Goal: Task Accomplishment & Management: Complete application form

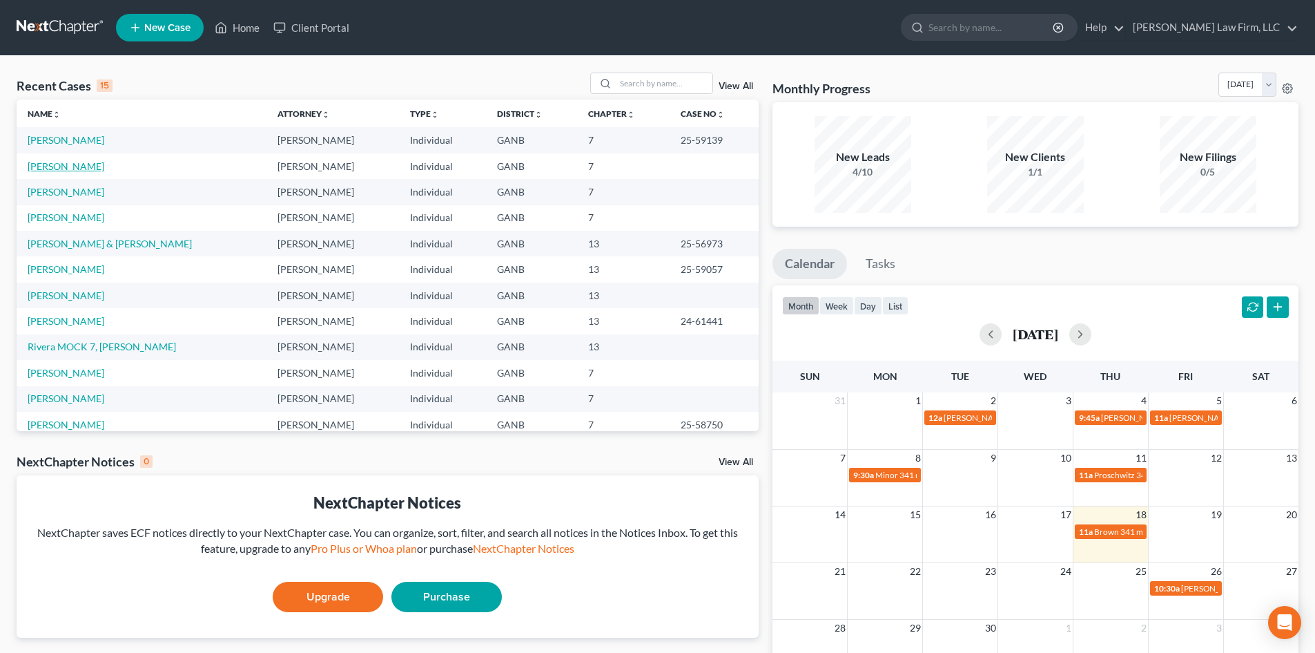
click at [44, 171] on link "[PERSON_NAME]" at bounding box center [66, 166] width 77 height 12
select select "10"
select select "6"
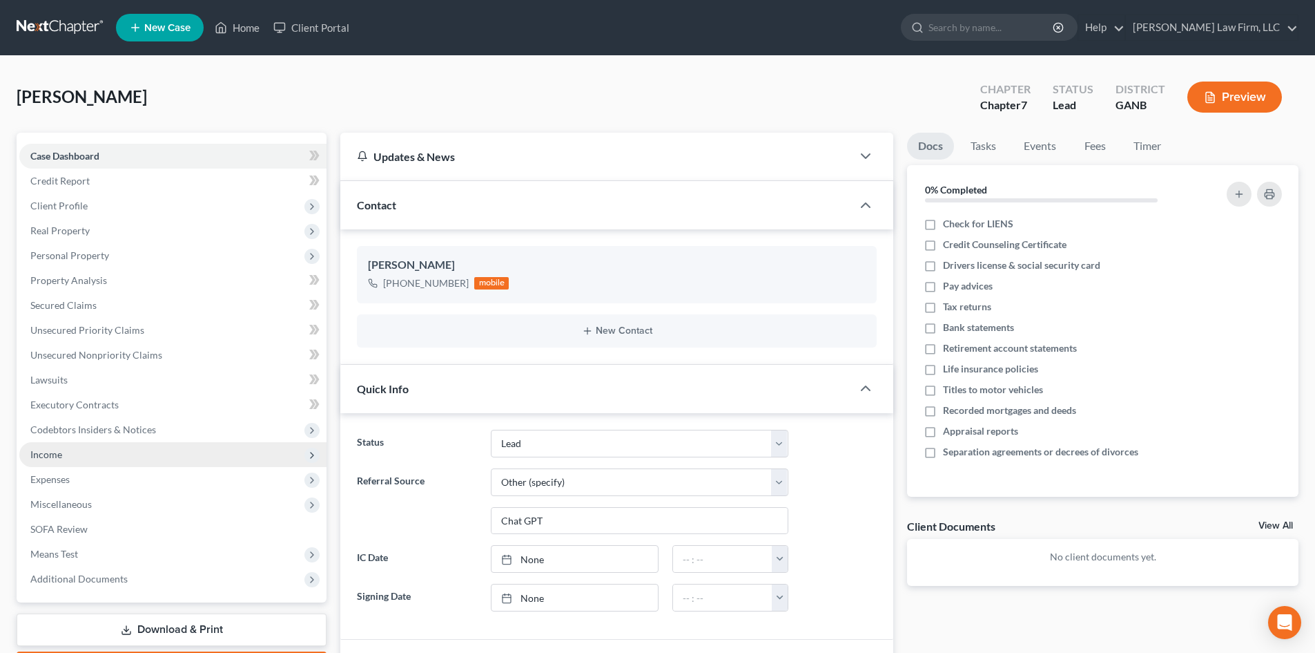
click at [54, 456] on span "Income" at bounding box center [46, 454] width 32 height 12
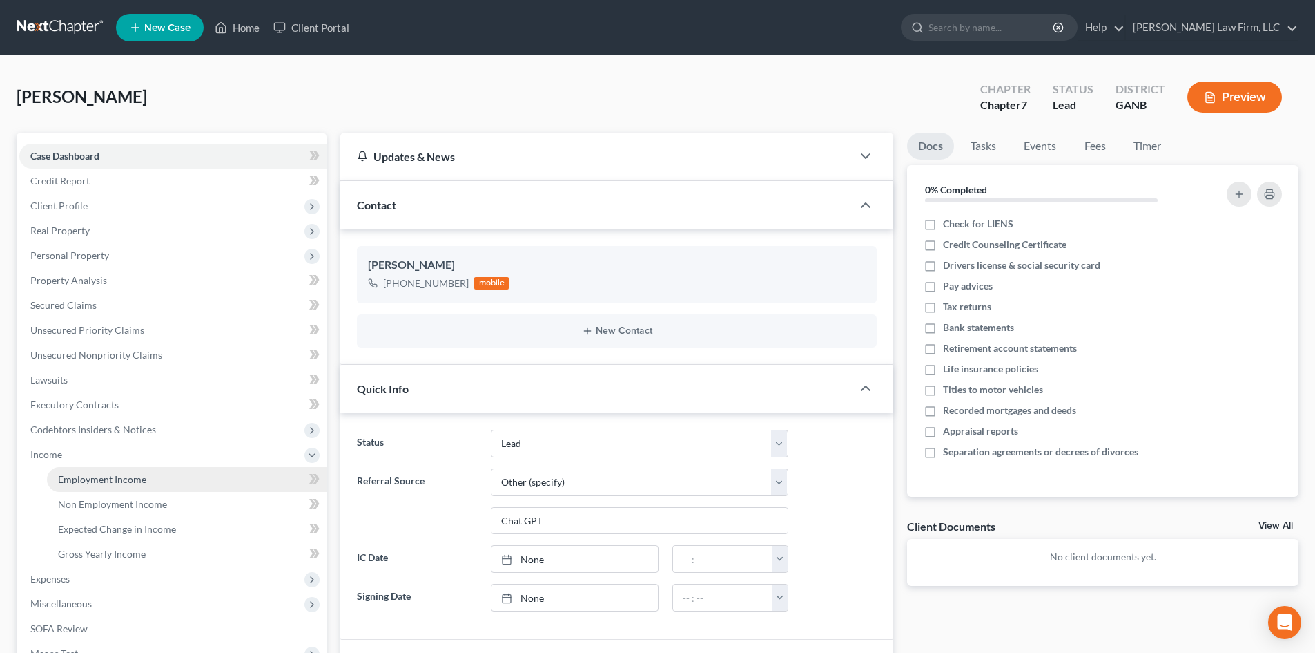
click at [85, 476] on span "Employment Income" at bounding box center [102, 479] width 88 height 12
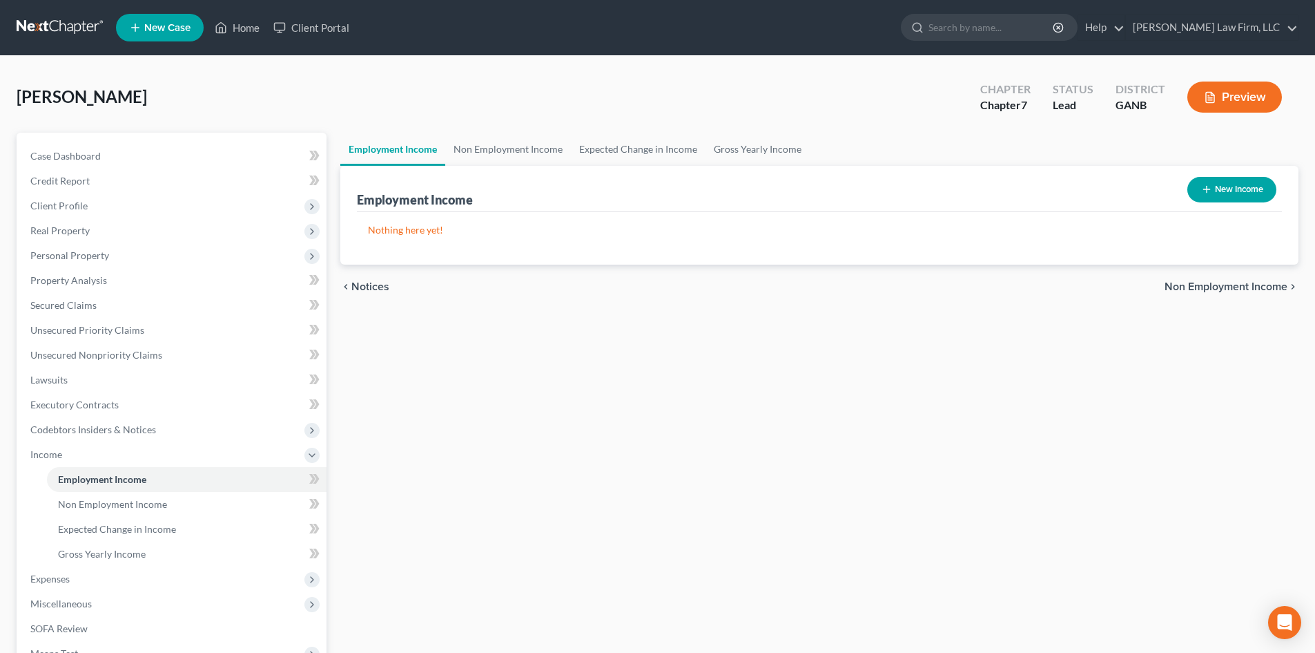
click at [1231, 182] on button "New Income" at bounding box center [1232, 190] width 89 height 26
select select "0"
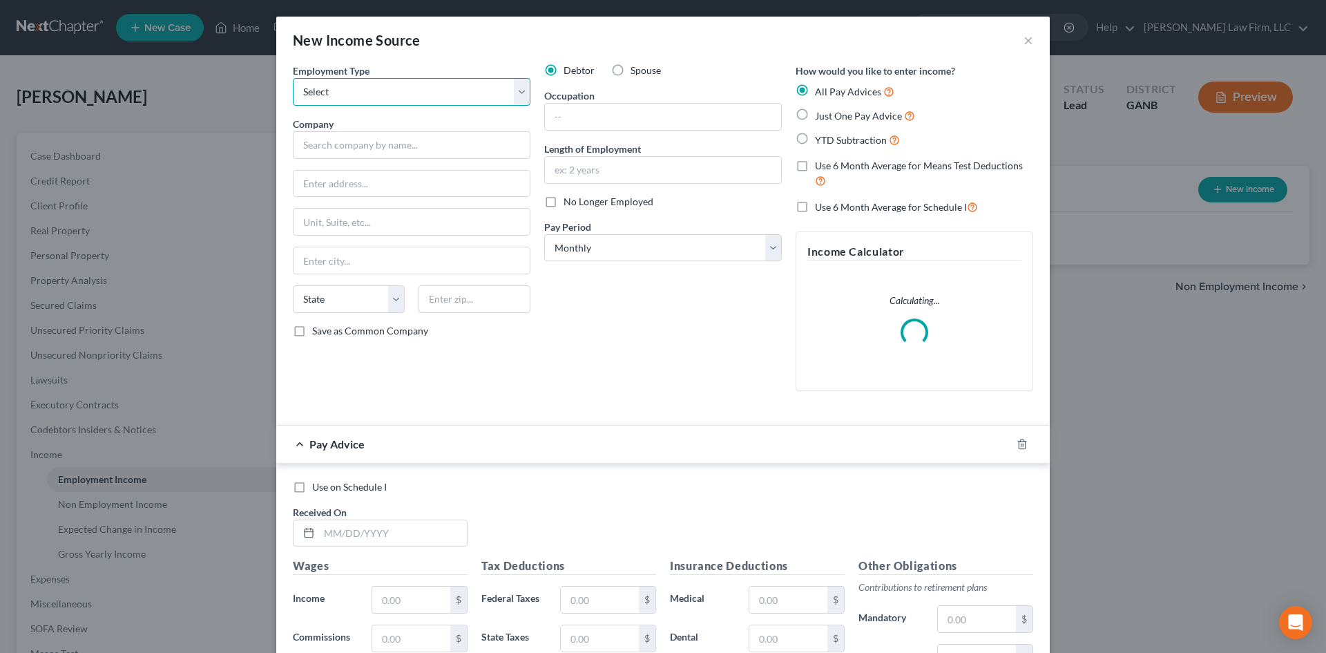
click at [517, 89] on select "Select Full or [DEMOGRAPHIC_DATA] Employment Self Employment" at bounding box center [412, 92] width 238 height 28
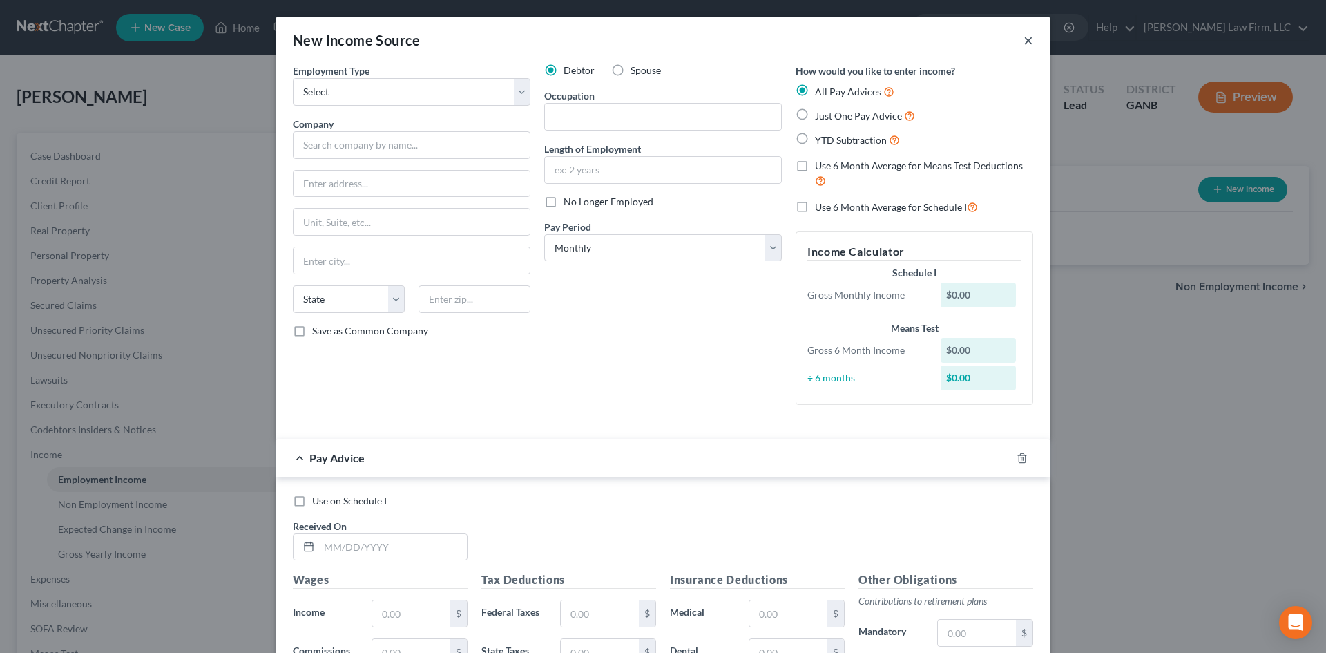
click at [1023, 41] on button "×" at bounding box center [1028, 40] width 10 height 17
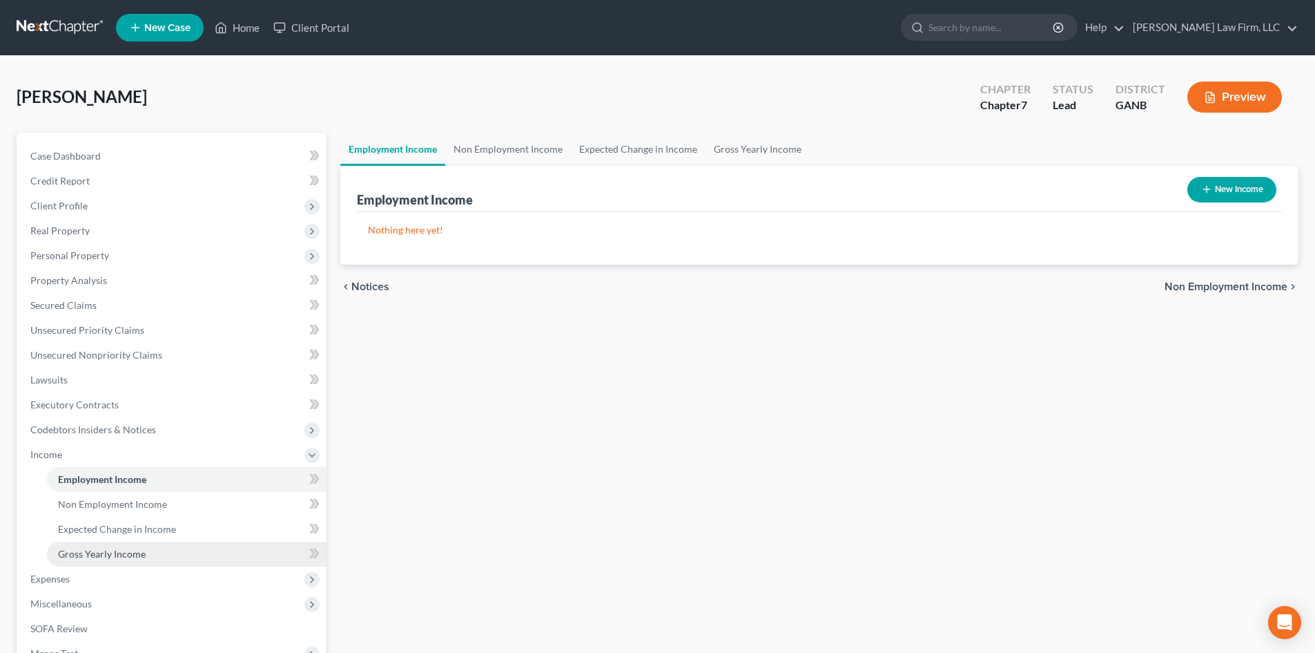
click at [127, 555] on span "Gross Yearly Income" at bounding box center [102, 554] width 88 height 12
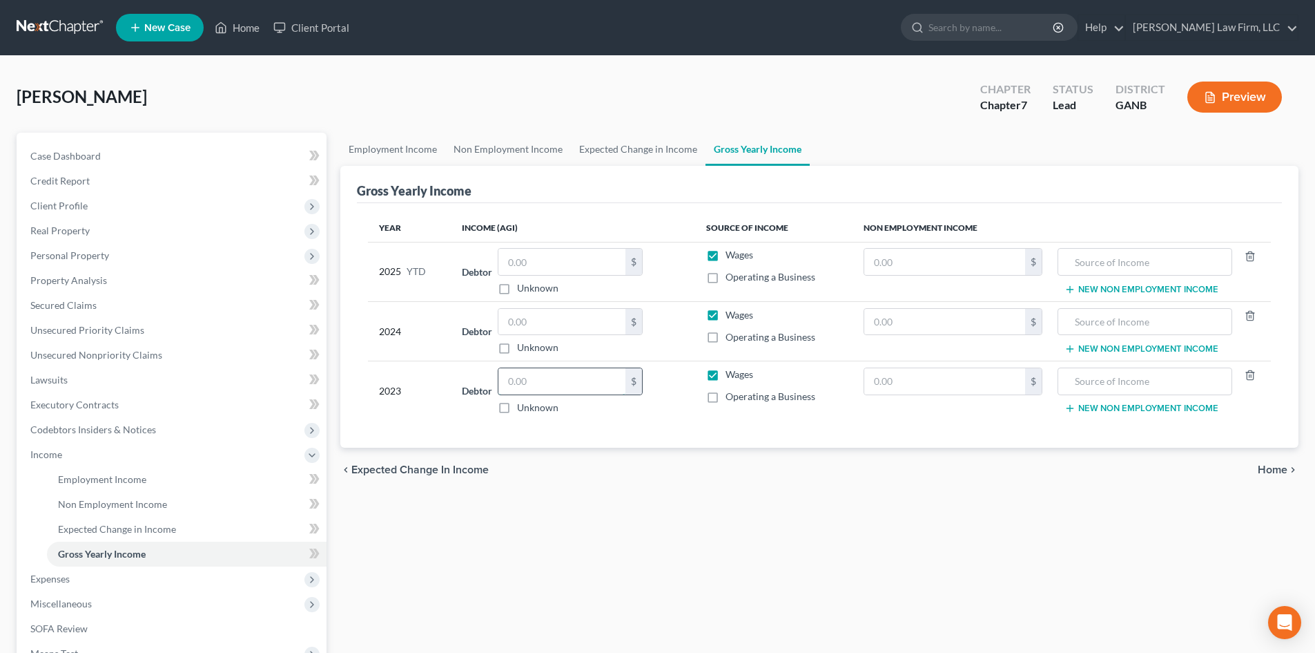
click at [534, 387] on input "text" at bounding box center [562, 381] width 127 height 26
type input "35,983"
click at [592, 324] on input "text" at bounding box center [562, 322] width 127 height 26
type input "50,504"
click at [75, 444] on span "Income" at bounding box center [172, 454] width 307 height 25
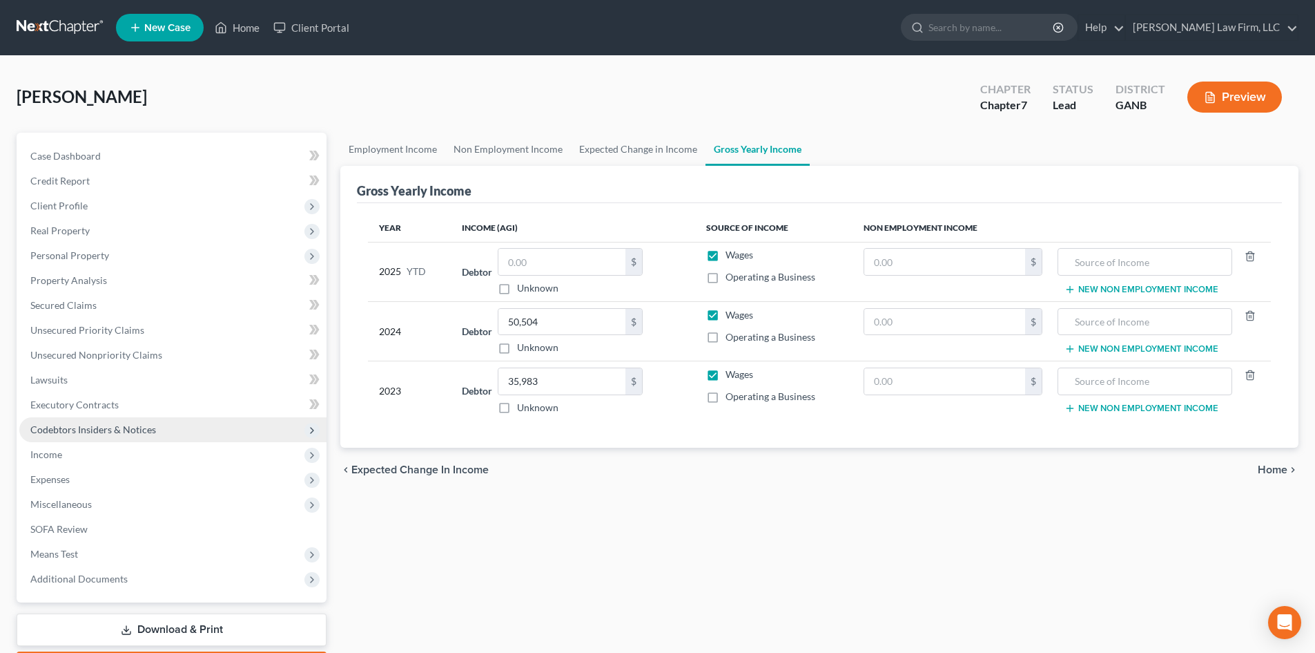
click at [86, 423] on span "Codebtors Insiders & Notices" at bounding box center [93, 429] width 126 height 12
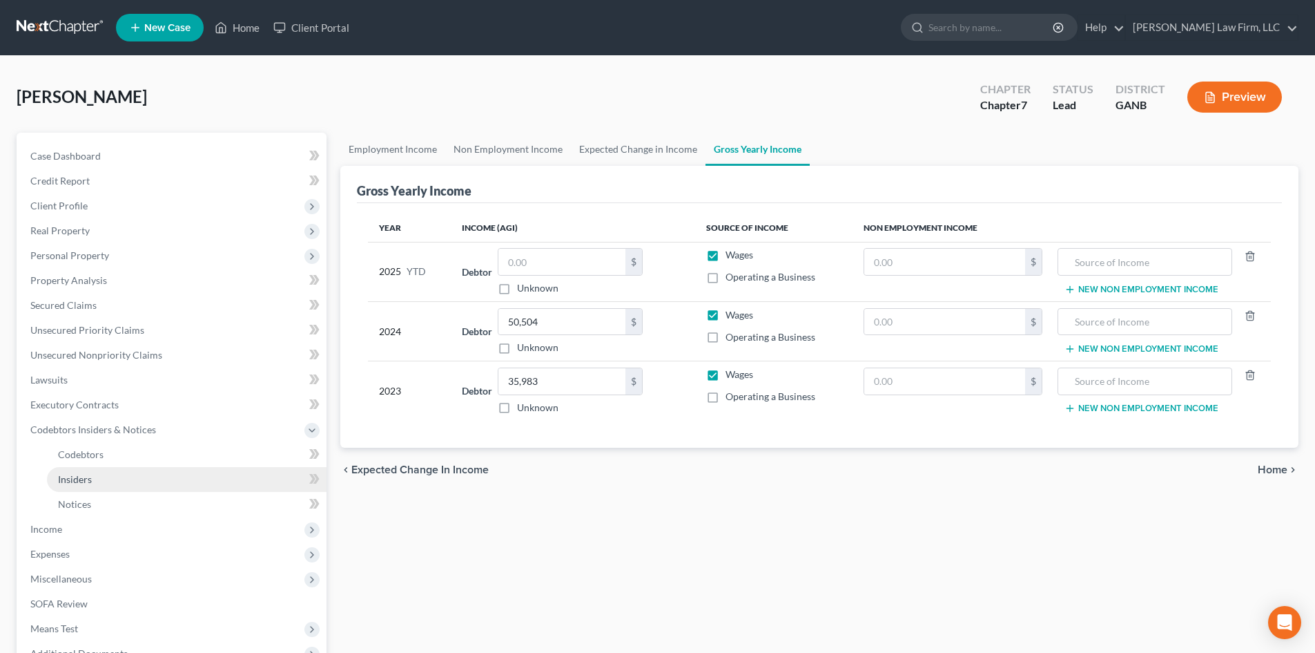
click at [84, 467] on link "Insiders" at bounding box center [187, 479] width 280 height 25
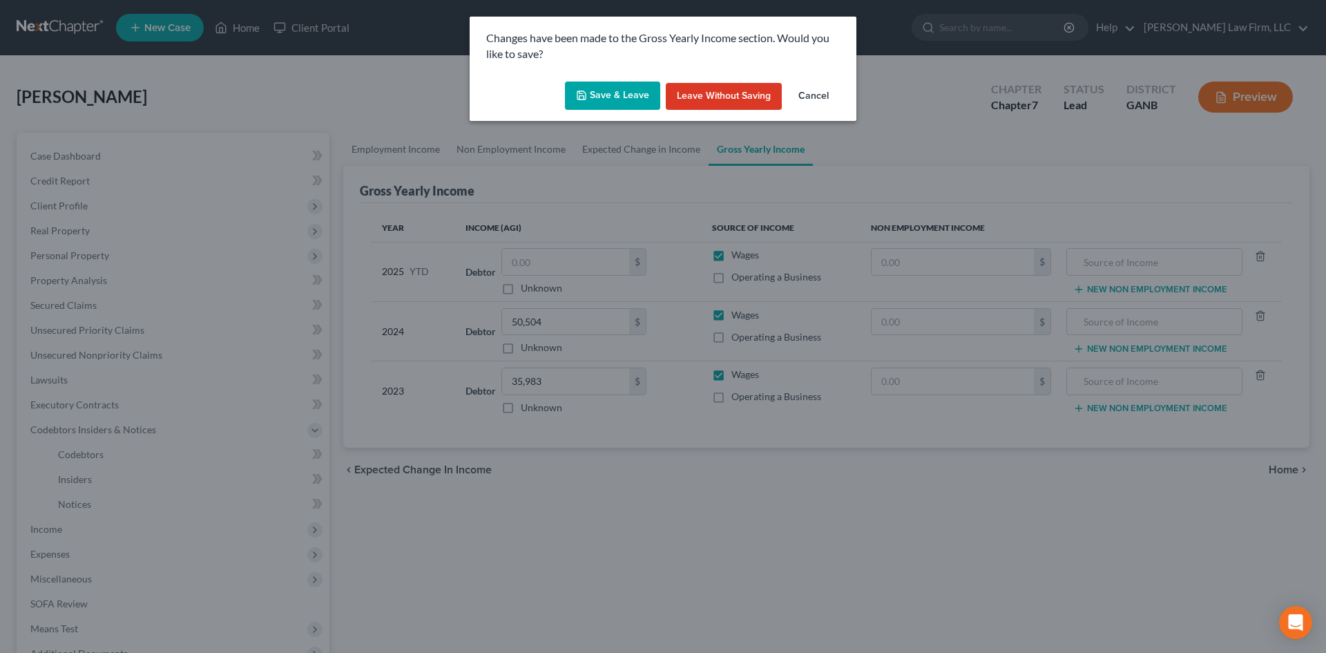
click at [601, 93] on button "Save & Leave" at bounding box center [612, 95] width 95 height 29
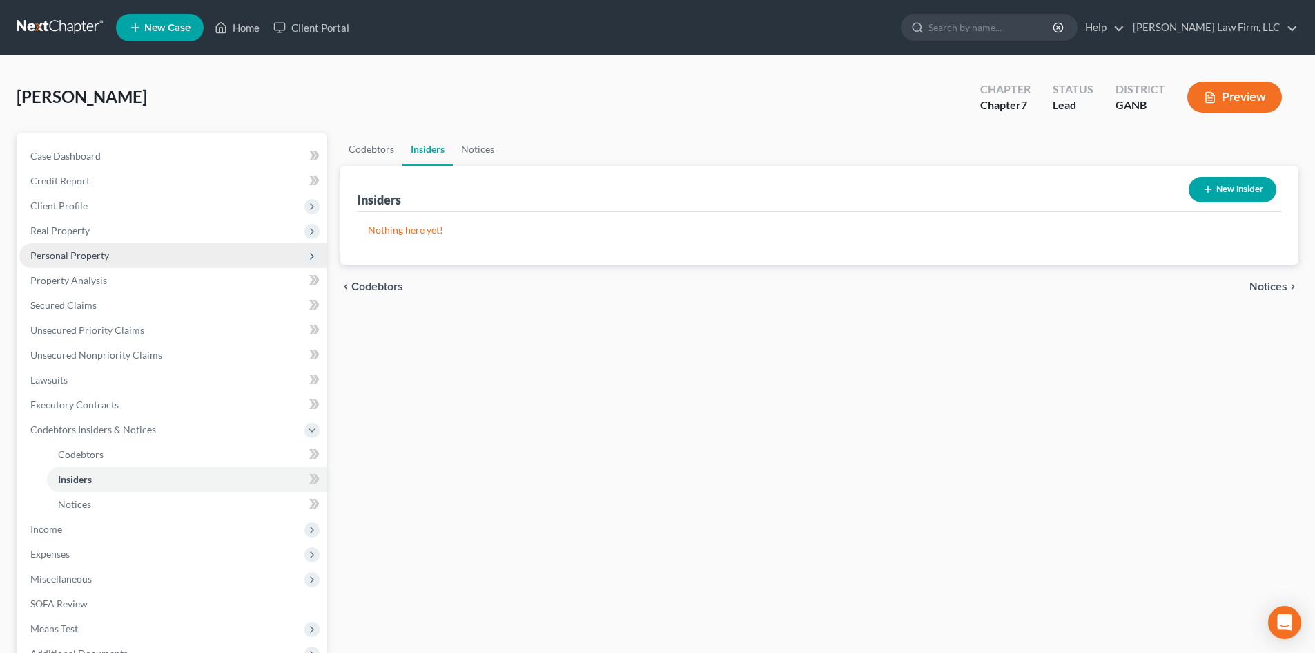
click at [60, 262] on span "Personal Property" at bounding box center [172, 255] width 307 height 25
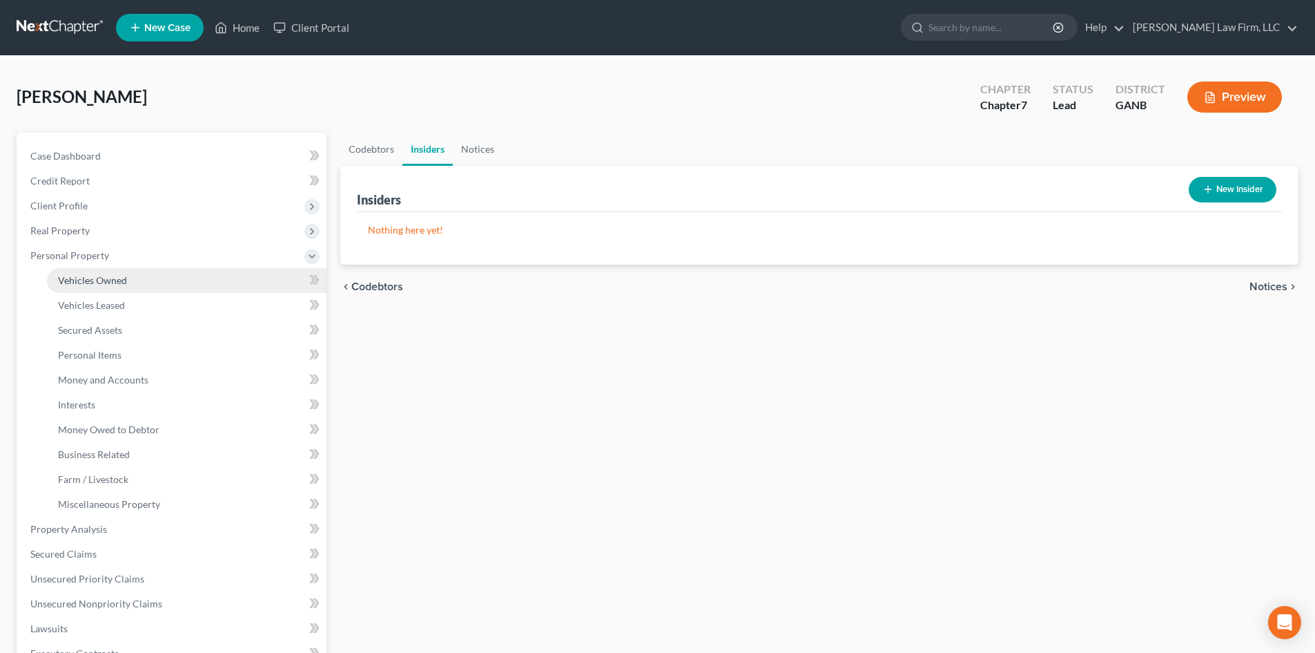
click at [94, 278] on span "Vehicles Owned" at bounding box center [92, 280] width 69 height 12
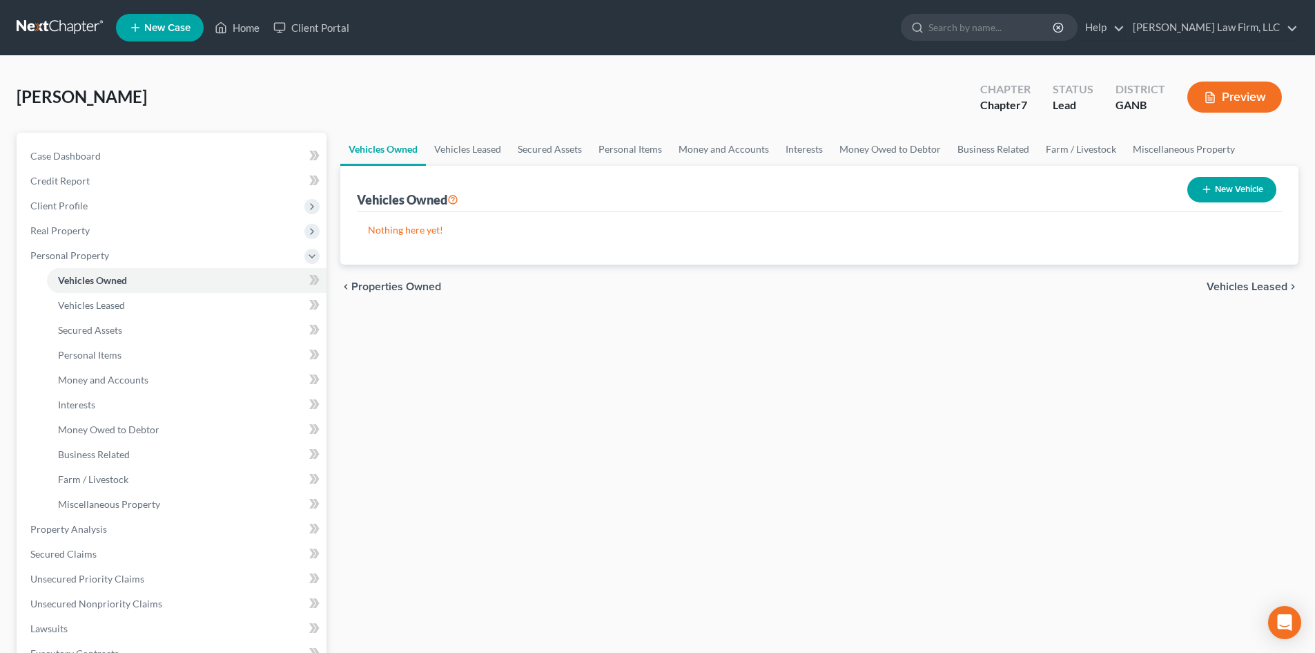
click at [1232, 185] on button "New Vehicle" at bounding box center [1232, 190] width 89 height 26
select select "0"
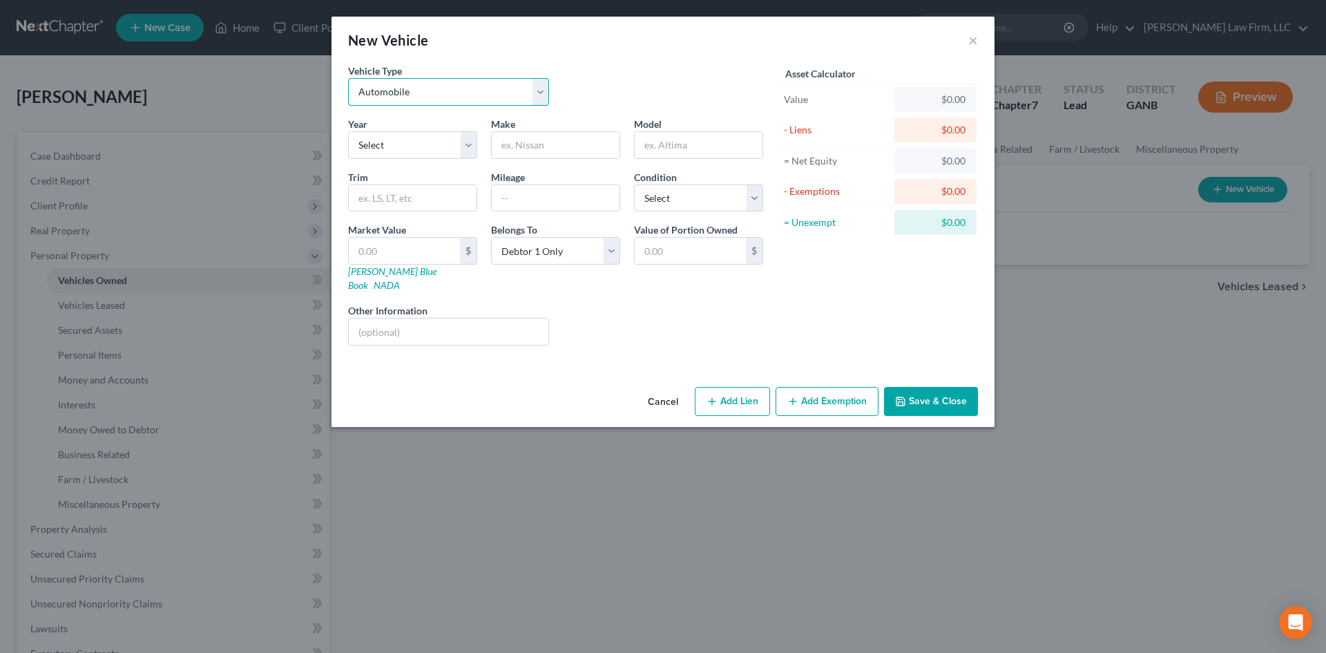
click at [386, 105] on select "Select Automobile Truck Trailer Watercraft Aircraft Motor Home Atv Other Vehicle" at bounding box center [448, 92] width 201 height 28
click at [376, 153] on select "Select 2026 2025 2024 2023 2022 2021 2020 2019 2018 2017 2016 2015 2014 2013 20…" at bounding box center [412, 145] width 129 height 28
select select "22"
click at [348, 131] on select "Select 2026 2025 2024 2023 2022 2021 2020 2019 2018 2017 2016 2015 2014 2013 20…" at bounding box center [412, 145] width 129 height 28
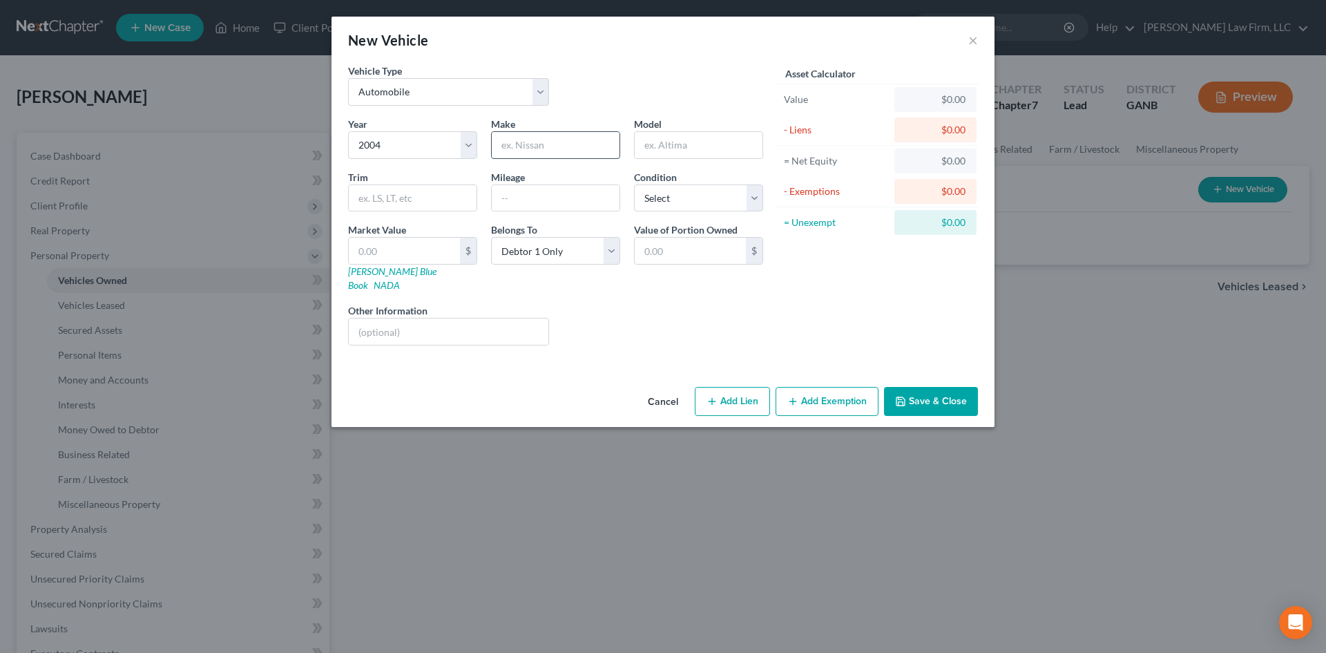
click at [512, 143] on input "text" at bounding box center [556, 145] width 128 height 26
type input "Ford"
type input "Crown Victoria"
type input "270,000"
click at [650, 198] on select "Select Excellent Very Good Good Fair Poor" at bounding box center [698, 198] width 129 height 28
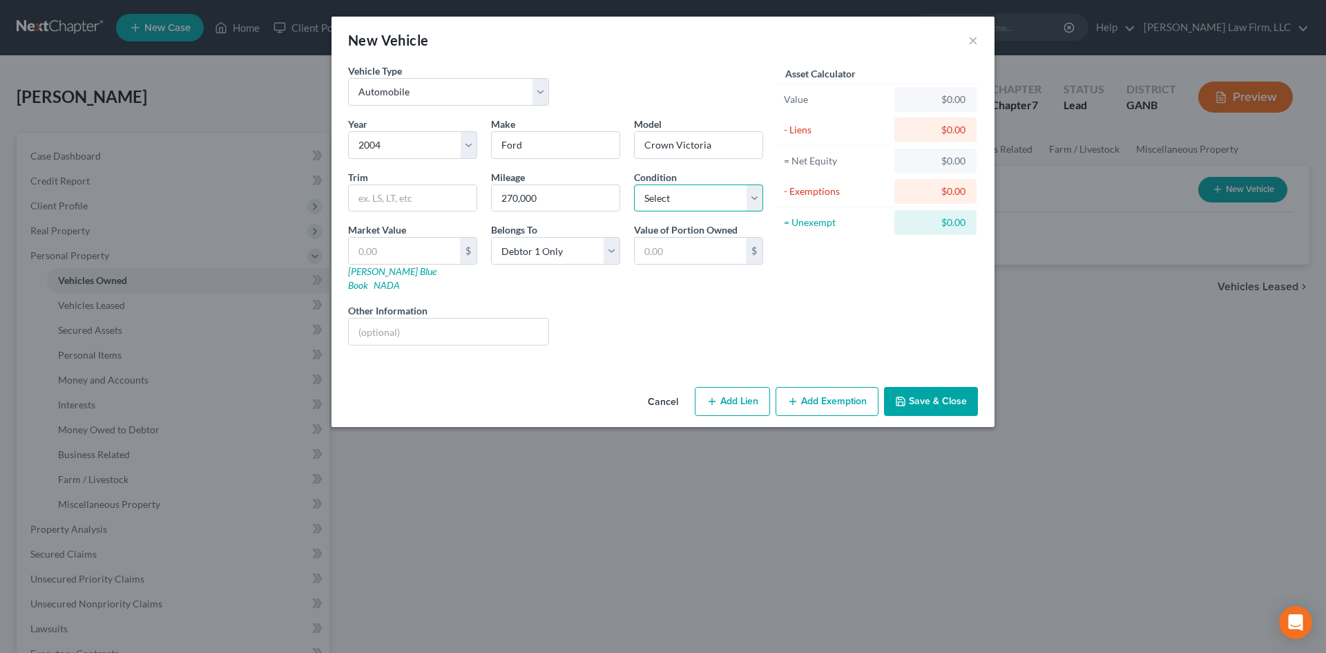
select select "4"
click at [634, 184] on select "Select Excellent Very Good Good Fair Poor" at bounding box center [698, 198] width 129 height 28
click at [359, 253] on input "text" at bounding box center [404, 251] width 111 height 26
type input "2"
type input "2.00"
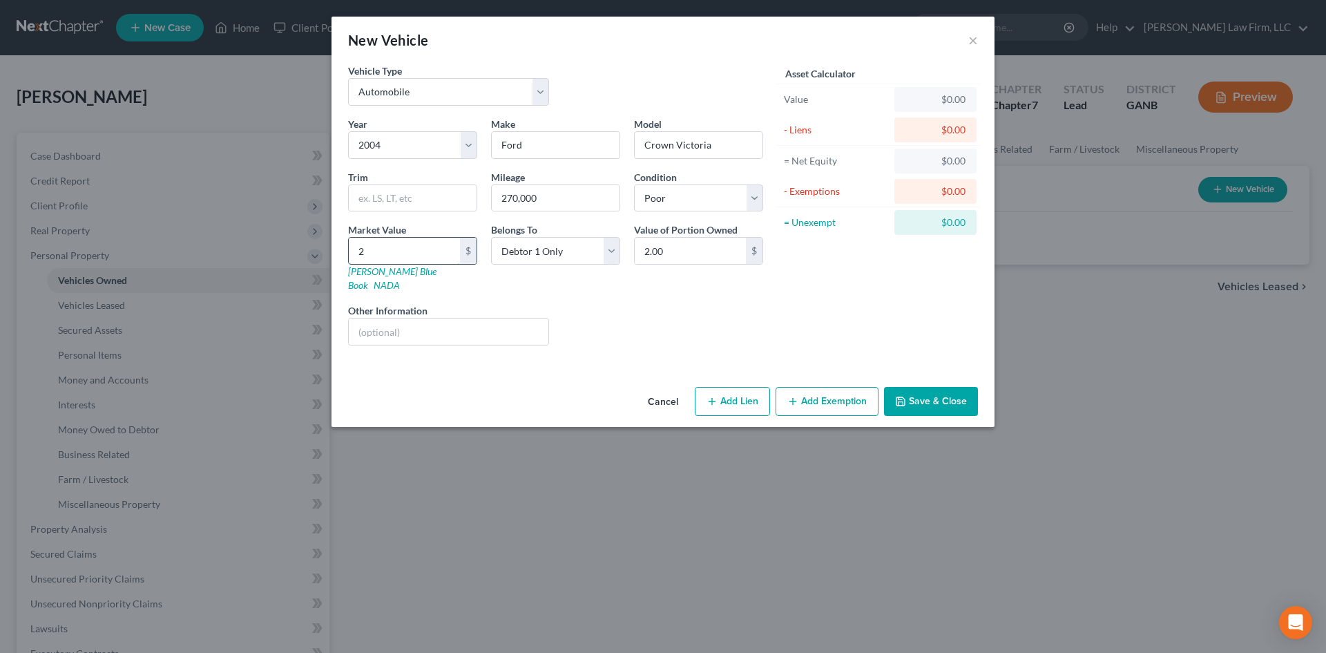
type input "20"
type input "20.00"
type input "200"
type input "200.00"
type input "2000"
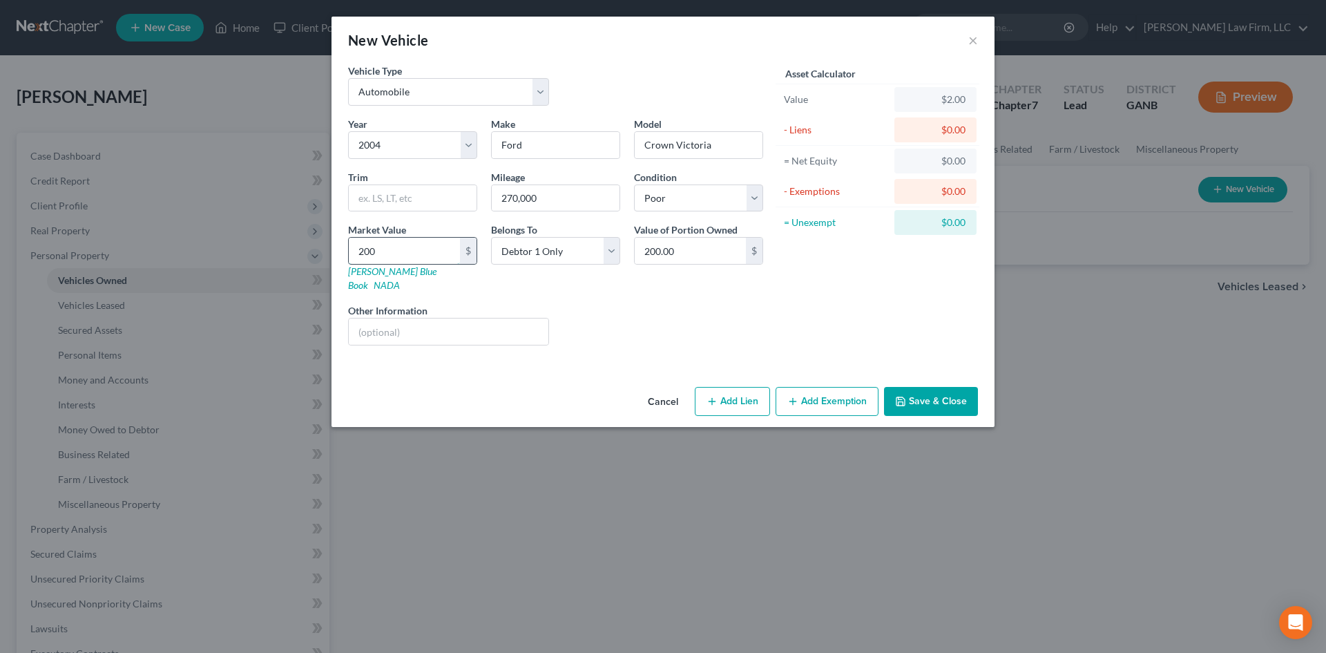
type input "2,000.00"
type input "2,000"
click at [795, 393] on button "Add Exemption" at bounding box center [826, 401] width 103 height 29
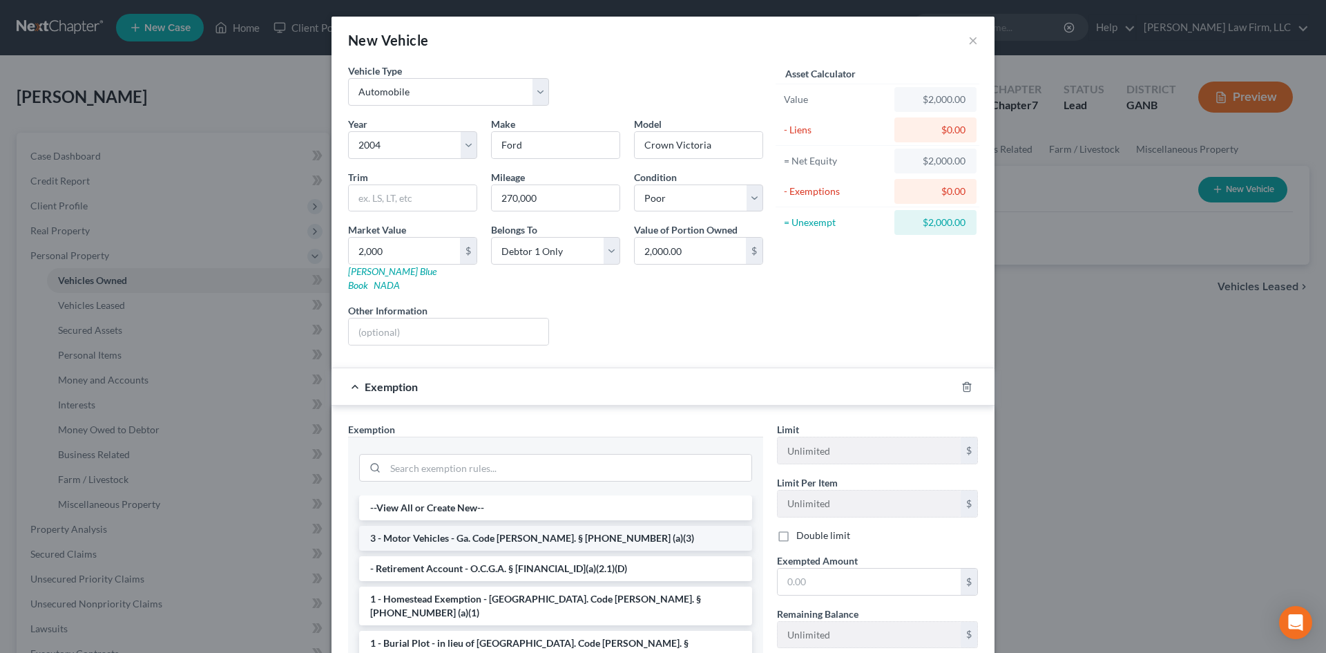
click at [462, 526] on li "3 - Motor Vehicles - Ga. Code [PERSON_NAME]. § [PHONE_NUMBER] (a)(3)" at bounding box center [555, 537] width 393 height 25
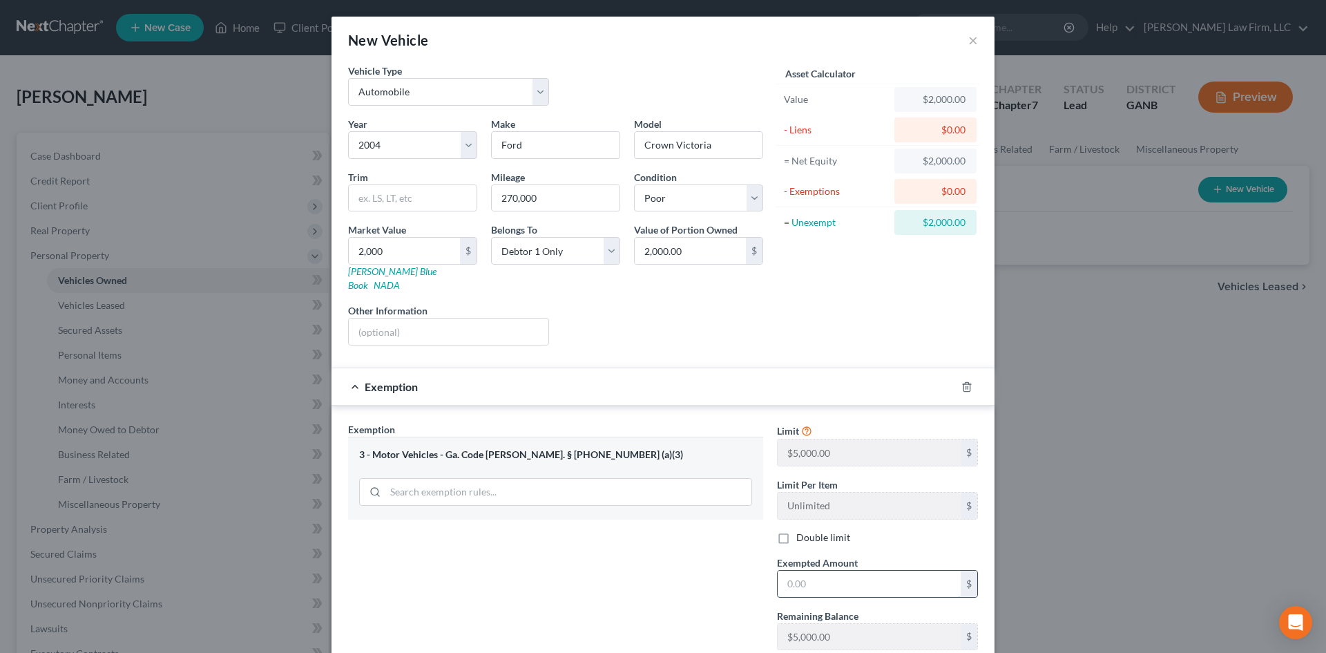
click at [809, 574] on input "text" at bounding box center [869, 583] width 183 height 26
type input "2,000"
click at [981, 590] on div "Exemption Set must be selected for CA. Exemption * 3 - Motor Vehicles - Ga. Cod…" at bounding box center [662, 538] width 663 height 267
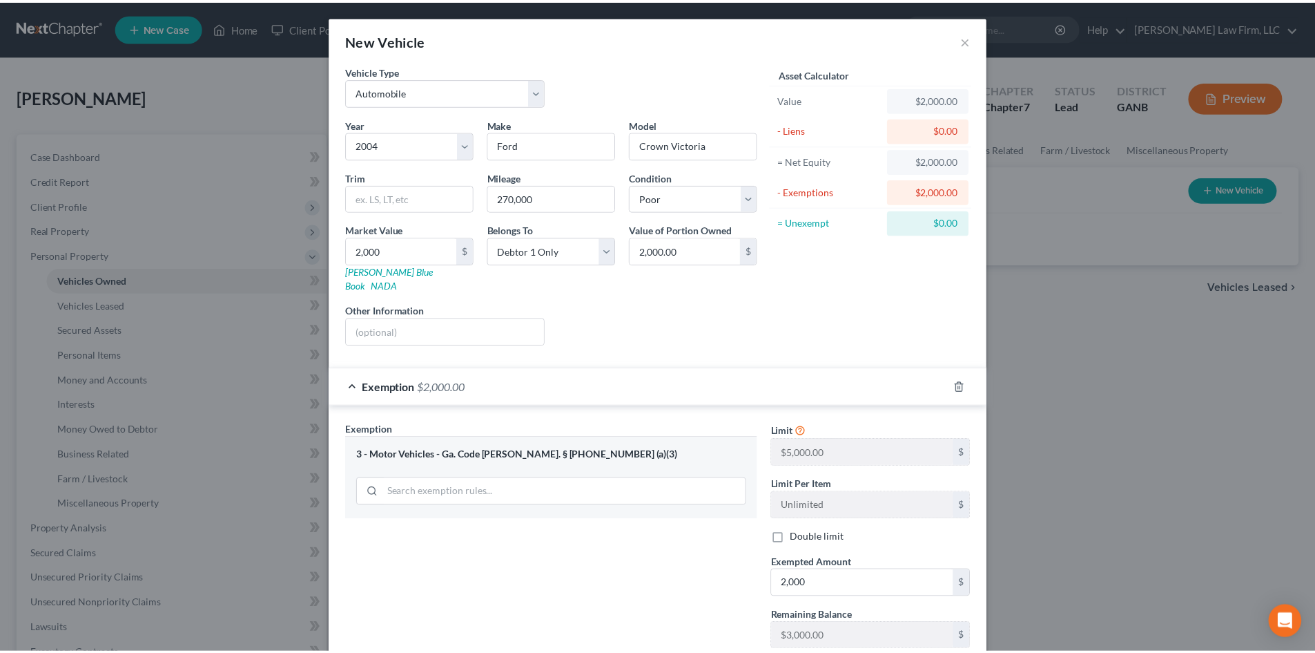
scroll to position [82, 0]
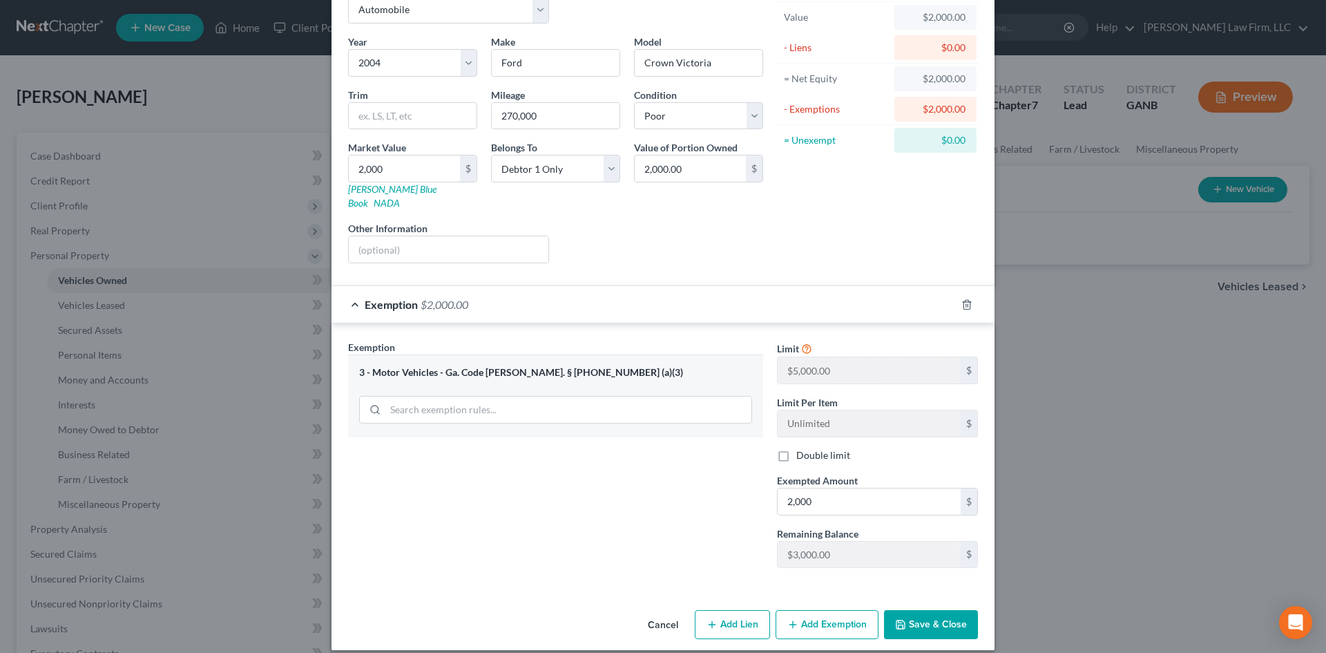
click at [936, 615] on button "Save & Close" at bounding box center [931, 624] width 94 height 29
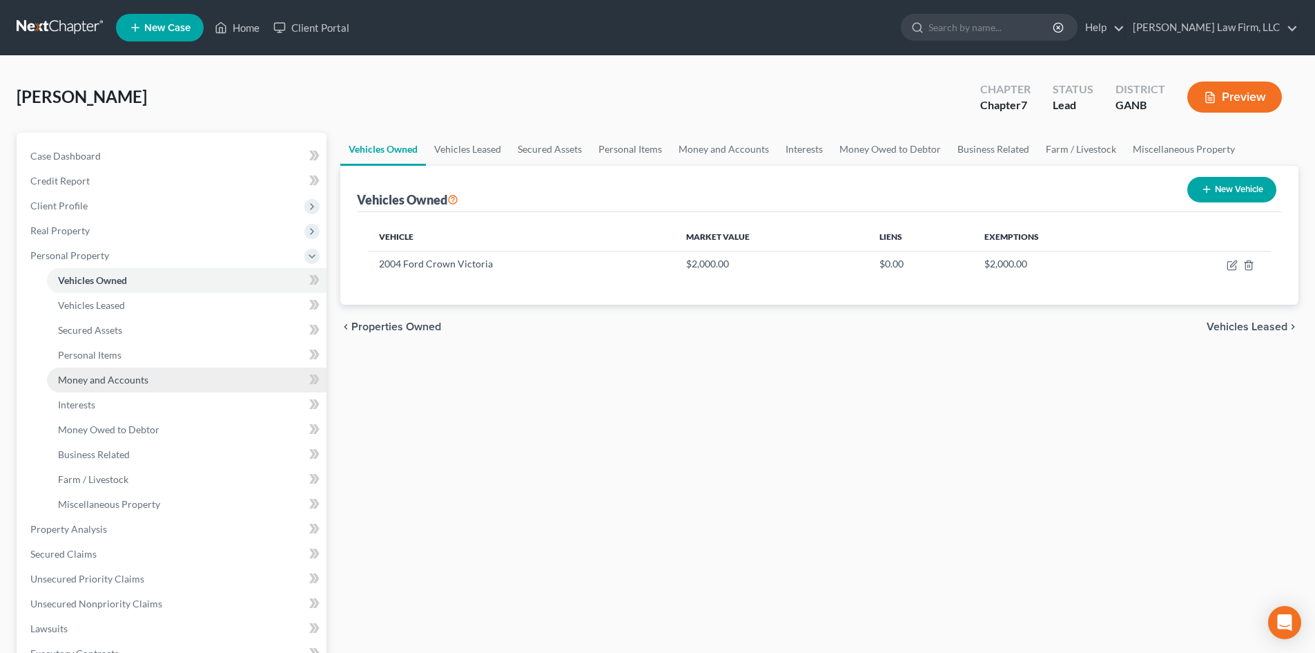
click at [95, 376] on span "Money and Accounts" at bounding box center [103, 380] width 90 height 12
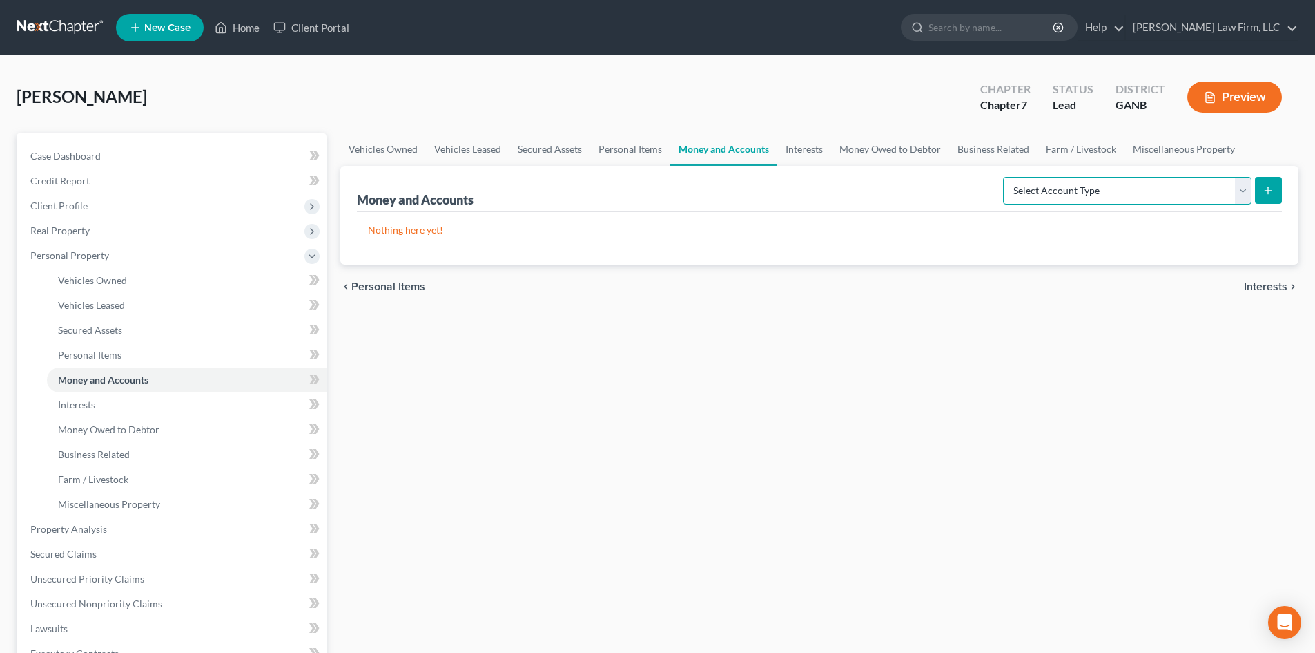
click at [1151, 197] on select "Select Account Type Brokerage Cash on Hand Certificates of Deposit Checking Acc…" at bounding box center [1127, 191] width 249 height 28
select select "cash_on_hand"
click at [1006, 177] on select "Select Account Type Brokerage Cash on Hand Certificates of Deposit Checking Acc…" at bounding box center [1127, 191] width 249 height 28
click at [1263, 191] on icon "submit" at bounding box center [1268, 190] width 11 height 11
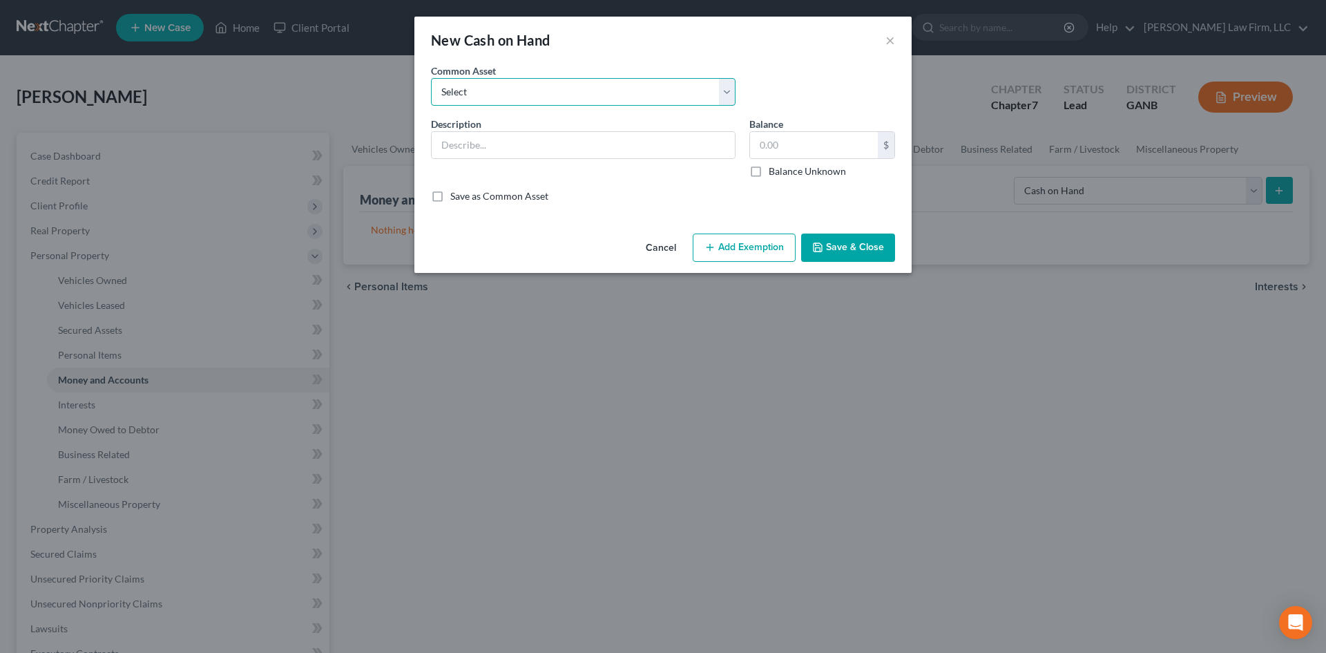
click at [513, 99] on select "Select Cash on hand" at bounding box center [583, 92] width 305 height 28
select select "0"
click at [431, 78] on select "Select Cash on hand" at bounding box center [583, 92] width 305 height 28
type input "Cash on hand"
type input "100.00"
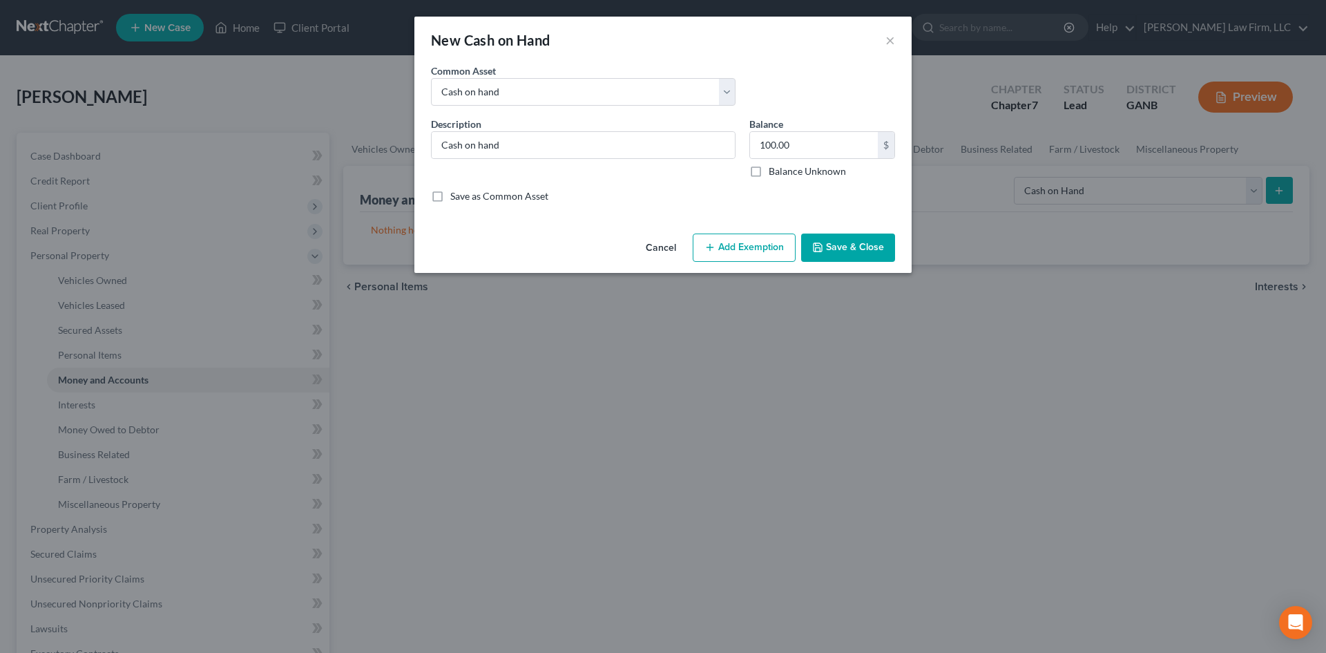
click at [753, 247] on button "Add Exemption" at bounding box center [744, 247] width 103 height 29
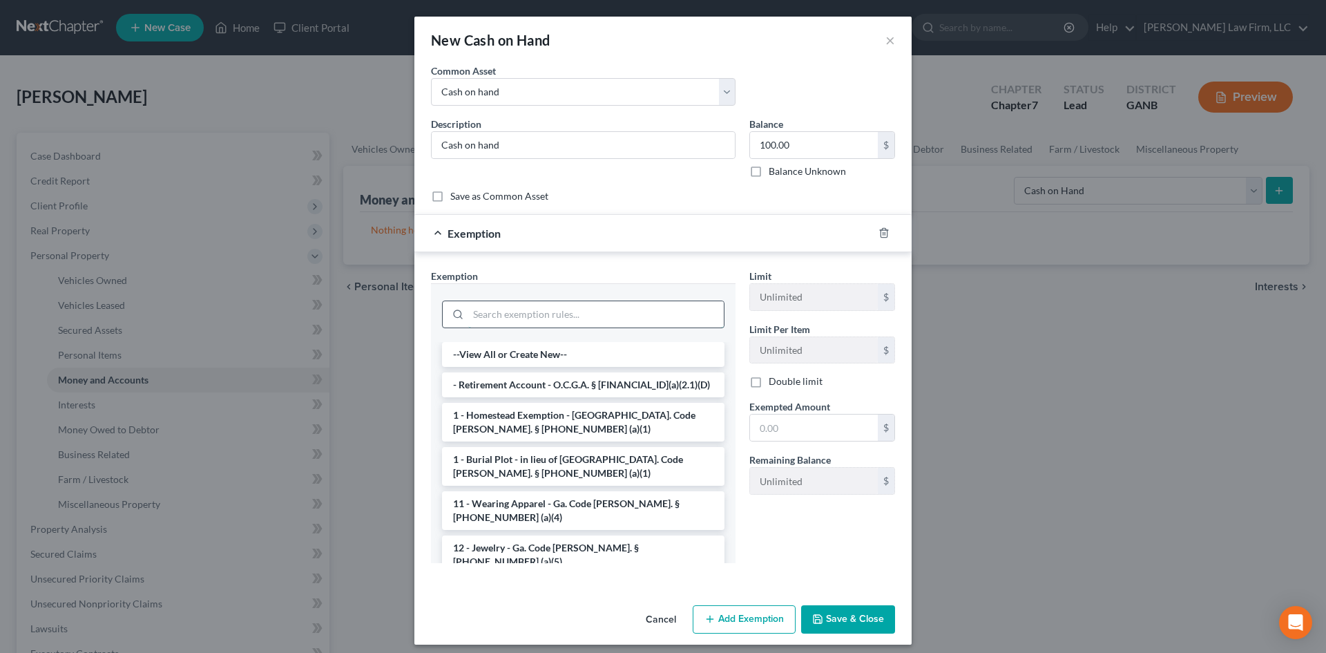
click at [495, 309] on input "search" at bounding box center [595, 314] width 255 height 26
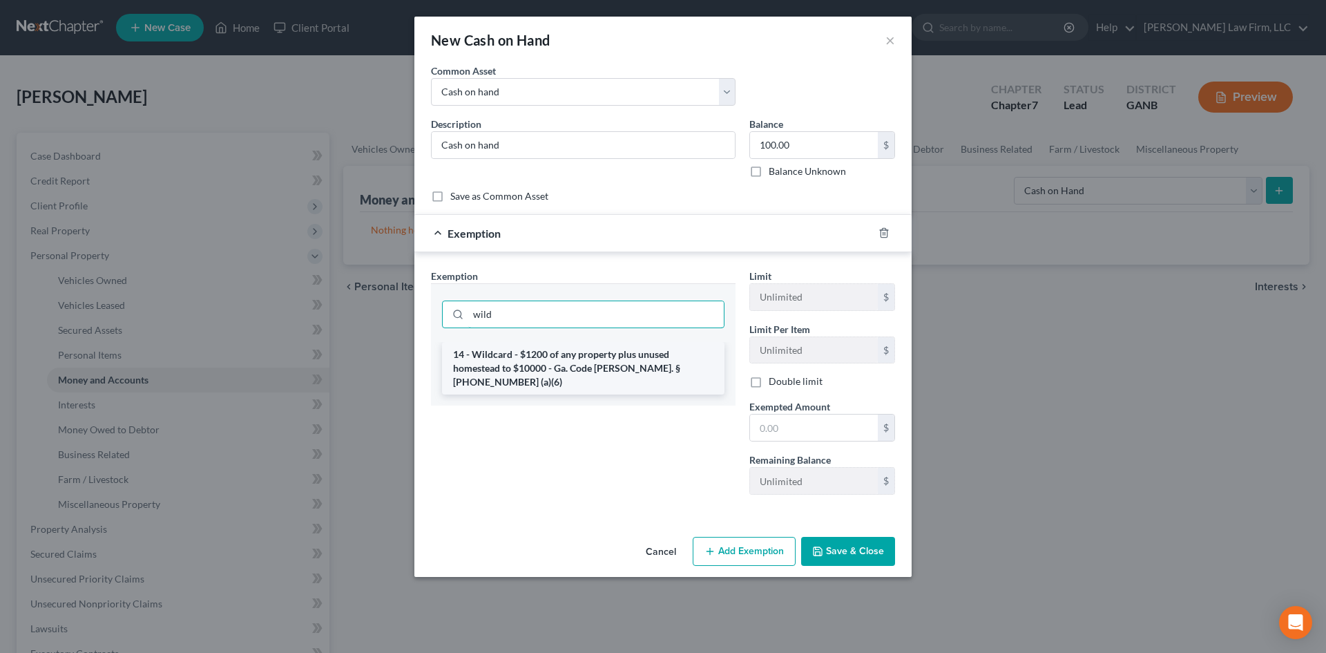
type input "wild"
click at [503, 363] on li "14 - Wildcard - $1200 of any property plus unused homestead to $10000 - Ga. Cod…" at bounding box center [583, 368] width 282 height 52
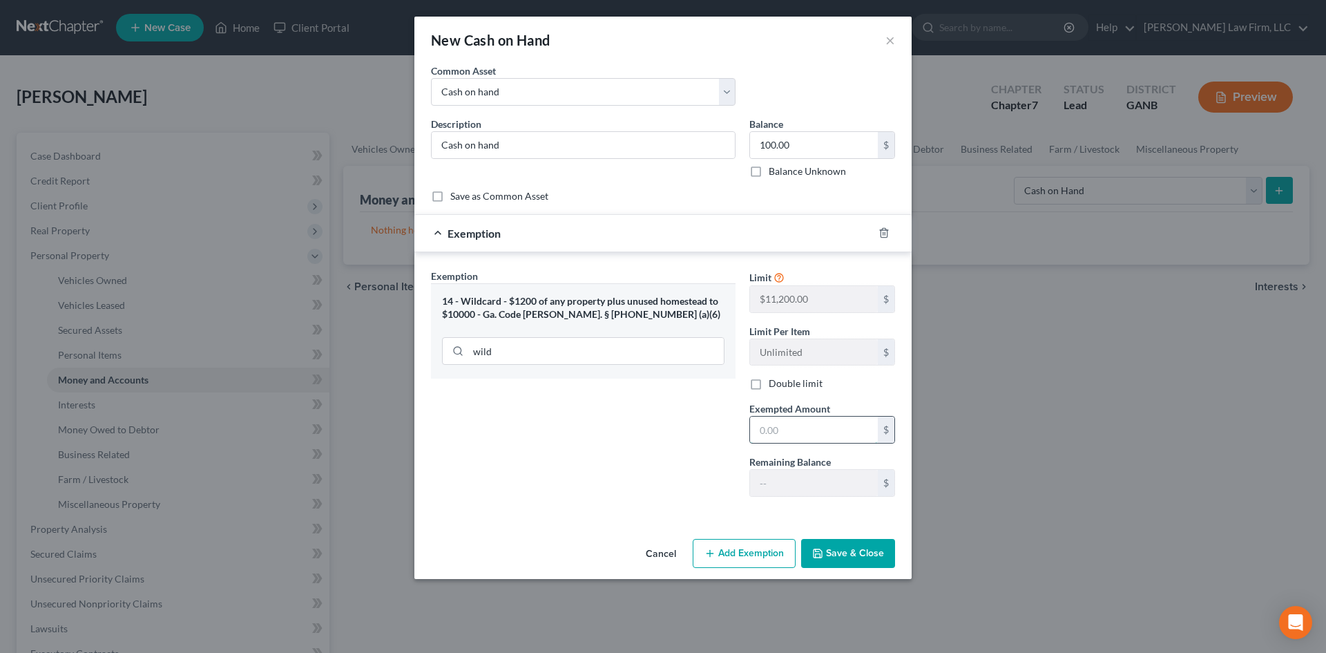
click at [811, 425] on input "text" at bounding box center [814, 429] width 128 height 26
type input "100"
click at [843, 555] on button "Save & Close" at bounding box center [848, 553] width 94 height 29
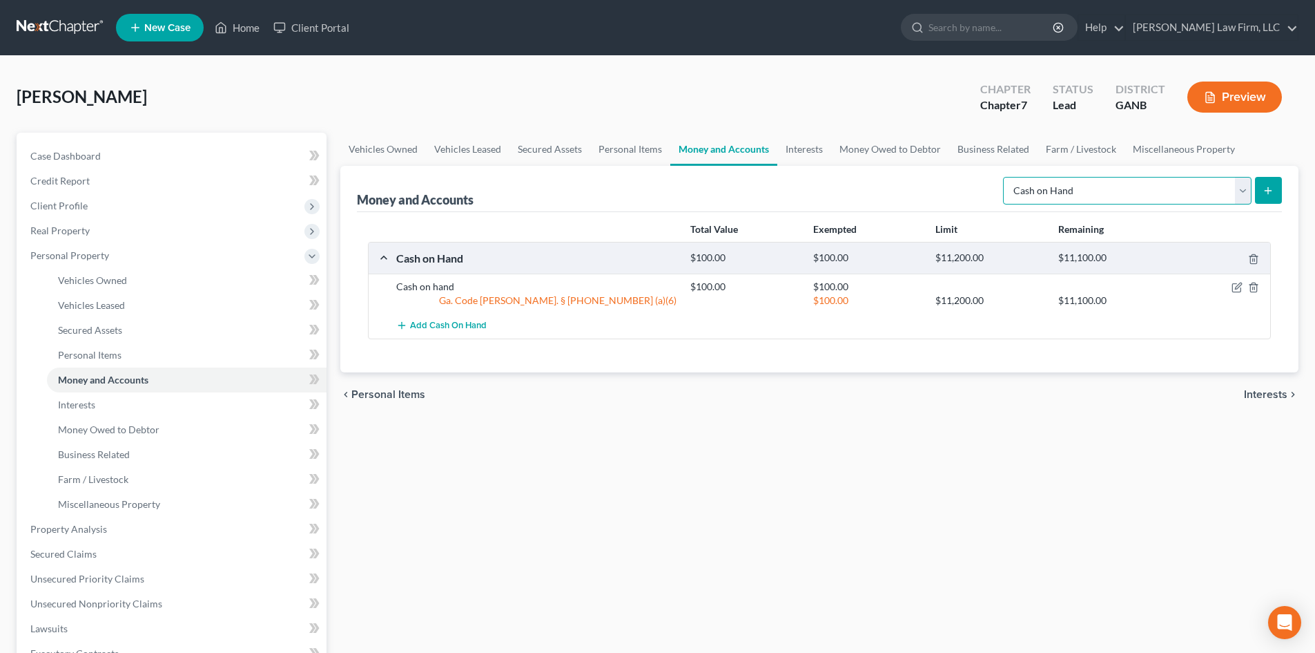
click at [1143, 182] on select "Select Account Type Brokerage Cash on Hand Certificates of Deposit Checking Acc…" at bounding box center [1127, 191] width 249 height 28
select select "checking"
click at [1006, 177] on select "Select Account Type Brokerage Cash on Hand Certificates of Deposit Checking Acc…" at bounding box center [1127, 191] width 249 height 28
click at [77, 407] on span "Interests" at bounding box center [76, 404] width 37 height 12
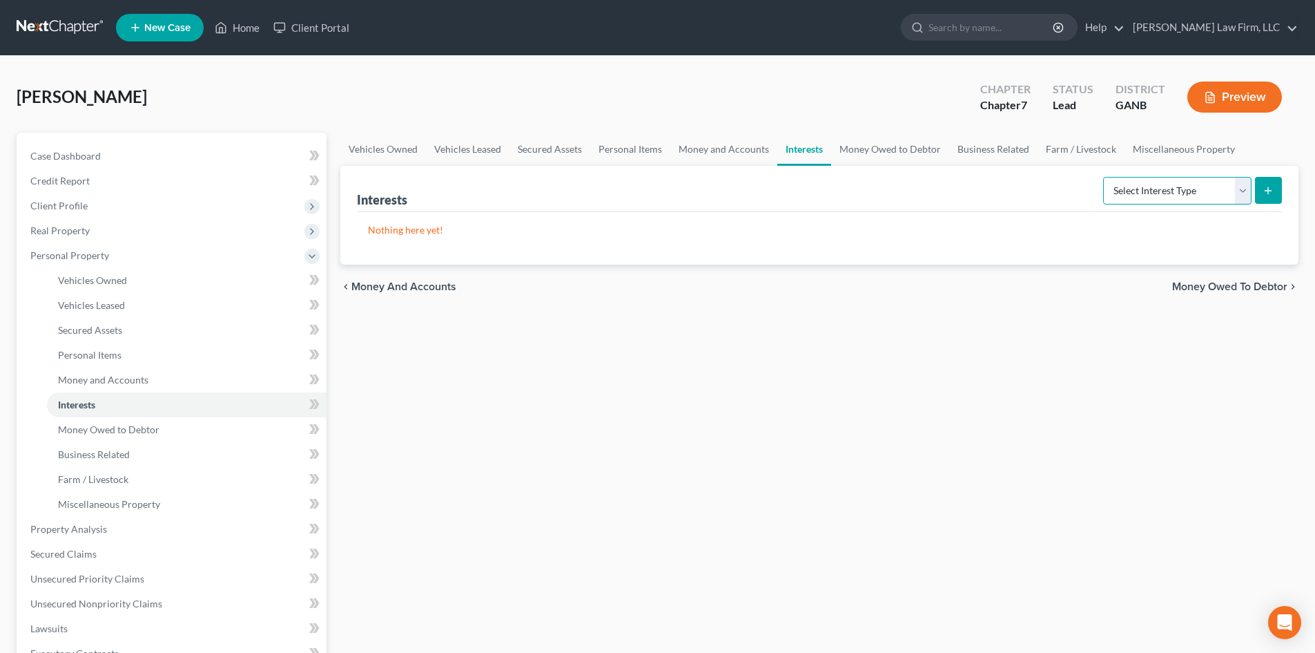
click at [1164, 195] on select "Select Interest Type 401K Annuity Bond Education IRA Government Bond Government…" at bounding box center [1177, 191] width 148 height 28
select select "401k"
click at [1105, 177] on select "Select Interest Type 401K Annuity Bond Education IRA Government Bond Government…" at bounding box center [1177, 191] width 148 height 28
click at [1271, 185] on icon "submit" at bounding box center [1268, 190] width 11 height 11
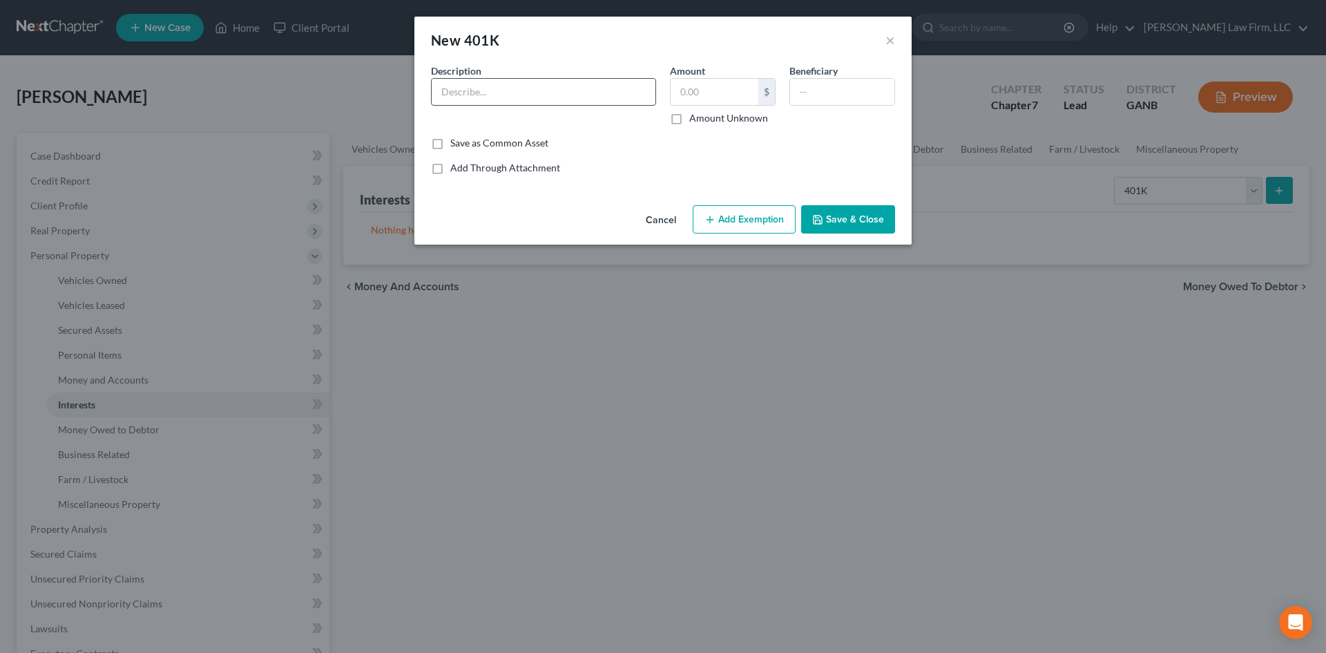
click at [505, 99] on input "text" at bounding box center [544, 92] width 224 height 26
type input "Transamerica"
type input "10,045"
click at [726, 219] on button "Add Exemption" at bounding box center [744, 219] width 103 height 29
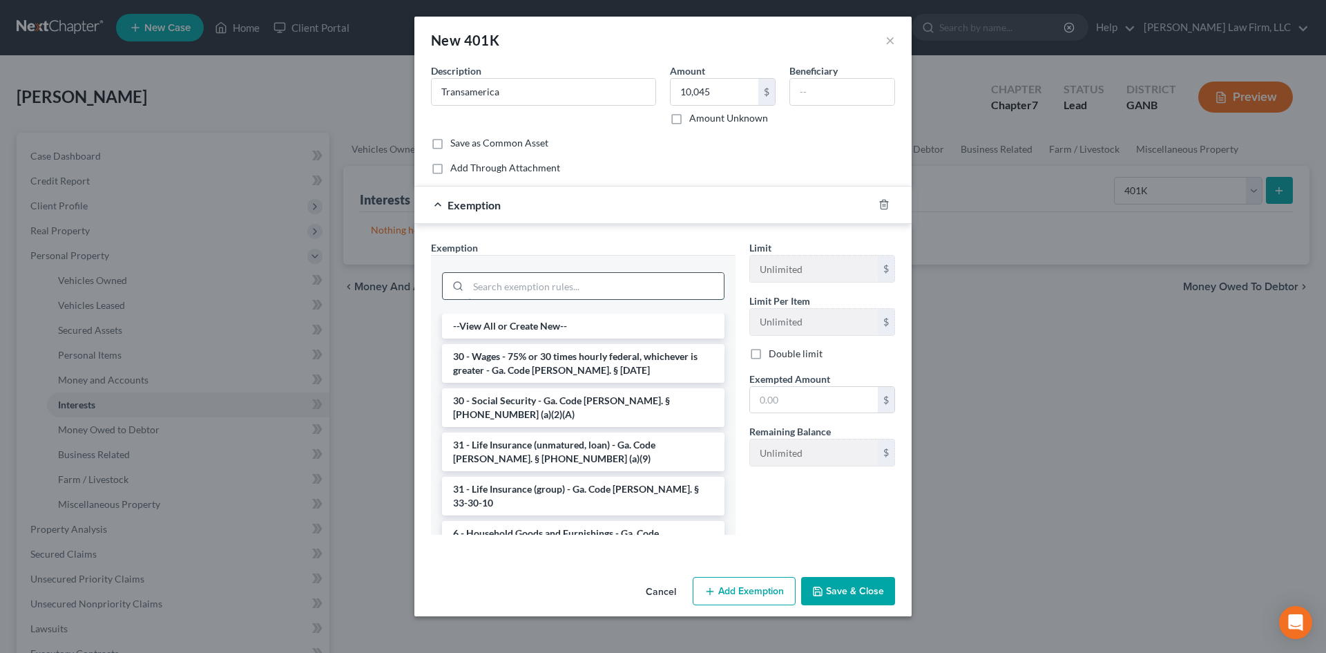
click at [561, 287] on input "search" at bounding box center [595, 286] width 255 height 26
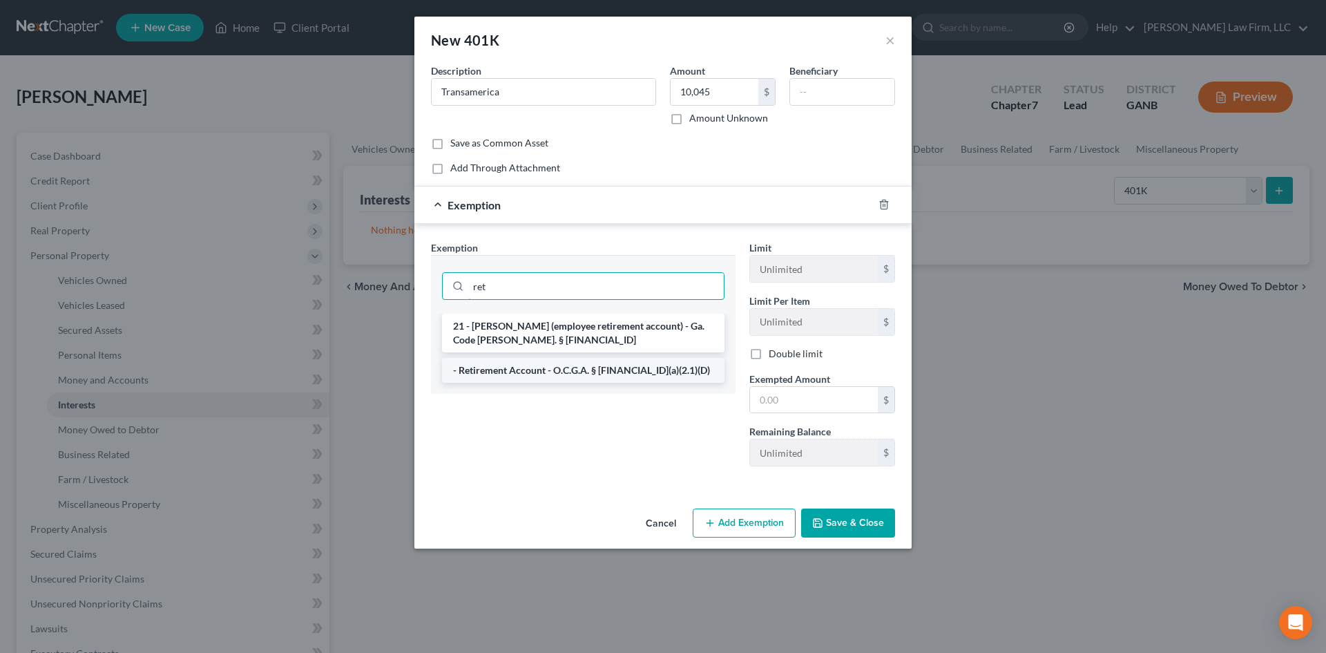
type input "ret"
click at [565, 367] on li "- Retirement Account - O.C.G.A. § [FINANCIAL_ID](a)(2.1)(D)" at bounding box center [583, 370] width 282 height 25
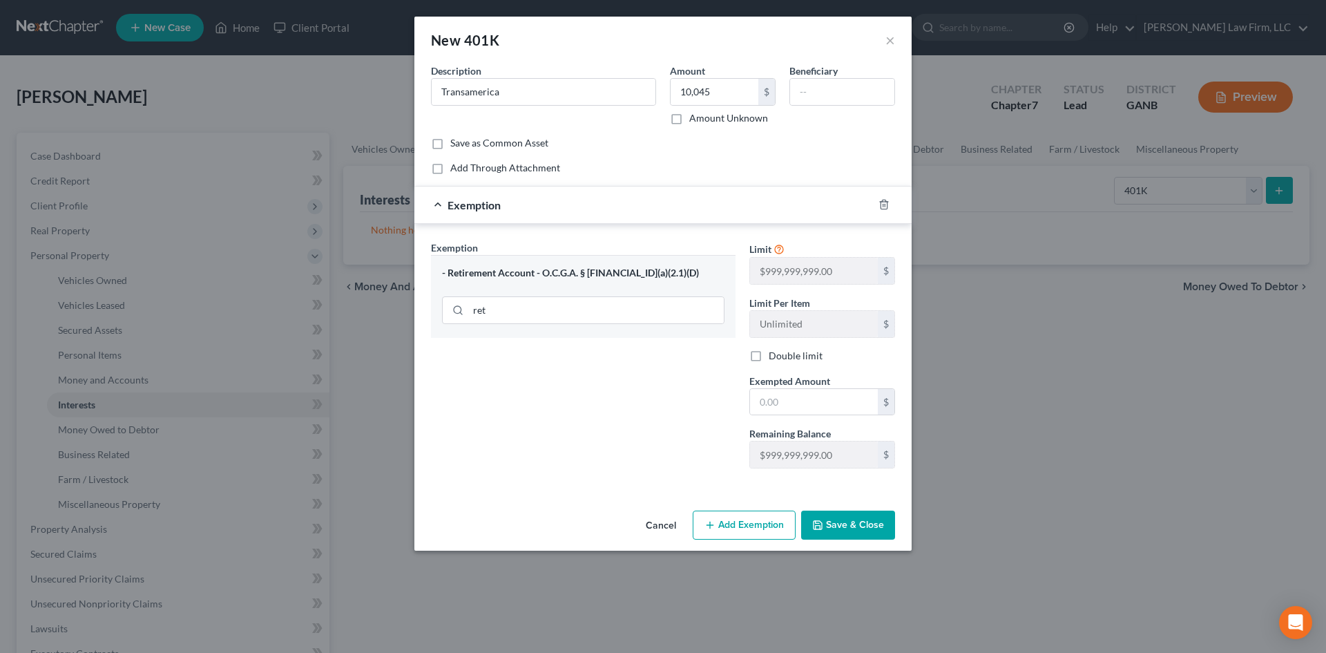
click at [825, 427] on label "Remaining Balance" at bounding box center [789, 433] width 81 height 15
click at [816, 401] on input "text" at bounding box center [814, 402] width 128 height 26
type input "10,045"
click at [840, 526] on button "Save & Close" at bounding box center [848, 524] width 94 height 29
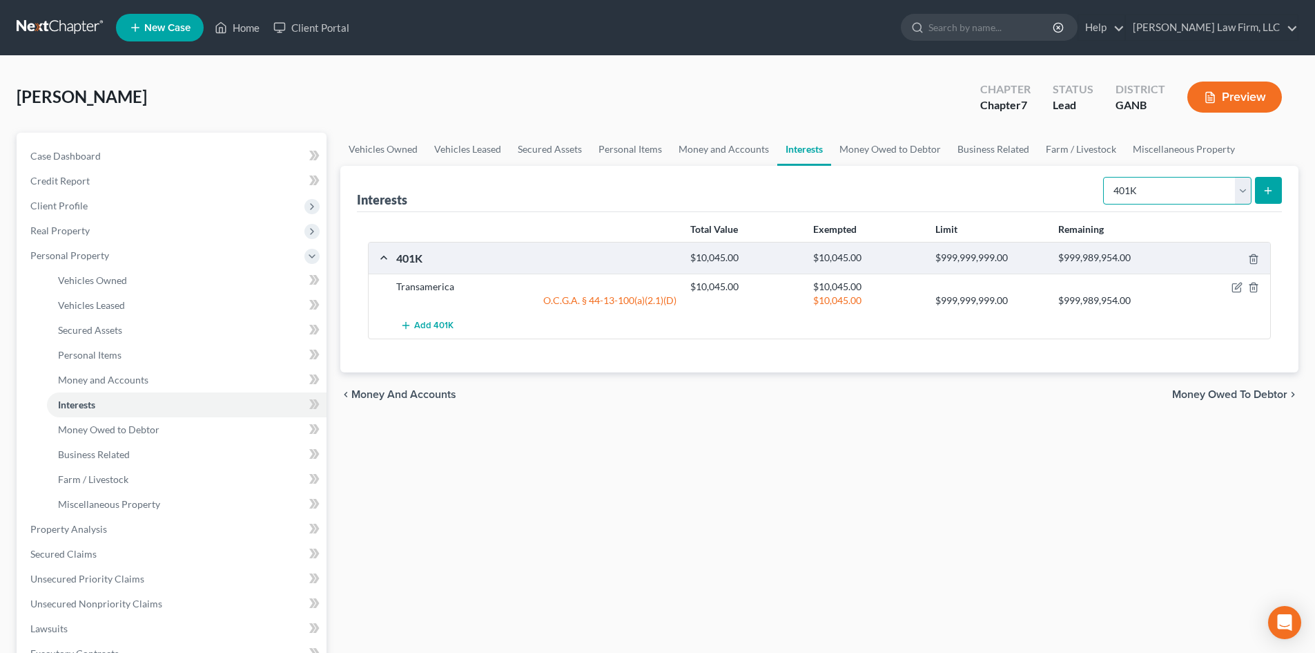
click at [1184, 198] on select "Select Interest Type 401K Annuity Bond Education IRA Government Bond Government…" at bounding box center [1177, 191] width 148 height 28
click at [1105, 177] on select "Select Interest Type 401K Annuity Bond Education IRA Government Bond Government…" at bounding box center [1177, 191] width 148 height 28
click at [1261, 184] on button "submit" at bounding box center [1268, 190] width 27 height 27
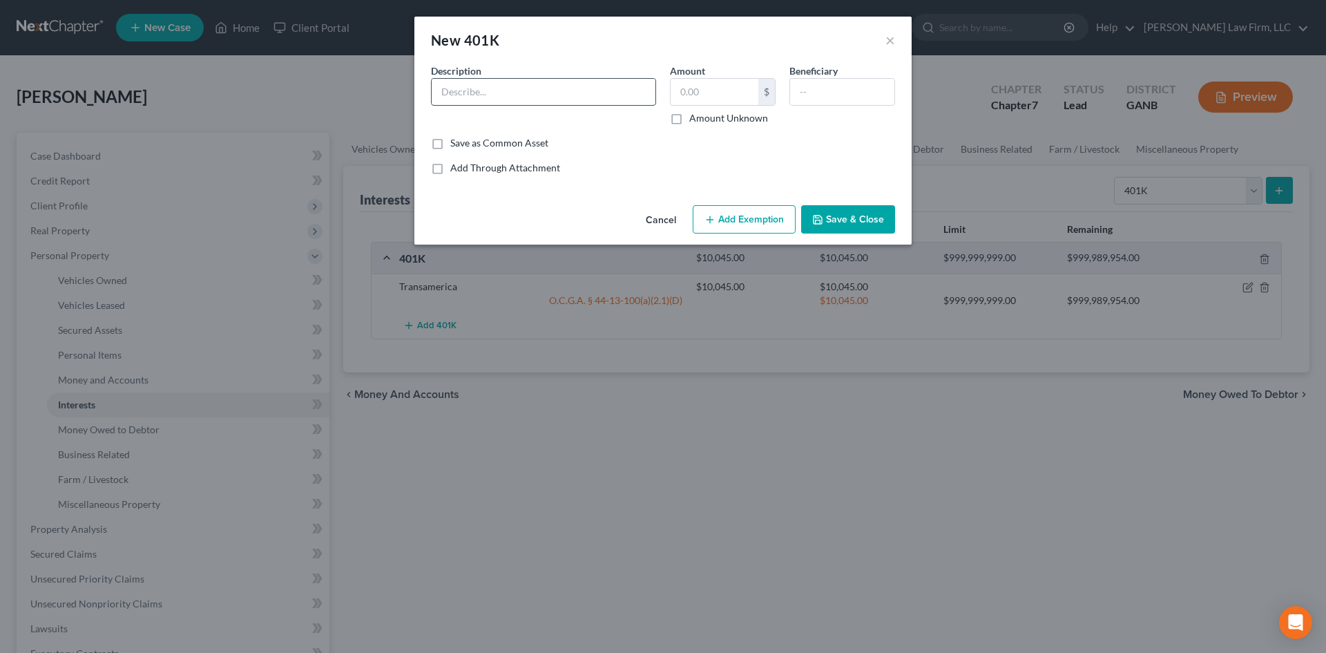
click at [558, 99] on input "text" at bounding box center [544, 92] width 224 height 26
type input "Fidelity"
type input "2,221"
click at [736, 222] on button "Add Exemption" at bounding box center [744, 219] width 103 height 29
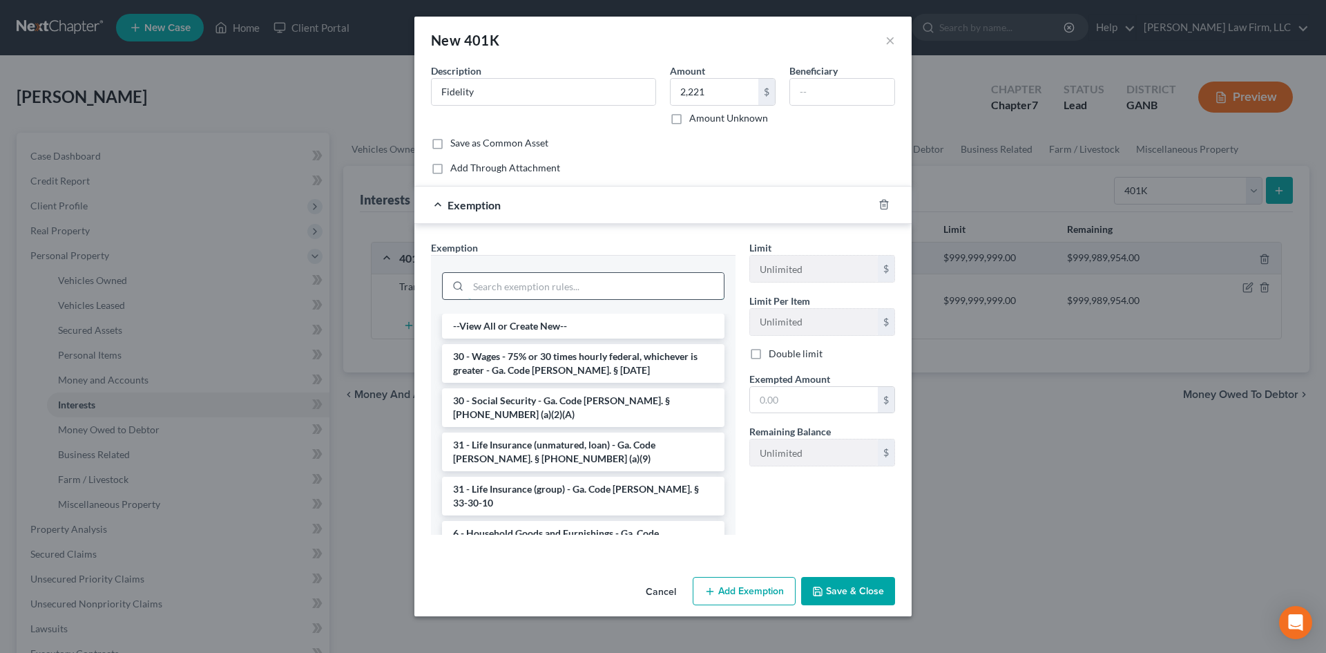
click at [521, 282] on input "search" at bounding box center [595, 286] width 255 height 26
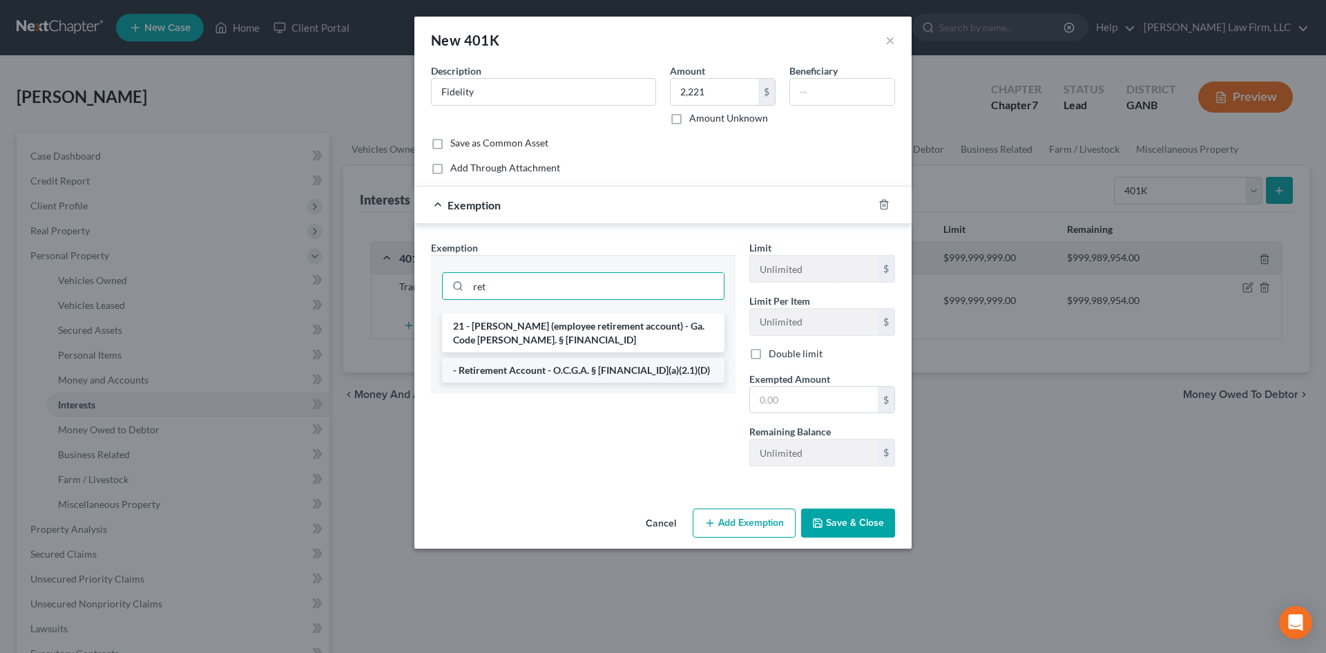
type input "ret"
click at [514, 368] on li "- Retirement Account - O.C.G.A. § [FINANCIAL_ID](a)(2.1)(D)" at bounding box center [583, 370] width 282 height 25
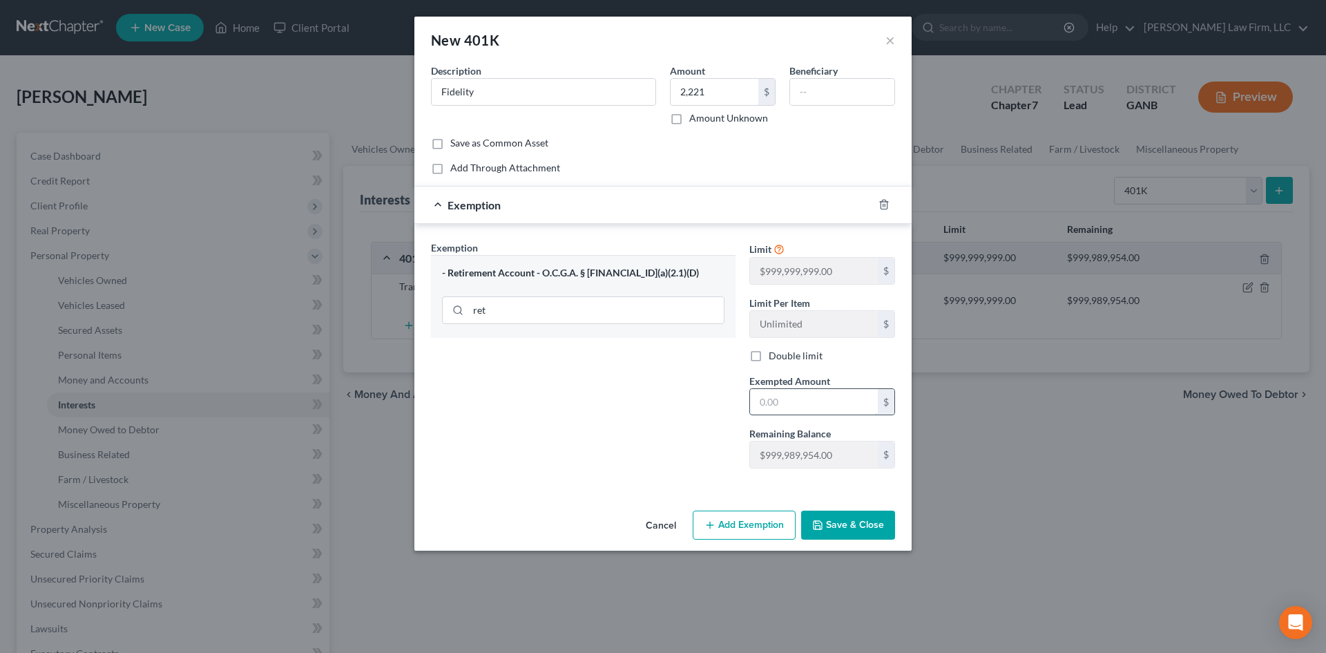
click at [791, 413] on input "text" at bounding box center [814, 402] width 128 height 26
type input "2,221"
click at [831, 508] on div "Cancel Add Exemption Save & Close" at bounding box center [662, 528] width 497 height 46
click at [831, 520] on button "Save & Close" at bounding box center [848, 524] width 94 height 29
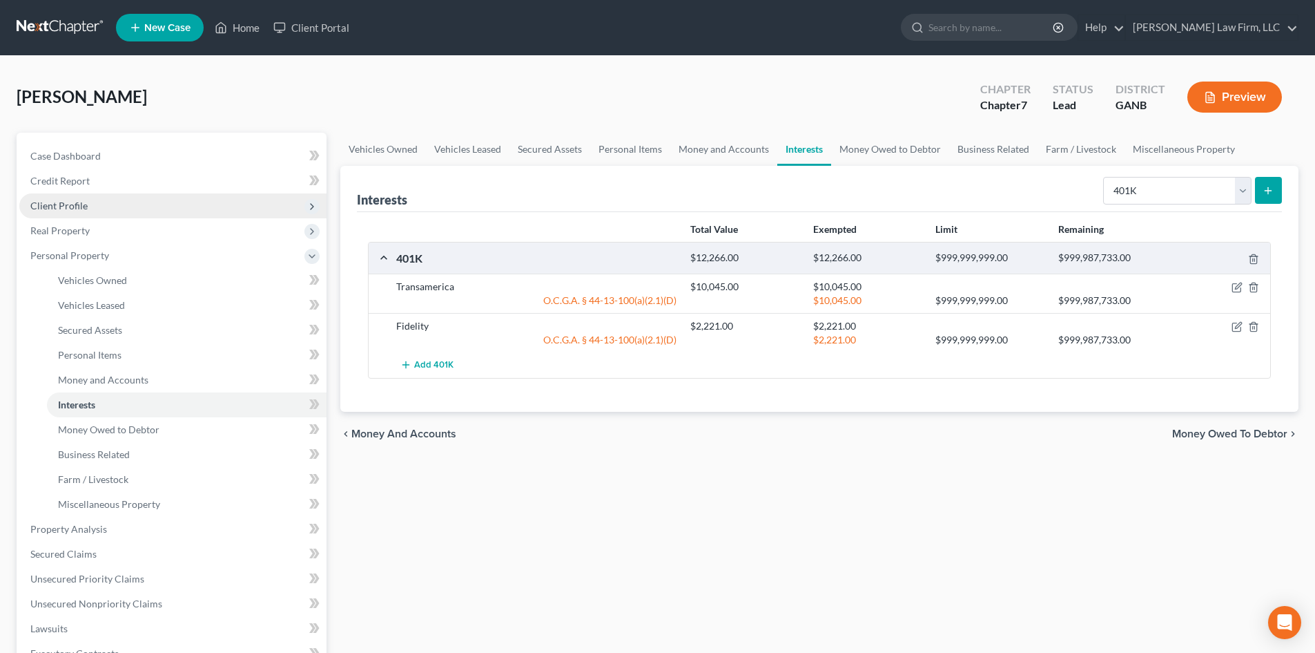
click at [63, 209] on span "Client Profile" at bounding box center [58, 206] width 57 height 12
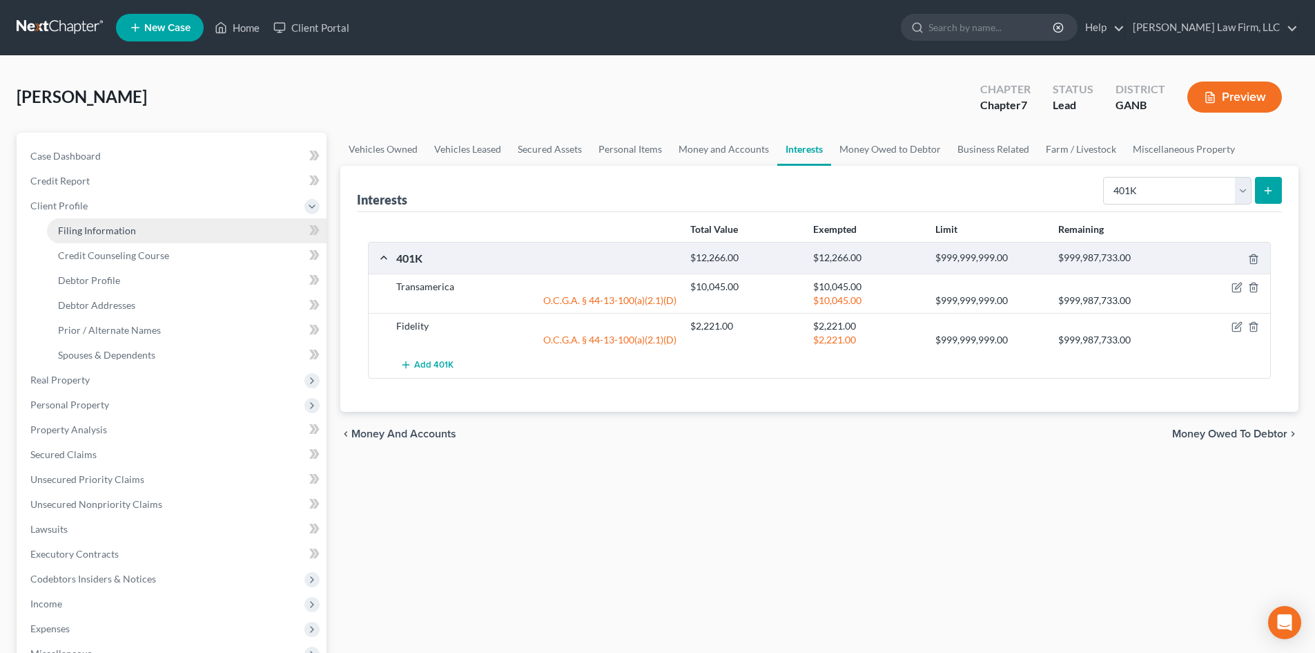
click at [70, 229] on span "Filing Information" at bounding box center [97, 230] width 78 height 12
select select "1"
select select "0"
select select "10"
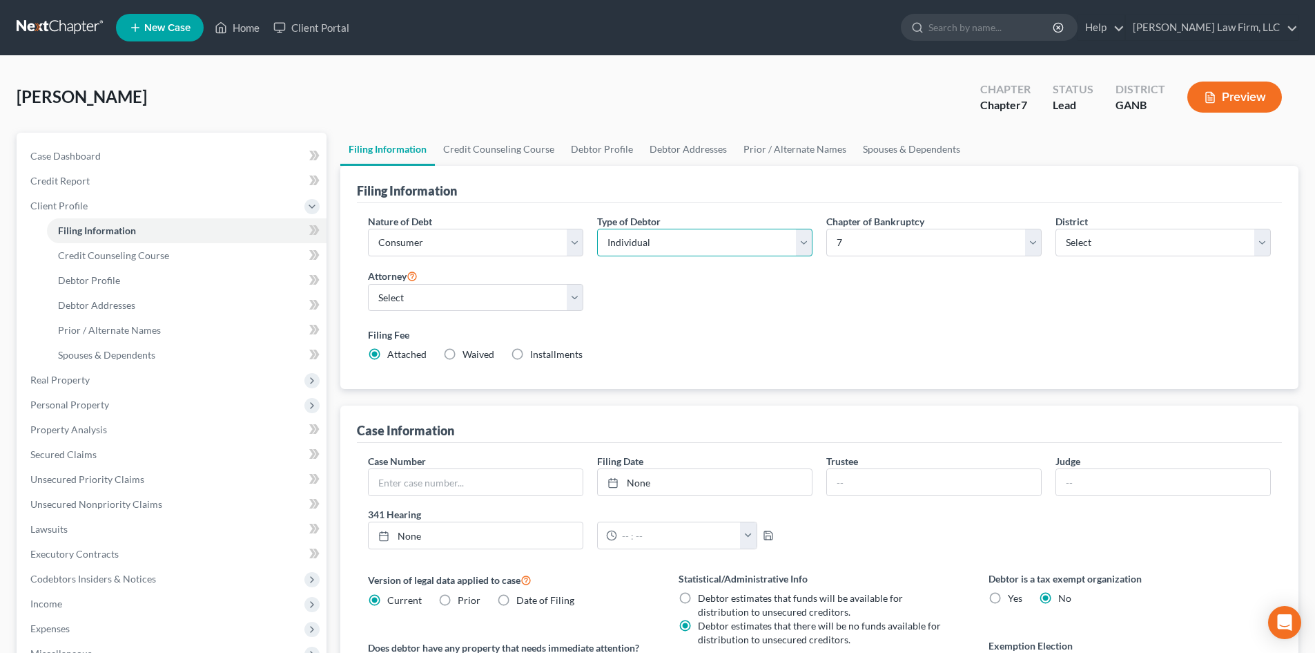
click at [756, 235] on select "Select Individual Joint" at bounding box center [704, 243] width 215 height 28
click at [597, 229] on select "Select Individual Joint" at bounding box center [704, 243] width 215 height 28
drag, startPoint x: 669, startPoint y: 244, endPoint x: 664, endPoint y: 256, distance: 12.7
click at [669, 244] on select "Select Individual Joint" at bounding box center [704, 243] width 215 height 28
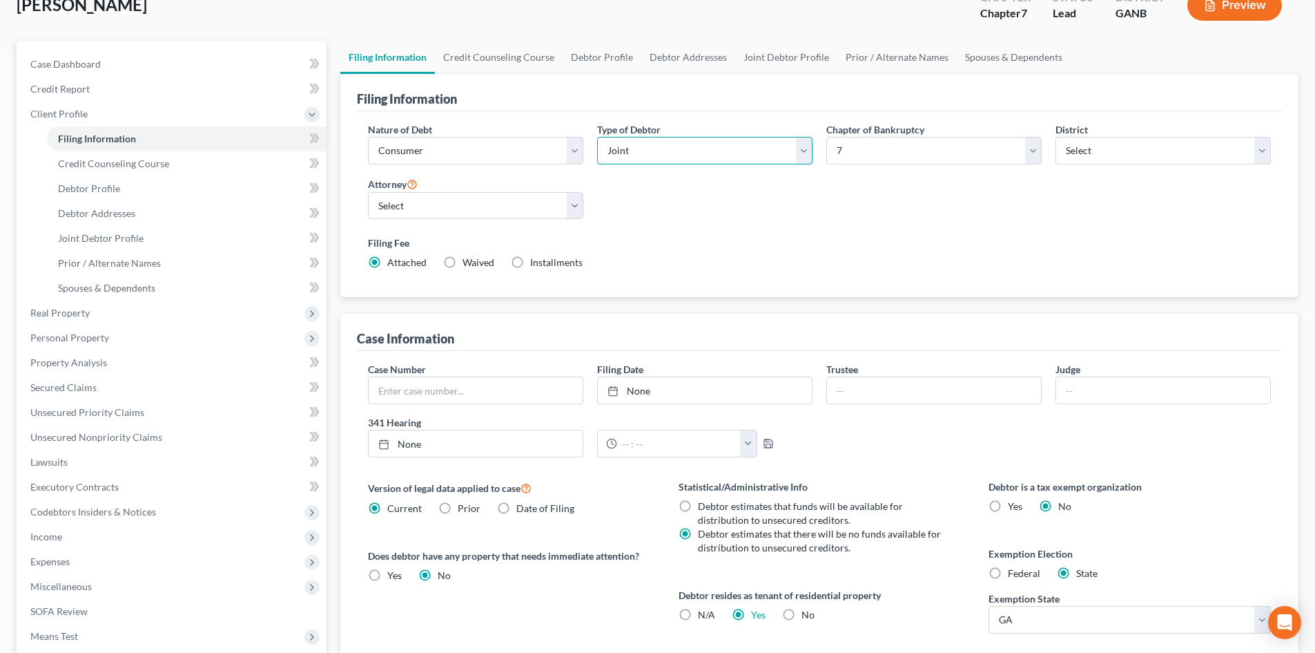
click at [653, 153] on select "Select Individual Joint" at bounding box center [704, 151] width 215 height 28
select select "0"
click at [597, 137] on select "Select Individual Joint" at bounding box center [704, 151] width 215 height 28
click at [746, 235] on label "Filing Fee" at bounding box center [819, 242] width 903 height 15
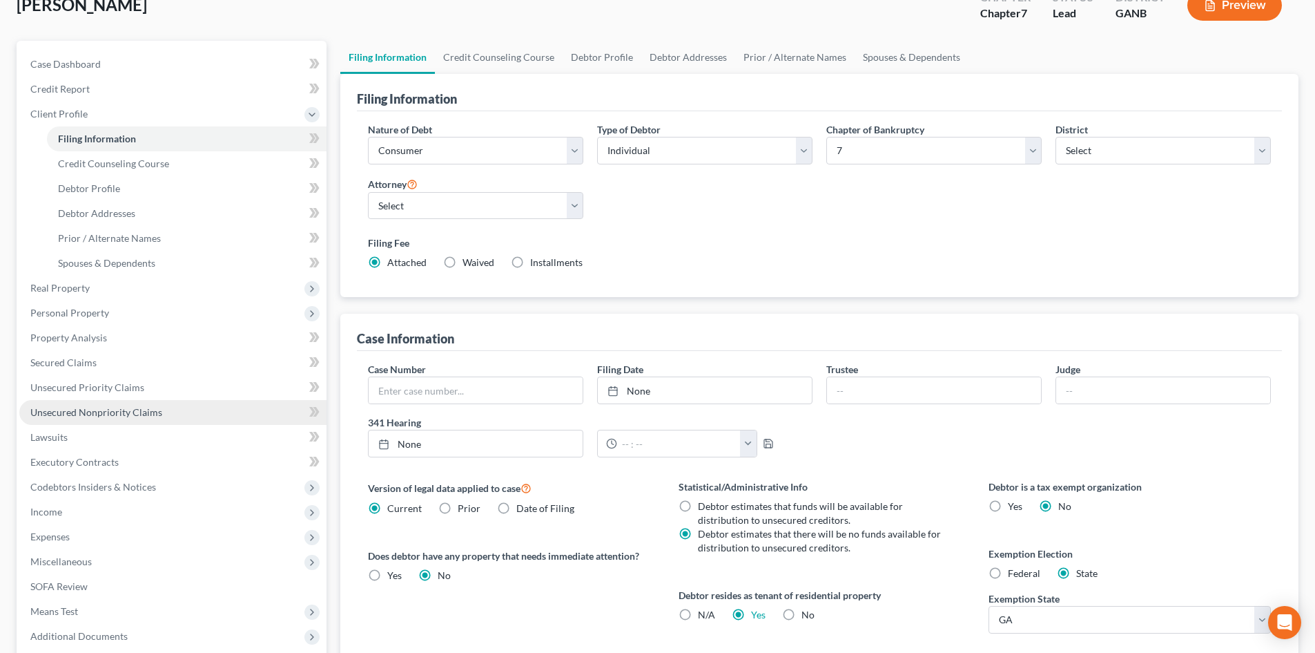
click at [92, 411] on span "Unsecured Nonpriority Claims" at bounding box center [96, 412] width 132 height 12
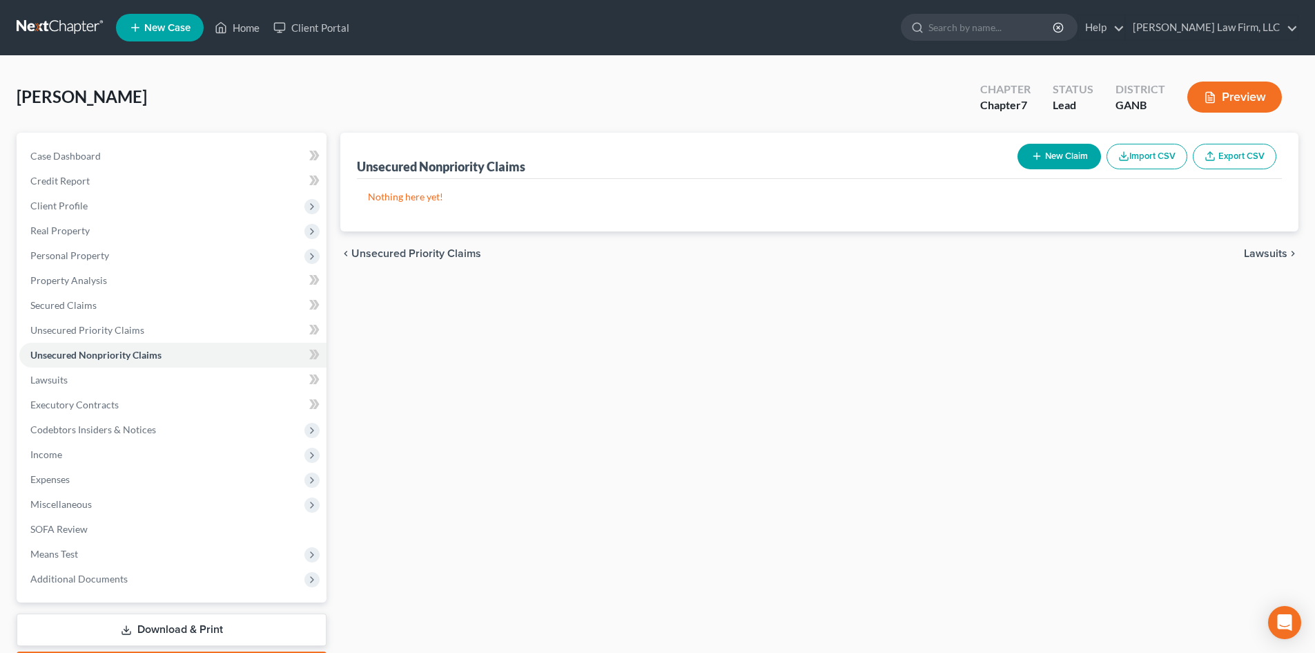
click at [1049, 159] on button "New Claim" at bounding box center [1060, 157] width 84 height 26
select select "0"
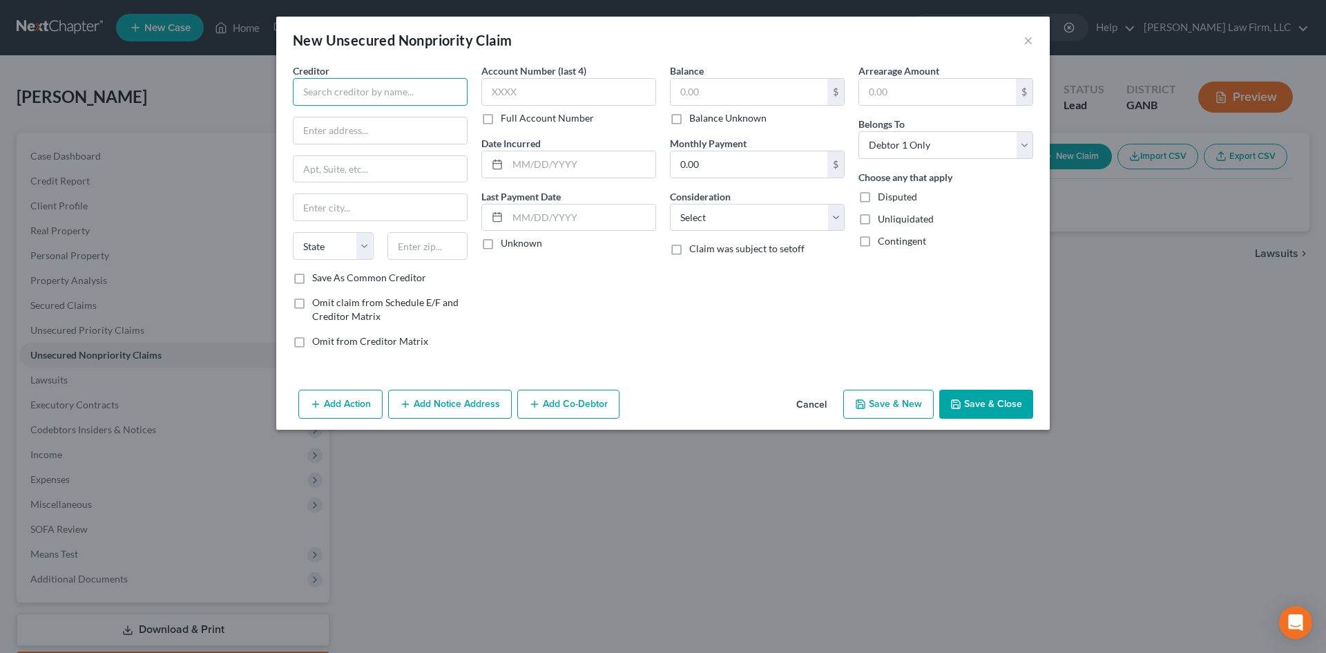
click at [382, 99] on input "text" at bounding box center [380, 92] width 175 height 28
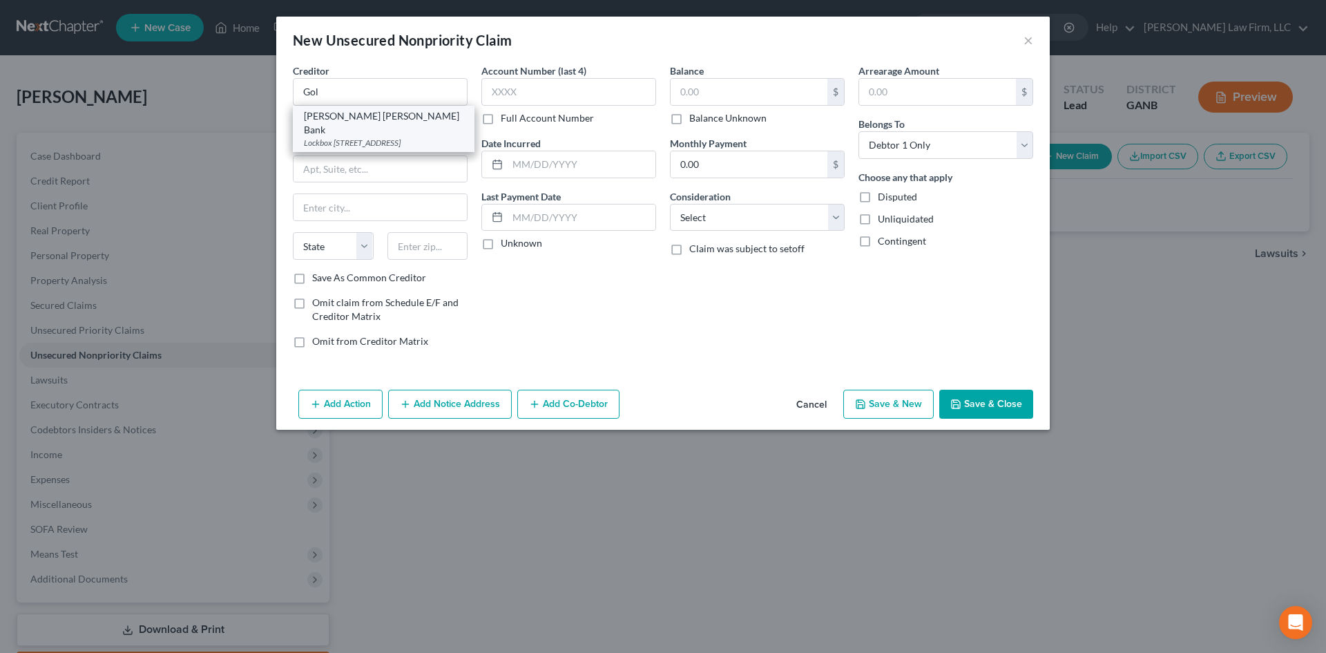
click at [367, 137] on div "Lockbox [STREET_ADDRESS]" at bounding box center [384, 143] width 160 height 12
type input "[PERSON_NAME] [PERSON_NAME] Bank"
type input "Lockbox 6112"
type input "PO Box 7247"
type input "[GEOGRAPHIC_DATA]"
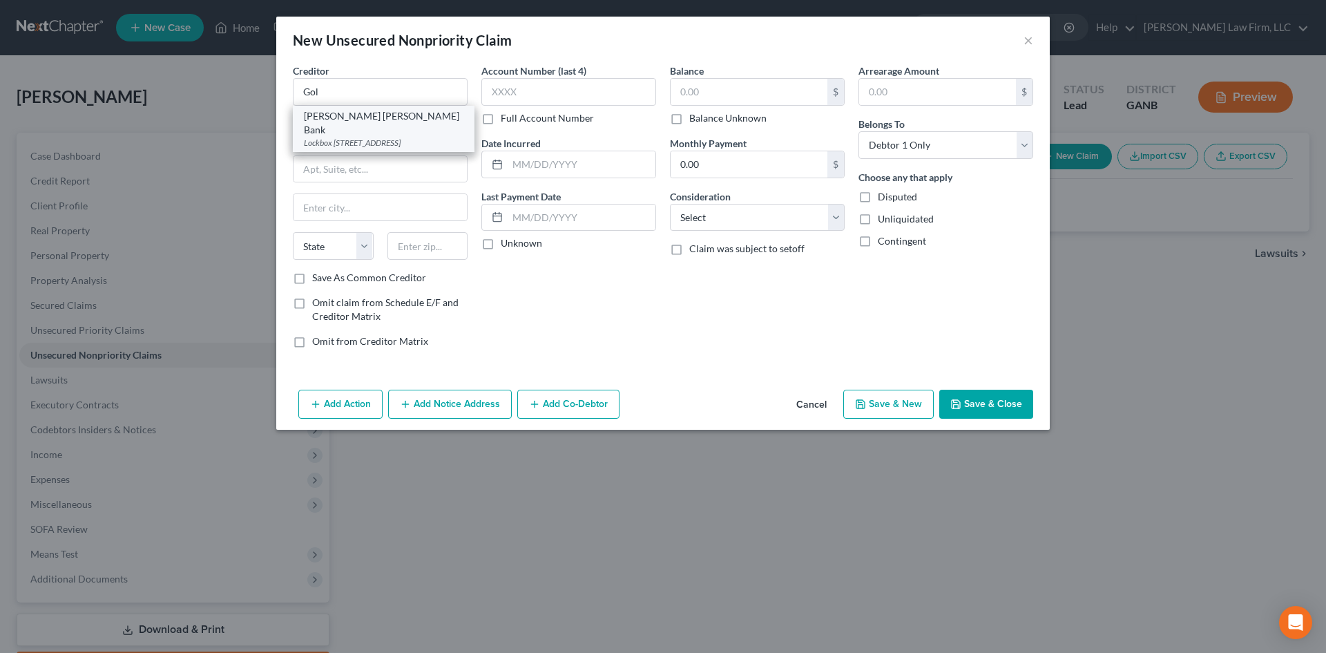
select select "39"
type input "19170"
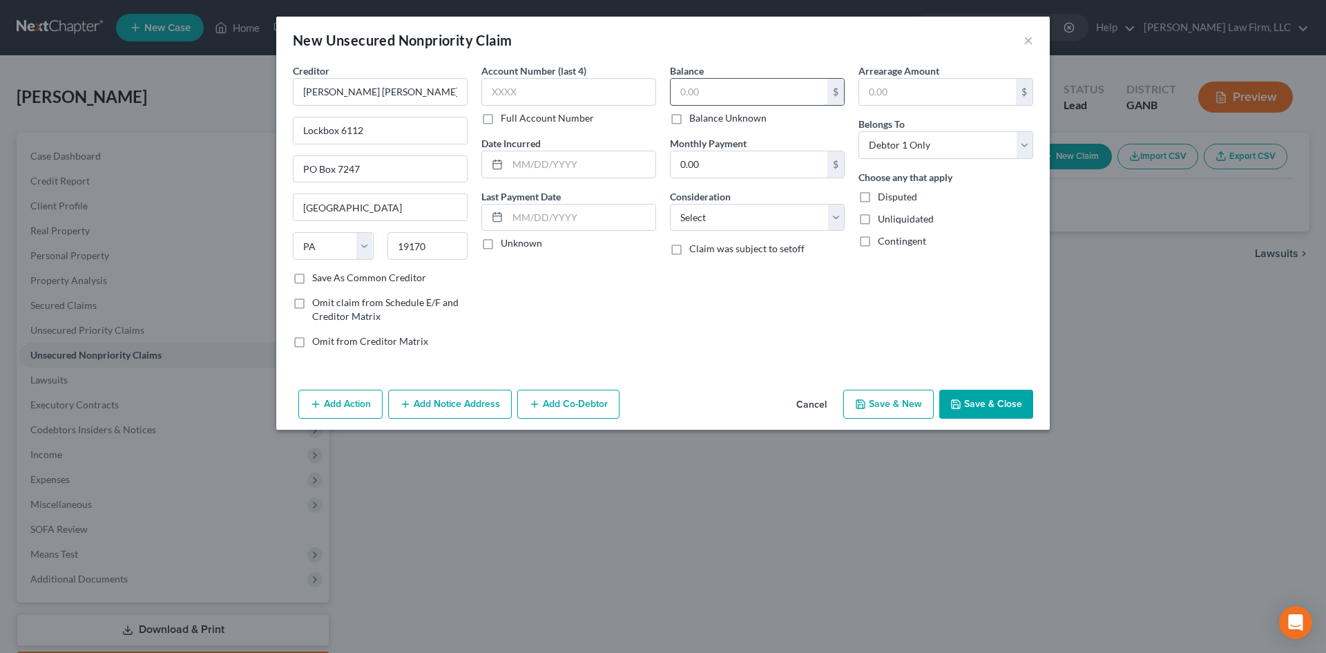
click at [702, 81] on input "text" at bounding box center [749, 92] width 157 height 26
type input "9,222"
click at [501, 119] on label "Full Account Number" at bounding box center [547, 118] width 93 height 14
click at [506, 119] on input "Full Account Number" at bounding box center [510, 115] width 9 height 9
click at [522, 93] on input "text" at bounding box center [568, 92] width 175 height 28
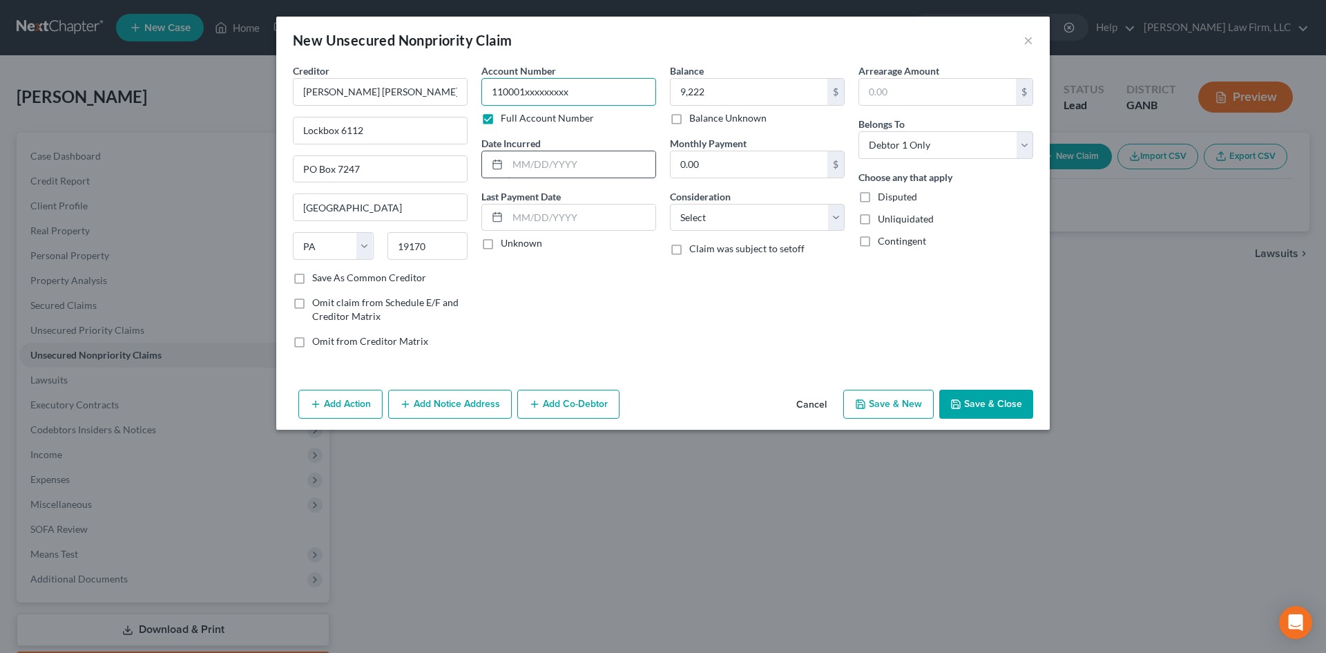
type input "110001xxxxxxxxx"
drag, startPoint x: 533, startPoint y: 157, endPoint x: 533, endPoint y: 166, distance: 8.3
click at [533, 157] on input "text" at bounding box center [582, 164] width 148 height 26
type input "[DATE]"
click at [703, 224] on select "Select Cable / Satellite Services Collection Agency Credit Card Debt Debt Couns…" at bounding box center [757, 218] width 175 height 28
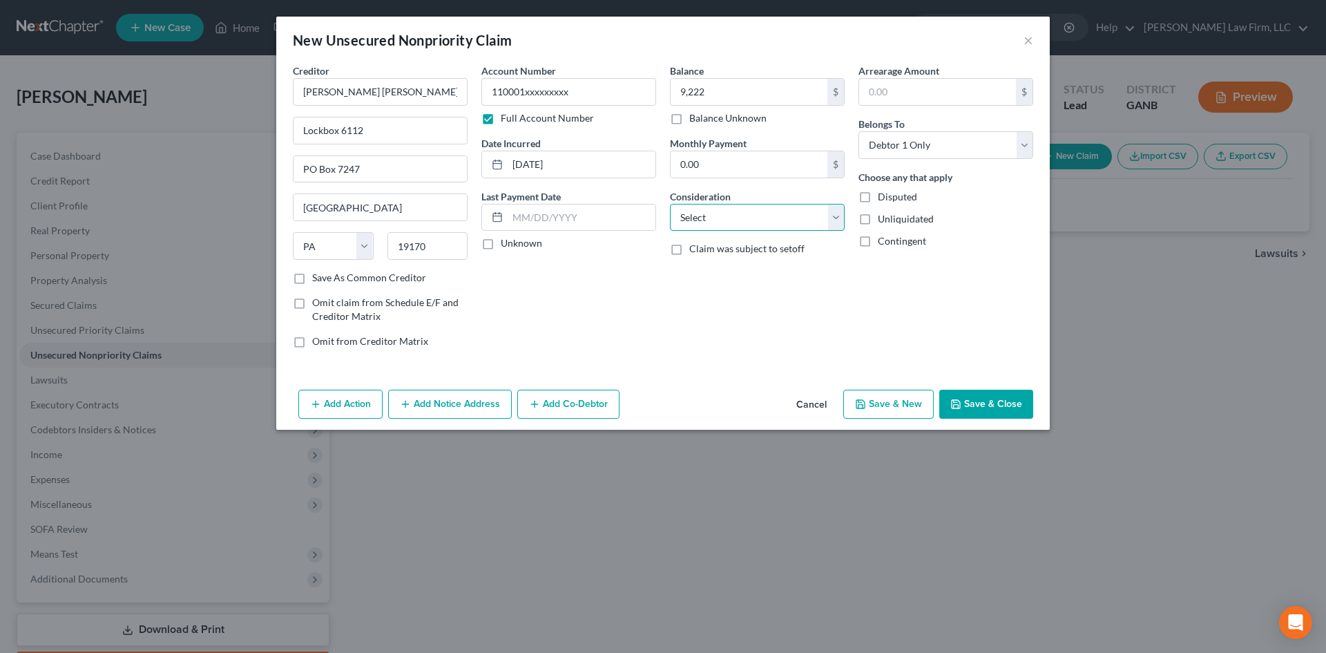
select select "2"
click at [670, 204] on select "Select Cable / Satellite Services Collection Agency Credit Card Debt Debt Couns…" at bounding box center [757, 218] width 175 height 28
click at [990, 412] on button "Save & Close" at bounding box center [986, 403] width 94 height 29
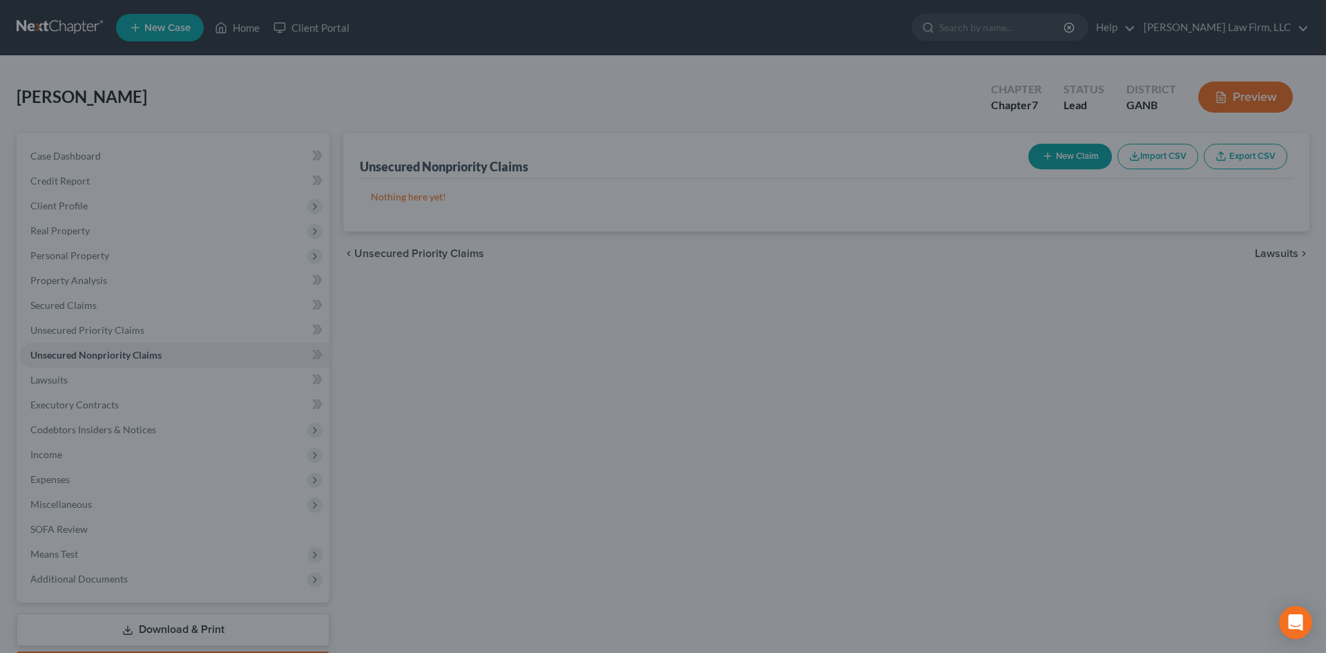
type input "9,222.00"
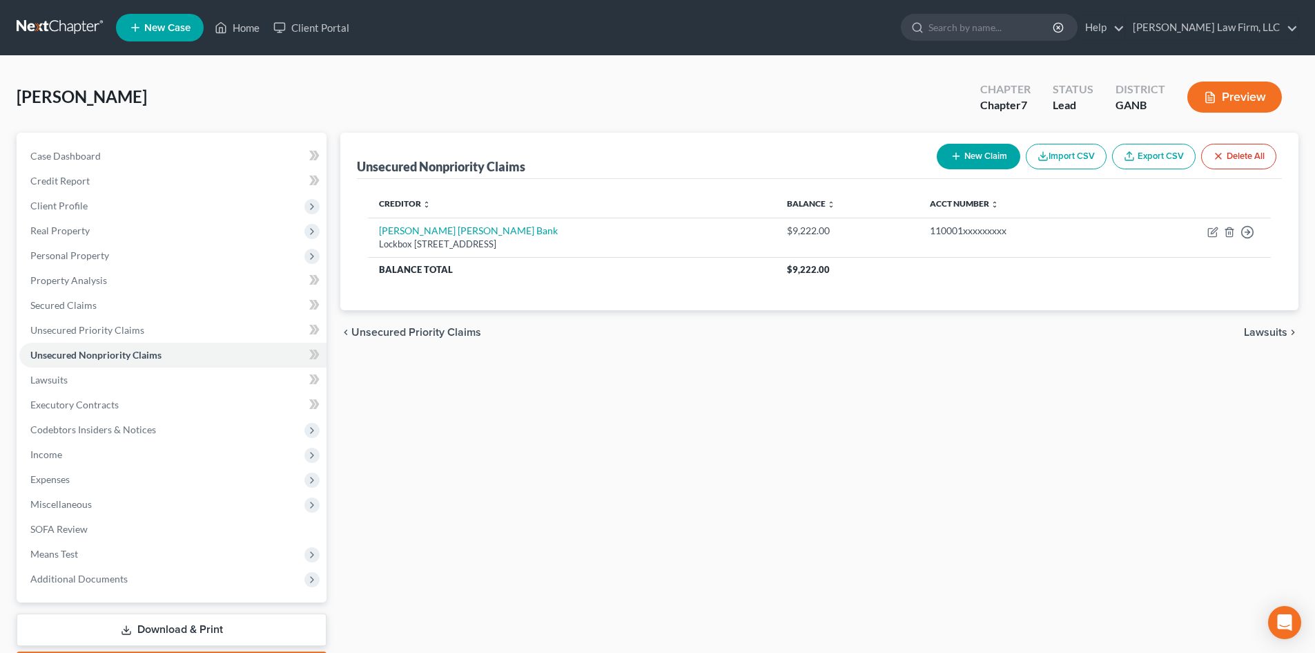
click at [982, 158] on button "New Claim" at bounding box center [979, 157] width 84 height 26
select select "0"
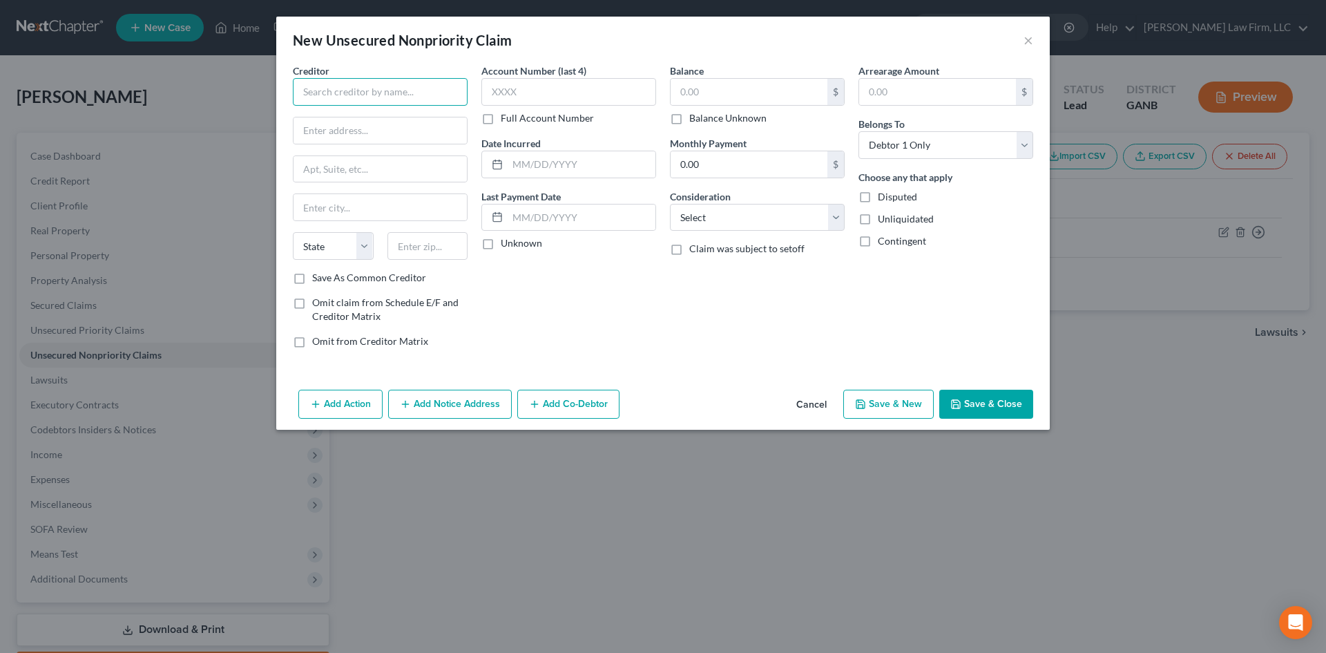
click at [343, 89] on input "text" at bounding box center [380, 92] width 175 height 28
type input "Citibank"
click at [343, 130] on div "[STREET_ADDRESS]" at bounding box center [376, 129] width 144 height 12
type input "PO Box 6497"
type input "[GEOGRAPHIC_DATA]"
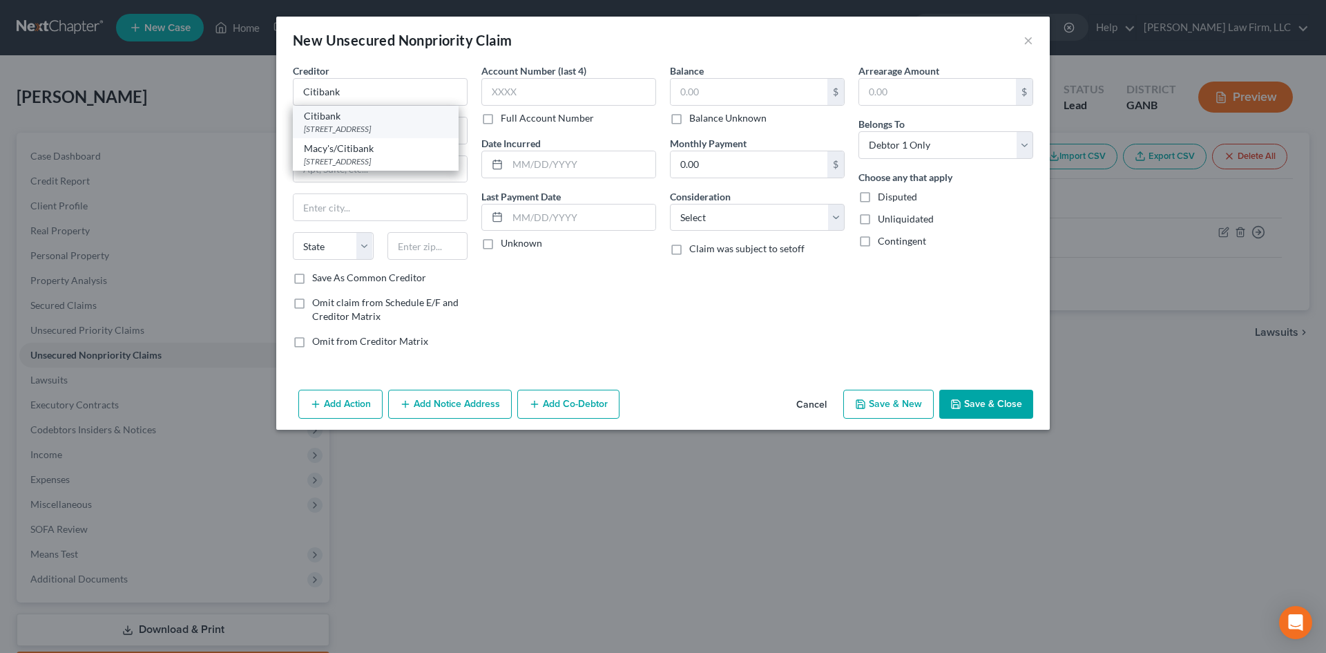
select select "43"
type input "57117"
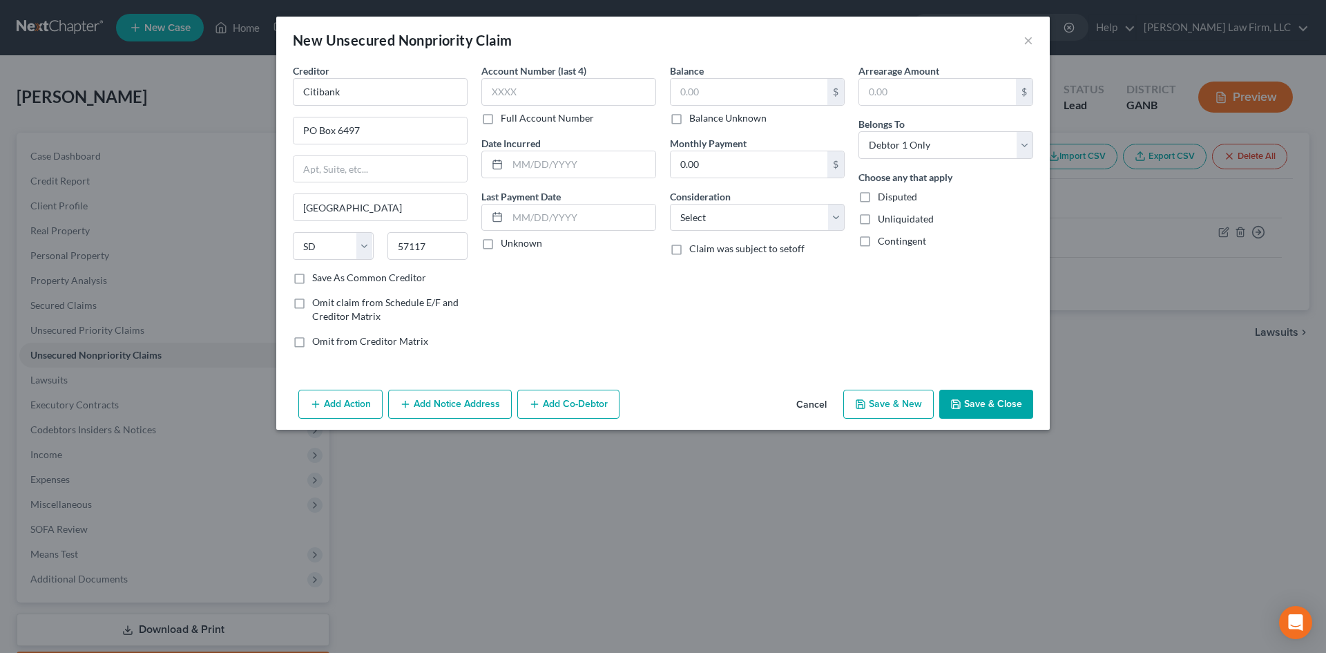
click at [501, 122] on label "Full Account Number" at bounding box center [547, 118] width 93 height 14
click at [506, 120] on input "Full Account Number" at bounding box center [510, 115] width 9 height 9
click at [514, 91] on input "text" at bounding box center [568, 92] width 175 height 28
type input "542418xxxxxxxx"
click at [526, 172] on input "text" at bounding box center [582, 164] width 148 height 26
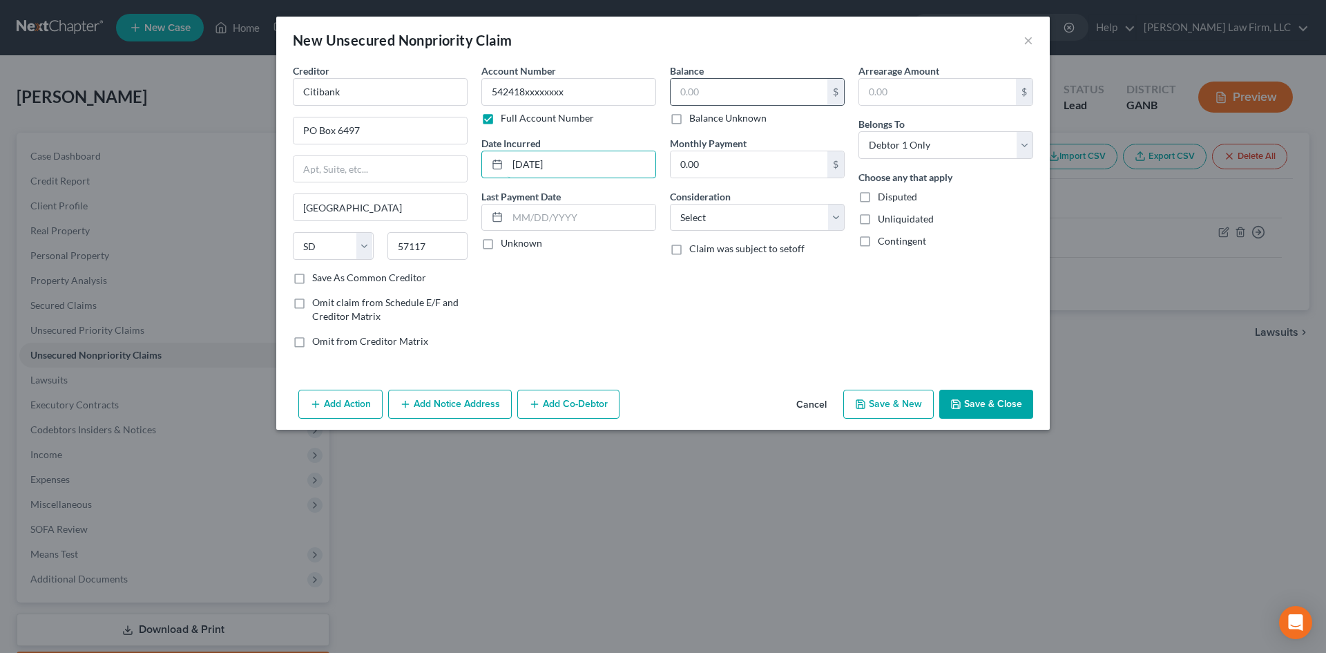
type input "[DATE]"
click at [703, 105] on div "$" at bounding box center [757, 92] width 175 height 28
click at [706, 89] on input "text" at bounding box center [749, 92] width 157 height 26
type input "1,478"
click at [735, 213] on select "Select Cable / Satellite Services Collection Agency Credit Card Debt Debt Couns…" at bounding box center [757, 218] width 175 height 28
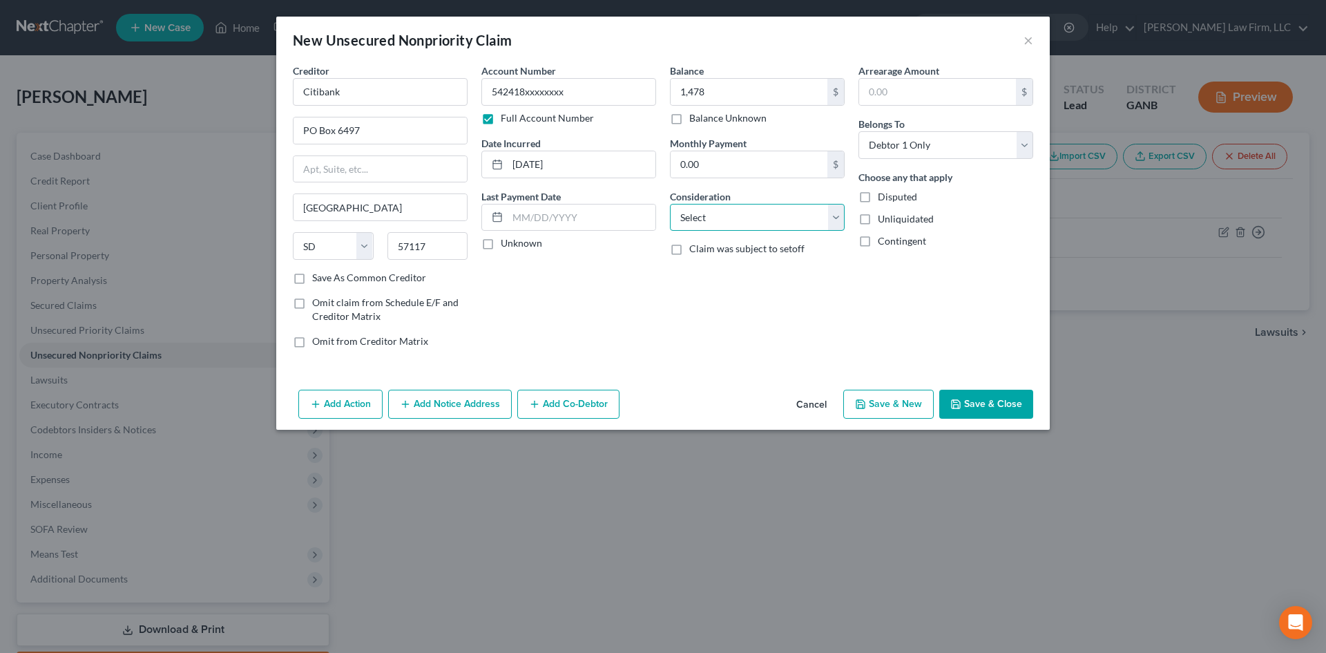
select select "2"
click at [670, 204] on select "Select Cable / Satellite Services Collection Agency Credit Card Debt Debt Couns…" at bounding box center [757, 218] width 175 height 28
click at [894, 403] on button "Save & New" at bounding box center [888, 403] width 90 height 29
select select "0"
type input "1,478.00"
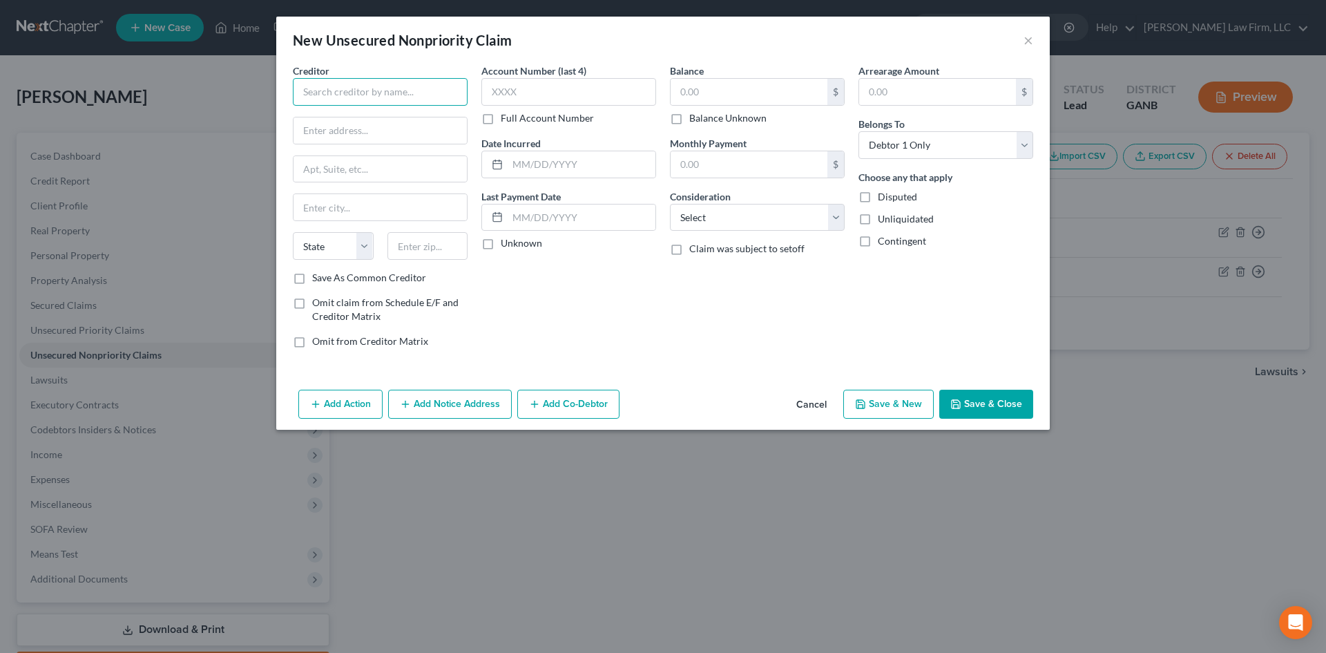
click at [378, 88] on input "text" at bounding box center [380, 92] width 175 height 28
type input "Citibank"
click at [356, 128] on div "[STREET_ADDRESS]" at bounding box center [376, 129] width 144 height 12
type input "PO Box 6497"
type input "[GEOGRAPHIC_DATA]"
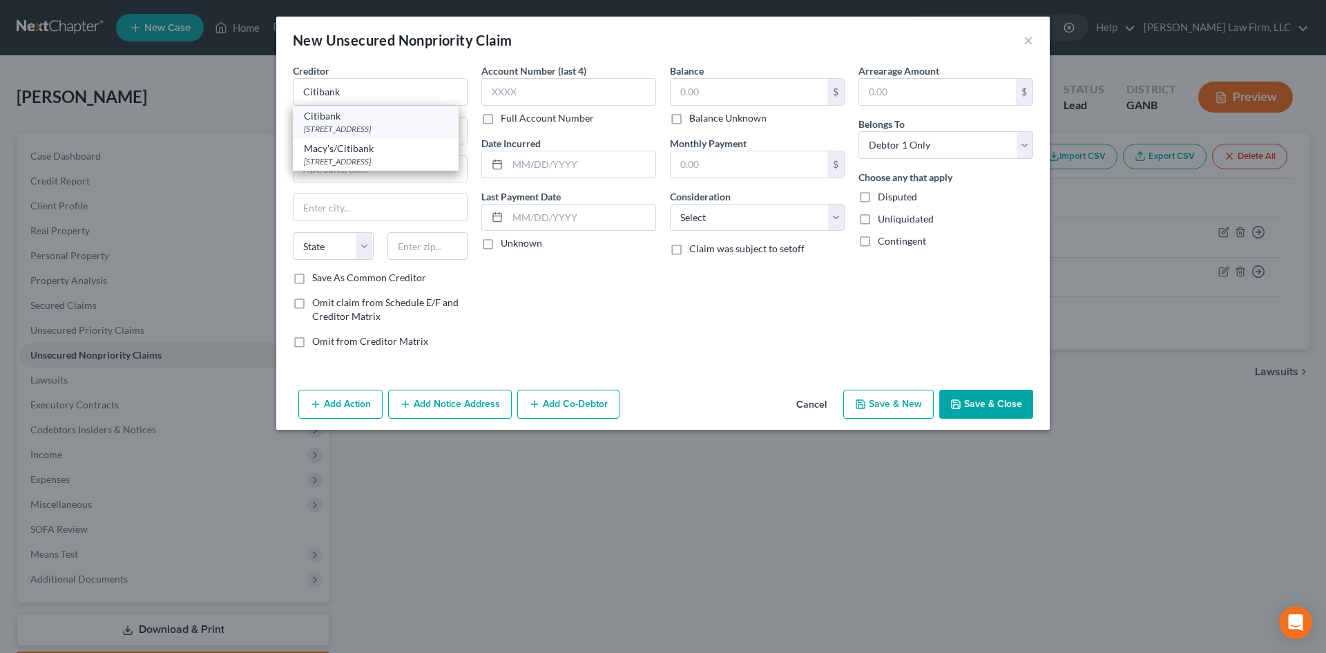
select select "43"
type input "57117"
click at [345, 130] on input "PO Box 6497" at bounding box center [379, 130] width 173 height 26
type input "PO Box 6241"
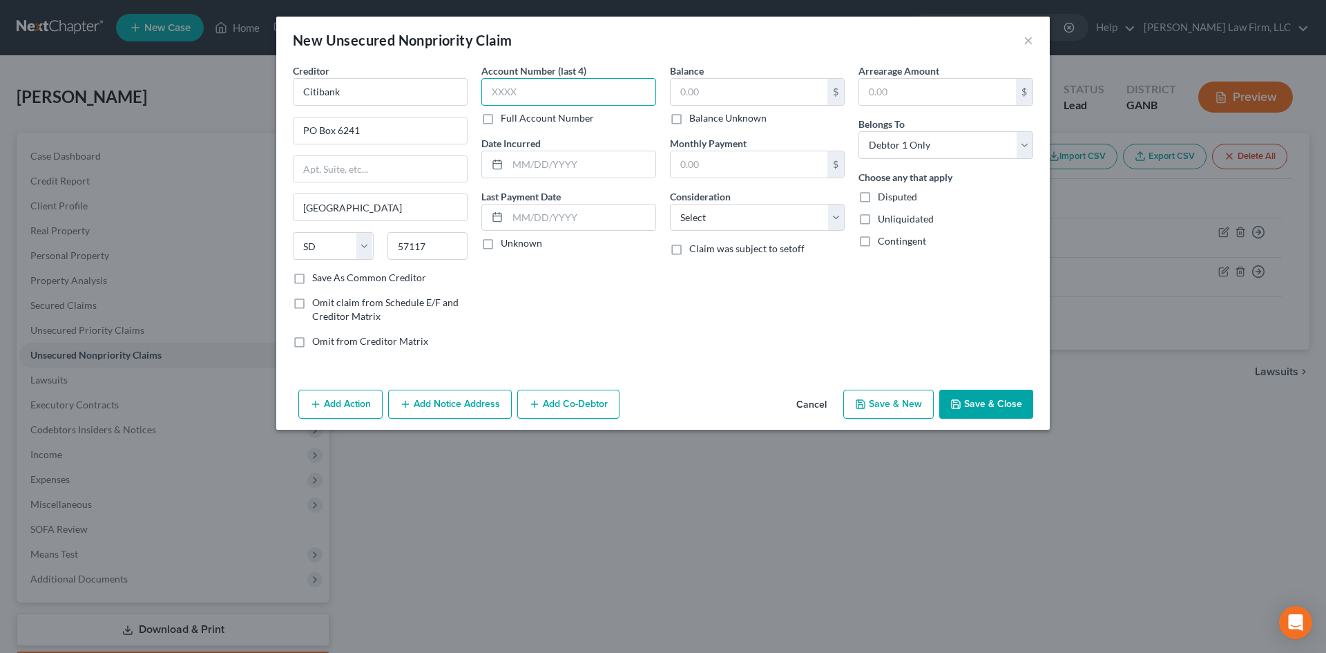
click at [555, 95] on input "text" at bounding box center [568, 92] width 175 height 28
click at [501, 117] on label "Full Account Number" at bounding box center [547, 118] width 93 height 14
click at [506, 117] on input "Full Account Number" at bounding box center [510, 115] width 9 height 9
click at [554, 74] on label "Account Number" at bounding box center [518, 71] width 75 height 15
click at [549, 93] on input "text" at bounding box center [568, 92] width 175 height 28
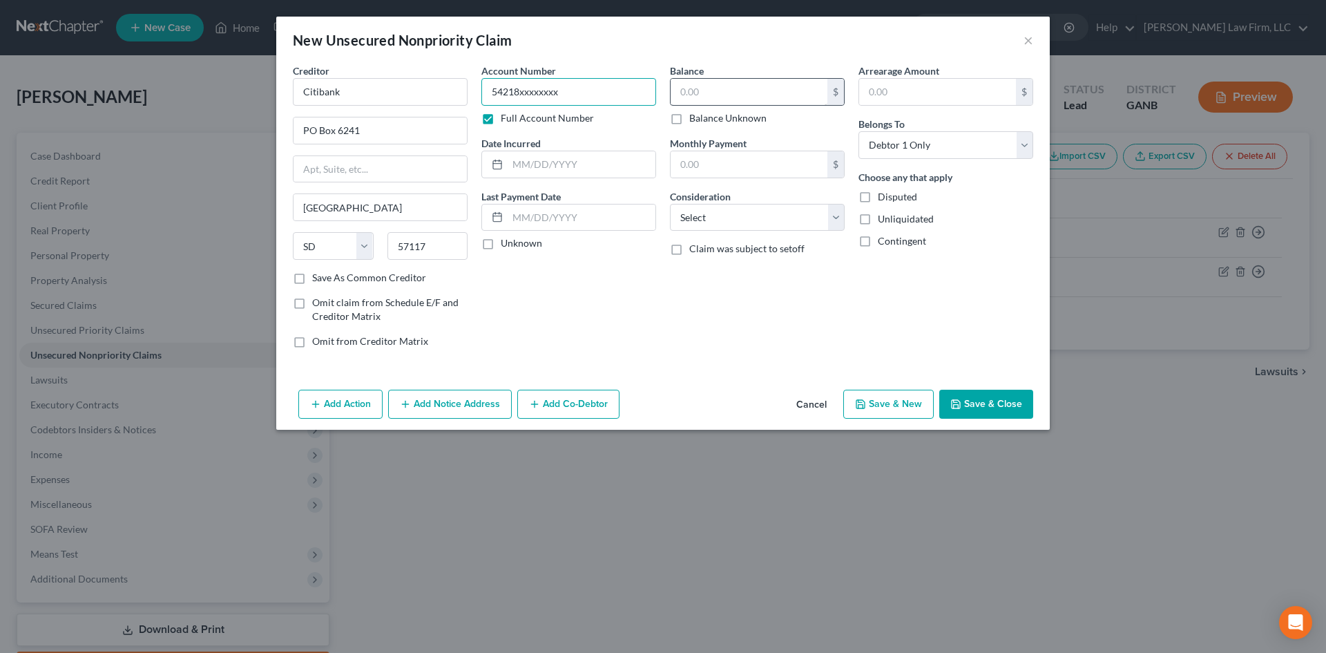
type input "54218xxxxxxxx"
click at [693, 81] on input "text" at bounding box center [749, 92] width 157 height 26
type input "3,609"
click at [683, 213] on select "Select Cable / Satellite Services Collection Agency Credit Card Debt Debt Couns…" at bounding box center [757, 218] width 175 height 28
select select "2"
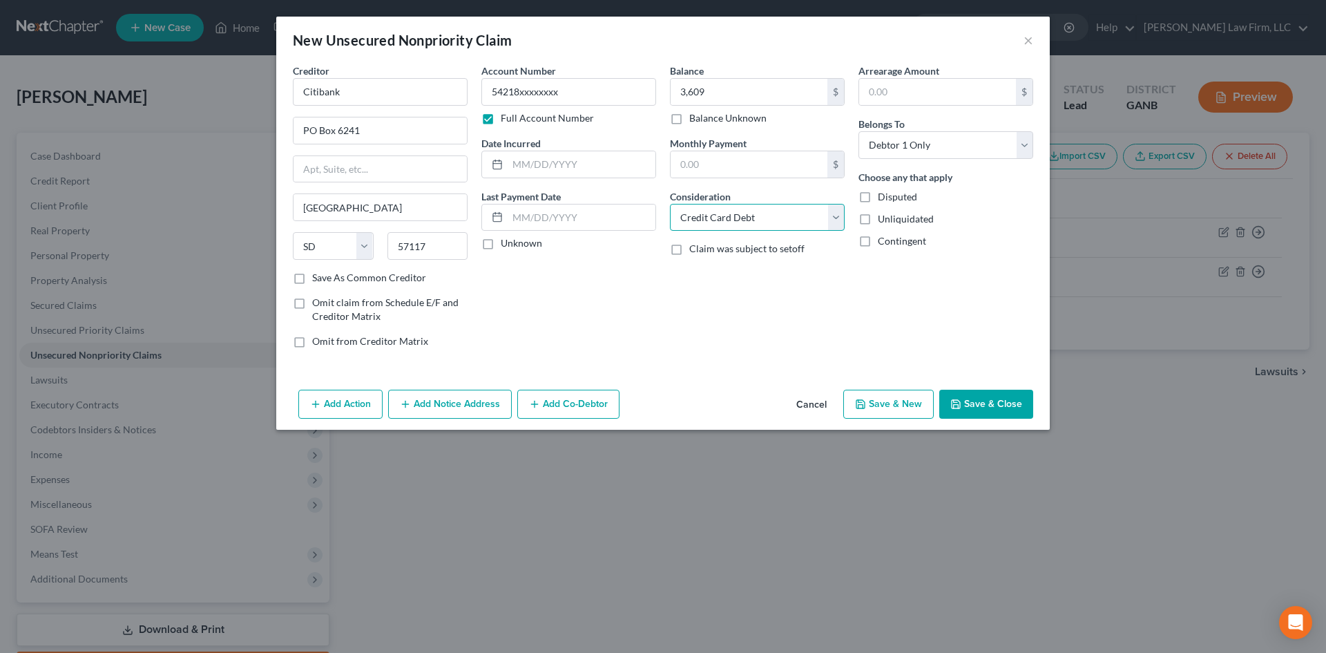
click at [670, 204] on select "Select Cable / Satellite Services Collection Agency Credit Card Debt Debt Couns…" at bounding box center [757, 218] width 175 height 28
click at [891, 405] on button "Save & New" at bounding box center [888, 403] width 90 height 29
select select "0"
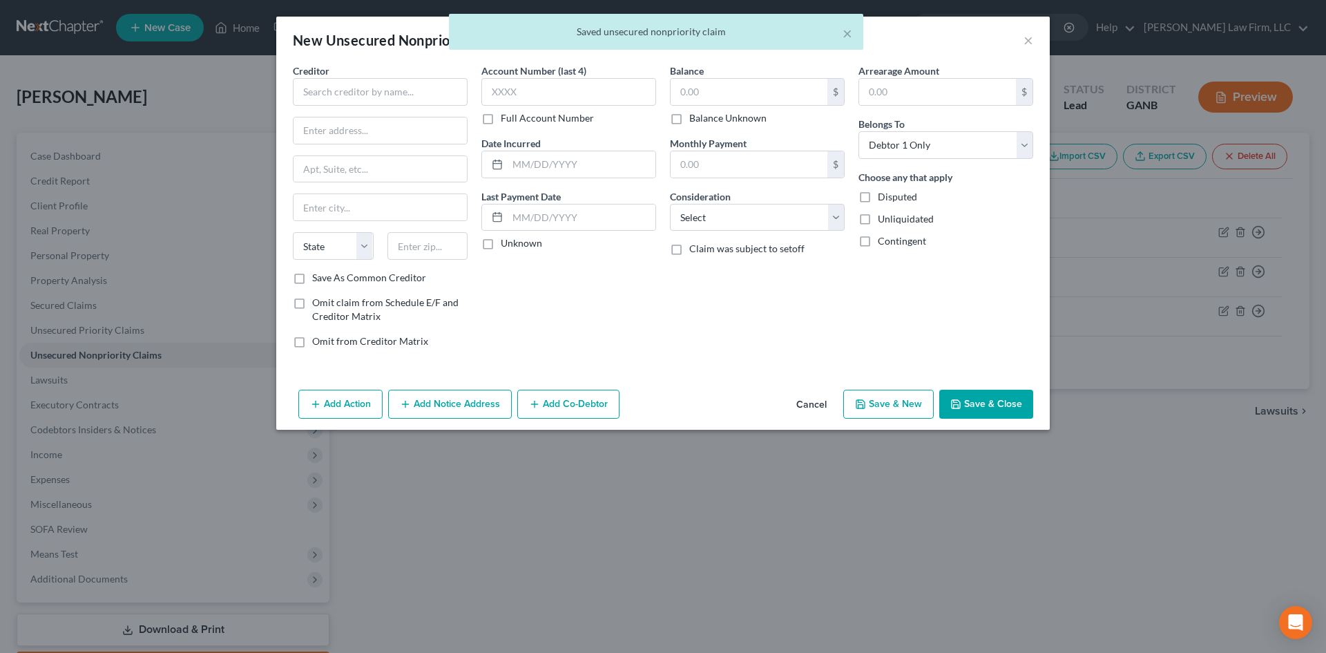
type input "3,609.00"
type input "0.00"
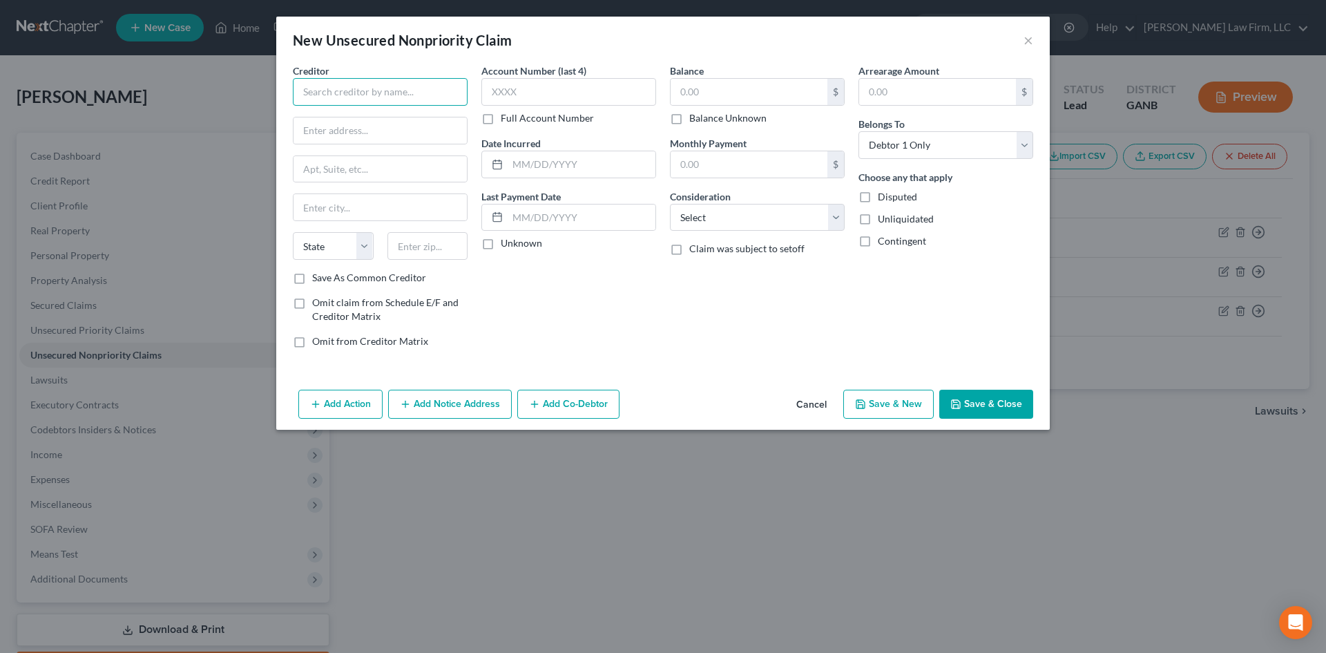
click at [387, 93] on input "text" at bounding box center [380, 92] width 175 height 28
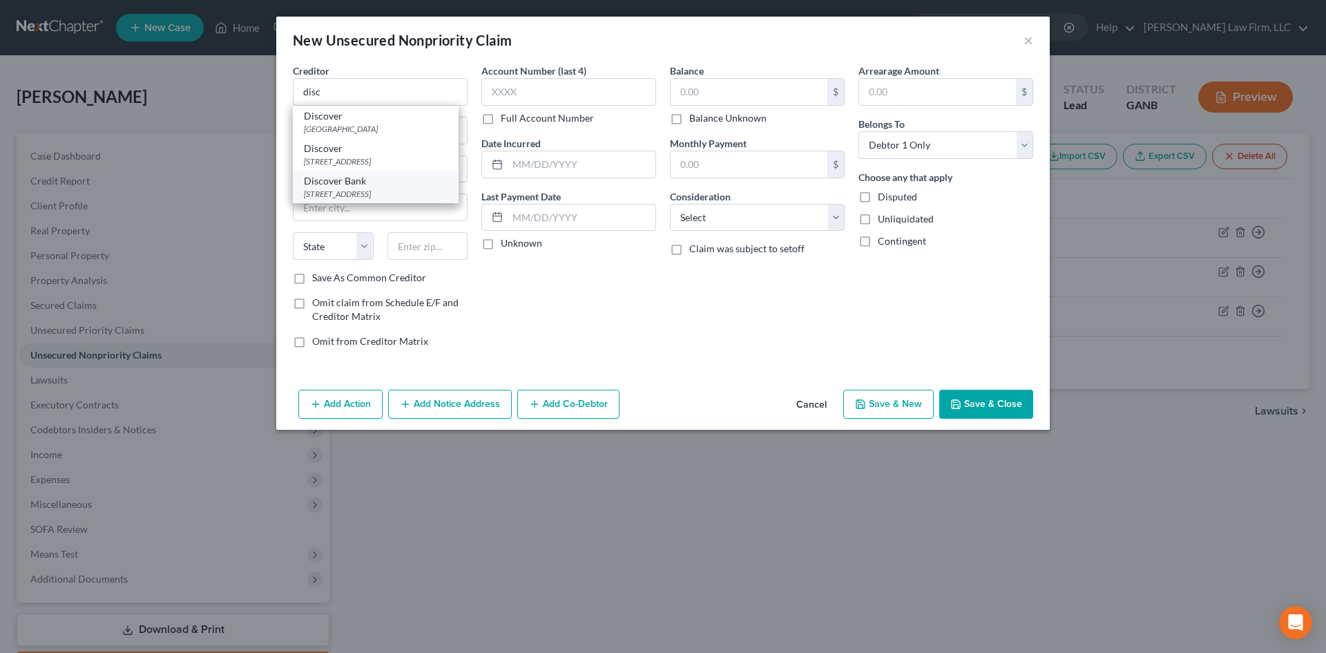
click at [378, 193] on div "[STREET_ADDRESS]" at bounding box center [376, 194] width 144 height 12
type input "Discover Bank"
type input "PO Box 30939"
type input "[GEOGRAPHIC_DATA]"
select select "46"
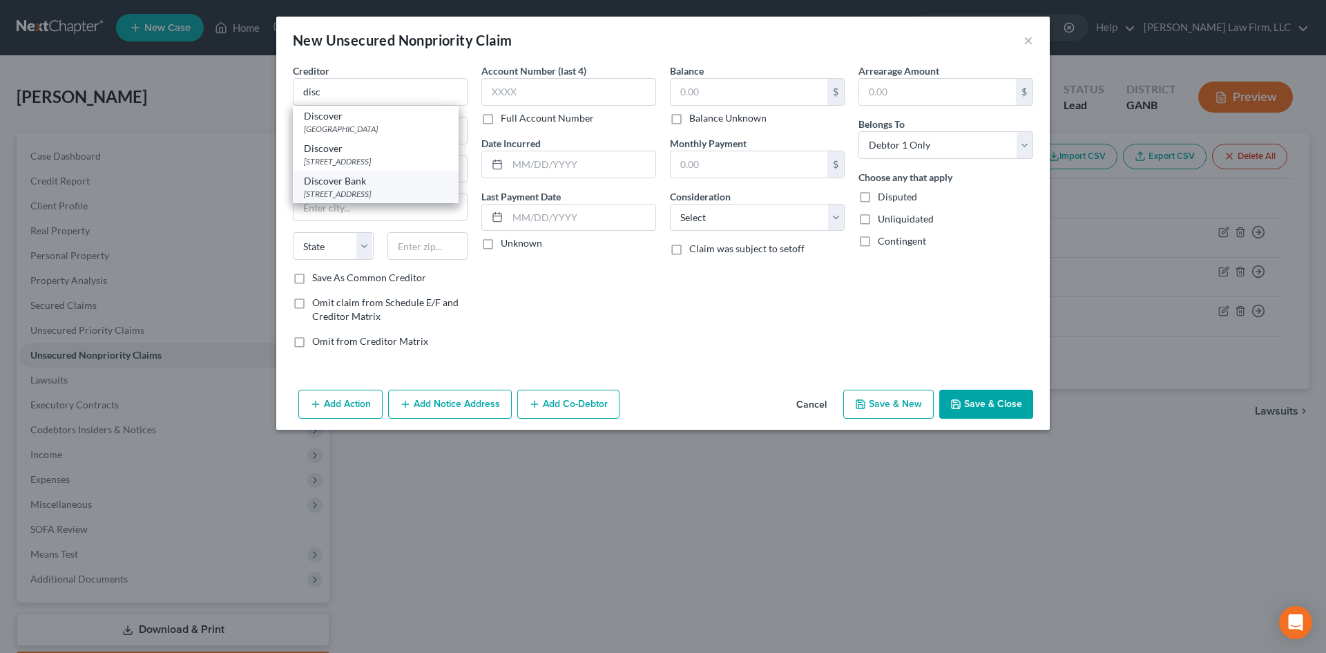
type input "84130"
click at [501, 120] on label "Full Account Number" at bounding box center [547, 118] width 93 height 14
click at [506, 120] on input "Full Account Number" at bounding box center [510, 115] width 9 height 9
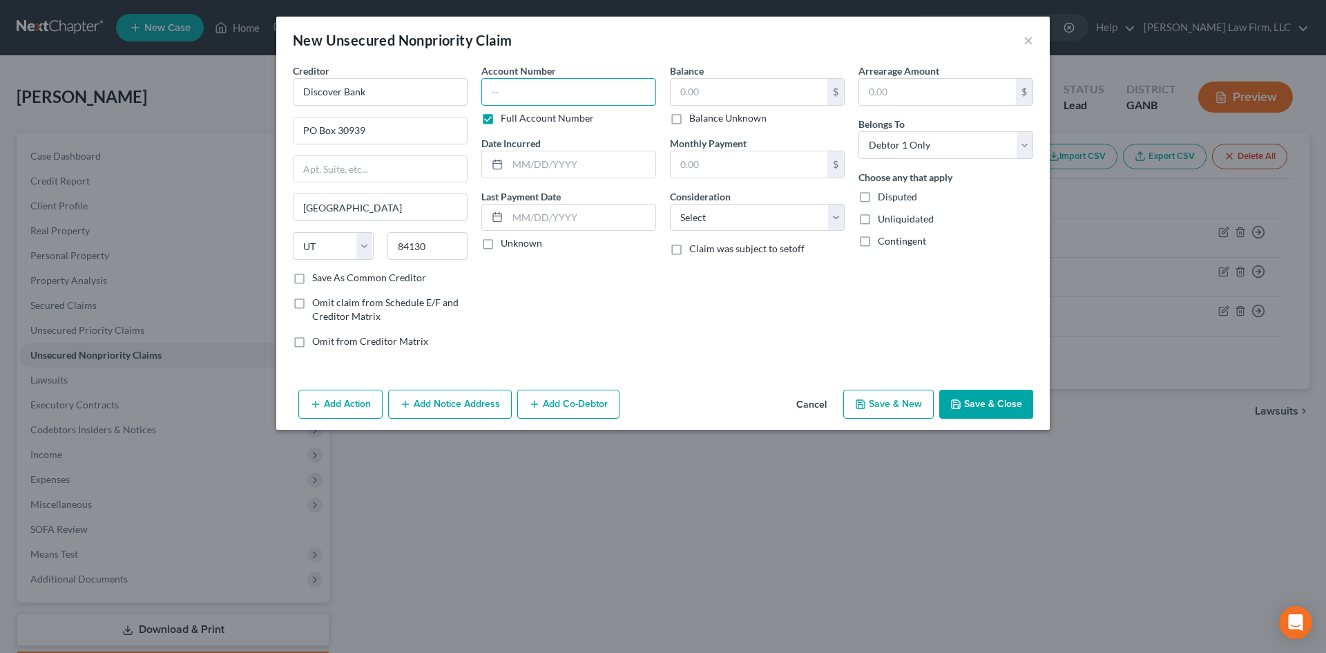
click at [528, 91] on input "text" at bounding box center [568, 92] width 175 height 28
type input "601100xxxxxxxx"
click at [543, 157] on input "text" at bounding box center [582, 164] width 148 height 26
type input "[DATE]"
click at [697, 87] on input "text" at bounding box center [749, 92] width 157 height 26
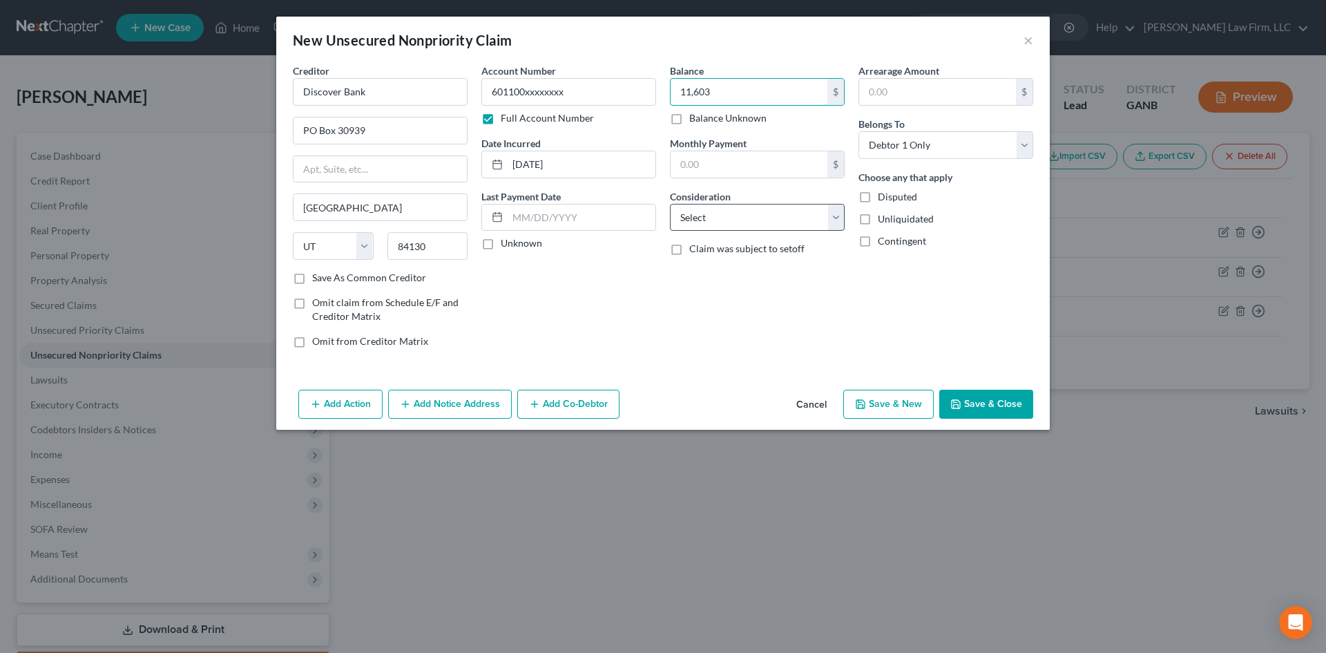
type input "11,603"
click at [735, 224] on select "Select Cable / Satellite Services Collection Agency Credit Card Debt Debt Couns…" at bounding box center [757, 218] width 175 height 28
select select "2"
click at [670, 204] on select "Select Cable / Satellite Services Collection Agency Credit Card Debt Debt Couns…" at bounding box center [757, 218] width 175 height 28
click at [889, 401] on button "Save & New" at bounding box center [888, 403] width 90 height 29
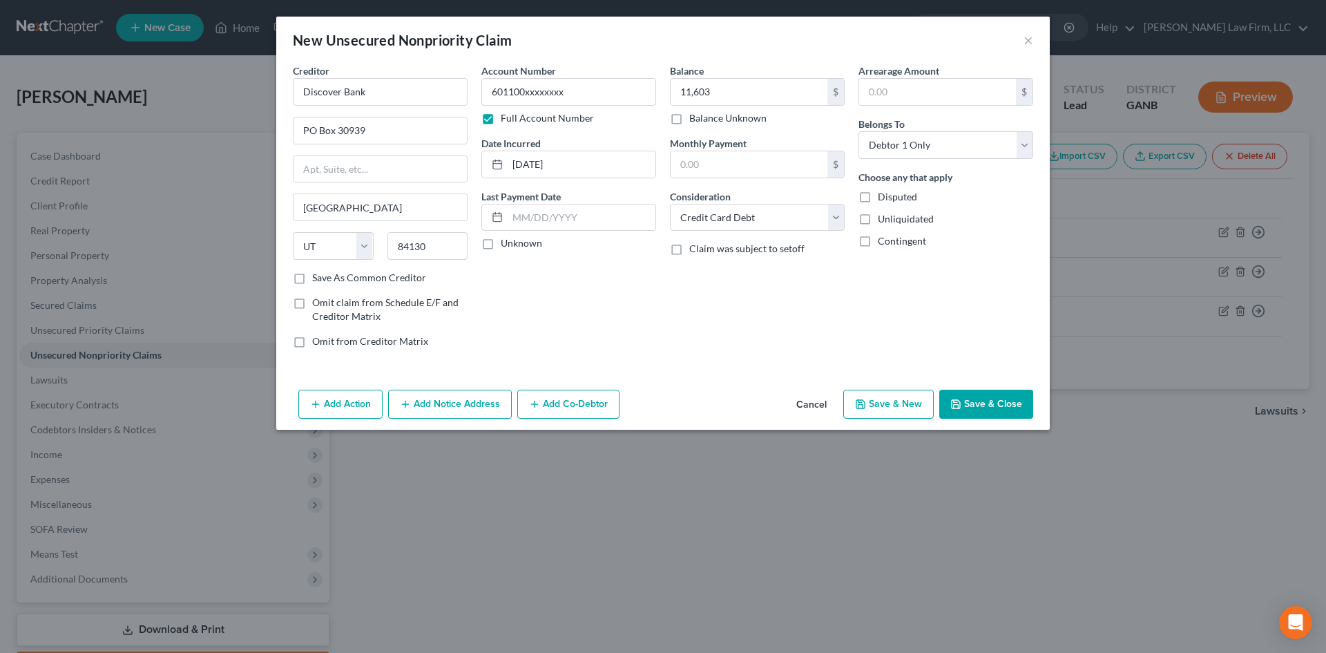
select select "0"
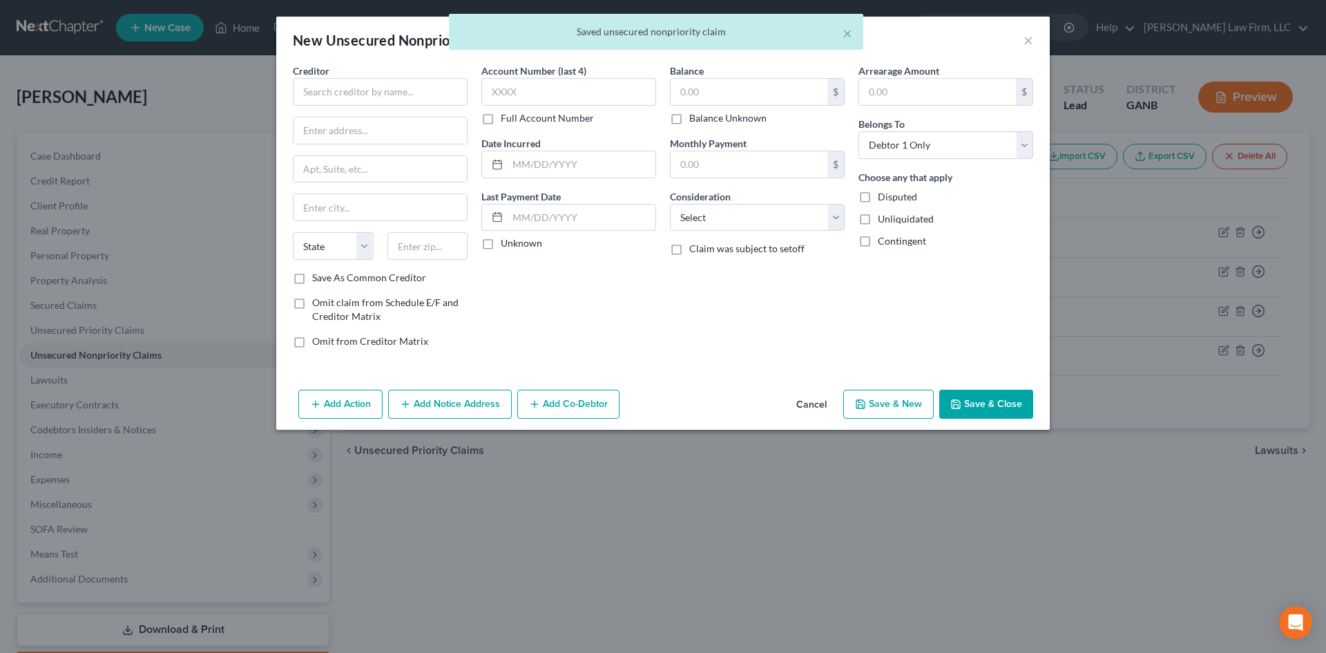
type input "11,603.00"
type input "0.00"
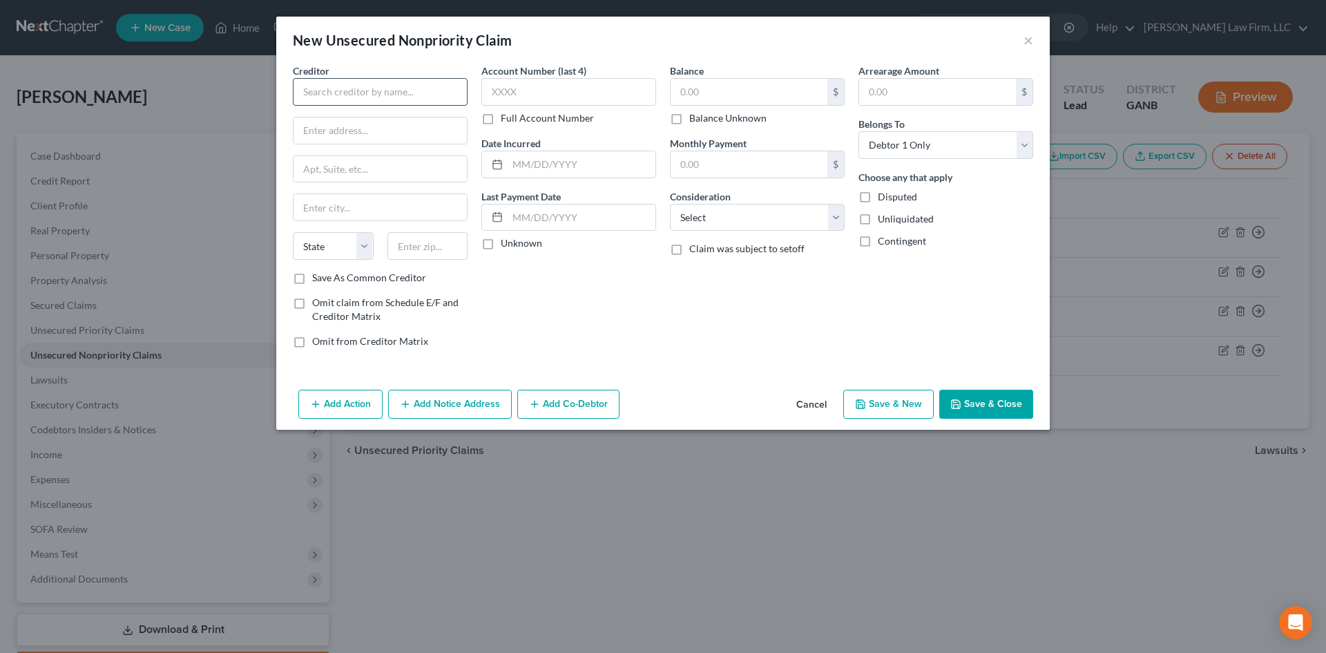
drag, startPoint x: 320, startPoint y: 75, endPoint x: 320, endPoint y: 84, distance: 9.7
click at [320, 75] on span "Creditor" at bounding box center [311, 71] width 37 height 12
click at [321, 89] on input "text" at bounding box center [380, 92] width 175 height 28
type input "Ed Financial Services LLC"
type input "[STREET_ADDRESS]"
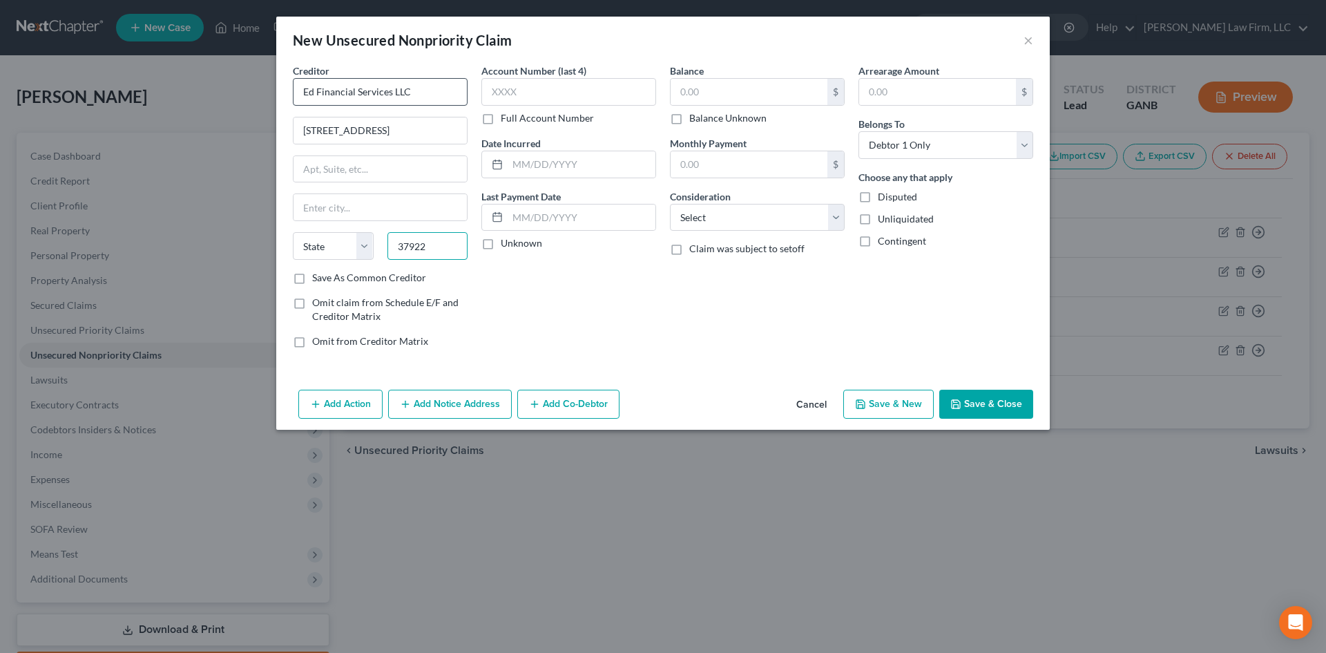
type input "37922"
type input "[GEOGRAPHIC_DATA]"
select select "44"
click at [501, 117] on label "Full Account Number" at bounding box center [547, 118] width 93 height 14
click at [506, 117] on input "Full Account Number" at bounding box center [510, 115] width 9 height 9
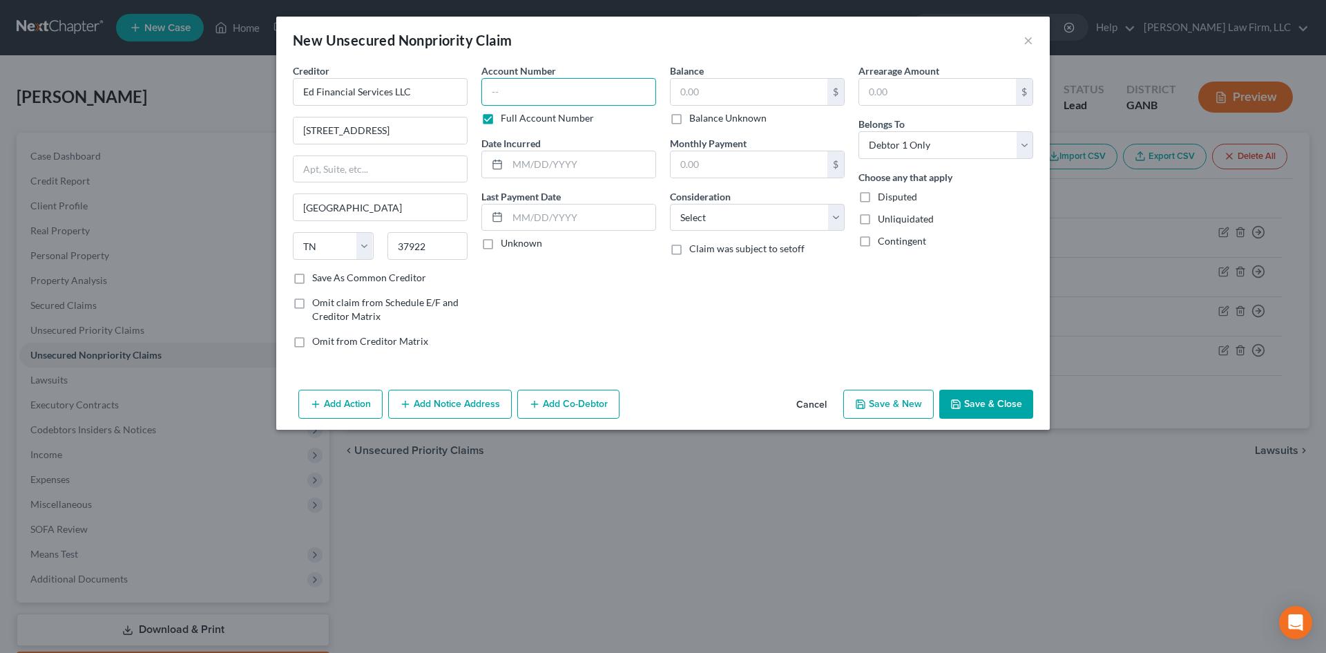
click at [497, 83] on input "text" at bounding box center [568, 92] width 175 height 28
type input "127628xxxxxxxx"
click at [586, 153] on input "text" at bounding box center [582, 164] width 148 height 26
type input "[DATE]"
drag, startPoint x: 575, startPoint y: 308, endPoint x: 633, endPoint y: 278, distance: 65.5
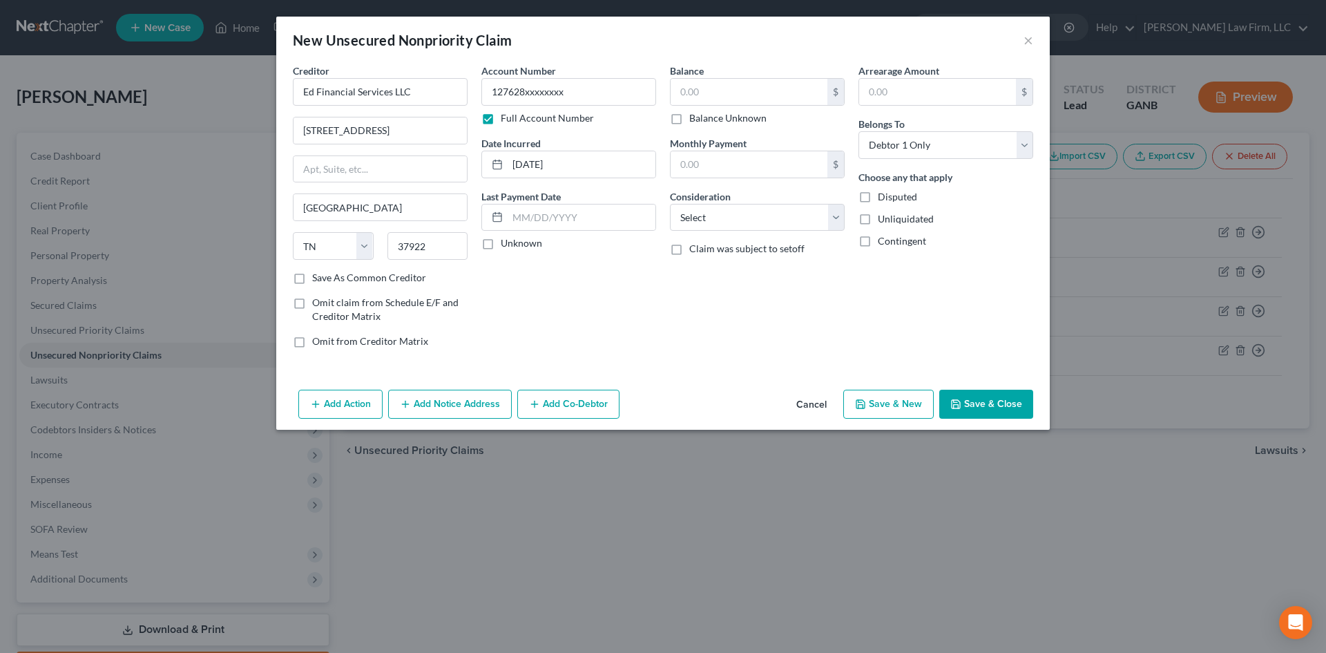
click at [575, 308] on div "Account Number 127628xxxxxxxx Full Account Number Date Incurred [DATE] Last Pay…" at bounding box center [568, 212] width 189 height 296
click at [689, 111] on label "Balance Unknown" at bounding box center [727, 118] width 77 height 14
click at [695, 111] on input "Balance Unknown" at bounding box center [699, 115] width 9 height 9
checkbox input "true"
type input "0.00"
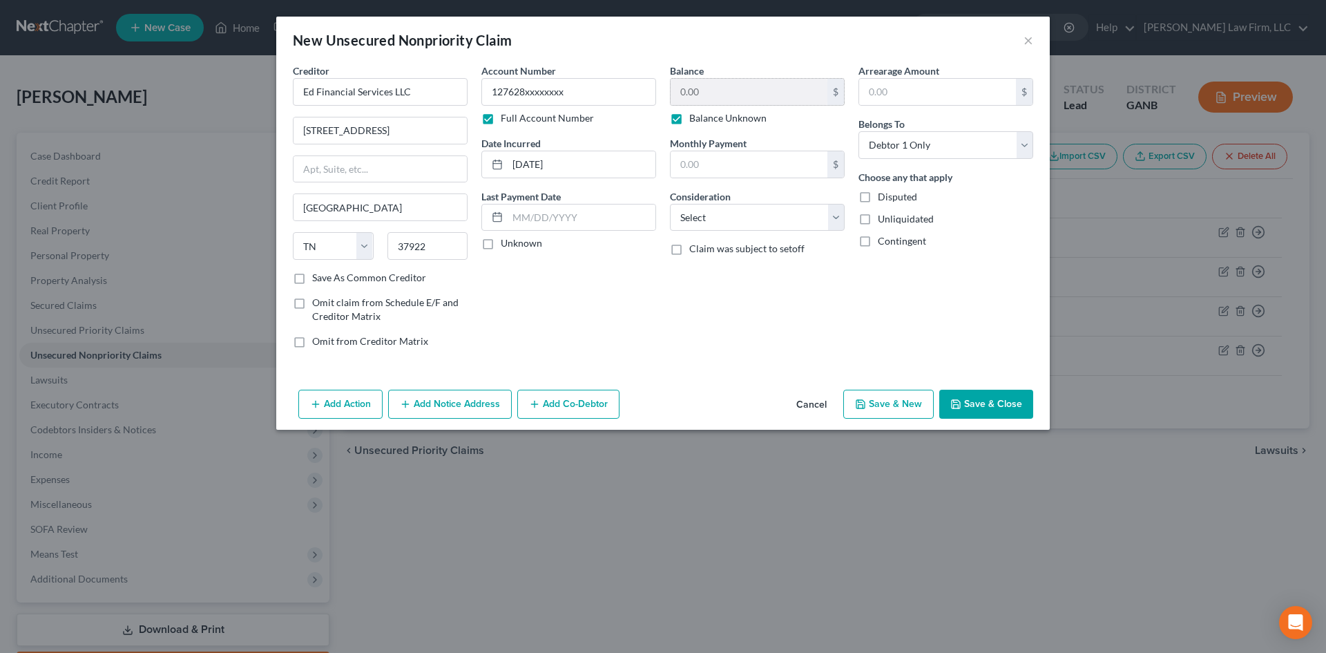
click at [689, 115] on label "Balance Unknown" at bounding box center [727, 118] width 77 height 14
click at [695, 115] on input "Balance Unknown" at bounding box center [699, 115] width 9 height 9
checkbox input "false"
click at [684, 95] on input "0.00" at bounding box center [749, 92] width 157 height 26
type input "12,265"
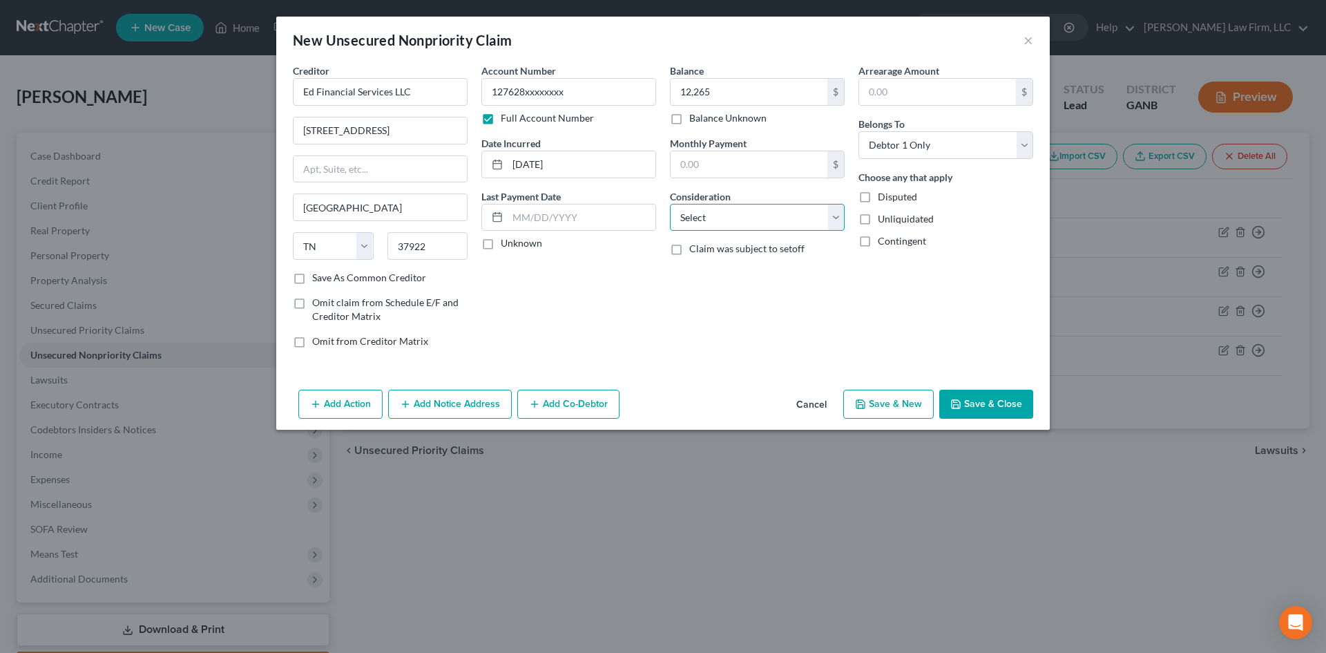
click at [714, 224] on select "Select Cable / Satellite Services Collection Agency Credit Card Debt Debt Couns…" at bounding box center [757, 218] width 175 height 28
select select "17"
click at [670, 204] on select "Select Cable / Satellite Services Collection Agency Credit Card Debt Debt Couns…" at bounding box center [757, 218] width 175 height 28
click at [910, 398] on button "Save & New" at bounding box center [888, 403] width 90 height 29
select select "0"
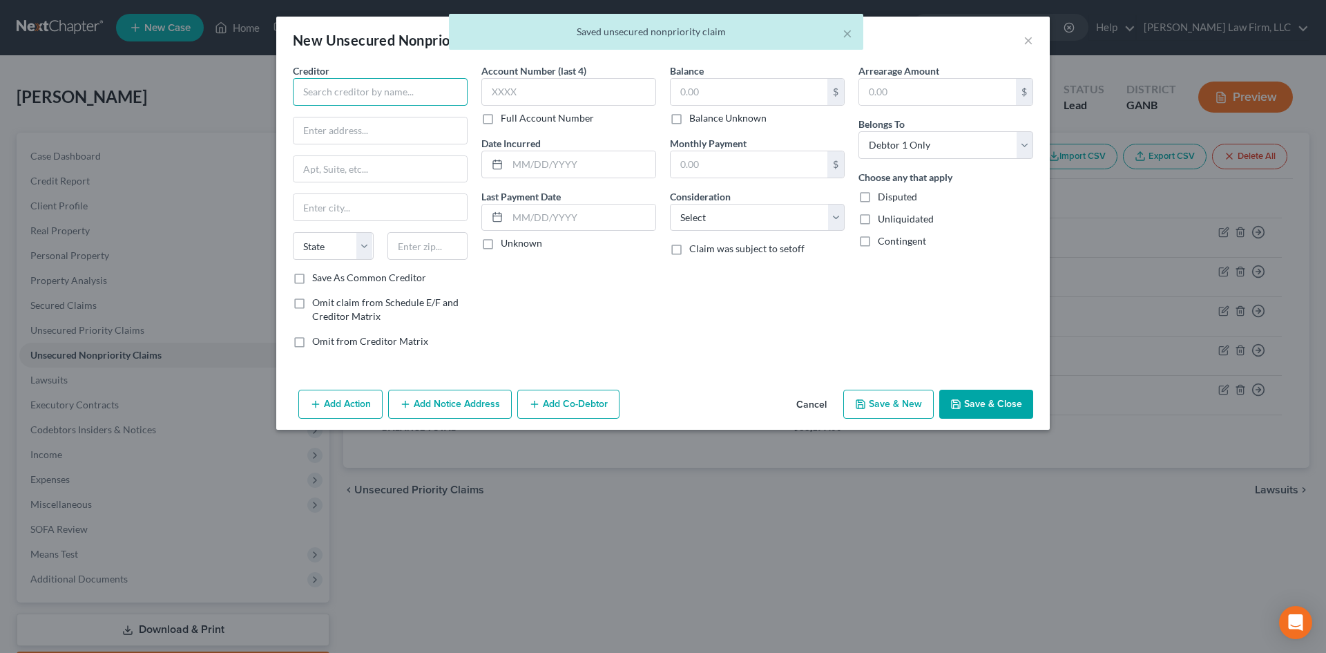
click at [445, 88] on input "text" at bounding box center [380, 92] width 175 height 28
click at [365, 139] on input "text" at bounding box center [379, 130] width 173 height 26
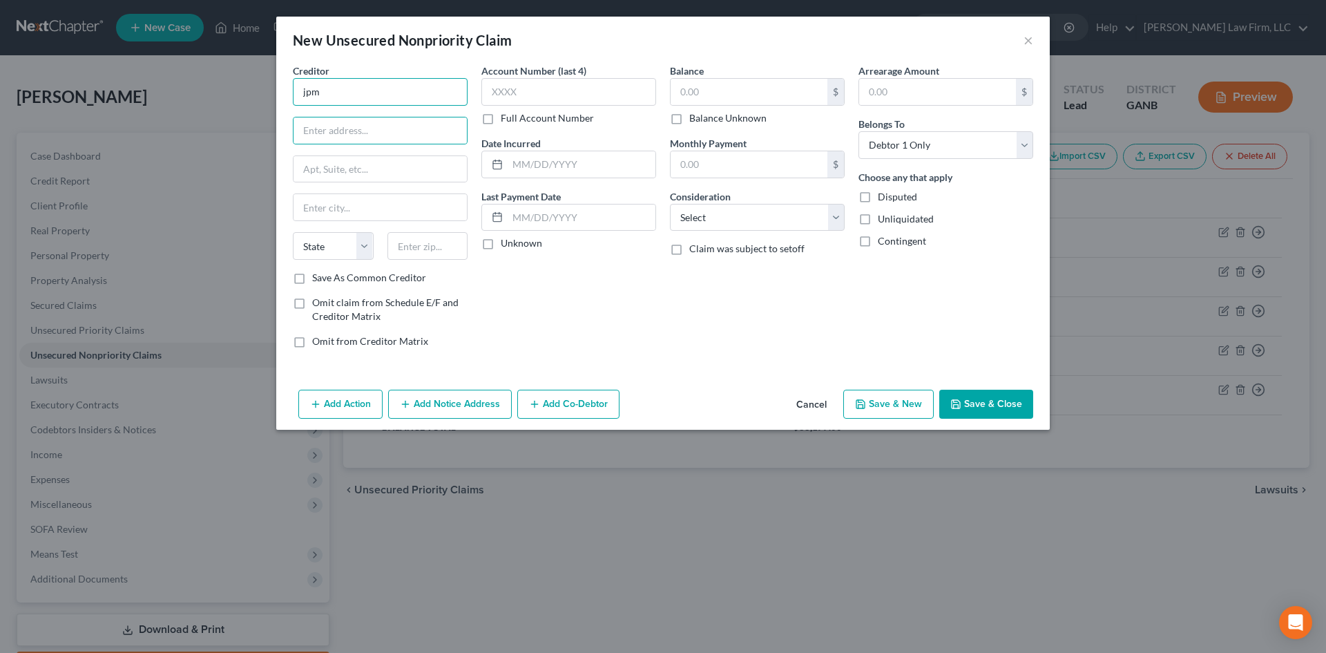
click at [333, 86] on input "jpm" at bounding box center [380, 92] width 175 height 28
click at [331, 90] on input "jpm" at bounding box center [380, 92] width 175 height 28
click at [322, 121] on div "JPMCB" at bounding box center [376, 116] width 144 height 14
type input "JPMCB"
type input "PO Box 15369"
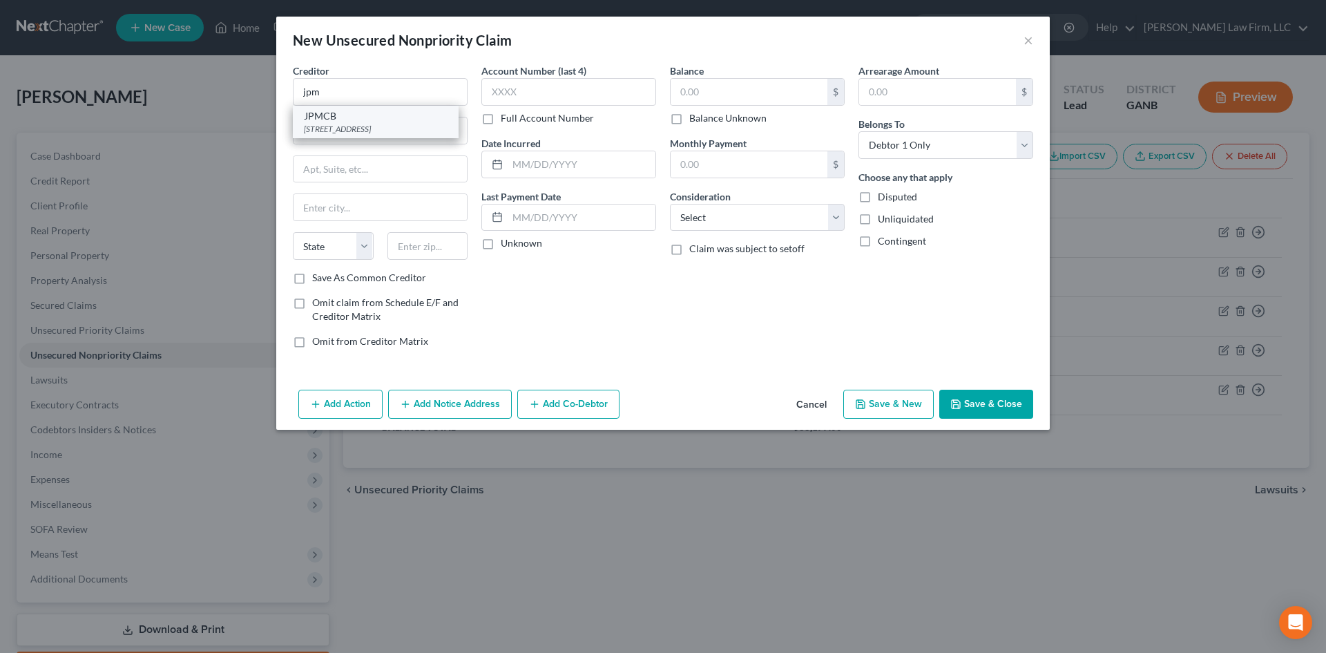
type input "Wilmington"
select select "7"
type input "19850"
click at [501, 125] on label "Full Account Number" at bounding box center [547, 118] width 93 height 14
click at [506, 120] on input "Full Account Number" at bounding box center [510, 115] width 9 height 9
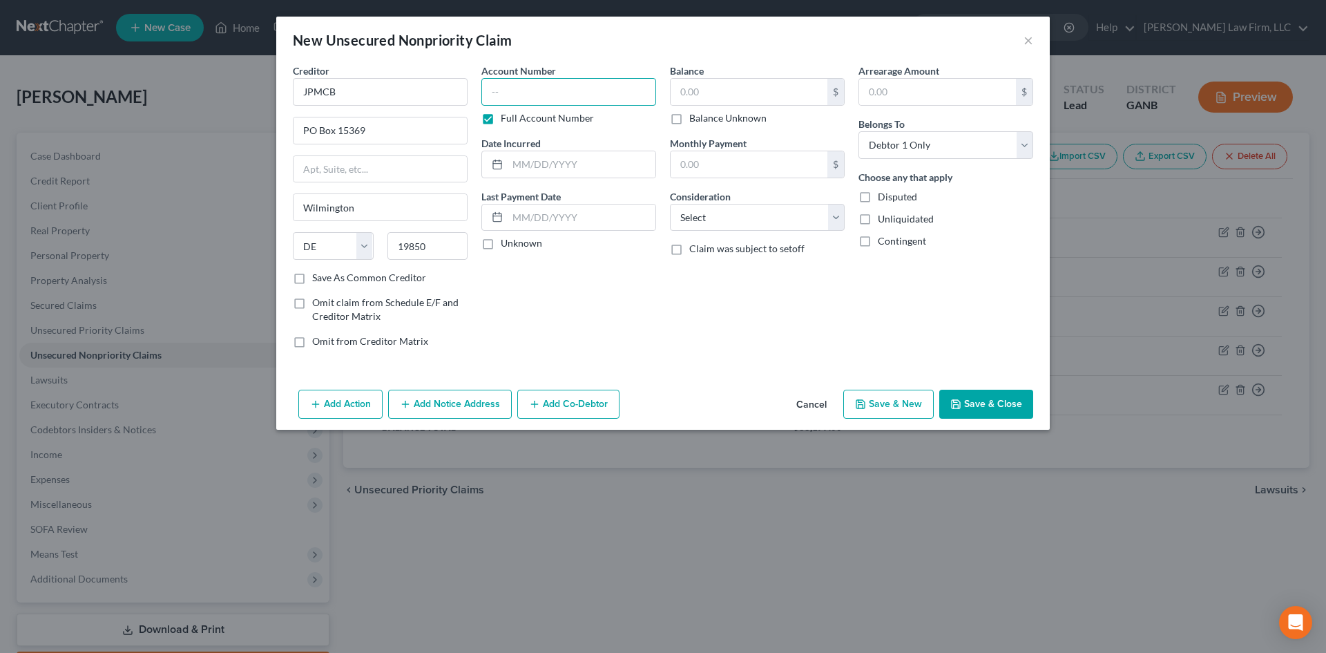
click at [513, 85] on input "text" at bounding box center [568, 92] width 175 height 28
type input "414720xxxxxxxx"
click at [520, 159] on input "text" at bounding box center [582, 164] width 148 height 26
type input "[DATE]"
click at [728, 95] on input "text" at bounding box center [749, 92] width 157 height 26
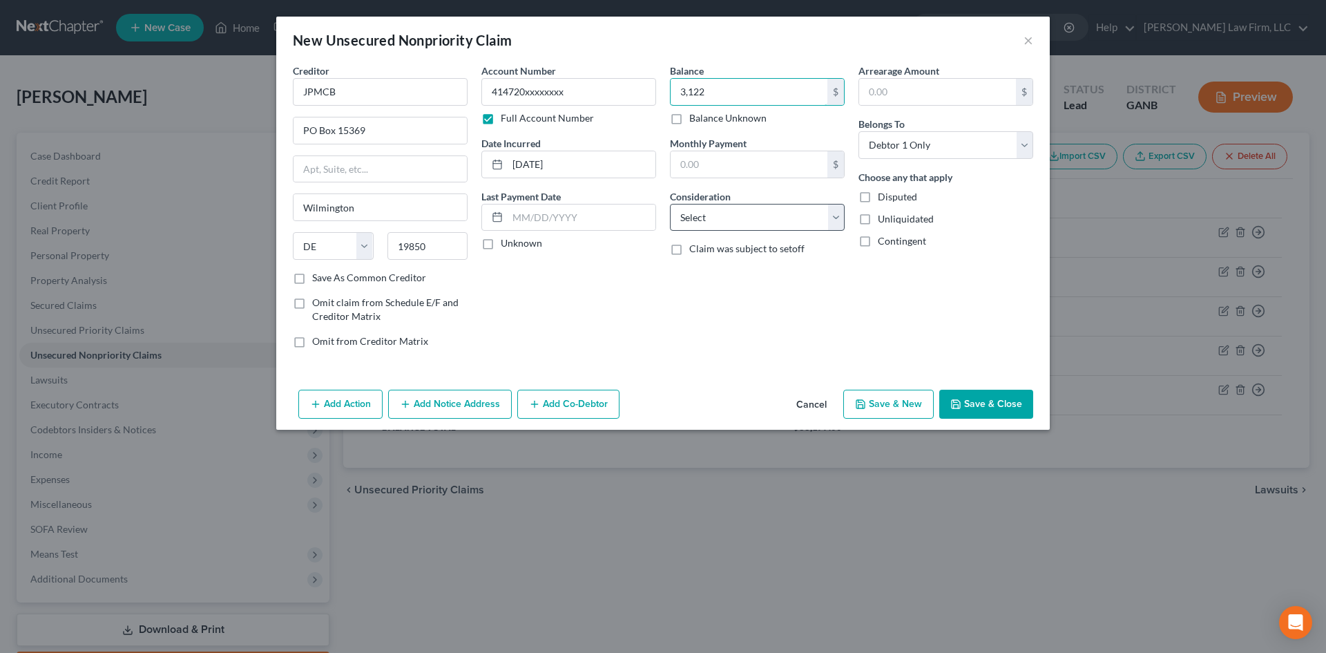
type input "3,122"
click at [713, 226] on select "Select Cable / Satellite Services Collection Agency Credit Card Debt Debt Couns…" at bounding box center [757, 218] width 175 height 28
select select "2"
click at [670, 204] on select "Select Cable / Satellite Services Collection Agency Credit Card Debt Debt Couns…" at bounding box center [757, 218] width 175 height 28
click at [889, 403] on button "Save & New" at bounding box center [888, 403] width 90 height 29
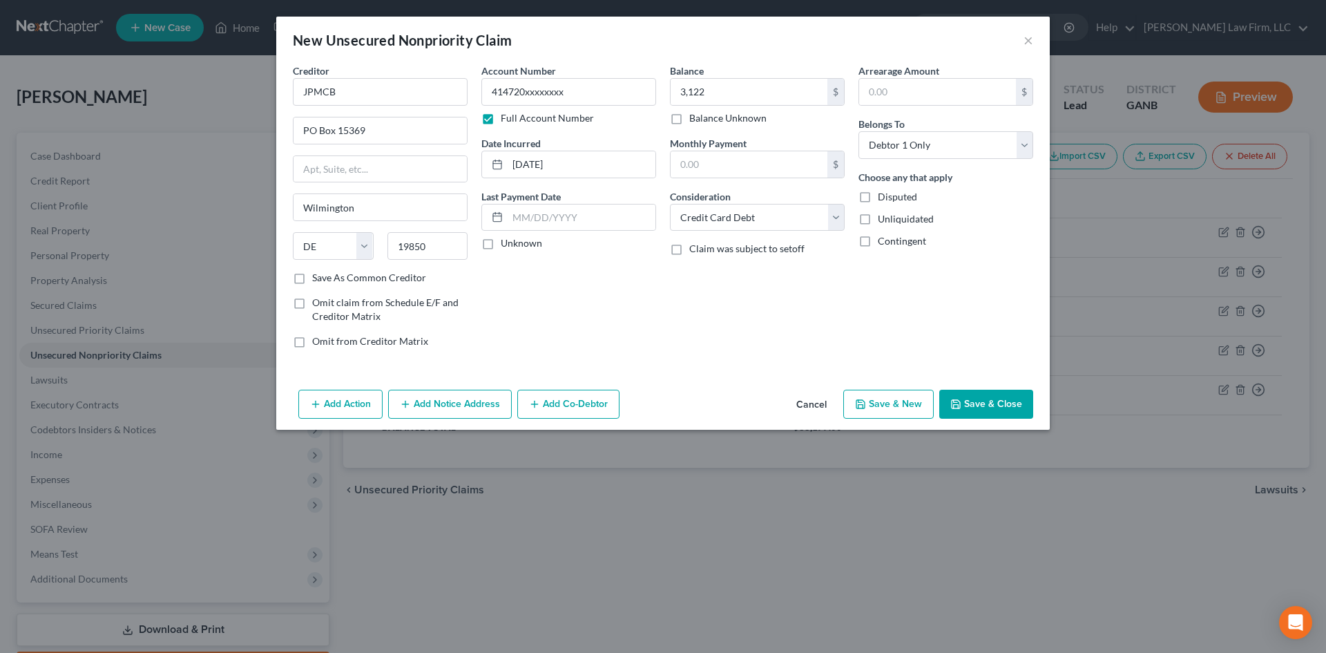
select select "0"
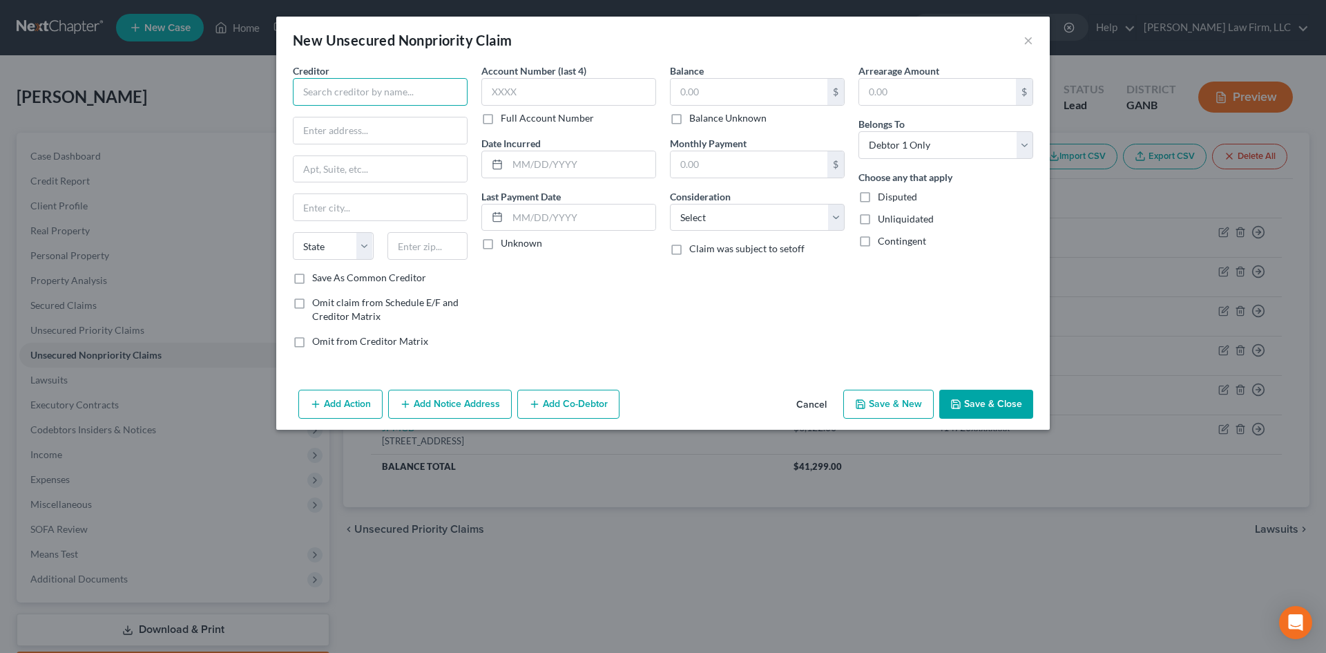
click at [409, 97] on input "text" at bounding box center [380, 92] width 175 height 28
click at [358, 134] on div "[STREET_ADDRESS]" at bounding box center [376, 129] width 144 height 12
type input "JPMCB"
type input "PO Box 15369"
type input "Wilmington"
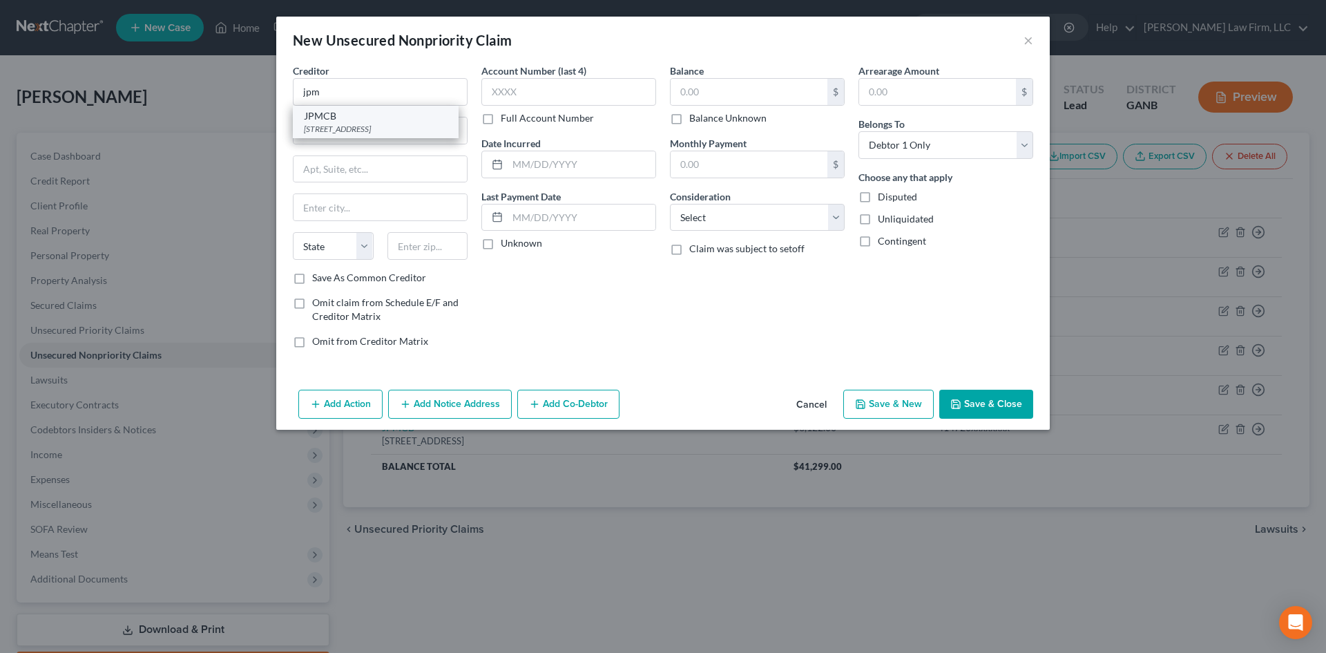
select select "7"
type input "19850"
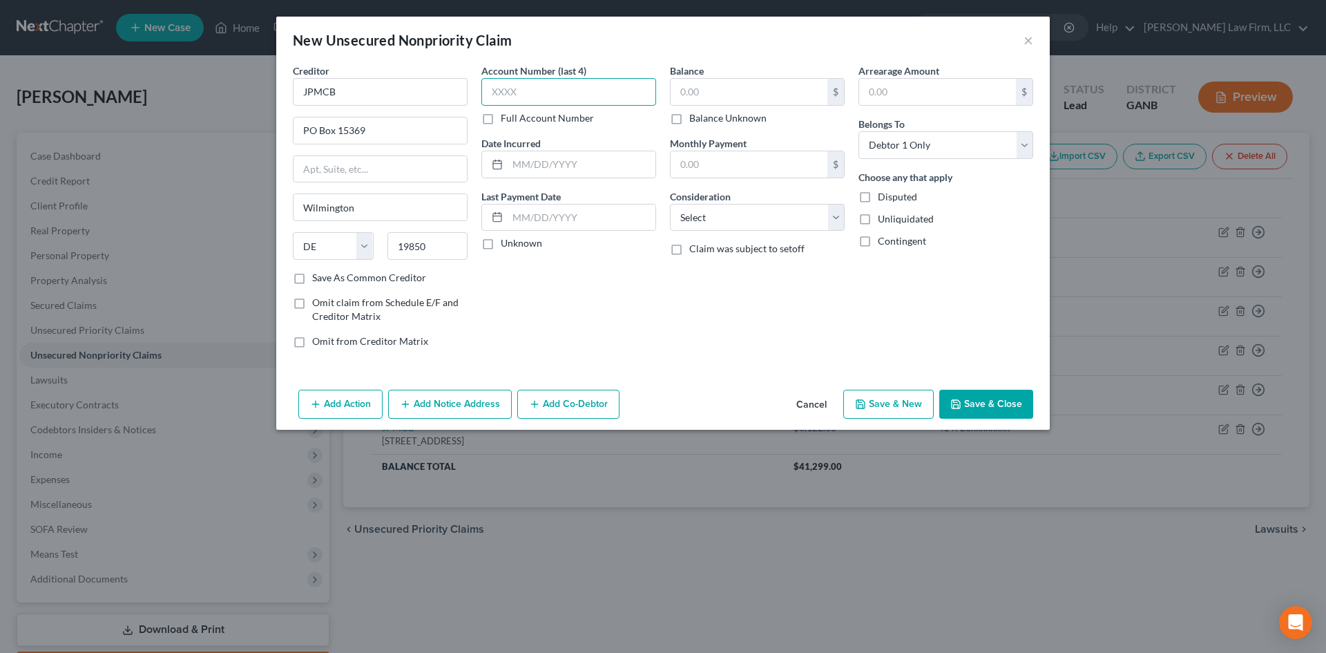
click at [537, 93] on input "text" at bounding box center [568, 92] width 175 height 28
click at [501, 115] on label "Full Account Number" at bounding box center [547, 118] width 93 height 14
click at [506, 115] on input "Full Account Number" at bounding box center [510, 115] width 9 height 9
click at [511, 92] on input "text" at bounding box center [568, 92] width 175 height 28
type input "414740xxxxxxxx"
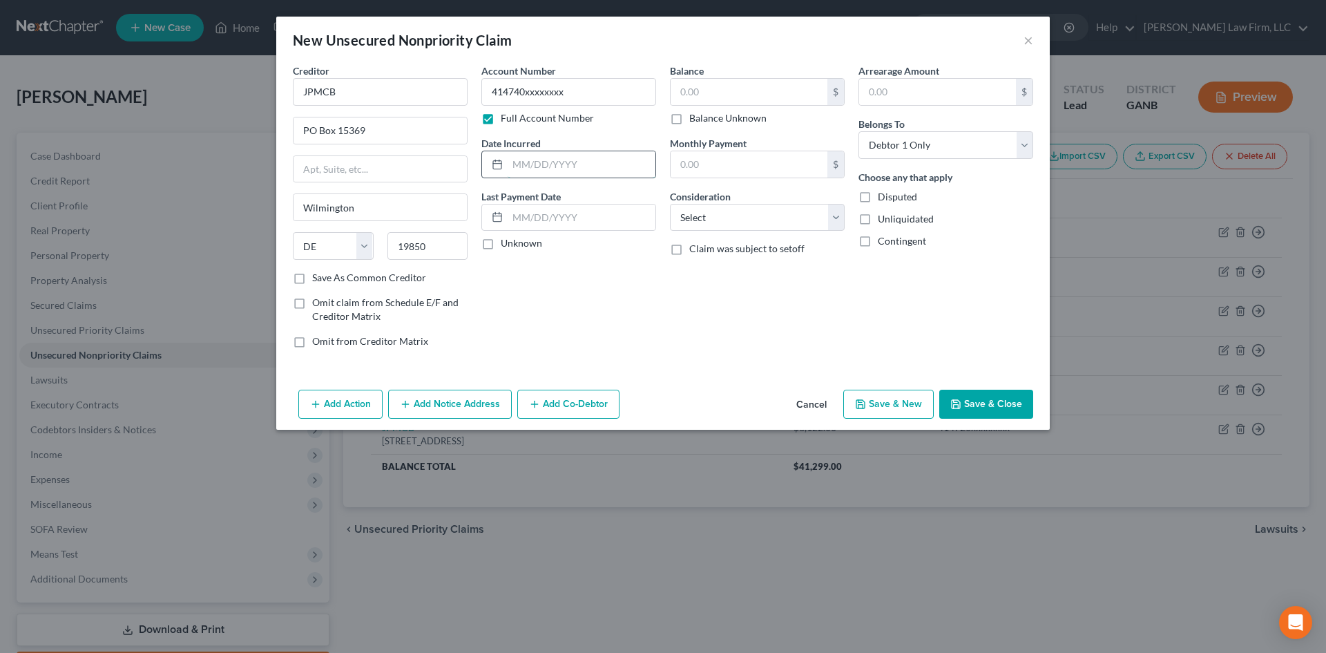
click at [572, 167] on input "text" at bounding box center [582, 164] width 148 height 26
type input "[DATE]"
click at [704, 208] on select "Select Cable / Satellite Services Collection Agency Credit Card Debt Debt Couns…" at bounding box center [757, 218] width 175 height 28
select select "2"
click at [670, 204] on select "Select Cable / Satellite Services Collection Agency Credit Card Debt Debt Couns…" at bounding box center [757, 218] width 175 height 28
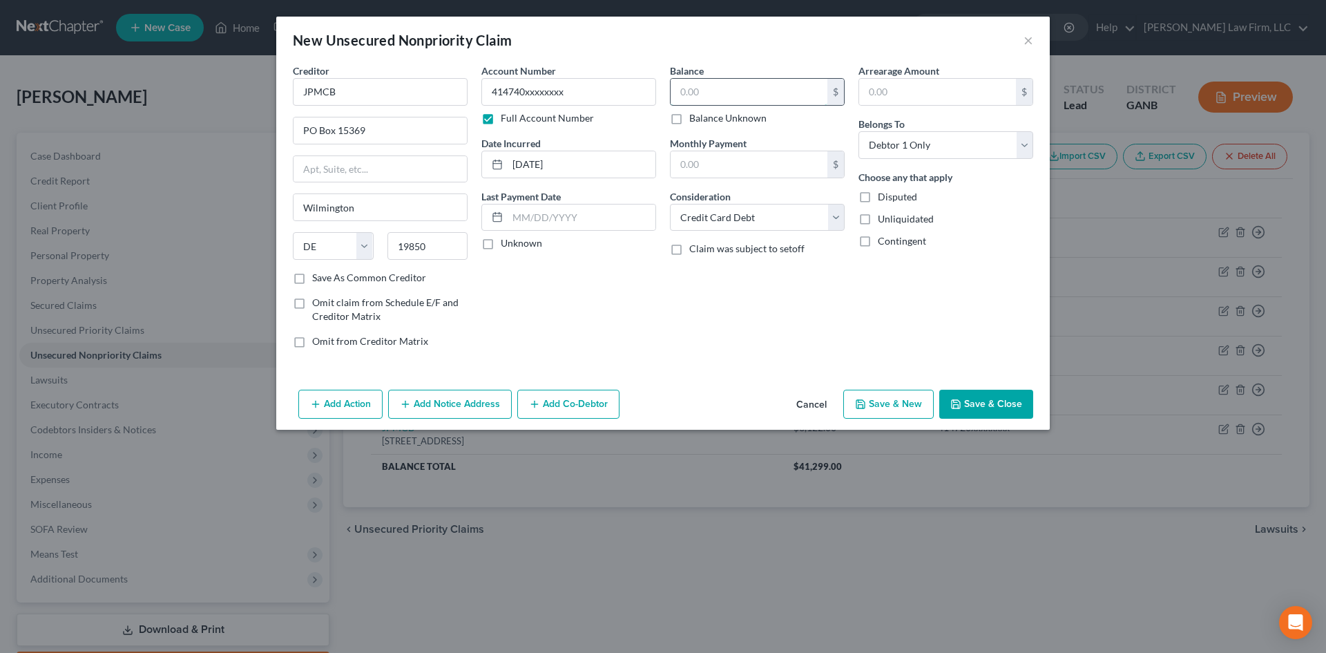
click at [720, 91] on input "text" at bounding box center [749, 92] width 157 height 26
type input "4,952"
click at [891, 405] on button "Save & New" at bounding box center [888, 403] width 90 height 29
select select "0"
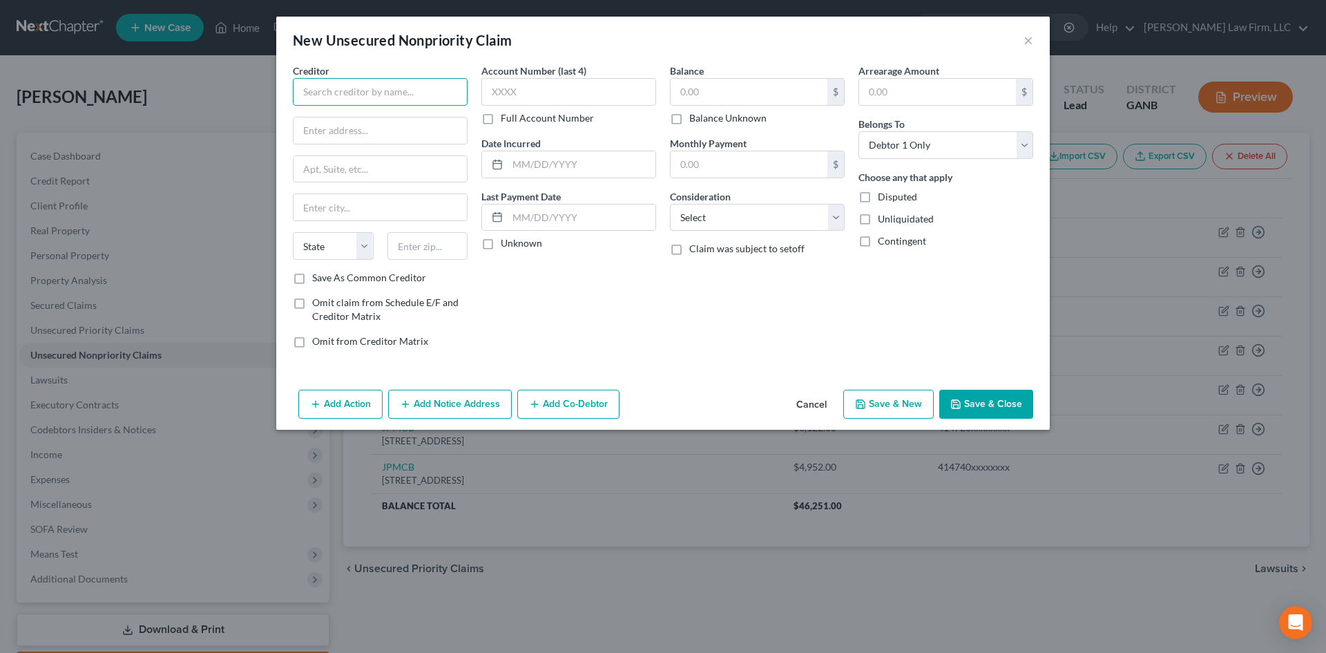
click at [374, 96] on input "text" at bounding box center [380, 92] width 175 height 28
type input "LGE Community Credit Union"
type input "PO Box 1188"
type input "30061"
type input "Marietta"
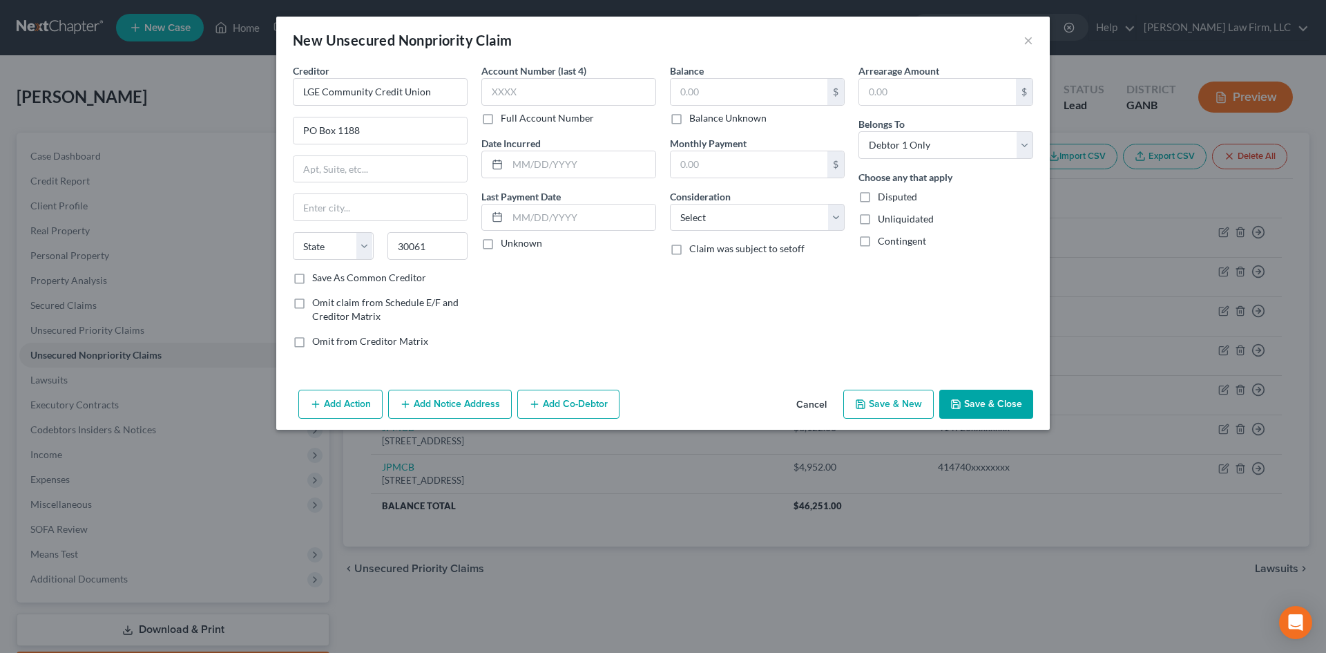
select select "10"
click at [501, 116] on label "Full Account Number" at bounding box center [547, 118] width 93 height 14
click at [506, 116] on input "Full Account Number" at bounding box center [510, 115] width 9 height 9
click at [529, 86] on input "text" at bounding box center [568, 92] width 175 height 28
type input "173052xxxxxx"
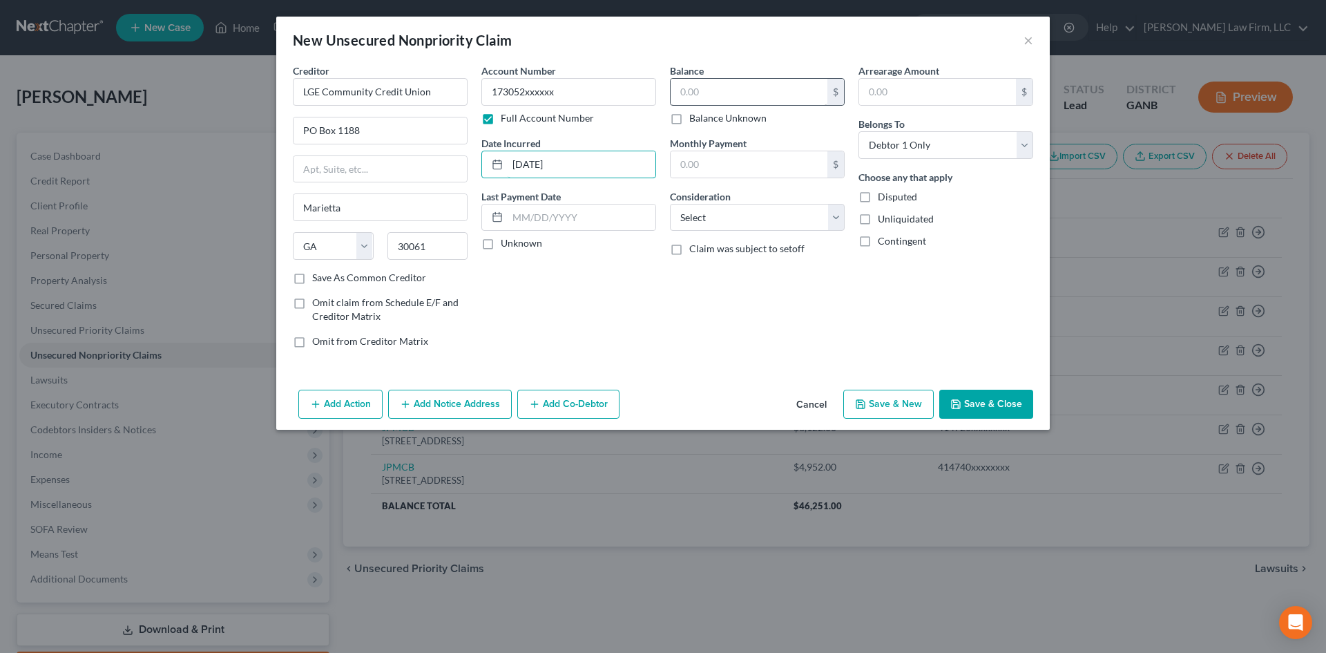
type input "[DATE]"
click at [733, 90] on input "text" at bounding box center [749, 92] width 157 height 26
type input "2,684"
click at [716, 220] on select "Select Cable / Satellite Services Collection Agency Credit Card Debt Debt Couns…" at bounding box center [757, 218] width 175 height 28
select select "2"
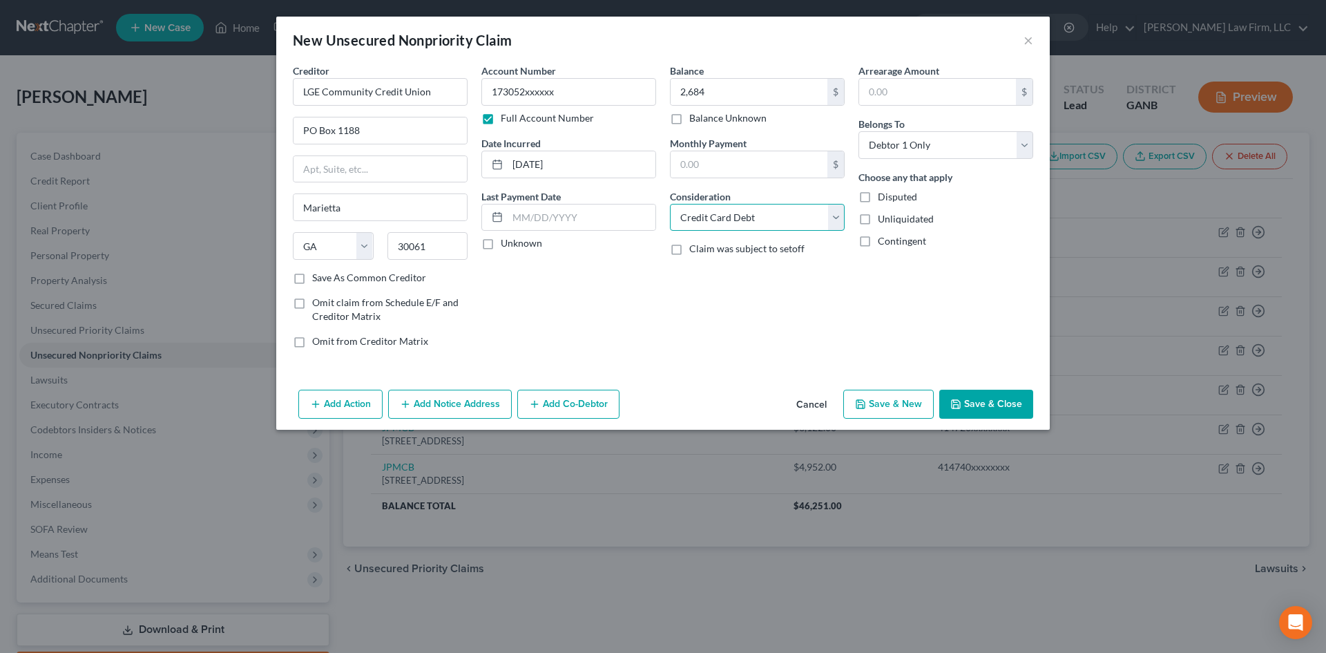
click at [670, 204] on select "Select Cable / Satellite Services Collection Agency Credit Card Debt Debt Couns…" at bounding box center [757, 218] width 175 height 28
click at [924, 403] on button "Save & New" at bounding box center [888, 403] width 90 height 29
select select "0"
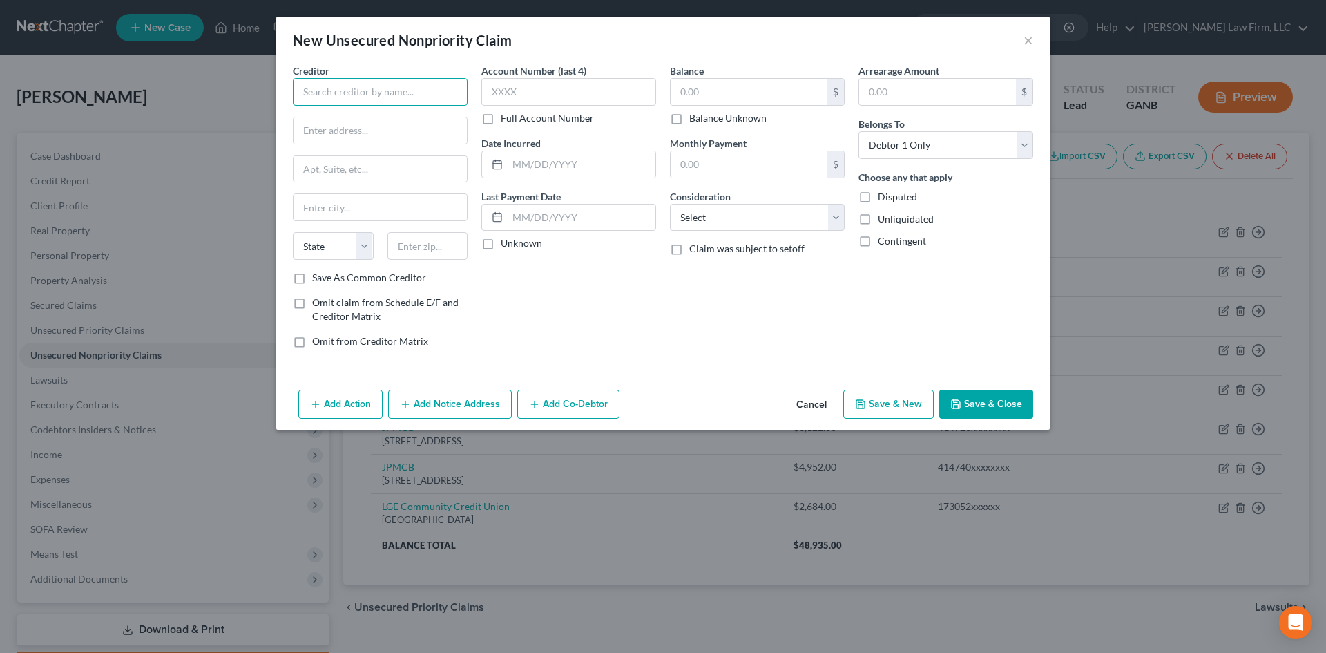
click at [405, 90] on input "text" at bounding box center [380, 92] width 175 height 28
click at [365, 119] on div "Synchrony Bank" at bounding box center [376, 116] width 144 height 14
type input "Synchrony Bank"
type input "PO Box 71757"
type input "[GEOGRAPHIC_DATA]"
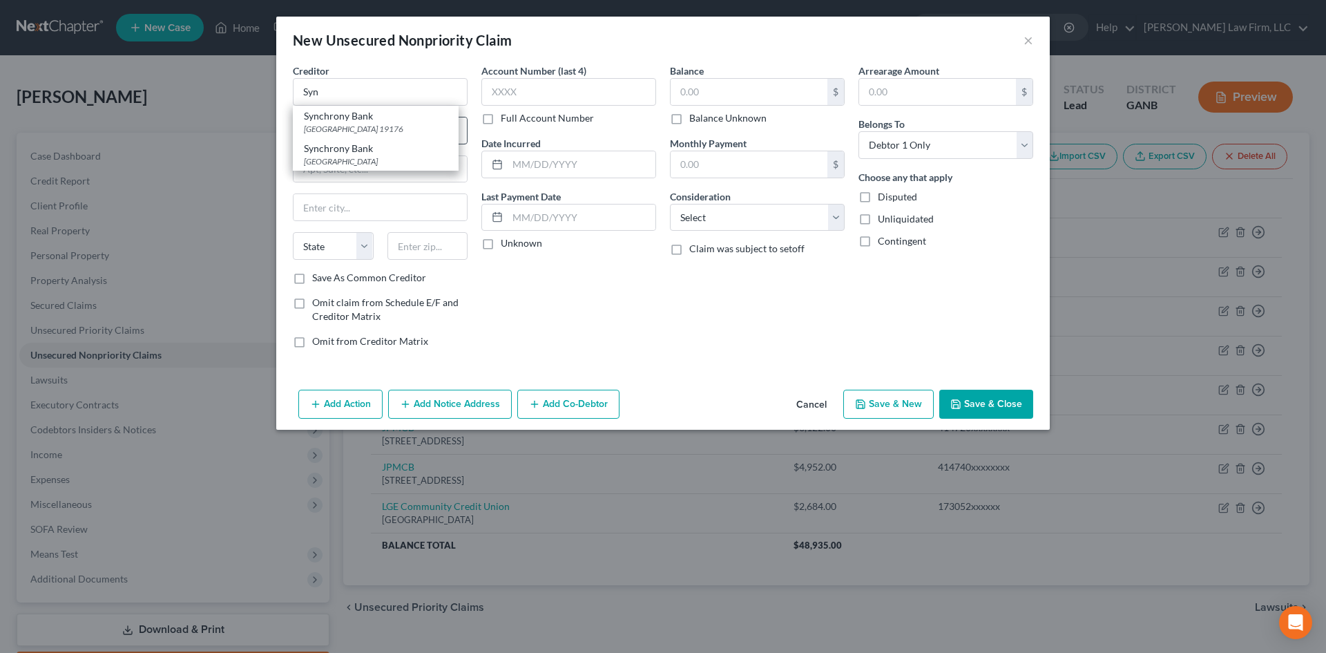
select select "39"
type input "19176"
click at [358, 128] on input "PO Box 71757" at bounding box center [379, 130] width 173 height 26
type input "PO Box 71727"
click at [389, 92] on input "Synchrony Bank" at bounding box center [380, 92] width 175 height 28
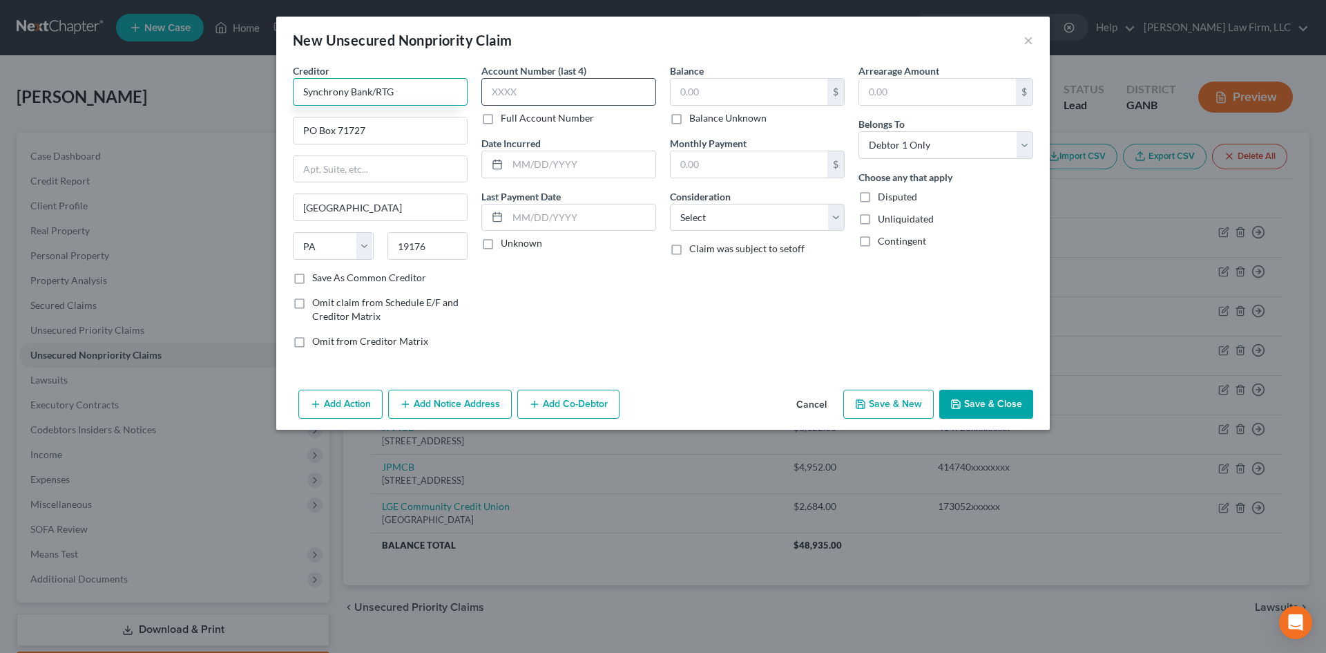
type input "Synchrony Bank/RTG"
click at [502, 93] on input "text" at bounding box center [568, 92] width 175 height 28
click at [501, 113] on label "Full Account Number" at bounding box center [547, 118] width 93 height 14
click at [506, 113] on input "Full Account Number" at bounding box center [510, 115] width 9 height 9
click at [489, 83] on input "text" at bounding box center [568, 92] width 175 height 28
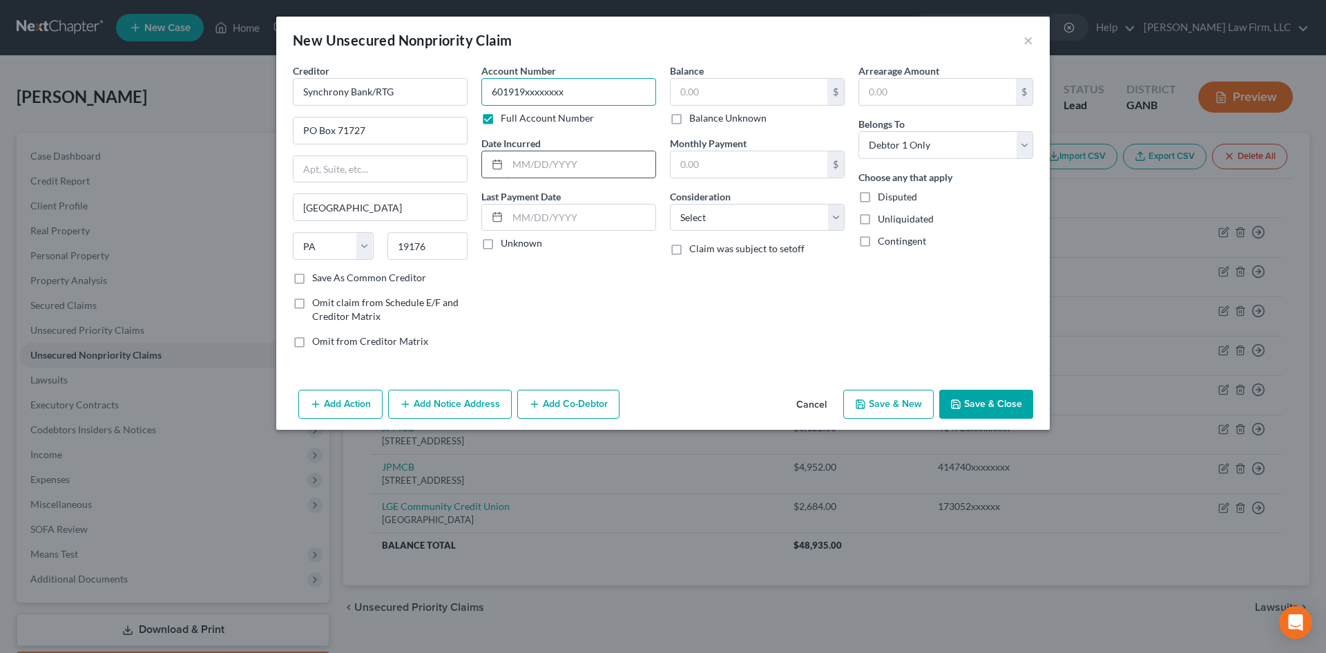
type input "601919xxxxxxxx"
click at [512, 157] on input "text" at bounding box center [582, 164] width 148 height 26
type input "[DATE]"
click at [699, 86] on input "text" at bounding box center [749, 92] width 157 height 26
type input "751"
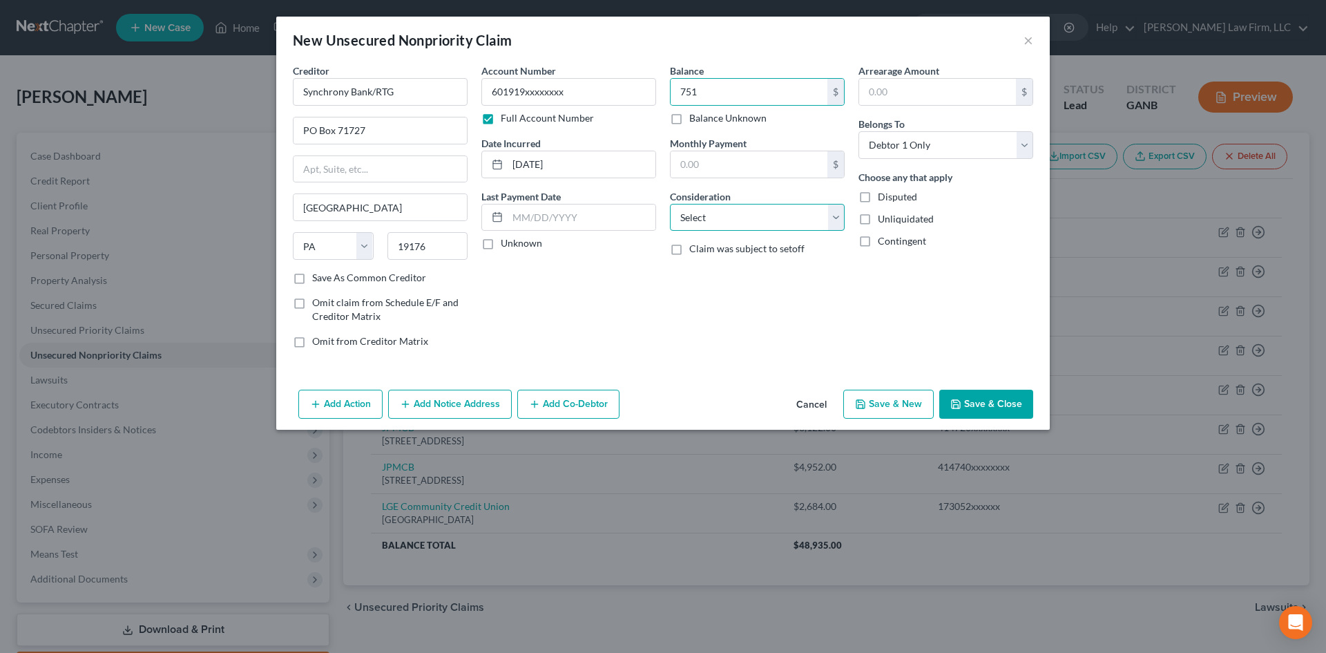
click at [739, 221] on select "Select Cable / Satellite Services Collection Agency Credit Card Debt Debt Couns…" at bounding box center [757, 218] width 175 height 28
select select "2"
click at [670, 204] on select "Select Cable / Satellite Services Collection Agency Credit Card Debt Debt Couns…" at bounding box center [757, 218] width 175 height 28
click at [871, 407] on button "Save & New" at bounding box center [888, 403] width 90 height 29
select select "0"
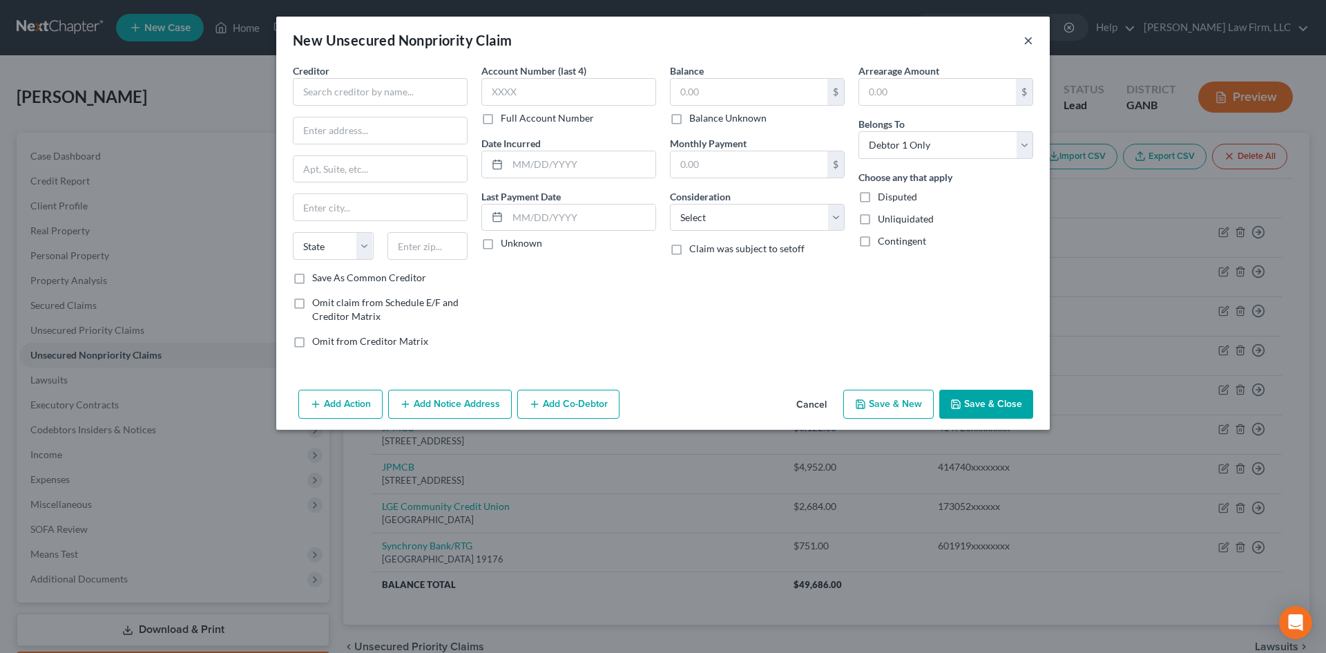
click at [1032, 50] on div "New Unsecured Nonpriority Claim ×" at bounding box center [662, 40] width 773 height 47
click at [1027, 42] on button "×" at bounding box center [1028, 40] width 10 height 17
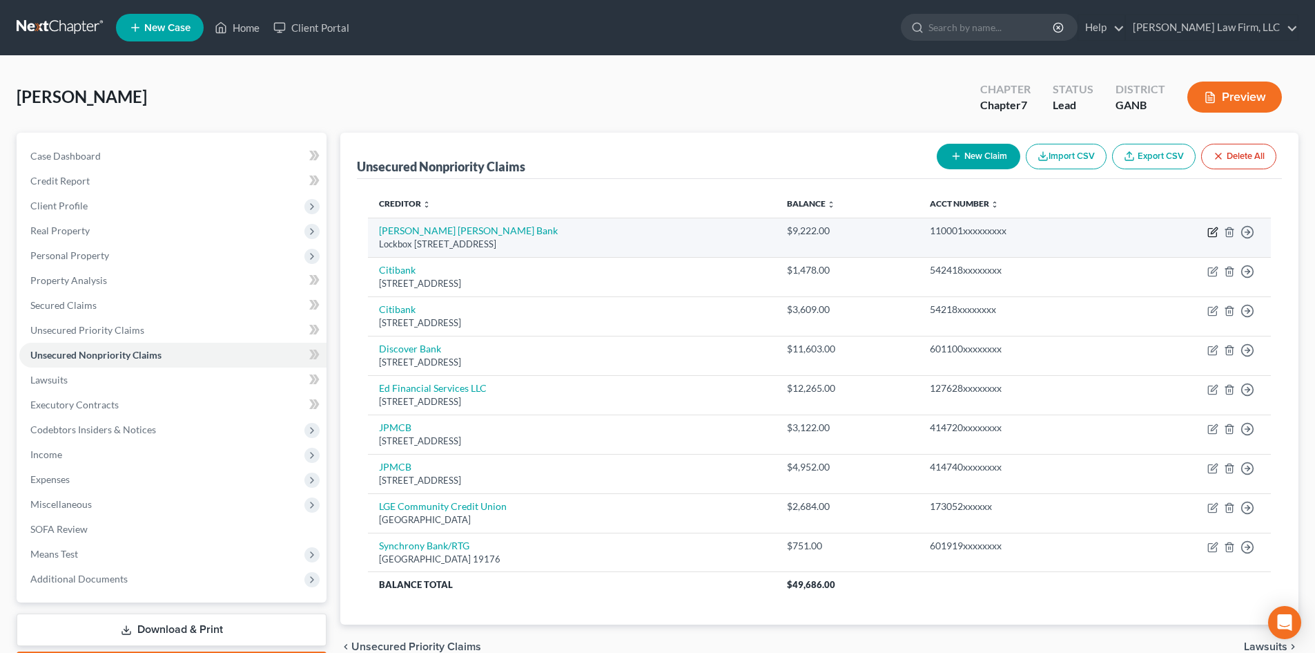
click at [1216, 229] on icon "button" at bounding box center [1213, 231] width 11 height 11
select select "39"
select select "2"
select select "0"
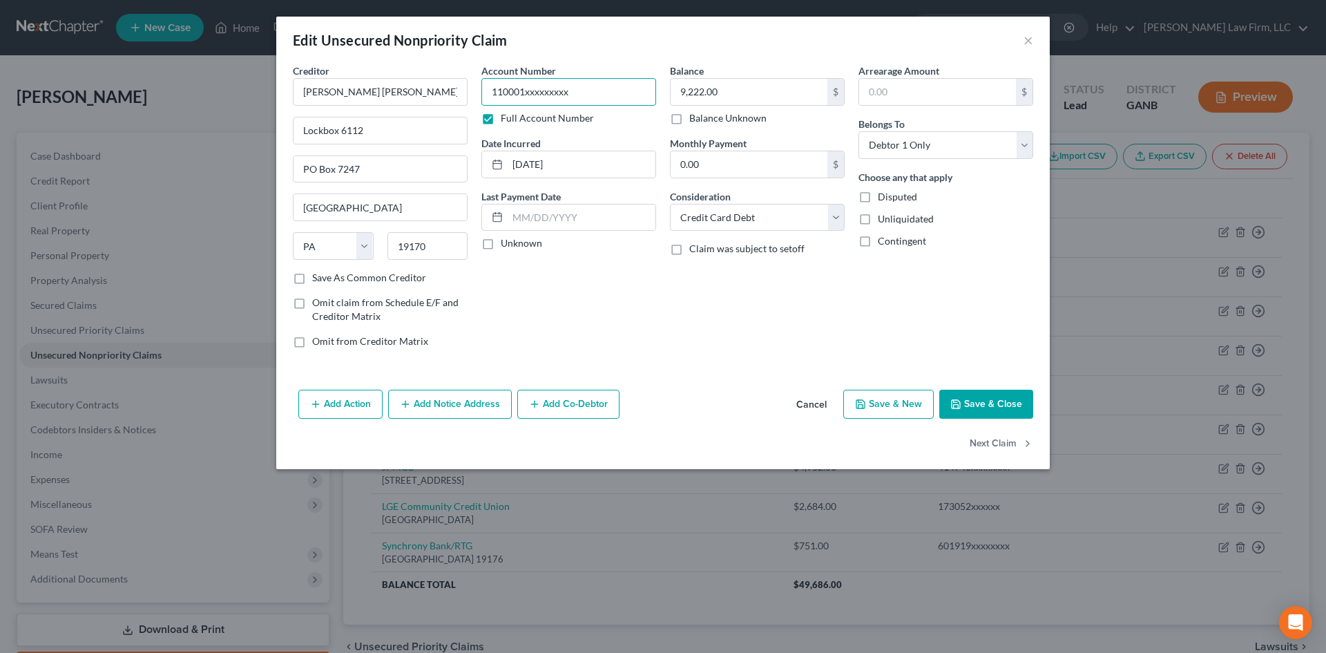
drag, startPoint x: 525, startPoint y: 88, endPoint x: 610, endPoint y: 86, distance: 84.3
click at [610, 86] on input "110001xxxxxxxxx" at bounding box center [568, 92] width 175 height 28
type input "110001111881xxxx"
click at [1000, 411] on button "Save & Close" at bounding box center [986, 403] width 94 height 29
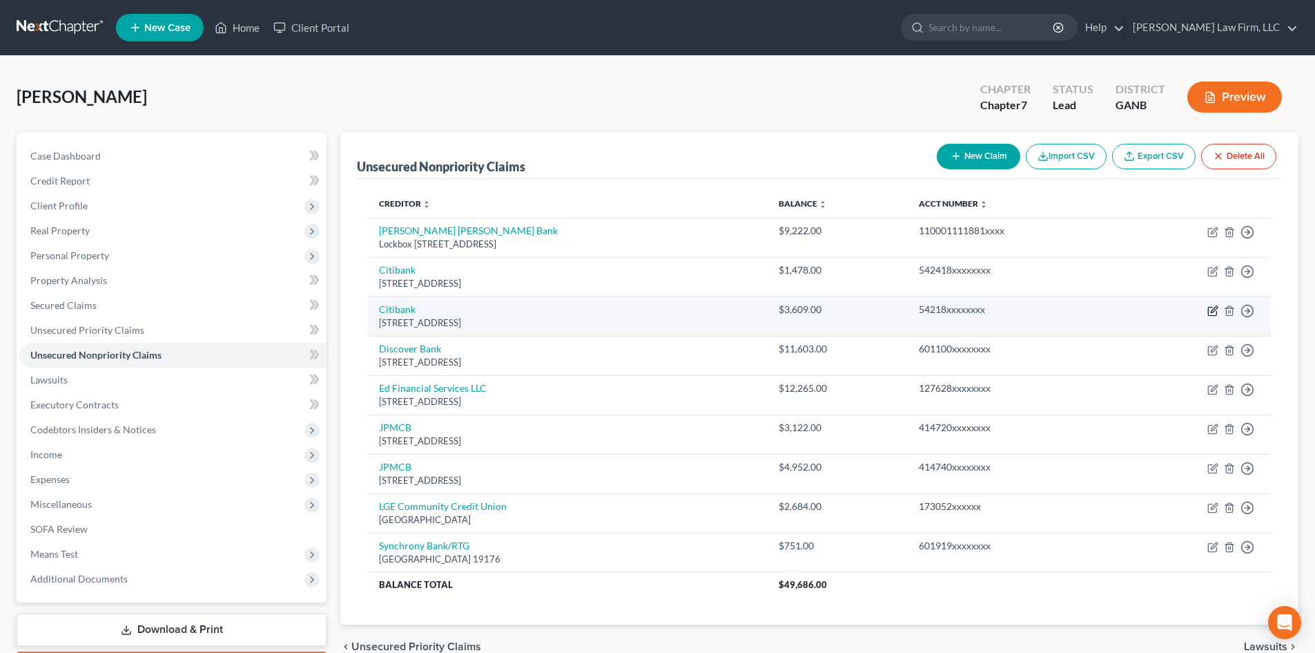
click at [1215, 311] on icon "button" at bounding box center [1213, 310] width 11 height 11
select select "43"
select select "2"
select select "0"
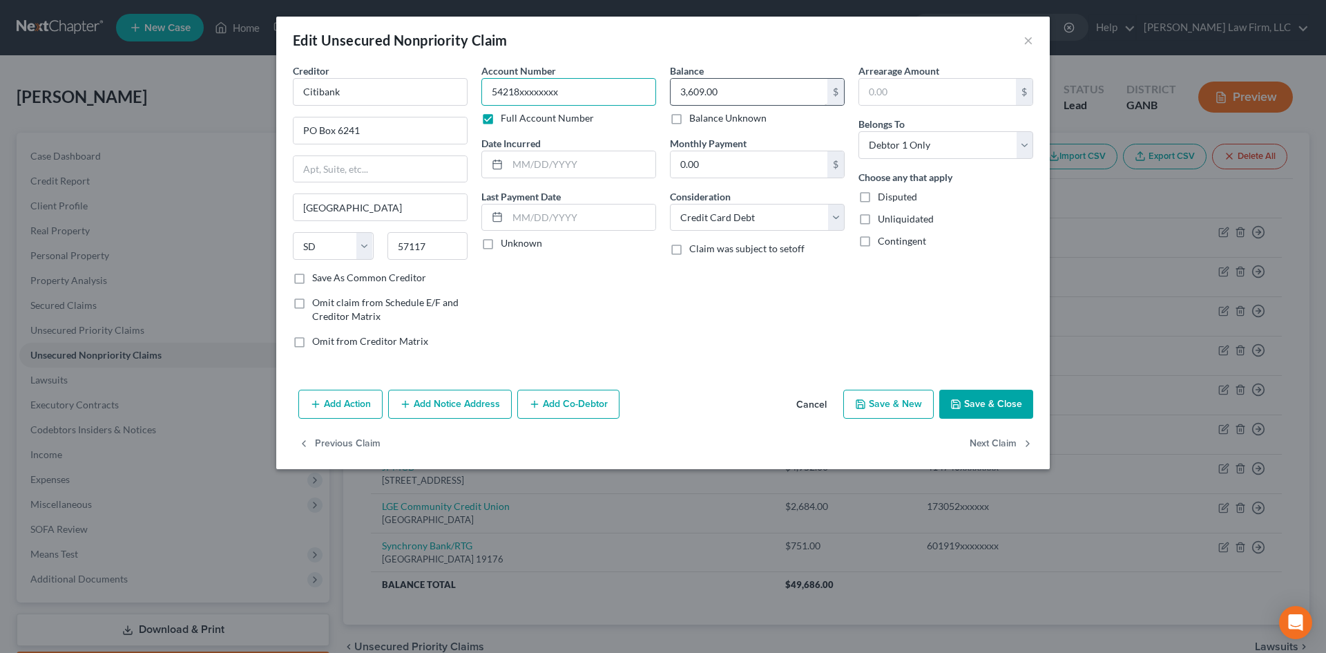
drag, startPoint x: 519, startPoint y: 92, endPoint x: 774, endPoint y: 97, distance: 254.9
click at [774, 97] on div "Creditor * Citibank PO Box 6241 [GEOGRAPHIC_DATA] [US_STATE][GEOGRAPHIC_DATA] […" at bounding box center [663, 212] width 754 height 296
type input "54218143840xxxx"
click at [984, 405] on button "Save & Close" at bounding box center [986, 403] width 94 height 29
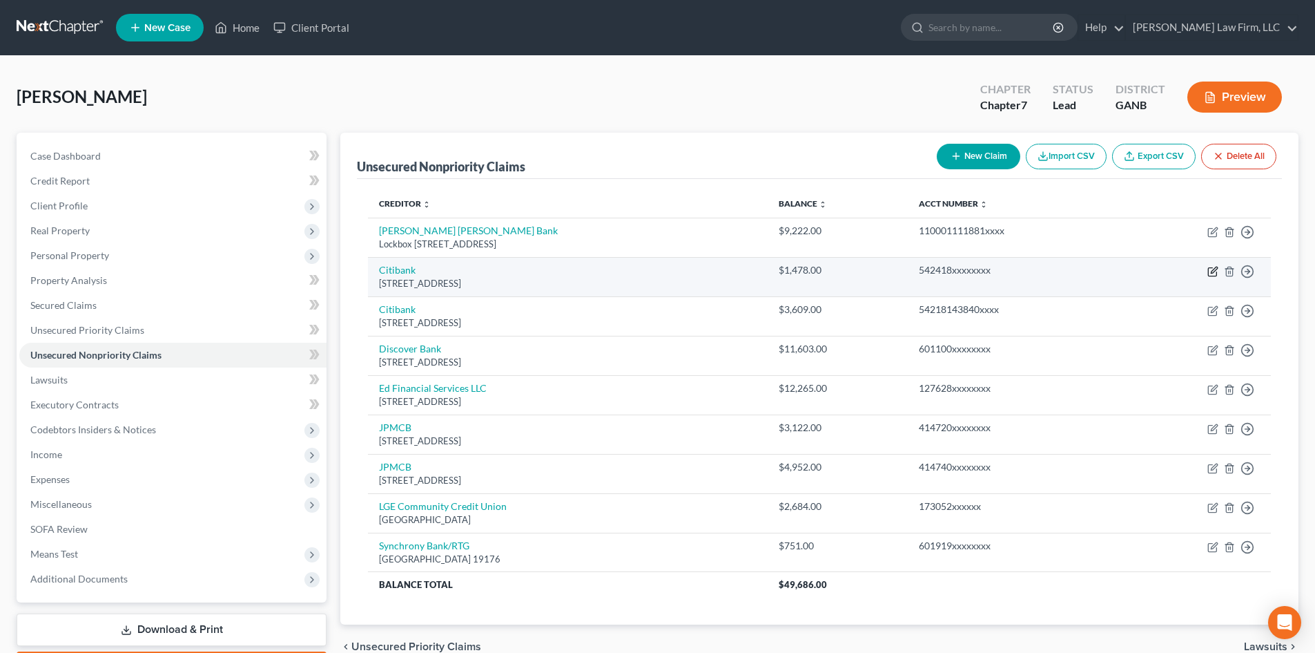
click at [1215, 273] on icon "button" at bounding box center [1213, 271] width 11 height 11
select select "43"
select select "2"
select select "0"
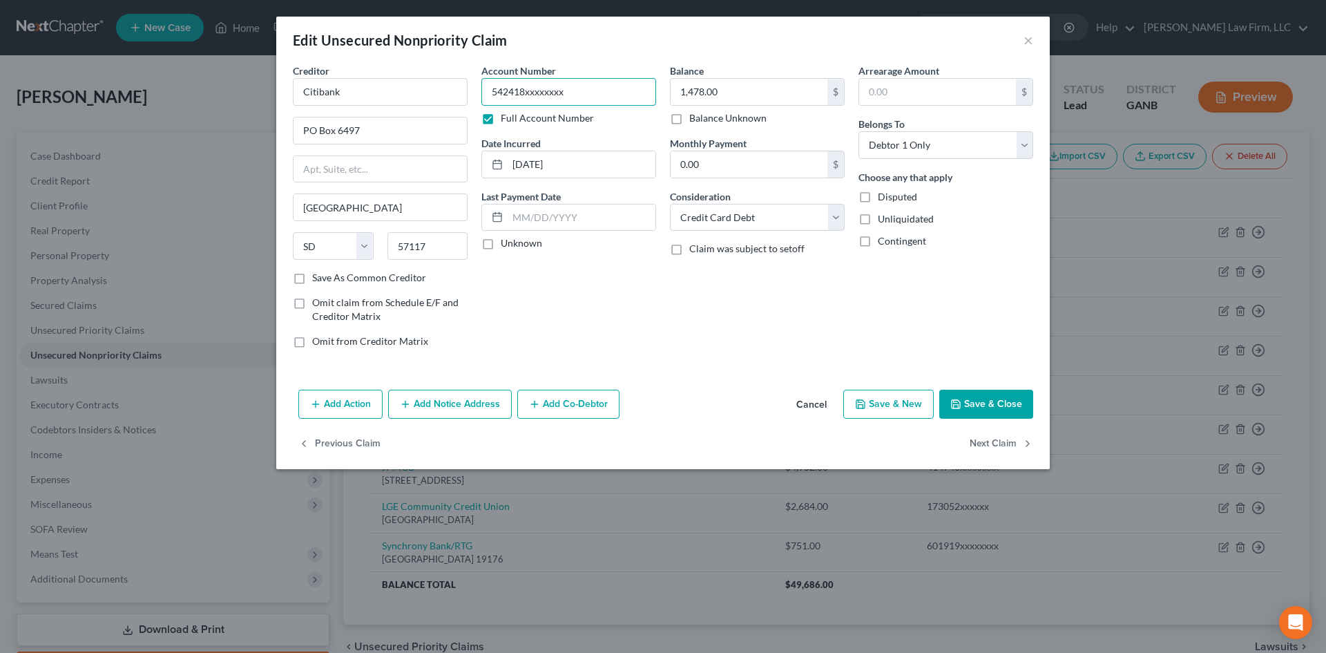
drag, startPoint x: 528, startPoint y: 90, endPoint x: 623, endPoint y: 96, distance: 94.8
click at [623, 96] on input "542418xxxxxxxx" at bounding box center [568, 92] width 175 height 28
type input "542418137972xxxx"
click at [987, 405] on button "Save & Close" at bounding box center [986, 403] width 94 height 29
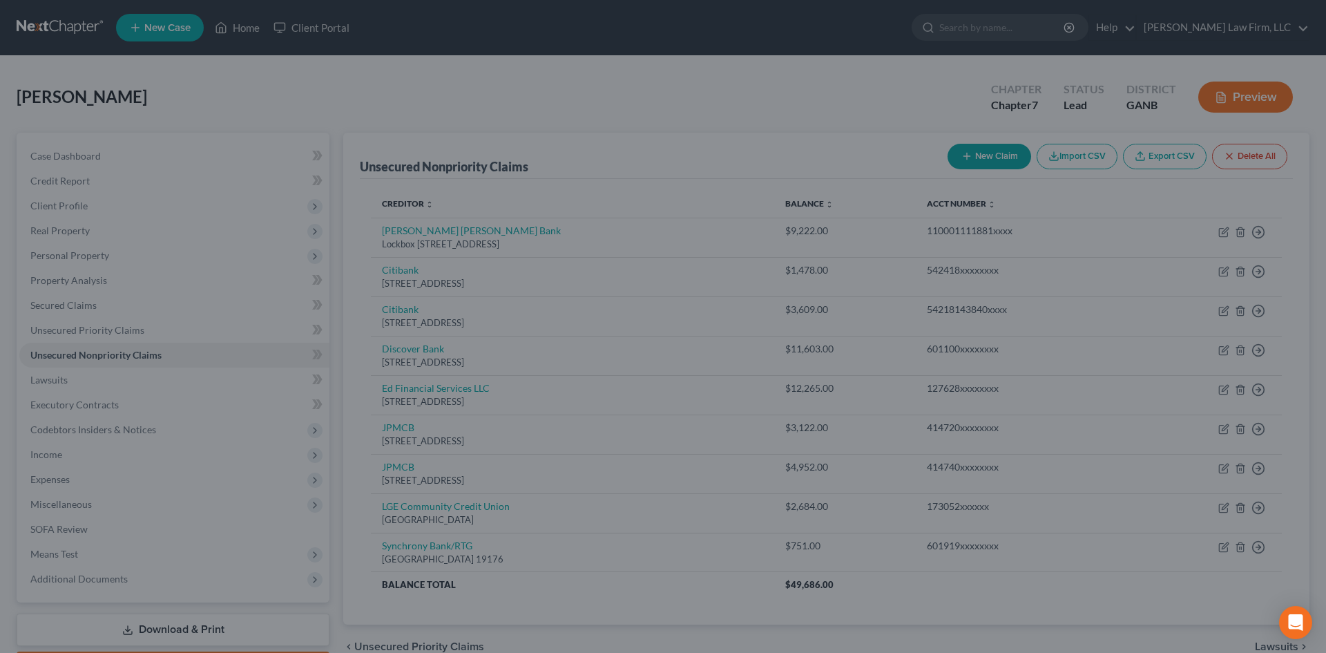
type input "0"
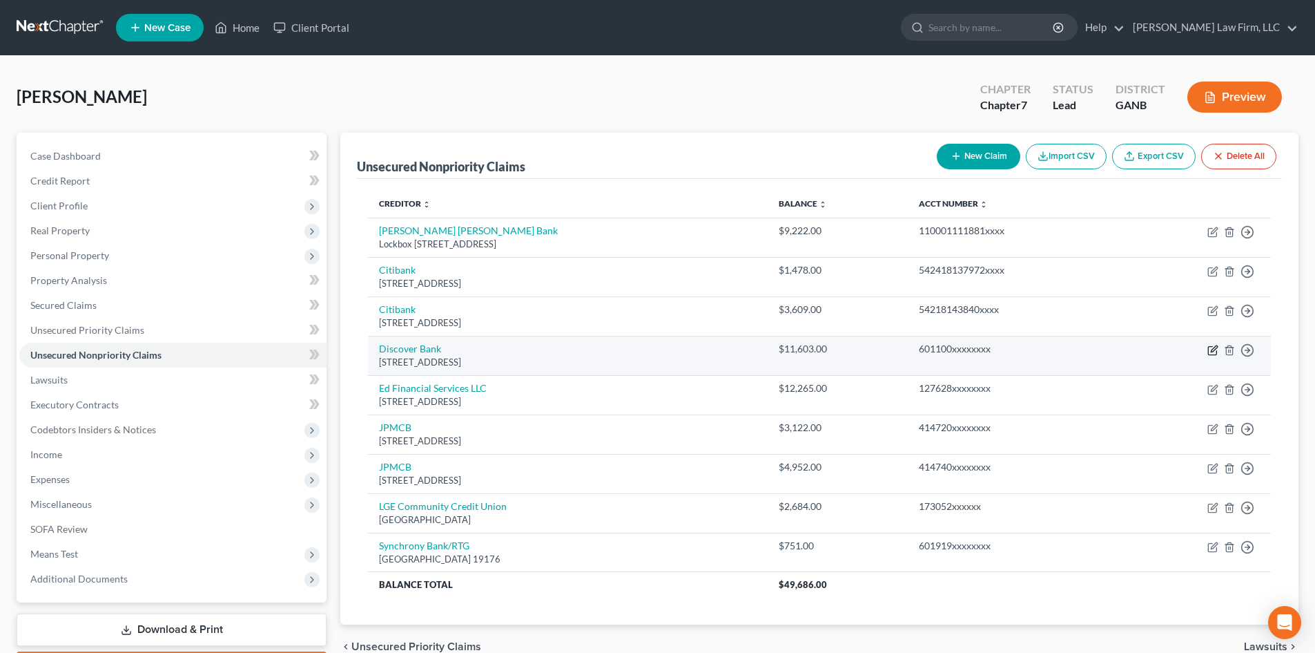
click at [1210, 347] on icon "button" at bounding box center [1213, 350] width 11 height 11
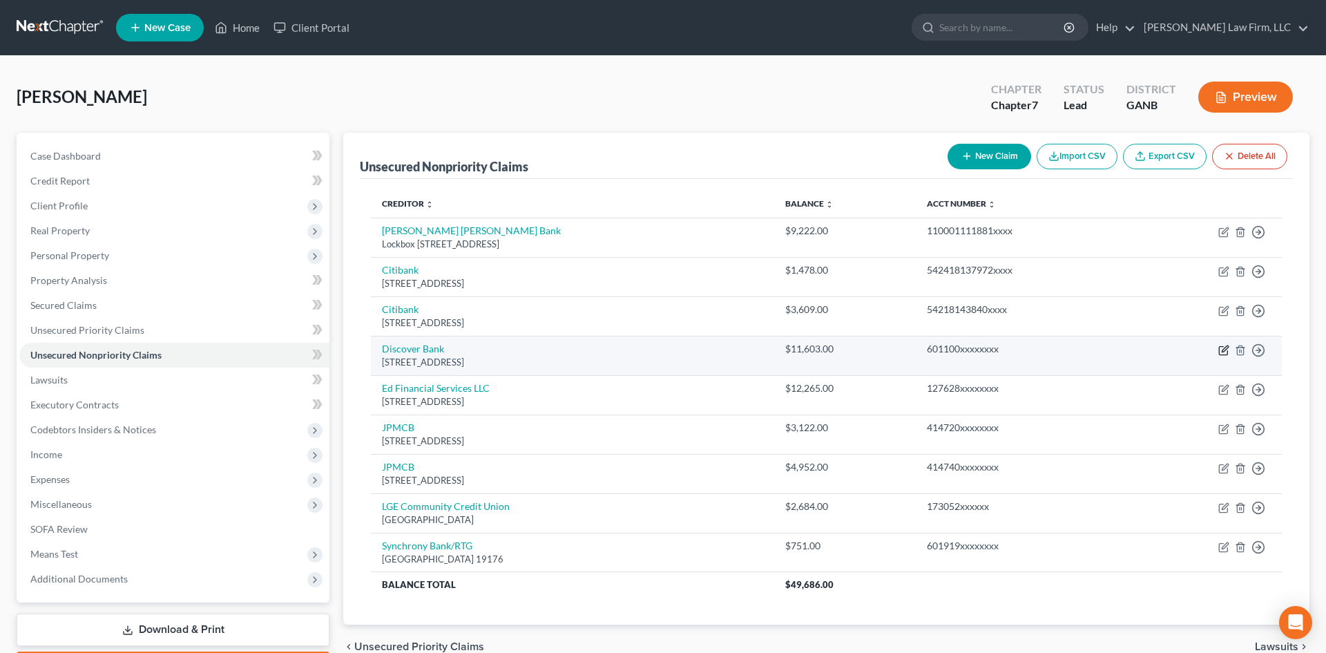
select select "46"
select select "2"
select select "0"
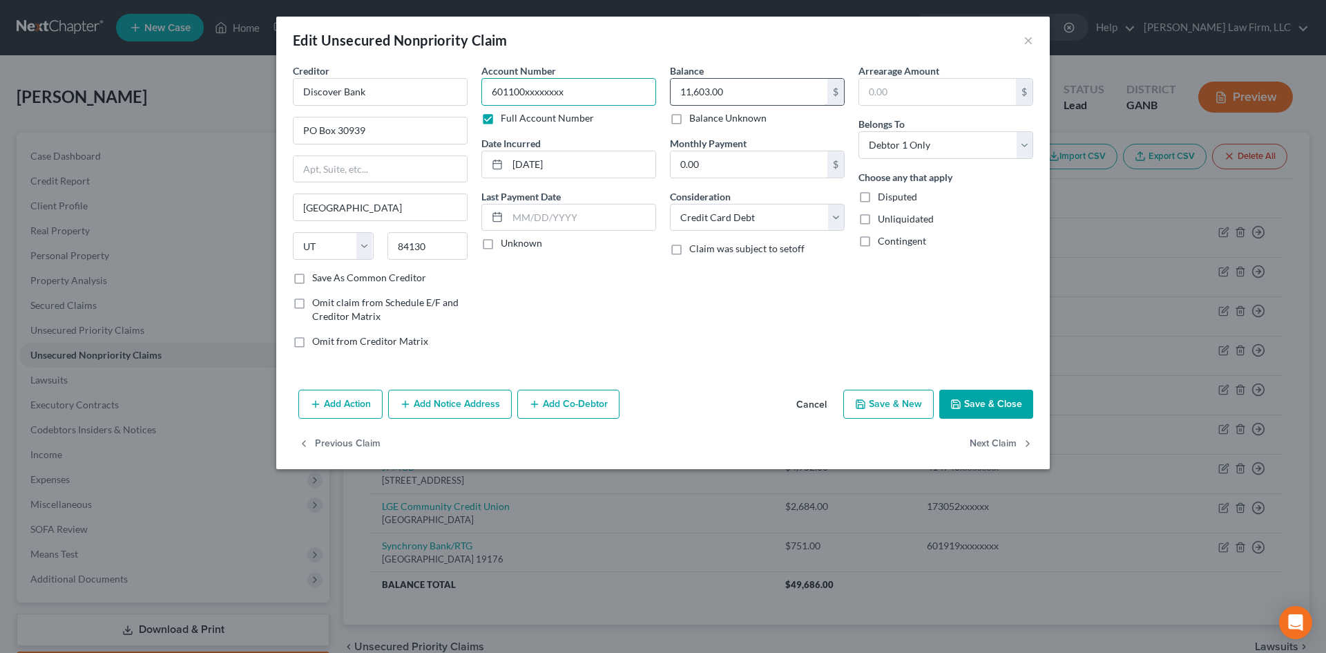
drag, startPoint x: 523, startPoint y: 86, endPoint x: 703, endPoint y: 86, distance: 180.2
click at [703, 86] on div "Creditor * Discover Bank PO Box 30939 [GEOGRAPHIC_DATA] [US_STATE][GEOGRAPHIC_D…" at bounding box center [663, 212] width 754 height 296
type input "601100372706xxxx"
click at [1000, 413] on button "Save & Close" at bounding box center [986, 403] width 94 height 29
type input "0"
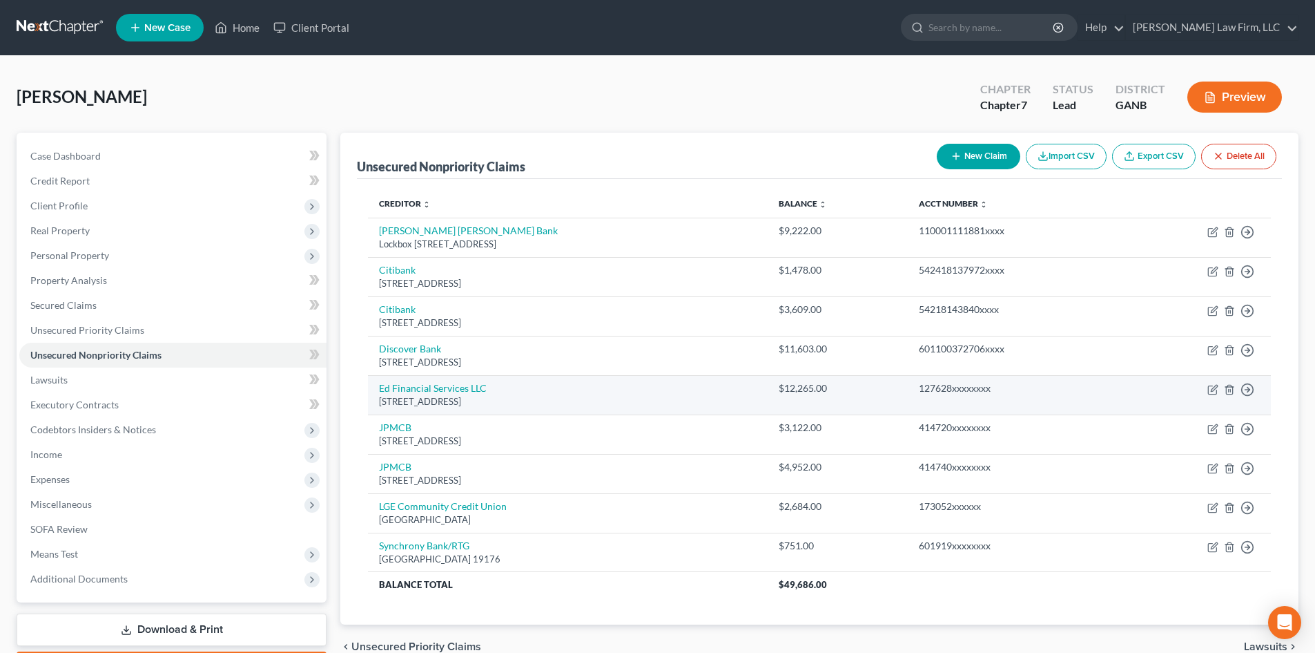
click at [1219, 389] on td "Move to D Move to E Move to G Move to Notice Only" at bounding box center [1197, 394] width 148 height 39
click at [1213, 389] on icon "button" at bounding box center [1213, 389] width 11 height 11
select select "44"
select select "17"
select select "0"
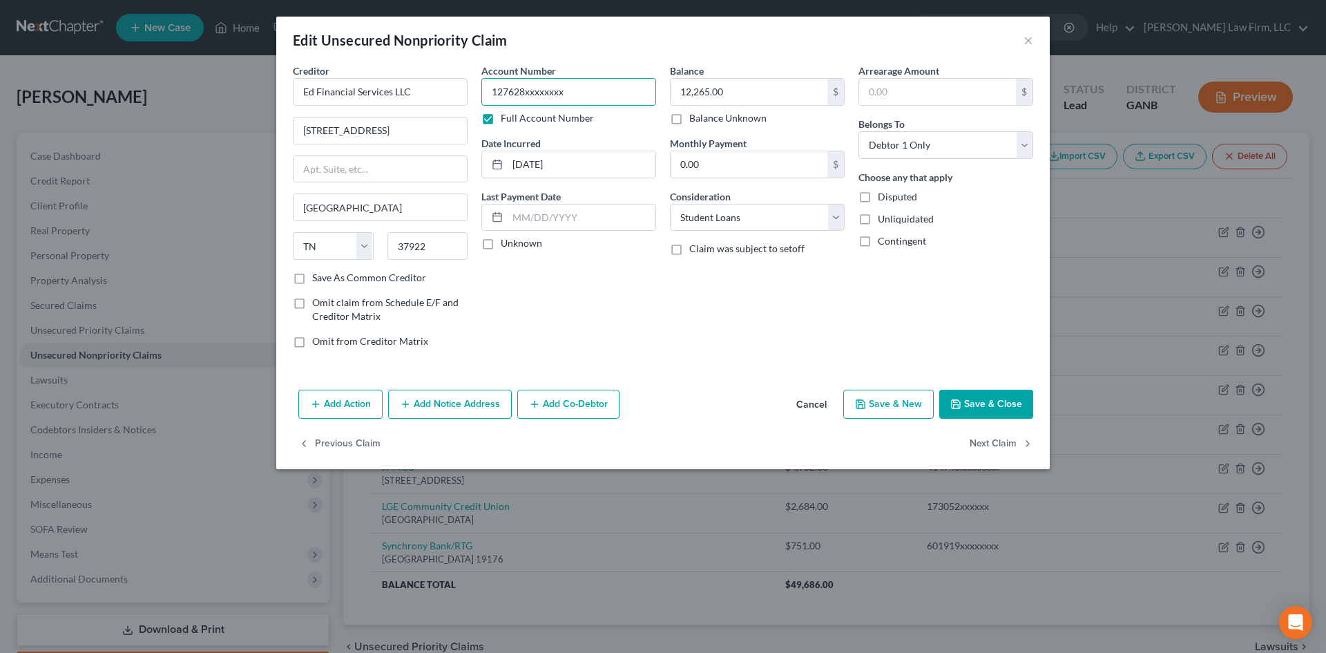
drag, startPoint x: 525, startPoint y: 91, endPoint x: 666, endPoint y: 92, distance: 140.2
click at [666, 92] on div "Creditor * Ed Financial Services LLC [STREET_ADDRESS][GEOGRAPHIC_DATA] [US_STAT…" at bounding box center [663, 212] width 754 height 296
type input "12762850031E002017101123xxxx"
click at [986, 410] on button "Save & Close" at bounding box center [986, 403] width 94 height 29
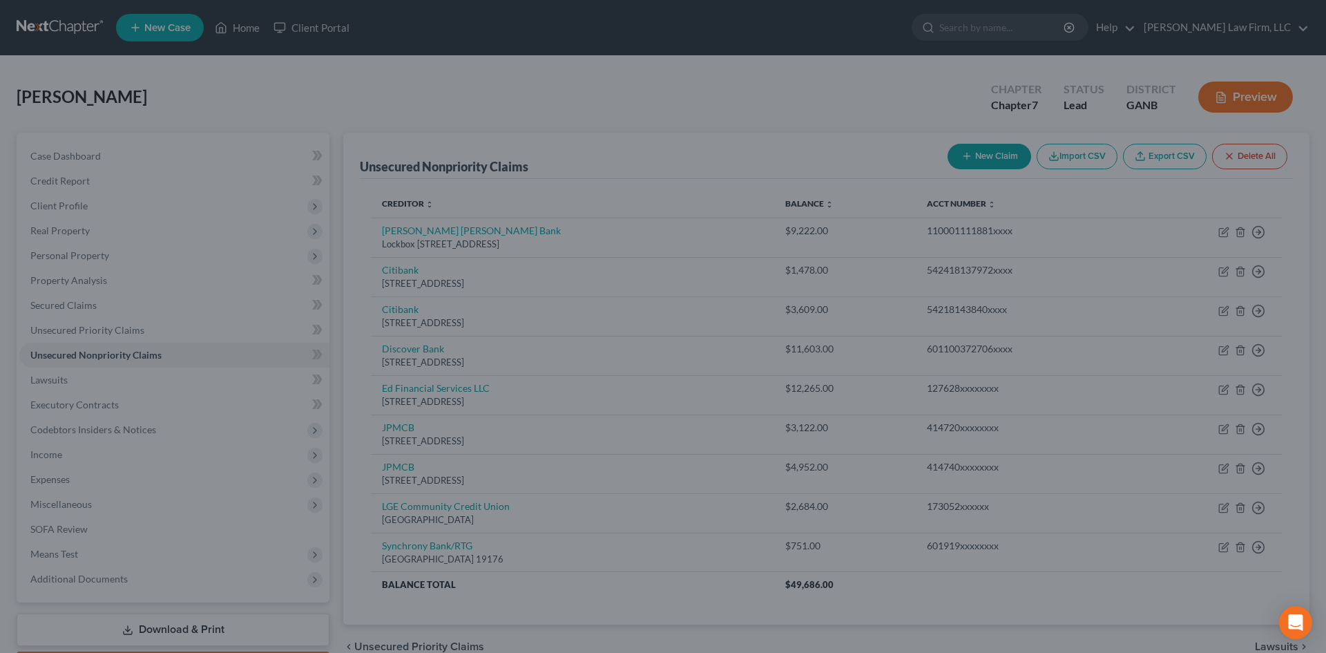
type input "0"
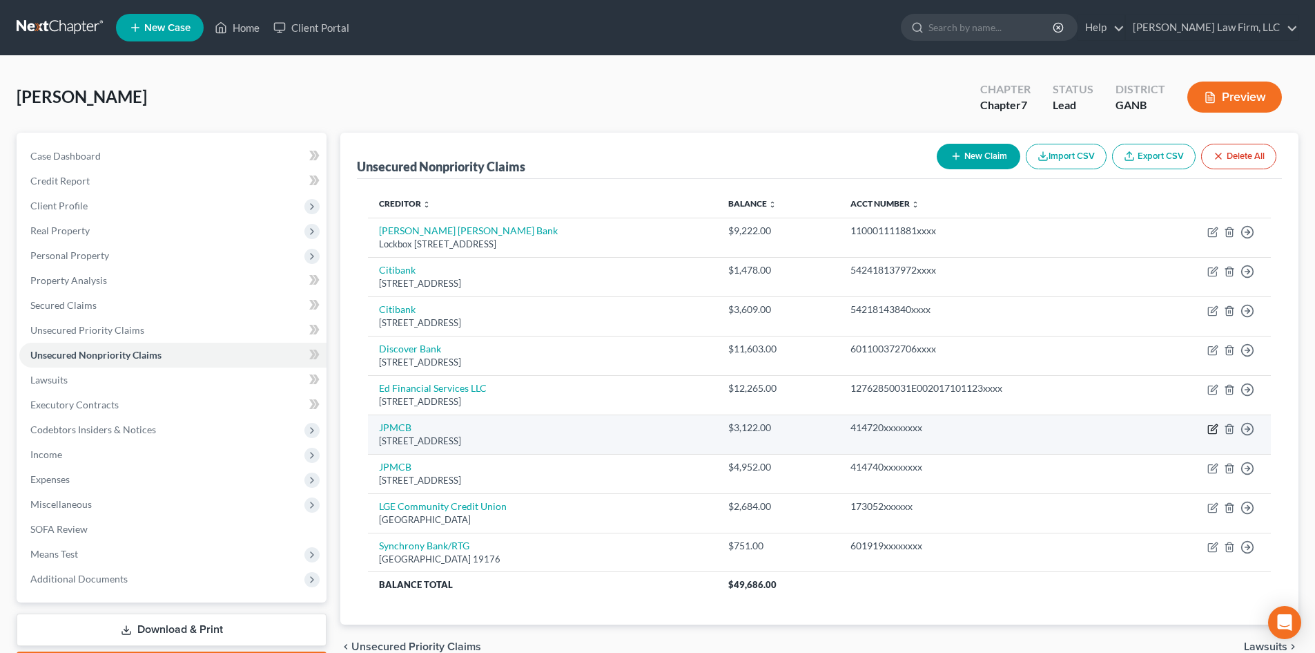
click at [1212, 425] on icon "button" at bounding box center [1212, 429] width 8 height 8
select select "7"
select select "2"
select select "0"
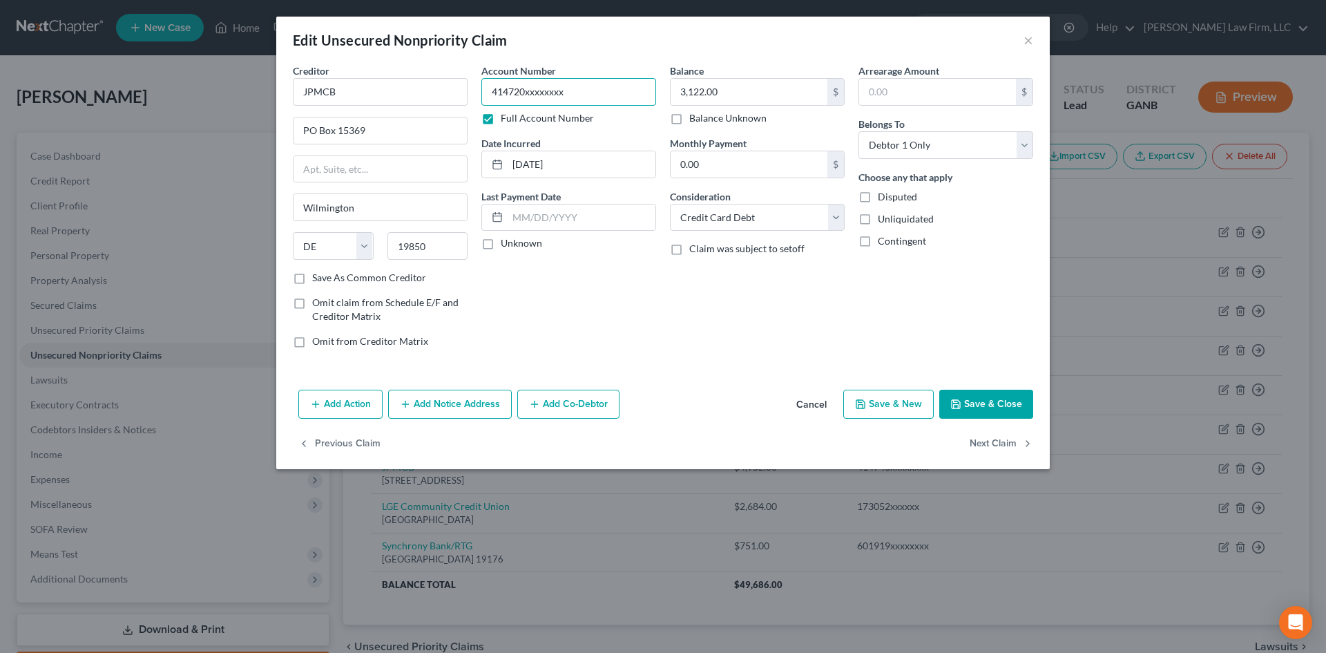
drag, startPoint x: 525, startPoint y: 84, endPoint x: 600, endPoint y: 85, distance: 74.6
click at [600, 85] on input "414720xxxxxxxx" at bounding box center [568, 92] width 175 height 28
type input "414720263998xxxx"
click at [965, 398] on button "Save & Close" at bounding box center [986, 403] width 94 height 29
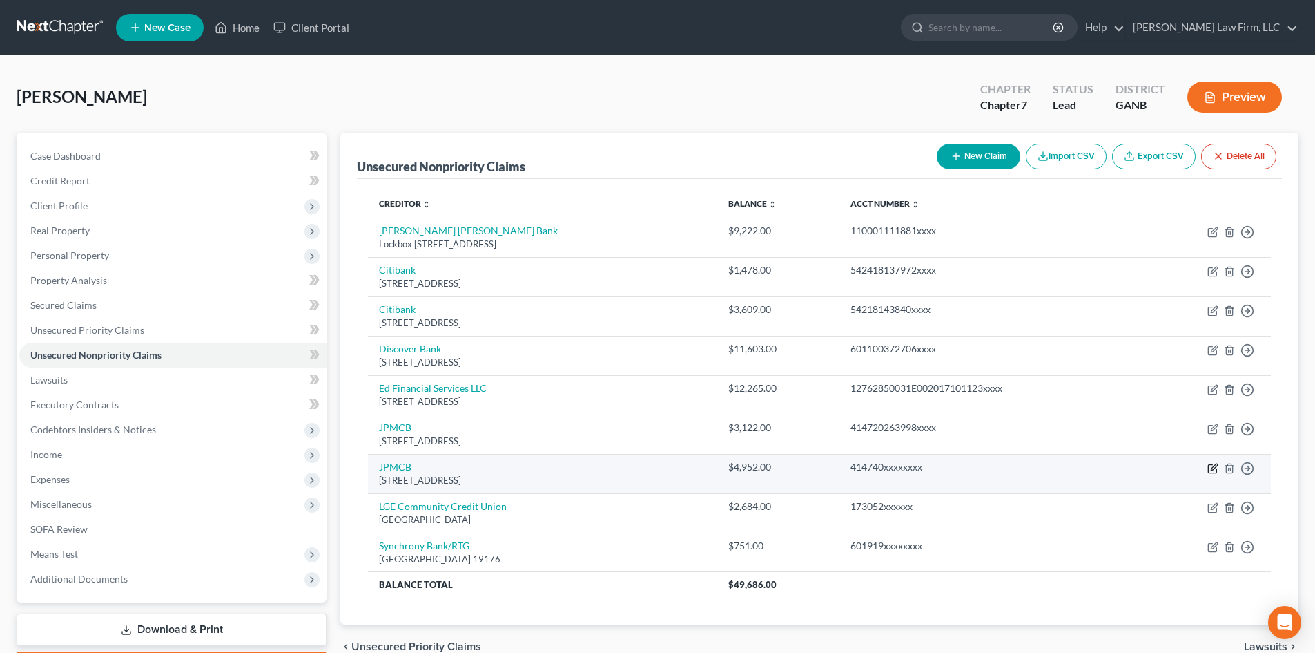
click at [1217, 472] on icon "button" at bounding box center [1212, 468] width 8 height 8
select select "7"
select select "2"
select select "0"
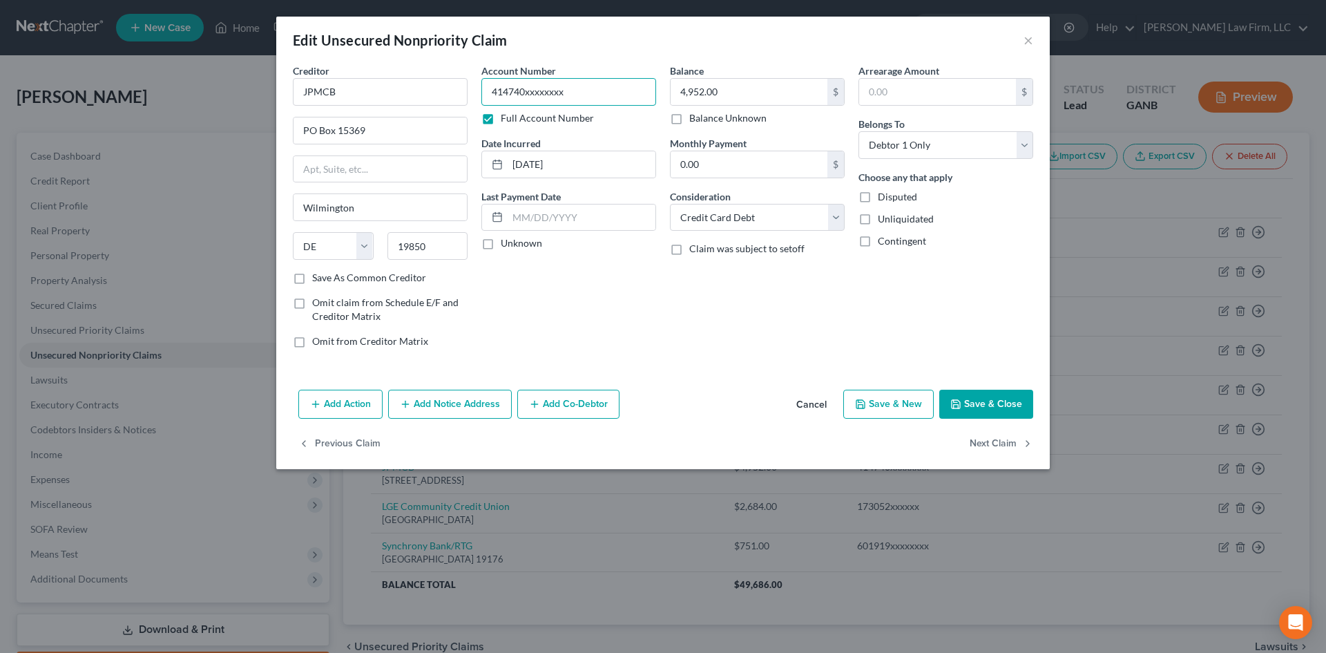
drag, startPoint x: 526, startPoint y: 89, endPoint x: 590, endPoint y: 88, distance: 64.2
click at [590, 88] on input "414740xxxxxxxx" at bounding box center [568, 92] width 175 height 28
type input "414740040468xxxx"
click at [977, 405] on button "Save & Close" at bounding box center [986, 403] width 94 height 29
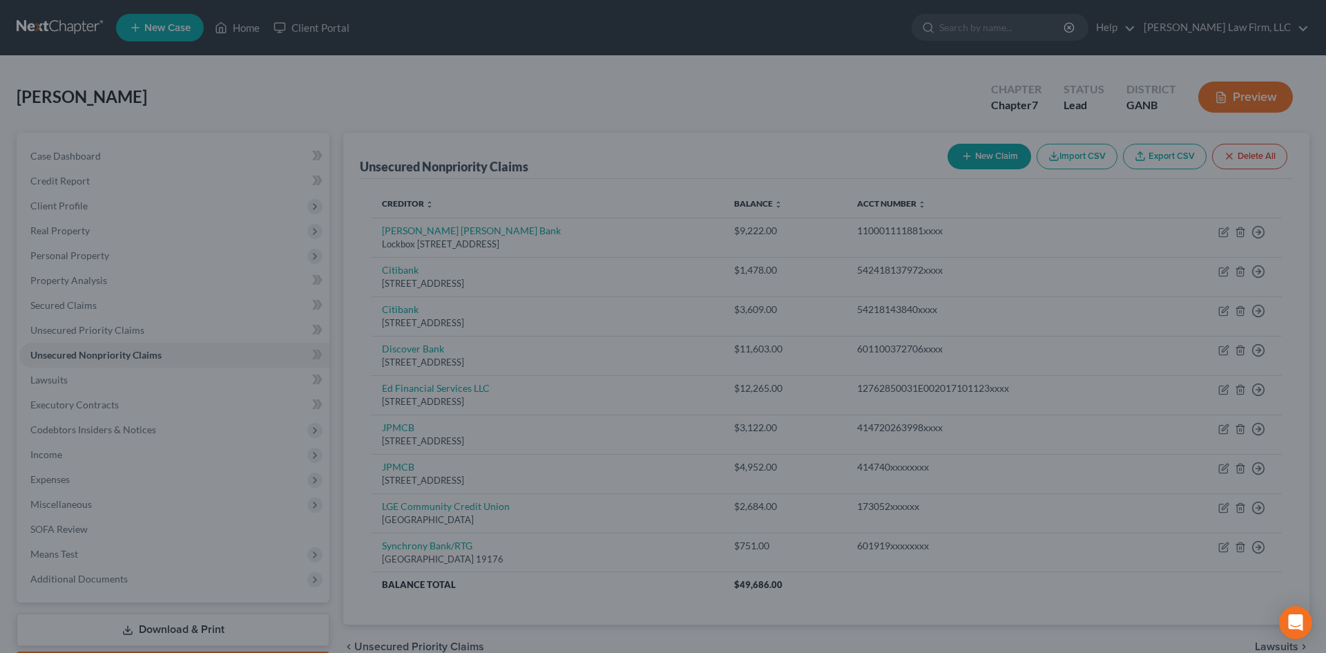
type input "0"
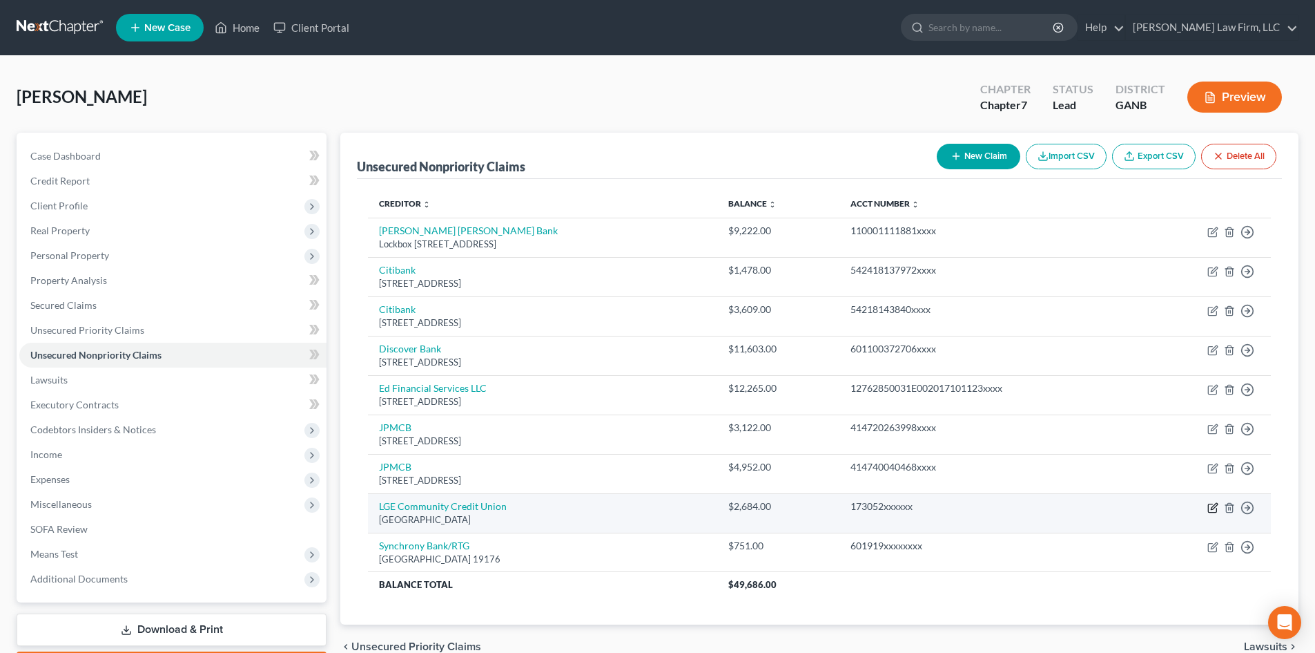
click at [1215, 505] on icon "button" at bounding box center [1213, 507] width 11 height 11
select select "10"
select select "2"
select select "0"
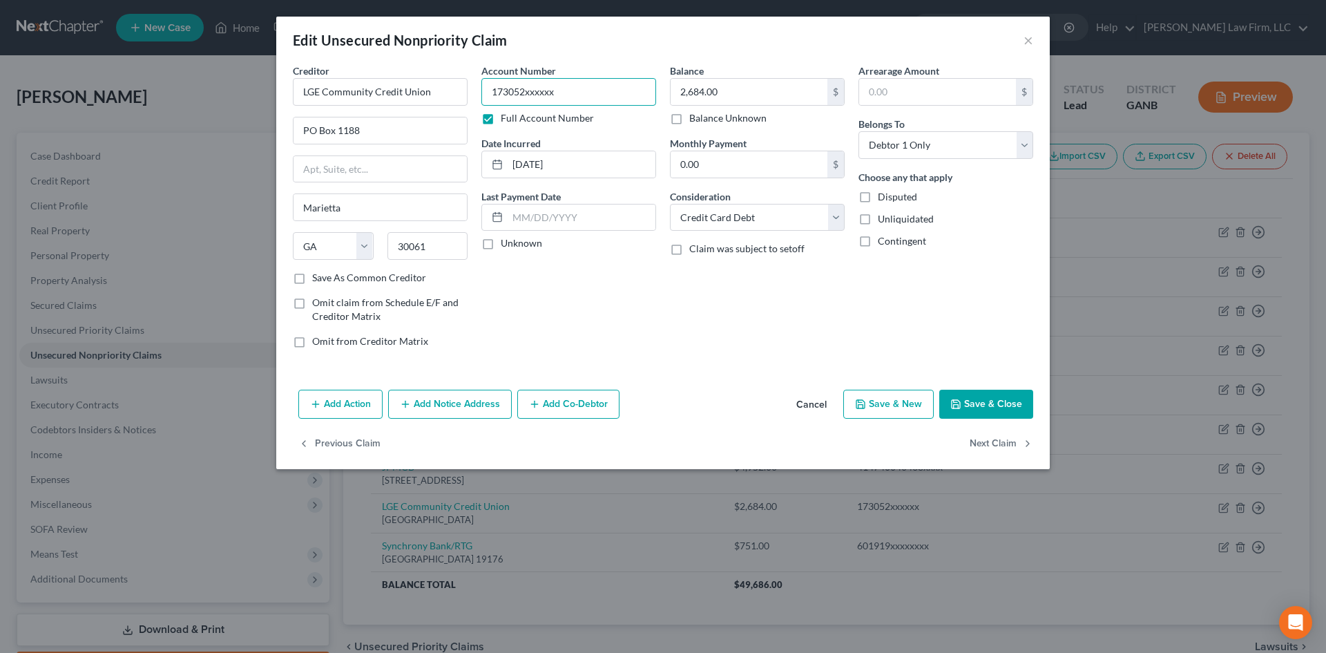
drag, startPoint x: 524, startPoint y: 90, endPoint x: 603, endPoint y: 96, distance: 78.9
click at [603, 96] on input "173052xxxxxx" at bounding box center [568, 92] width 175 height 28
type input "17305220xxxx"
click at [990, 403] on button "Save & Close" at bounding box center [986, 403] width 94 height 29
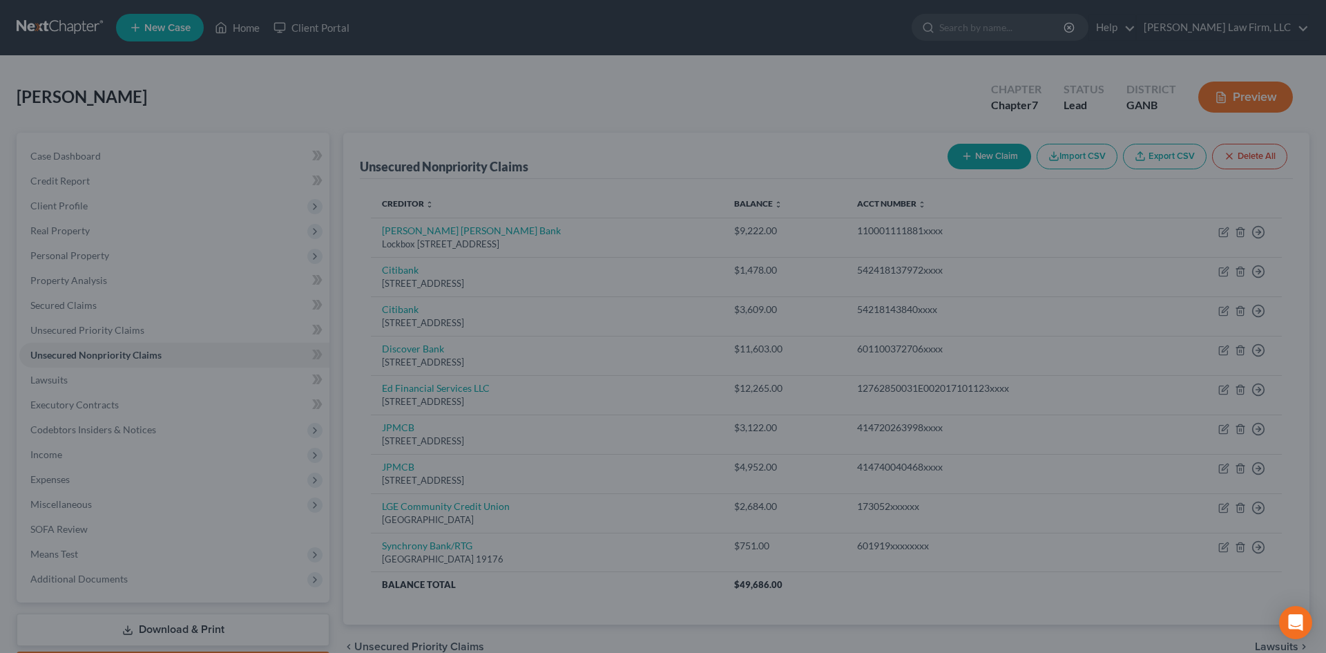
type input "0"
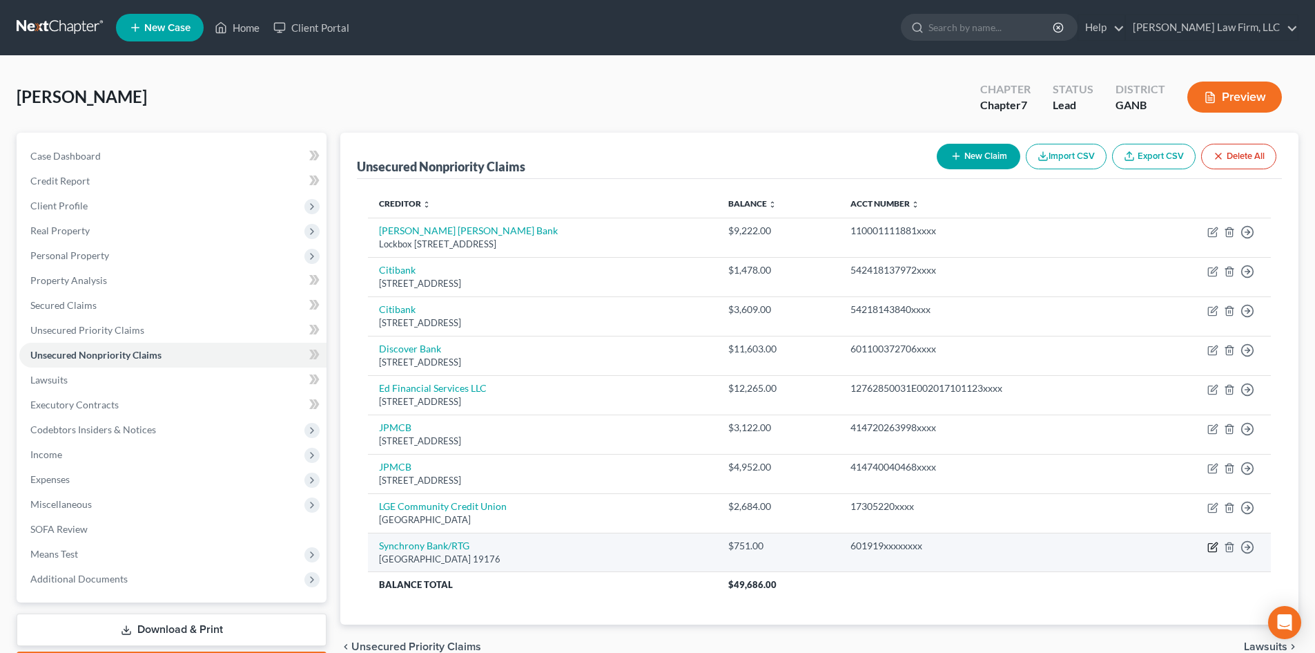
click at [1215, 548] on icon "button" at bounding box center [1213, 546] width 11 height 11
select select "39"
select select "2"
select select "0"
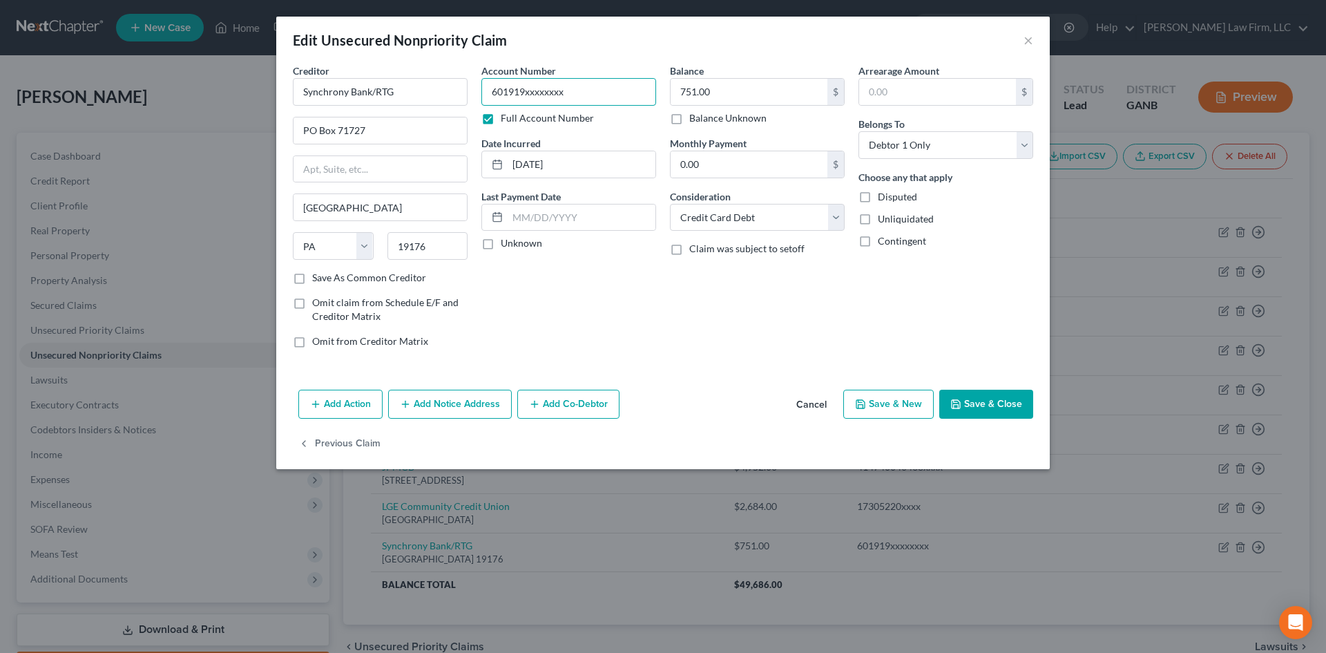
drag, startPoint x: 525, startPoint y: 93, endPoint x: 615, endPoint y: 93, distance: 90.5
click at [615, 93] on input "601919xxxxxxxx" at bounding box center [568, 92] width 175 height 28
type input "601919129535xxxx"
click at [975, 410] on button "Save & Close" at bounding box center [986, 403] width 94 height 29
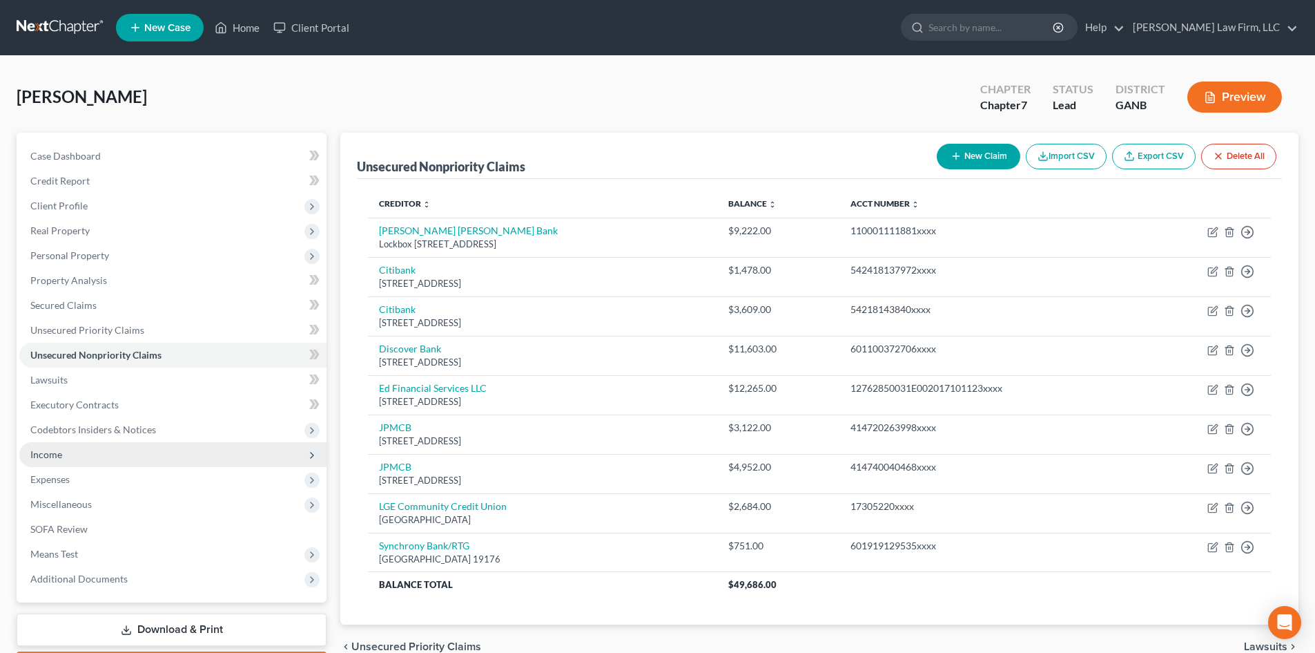
click at [64, 456] on span "Income" at bounding box center [172, 454] width 307 height 25
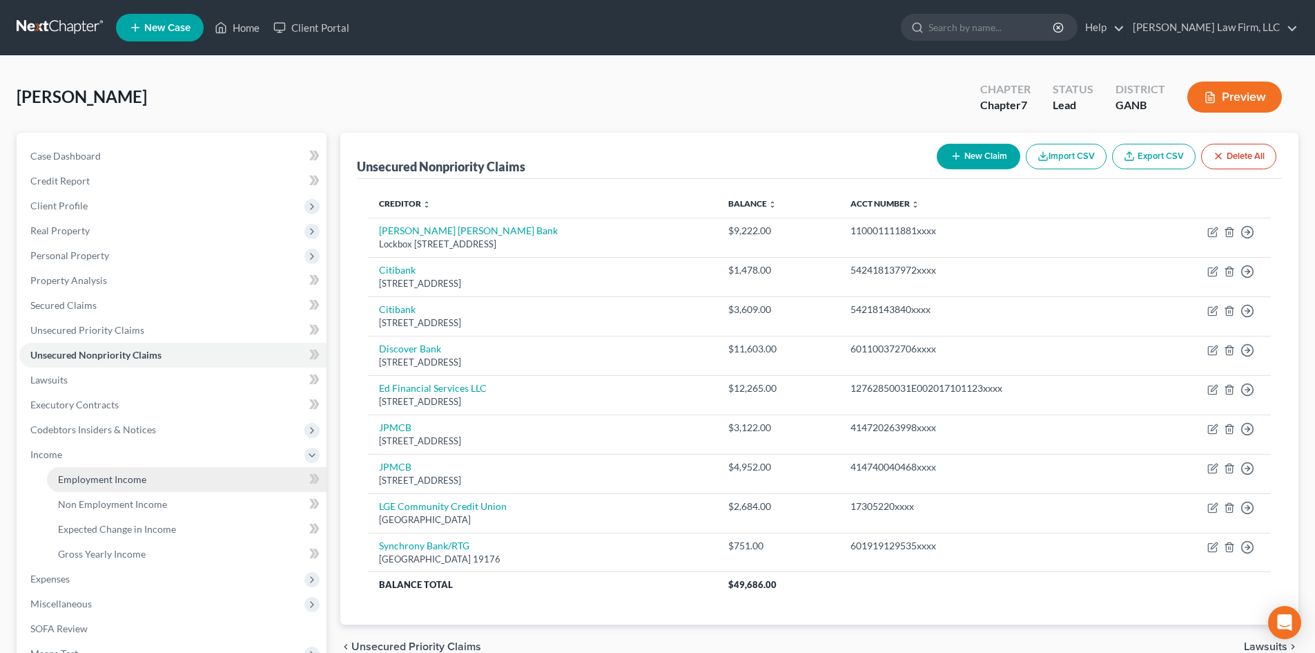
click at [134, 486] on link "Employment Income" at bounding box center [187, 479] width 280 height 25
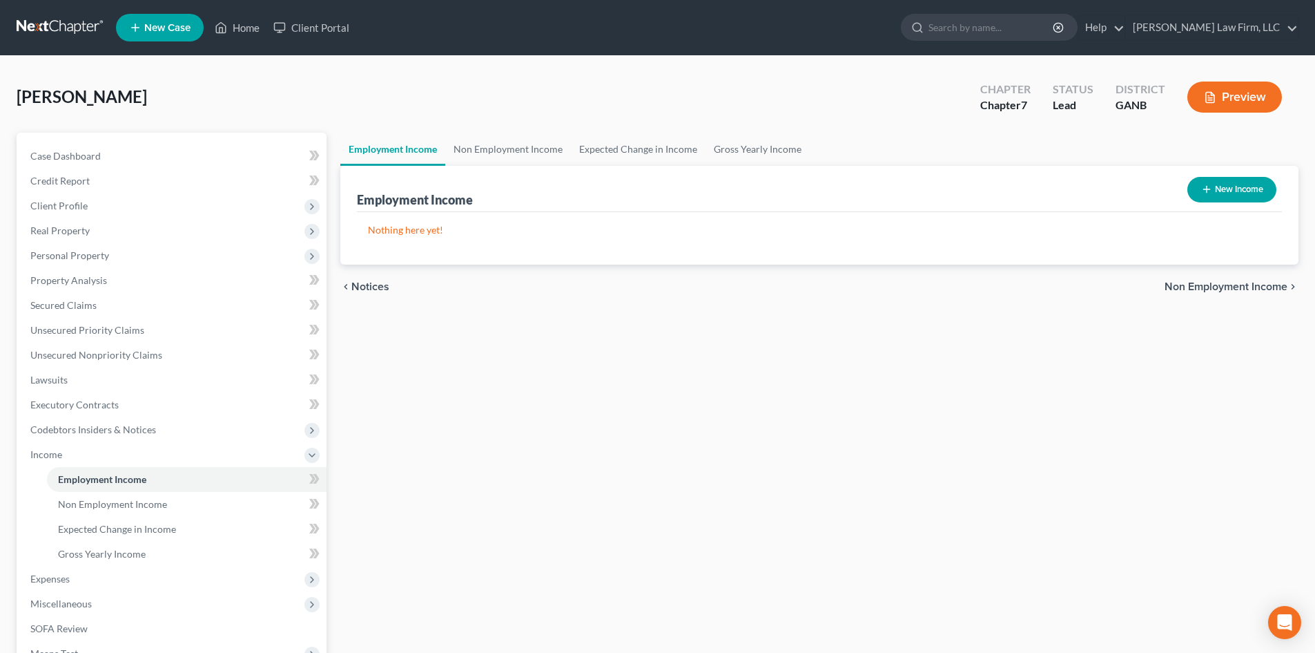
click at [1266, 185] on button "New Income" at bounding box center [1232, 190] width 89 height 26
select select "0"
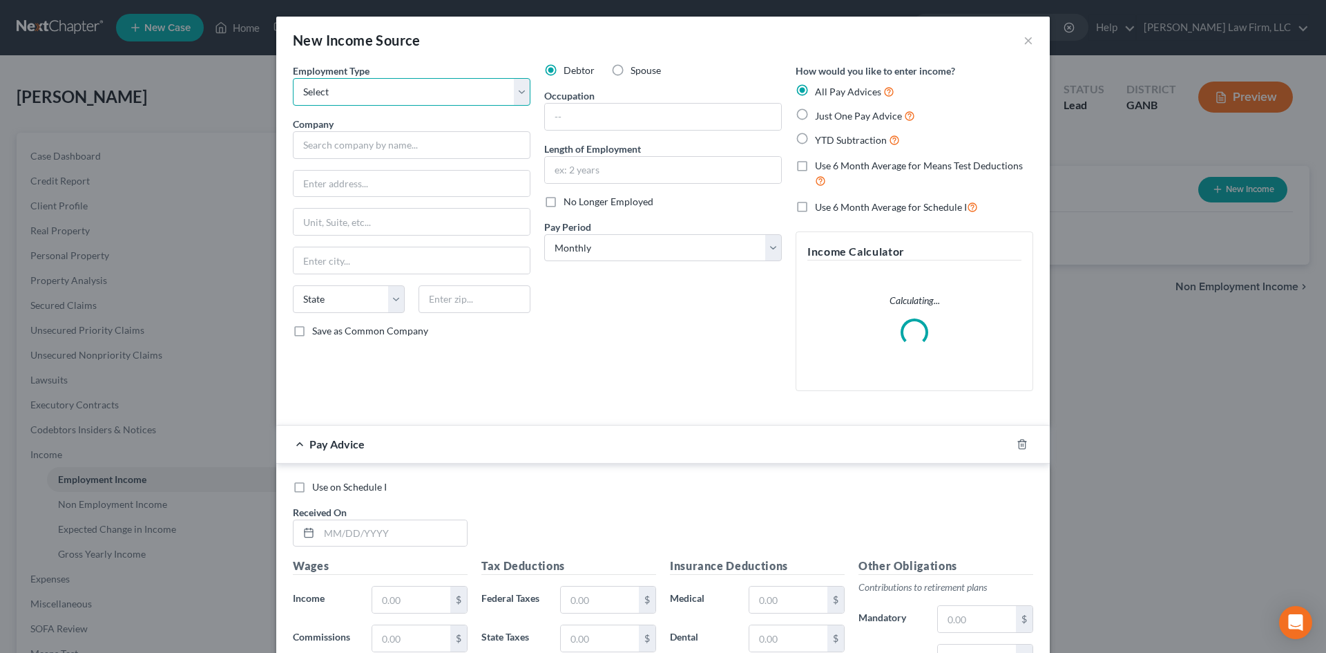
click at [403, 95] on select "Select Full or [DEMOGRAPHIC_DATA] Employment Self Employment" at bounding box center [412, 92] width 238 height 28
select select "0"
click at [293, 78] on select "Select Full or [DEMOGRAPHIC_DATA] Employment Self Employment" at bounding box center [412, 92] width 238 height 28
drag, startPoint x: 378, startPoint y: 144, endPoint x: 369, endPoint y: 145, distance: 9.0
click at [378, 144] on input "text" at bounding box center [412, 145] width 238 height 28
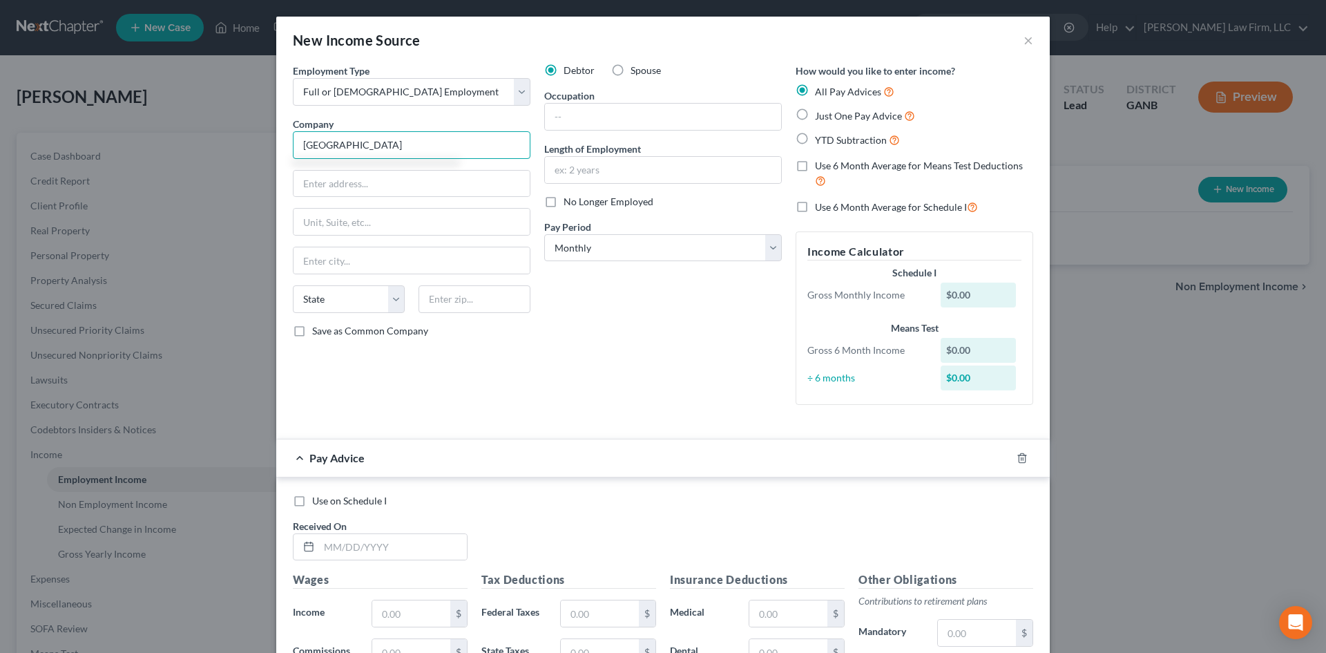
type input "[GEOGRAPHIC_DATA]"
type input "[STREET_ADDRESS]"
type input "30040"
type input "Cumming"
select select "10"
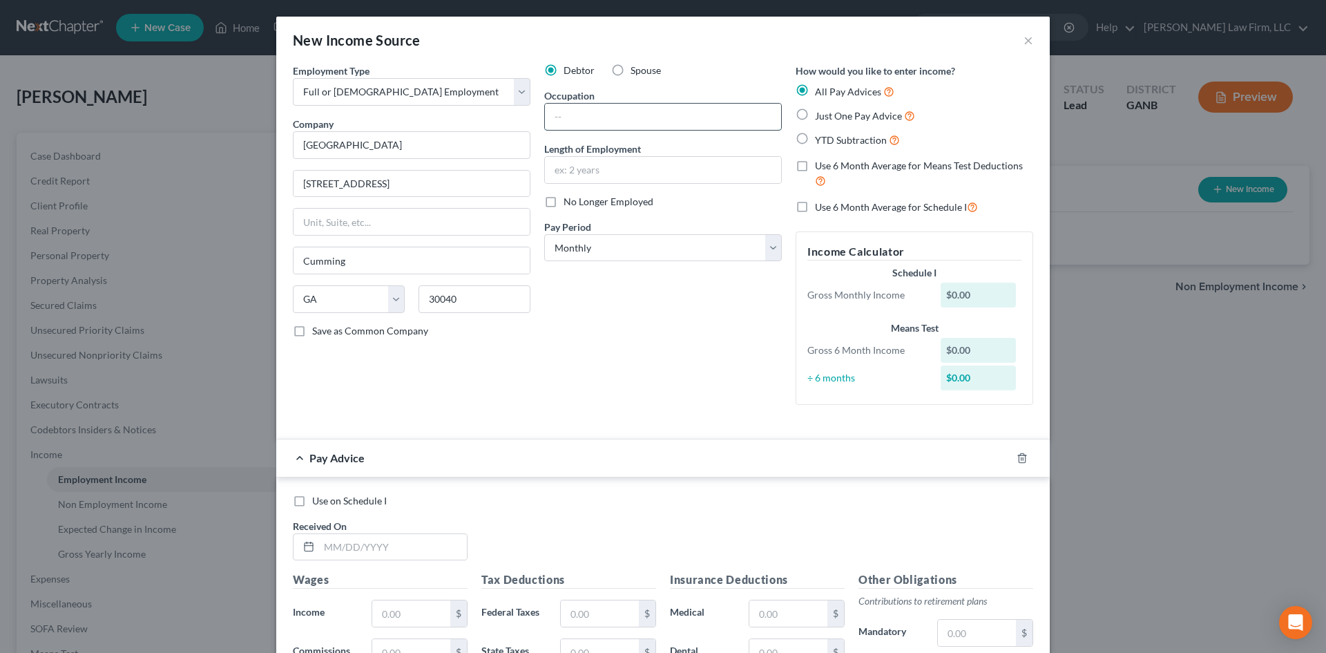
click at [595, 120] on input "text" at bounding box center [663, 117] width 236 height 26
drag, startPoint x: 637, startPoint y: 113, endPoint x: 403, endPoint y: 106, distance: 234.9
click at [394, 111] on div "Employment Type * Select Full or [DEMOGRAPHIC_DATA] Employment Self Employment …" at bounding box center [663, 246] width 754 height 364
type input "Deputy Sheriff"
type input "3"
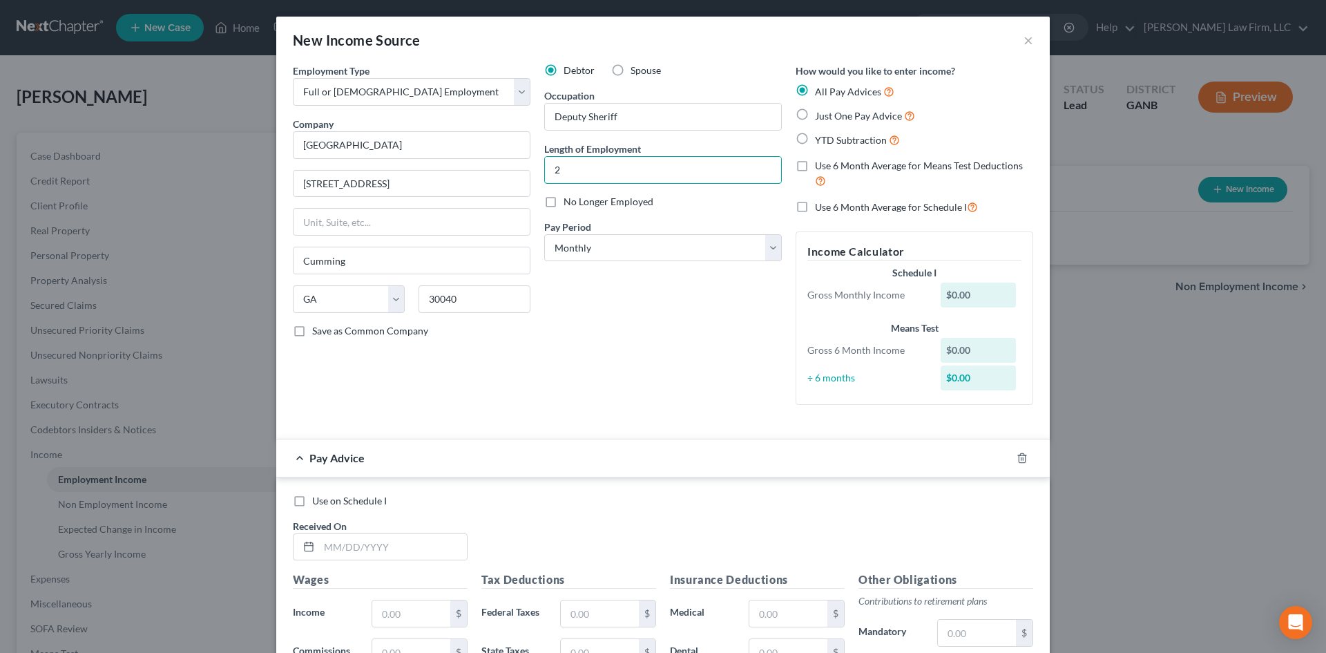
type input "2 years"
click at [655, 530] on div "Use on Schedule I Received On *" at bounding box center [663, 533] width 754 height 78
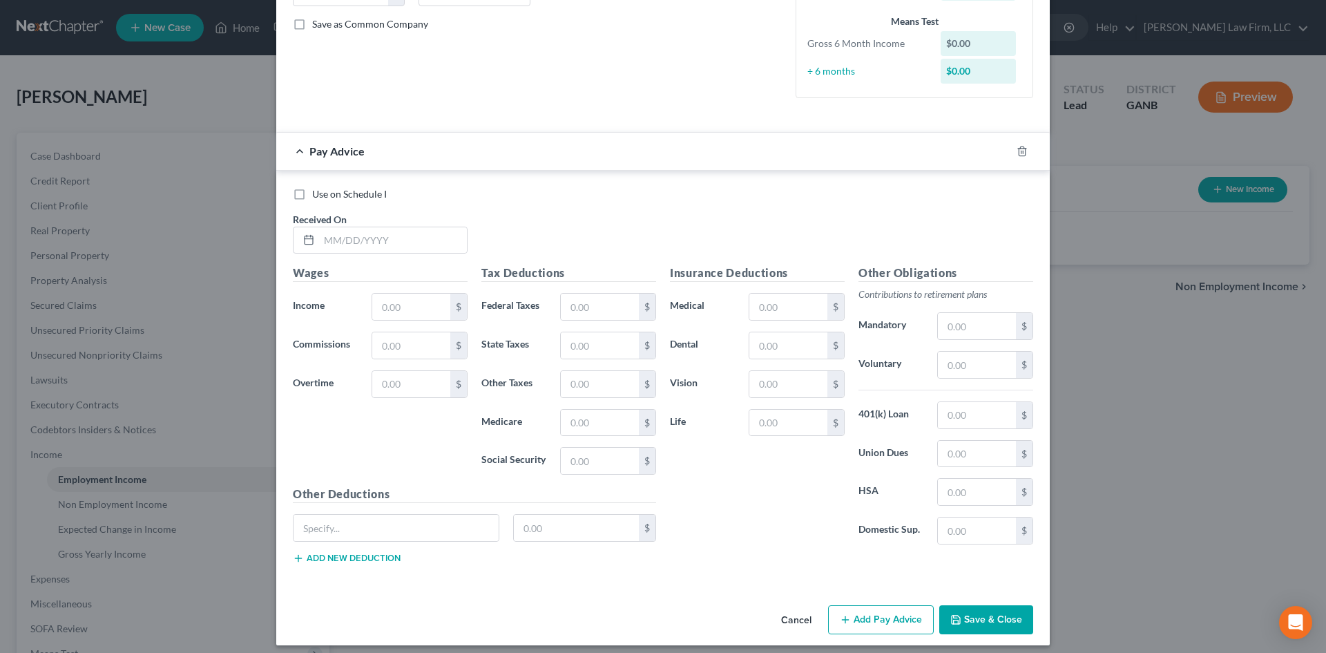
scroll to position [316, 0]
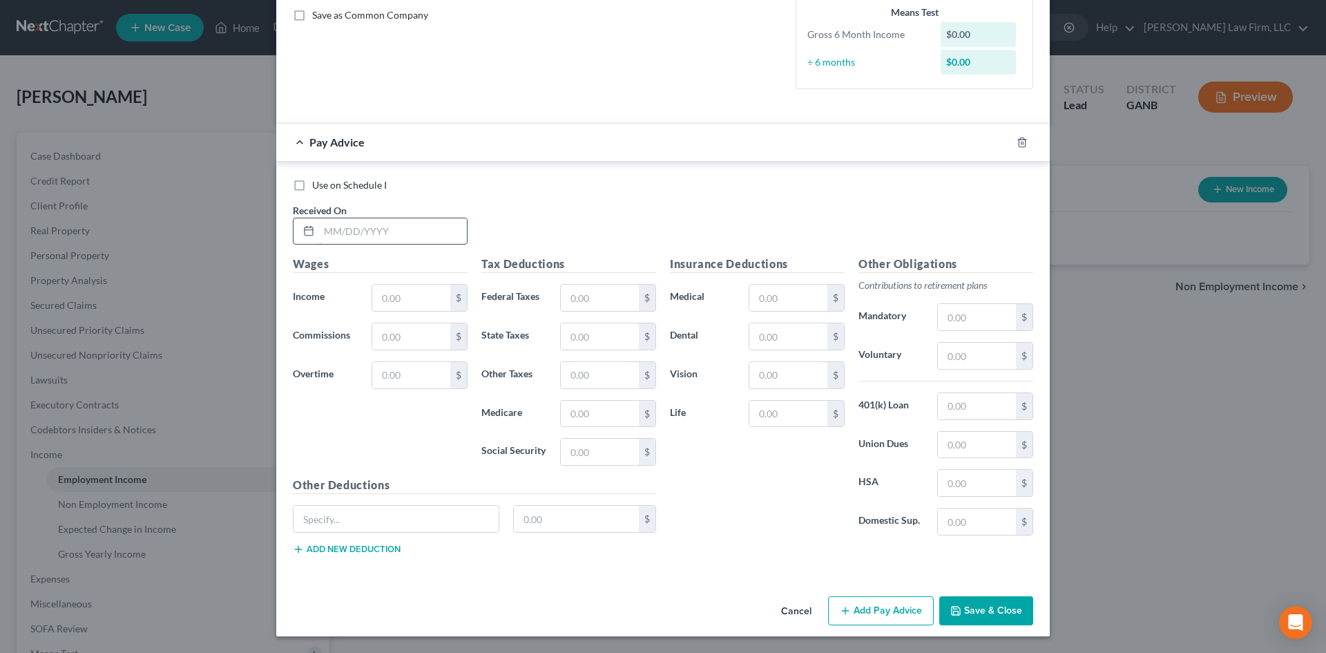
click at [424, 229] on input "text" at bounding box center [393, 231] width 148 height 26
type input "[DATE]"
type input "2,309.71"
type input "12.09"
click at [1001, 358] on input "text" at bounding box center [977, 356] width 78 height 26
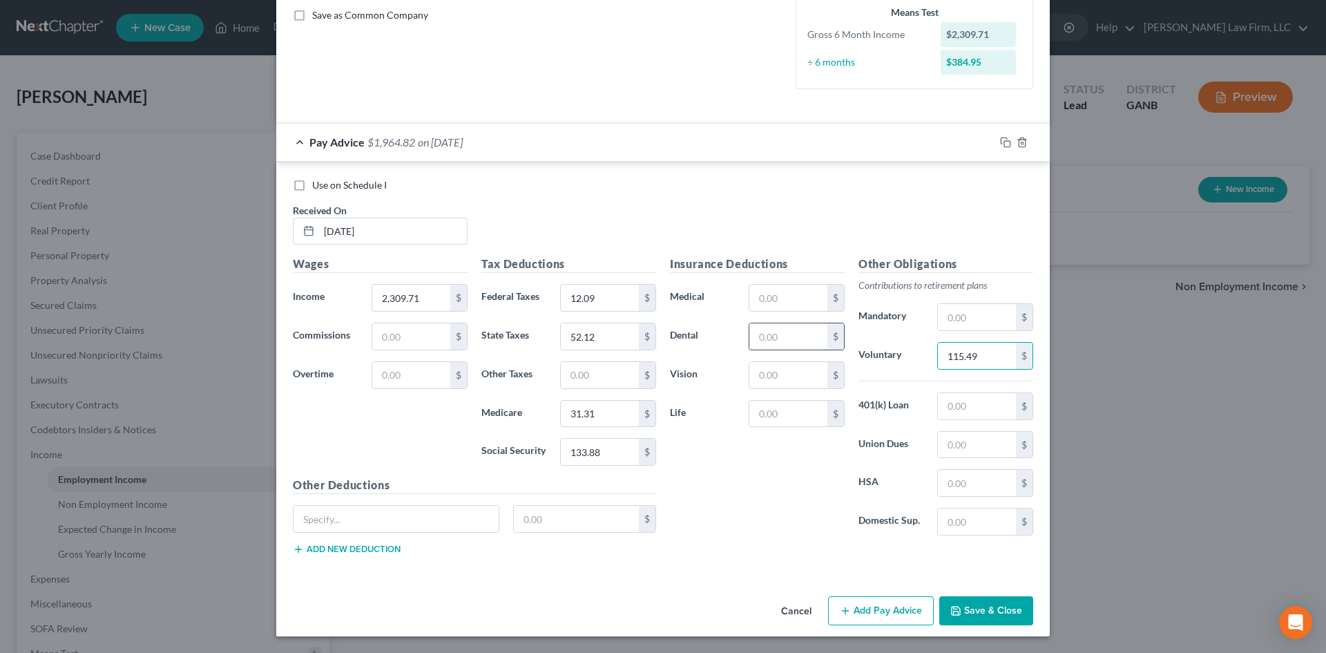
click at [791, 343] on input "text" at bounding box center [788, 336] width 78 height 26
click at [777, 289] on input "text" at bounding box center [788, 298] width 78 height 26
click at [335, 522] on input "text" at bounding box center [395, 518] width 205 height 26
click at [414, 520] on input "Long Term Disability insurance" at bounding box center [395, 518] width 205 height 26
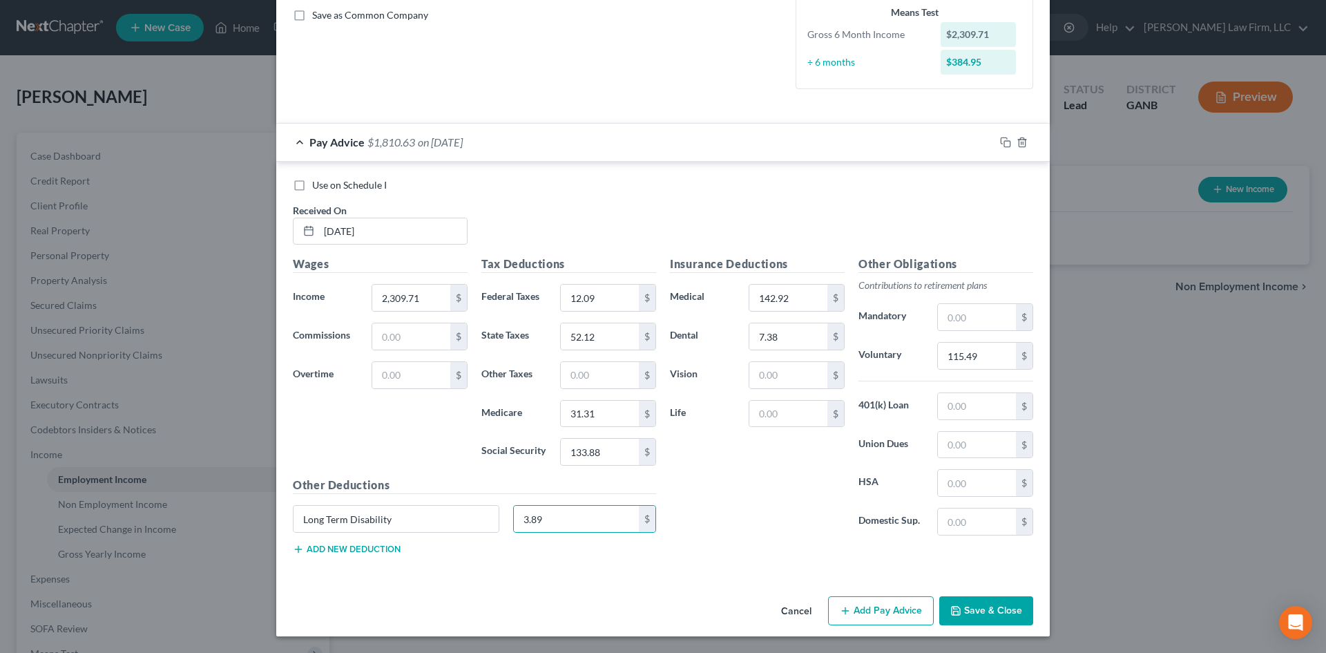
click at [370, 548] on button "Add new deduction" at bounding box center [347, 548] width 108 height 11
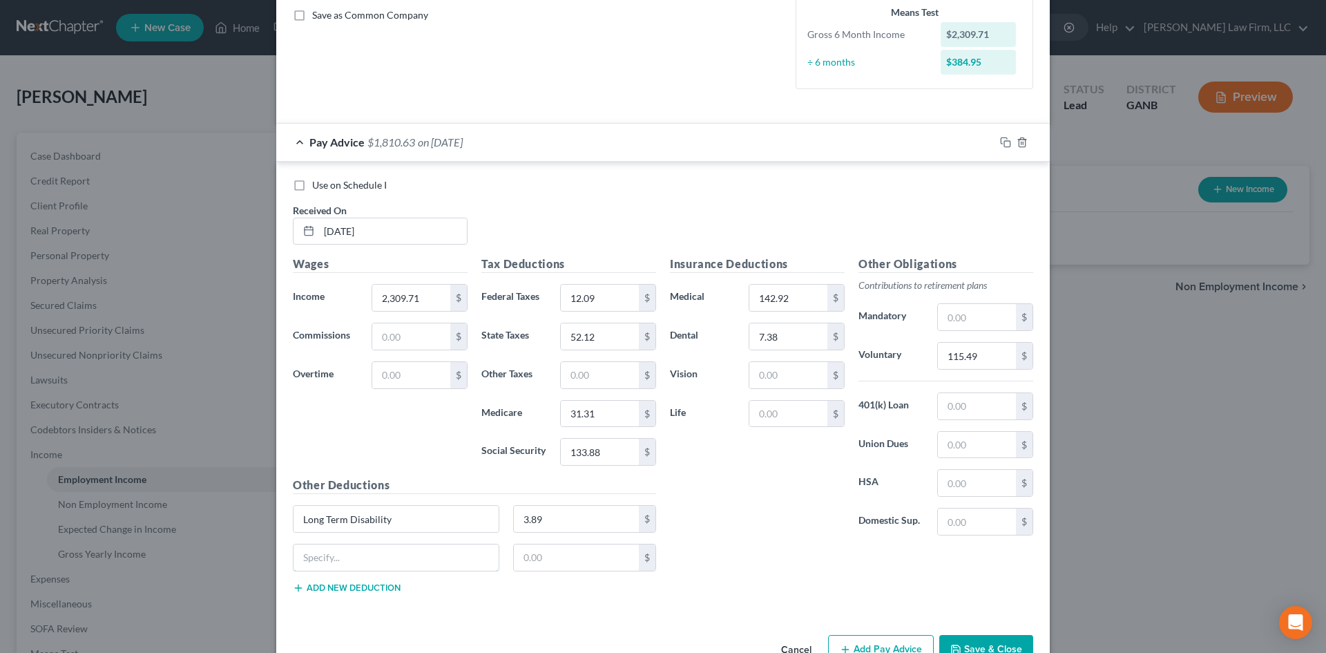
click at [370, 548] on input "text" at bounding box center [395, 557] width 205 height 26
click at [586, 570] on input "text" at bounding box center [577, 557] width 126 height 26
click at [382, 584] on button "Add new deduction" at bounding box center [347, 587] width 108 height 11
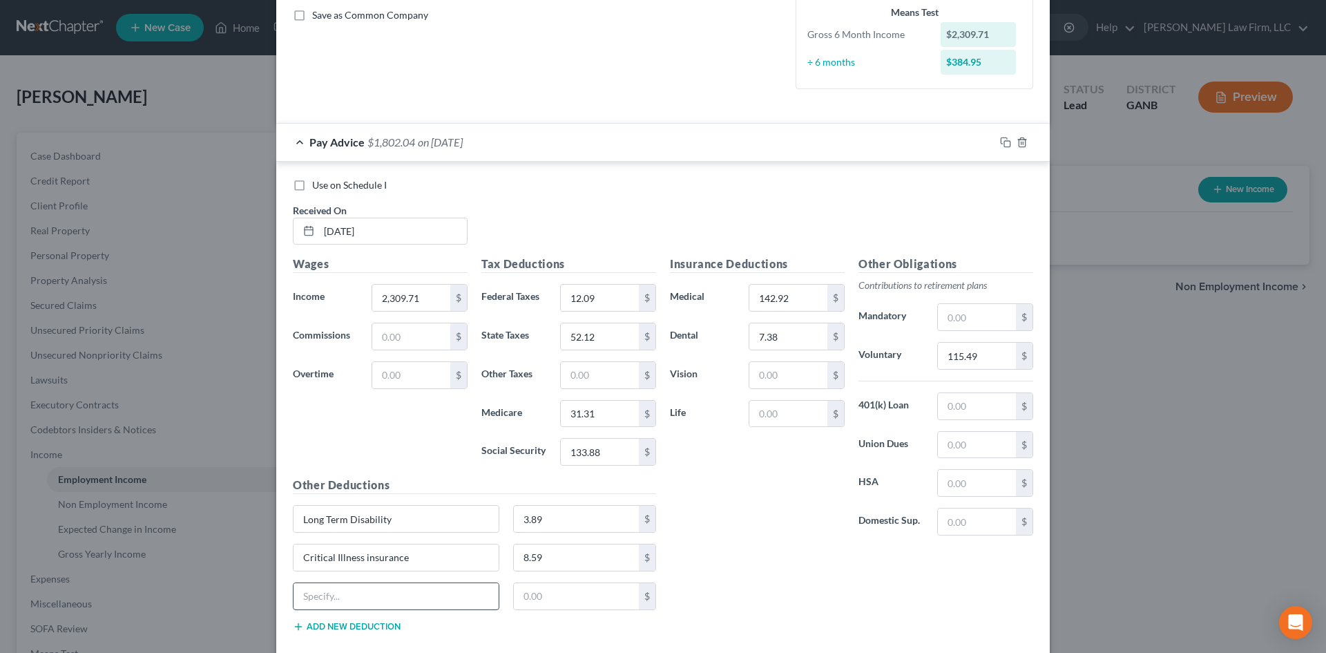
click at [374, 597] on input "text" at bounding box center [395, 596] width 205 height 26
click at [588, 592] on input "text" at bounding box center [577, 596] width 126 height 26
drag, startPoint x: 745, startPoint y: 492, endPoint x: 746, endPoint y: 481, distance: 11.1
click at [745, 491] on div "Insurance Deductions Medical 142.92 $ Dental 7.38 $ Vision $ Life $" at bounding box center [757, 400] width 189 height 291
click at [764, 421] on input "text" at bounding box center [788, 414] width 78 height 26
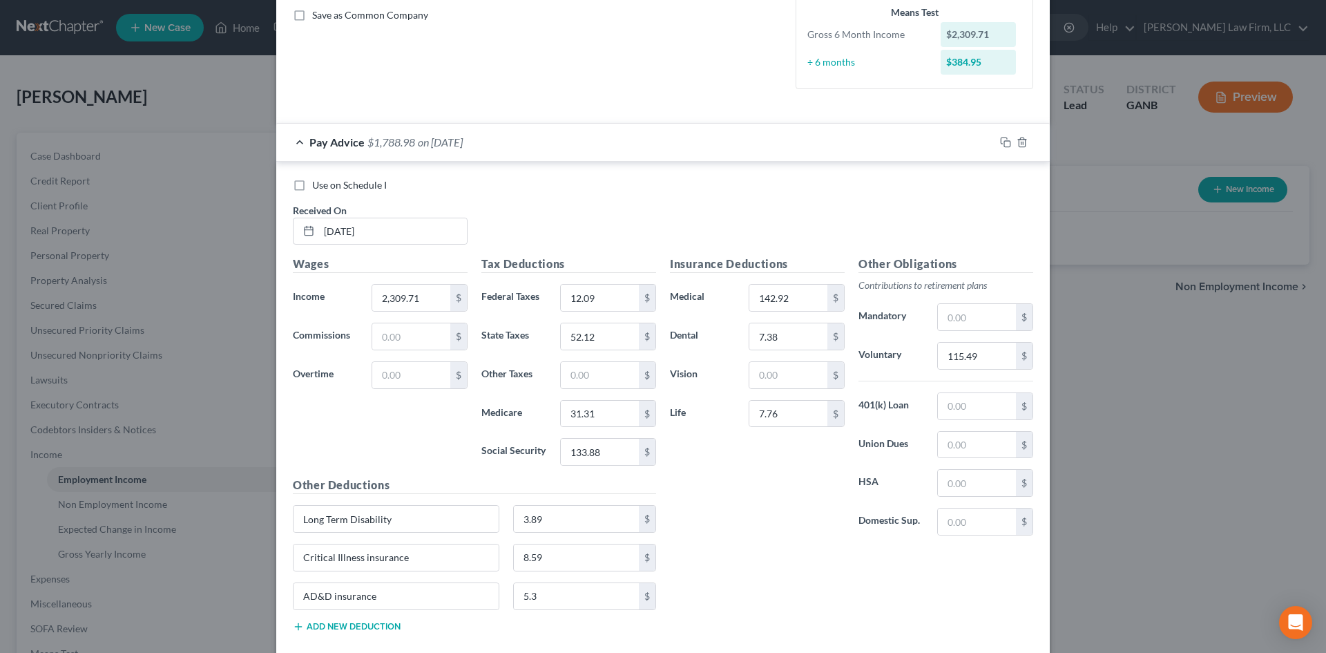
click at [344, 626] on button "Add new deduction" at bounding box center [347, 626] width 108 height 11
click at [461, 639] on input "text" at bounding box center [395, 634] width 205 height 26
click at [755, 586] on div "Insurance Deductions Medical 142.92 $ Dental 7.38 $ Vision $ Life 7.76 $ Other …" at bounding box center [851, 456] width 377 height 403
drag, startPoint x: 1001, startPoint y: 137, endPoint x: 983, endPoint y: 185, distance: 51.2
click at [1001, 137] on icon "button" at bounding box center [1004, 140] width 6 height 6
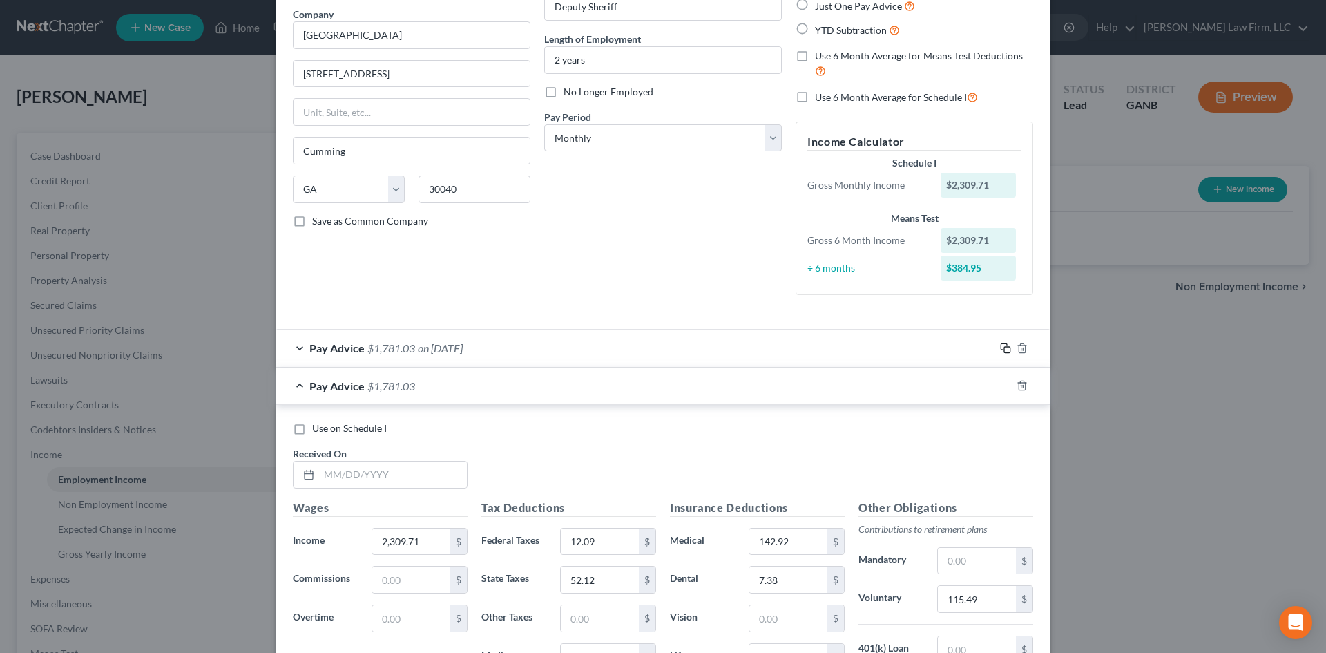
scroll to position [276, 0]
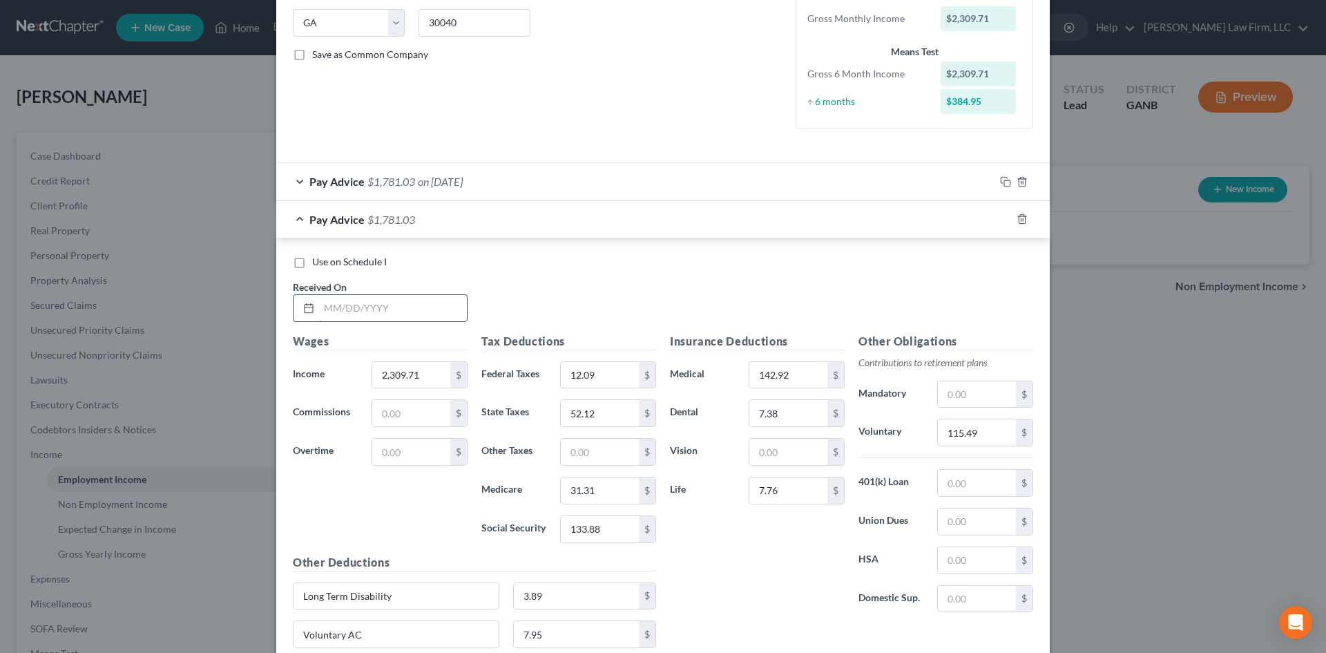
click at [342, 315] on input "text" at bounding box center [393, 308] width 148 height 26
click at [985, 427] on input "115.49" at bounding box center [977, 432] width 78 height 26
drag, startPoint x: 999, startPoint y: 219, endPoint x: 979, endPoint y: 278, distance: 62.0
click at [1004, 219] on rect "button" at bounding box center [1007, 221] width 6 height 6
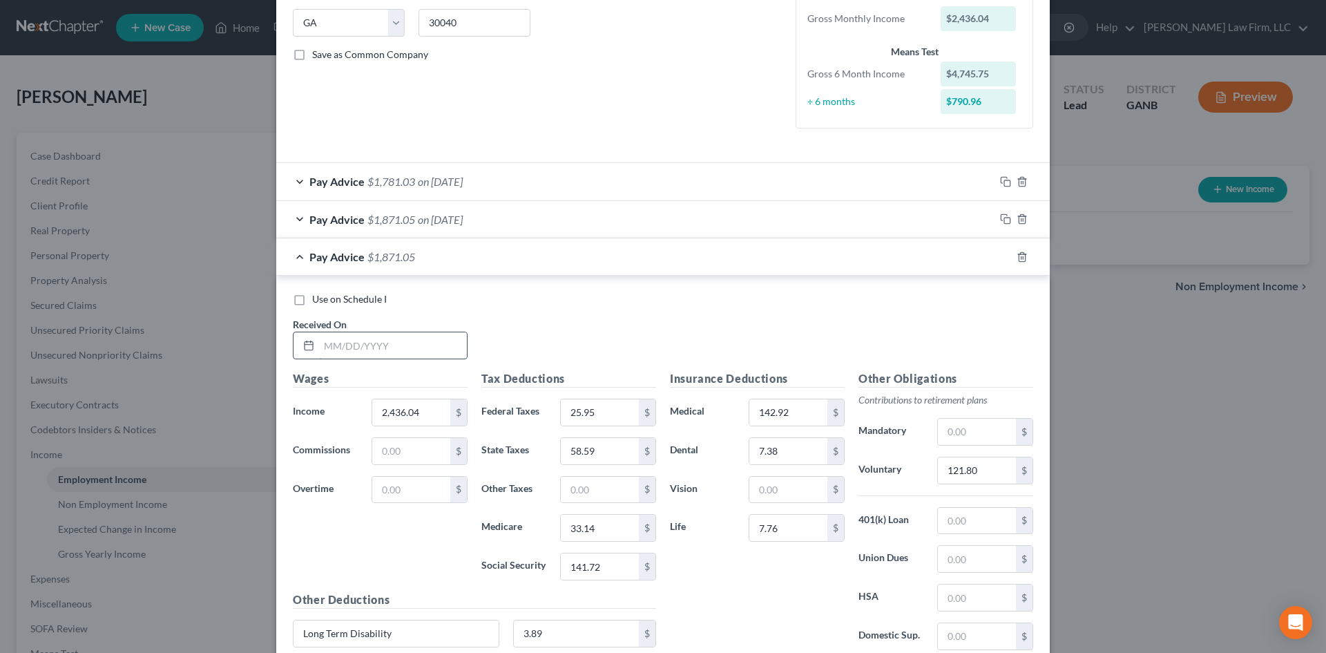
click at [414, 347] on input "text" at bounding box center [393, 345] width 148 height 26
click at [962, 467] on input "121.80" at bounding box center [977, 470] width 78 height 26
click at [1000, 254] on icon "button" at bounding box center [1005, 256] width 11 height 11
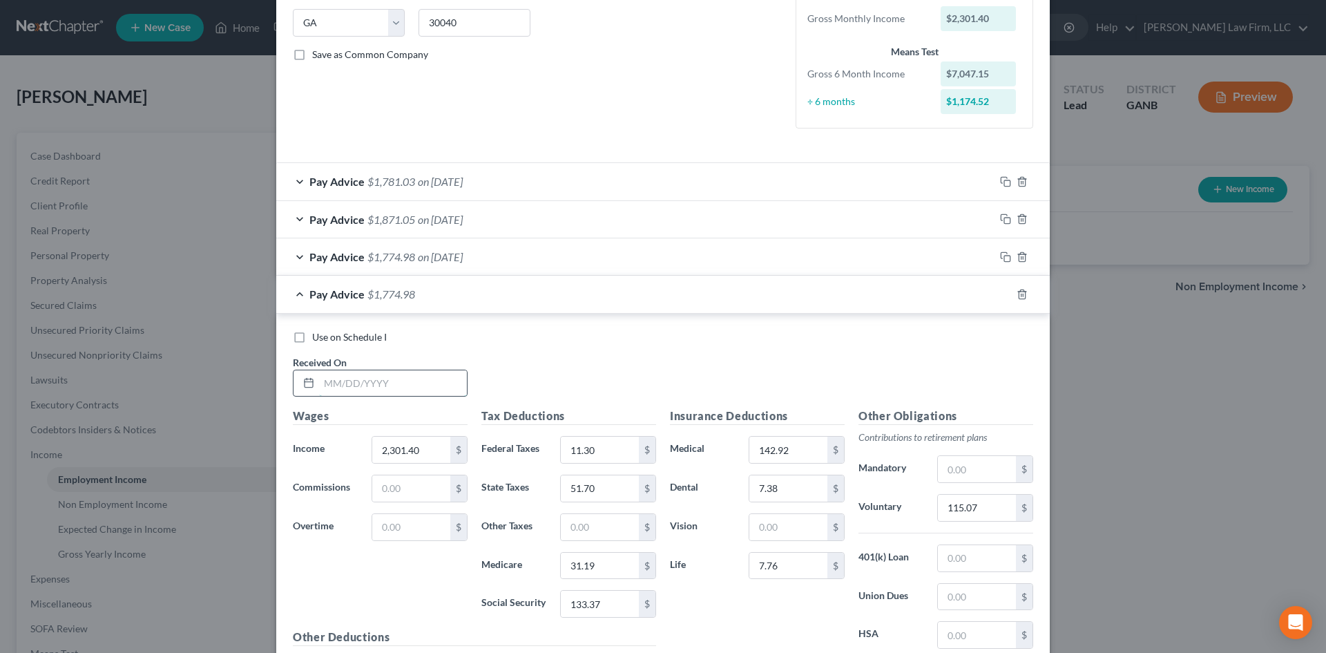
click at [343, 376] on input "text" at bounding box center [393, 383] width 148 height 26
click at [965, 511] on input "115.07" at bounding box center [977, 507] width 78 height 26
click at [998, 287] on div at bounding box center [1021, 294] width 55 height 22
click at [1001, 289] on icon "button" at bounding box center [1005, 294] width 11 height 11
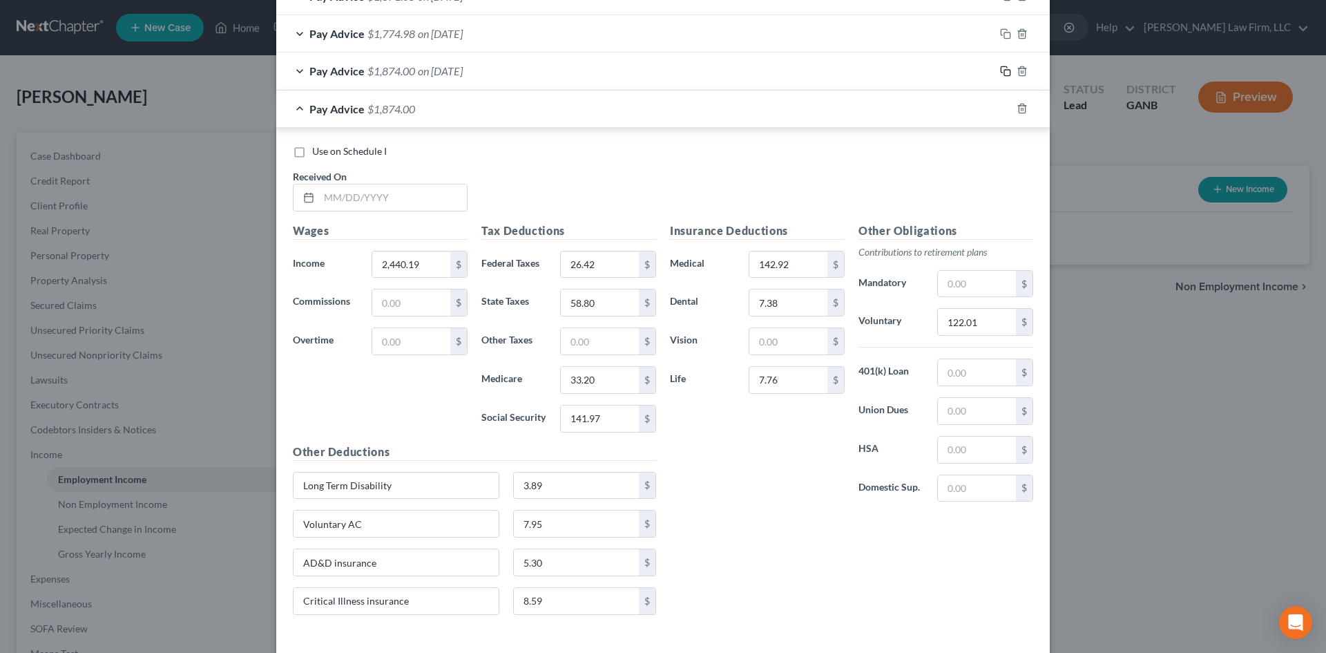
scroll to position [552, 0]
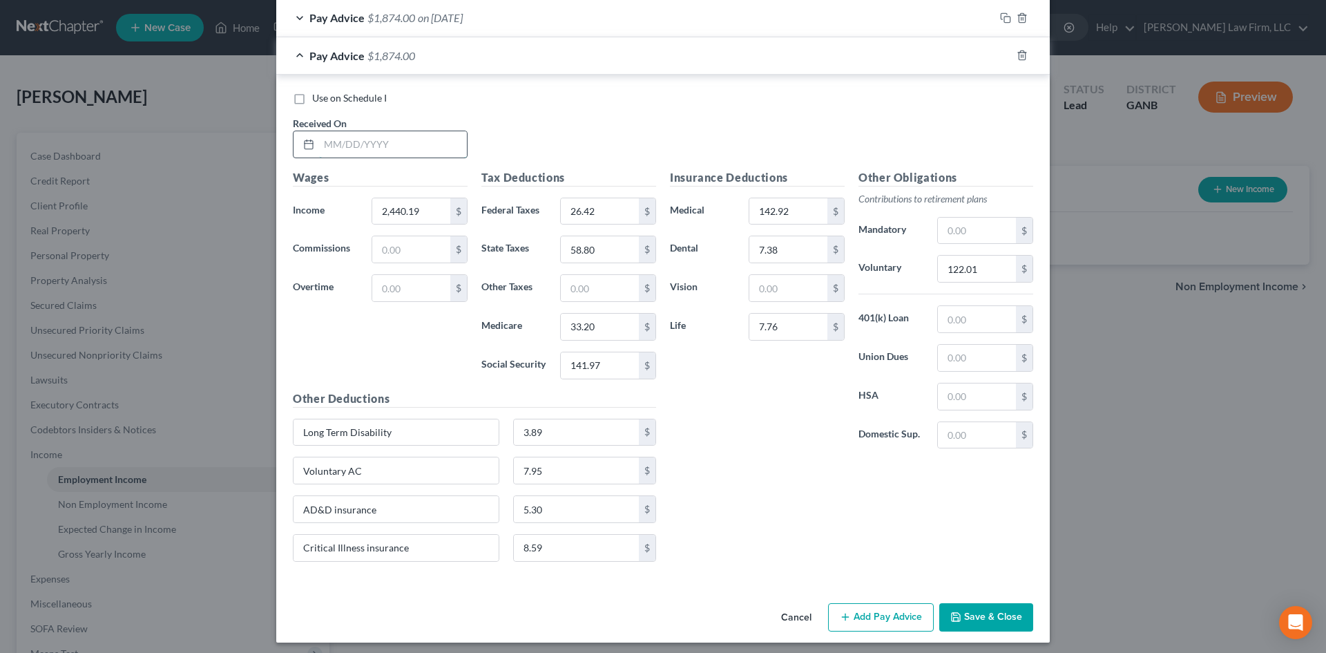
click at [434, 144] on input "text" at bounding box center [393, 144] width 148 height 26
click at [951, 272] on input "122.01" at bounding box center [977, 268] width 78 height 26
click at [523, 431] on input "3.89" at bounding box center [577, 432] width 126 height 26
click at [909, 559] on div "Insurance Deductions Medical 142.92 $ Dental 7.38 $ Vision $ Life 7.76 $ Other …" at bounding box center [851, 370] width 377 height 403
click at [1000, 53] on icon "button" at bounding box center [1005, 55] width 11 height 11
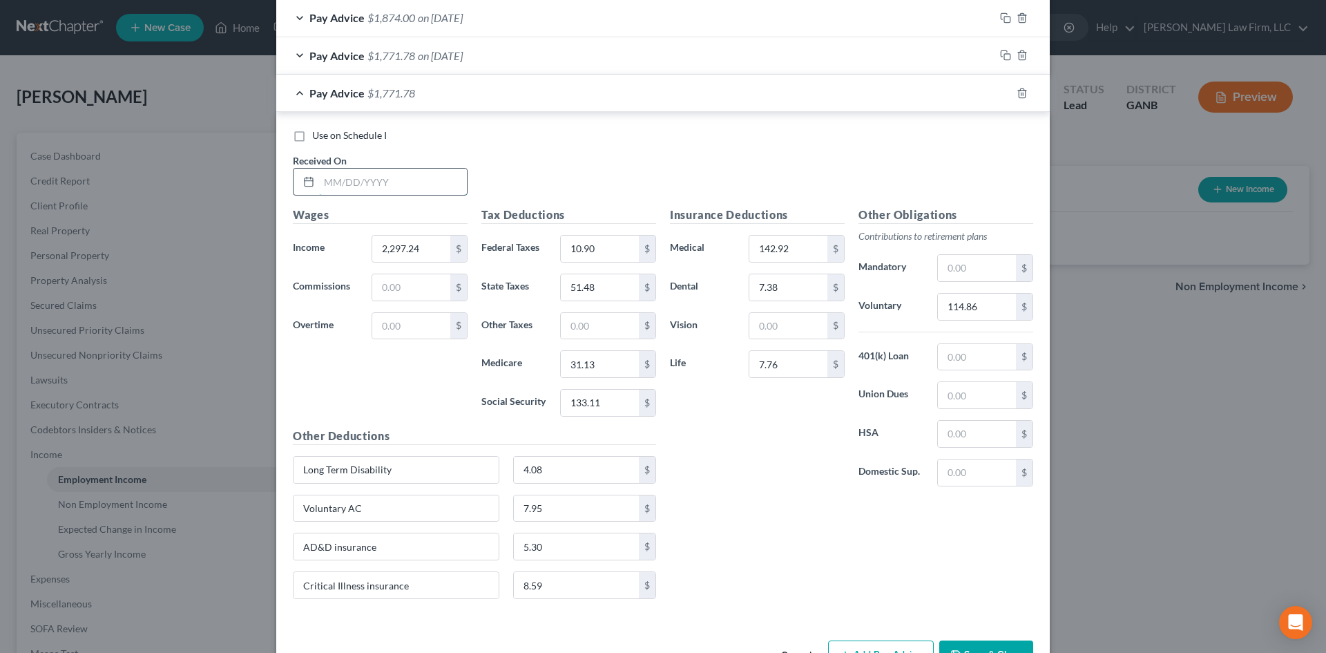
click at [399, 177] on input "text" at bounding box center [393, 181] width 148 height 26
click at [401, 245] on input "2,297.24" at bounding box center [411, 248] width 78 height 26
click at [598, 258] on input "10.90" at bounding box center [600, 248] width 78 height 26
click at [597, 277] on input "51.48" at bounding box center [600, 287] width 78 height 26
click at [581, 365] on input "31.13" at bounding box center [600, 364] width 78 height 26
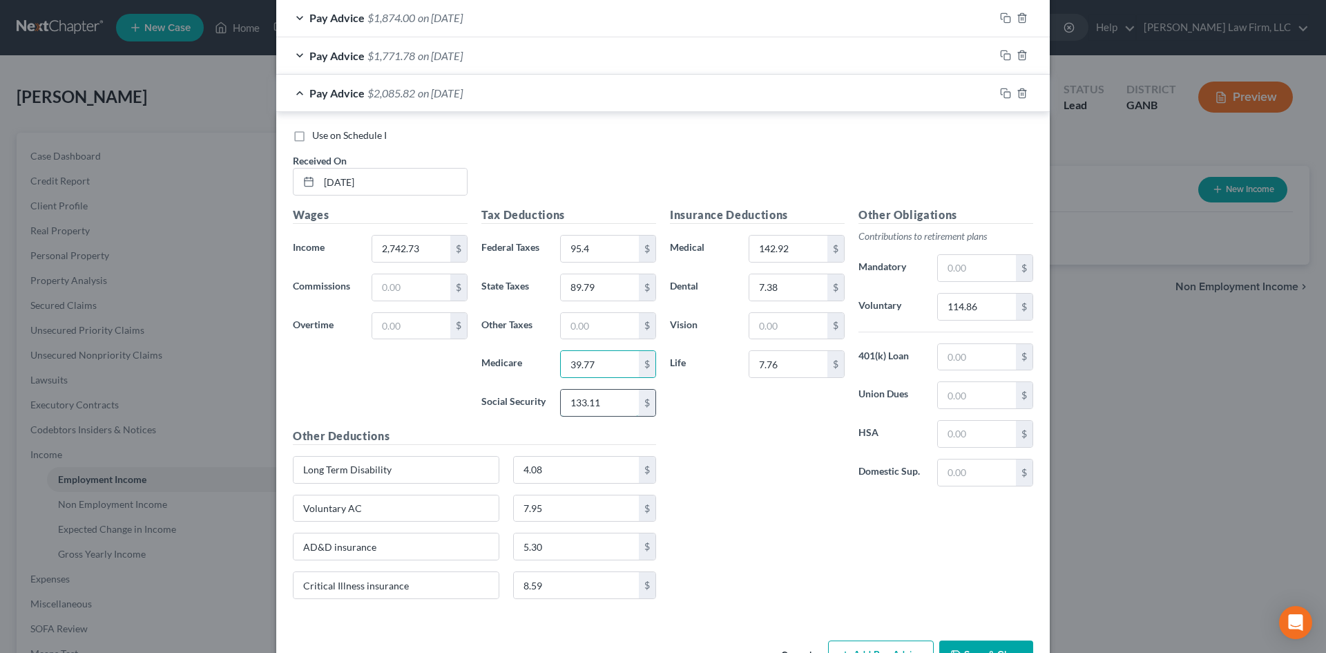
click at [577, 402] on input "133.11" at bounding box center [600, 402] width 78 height 26
click at [951, 309] on input "114.86" at bounding box center [977, 306] width 78 height 26
click at [795, 287] on input "7.38" at bounding box center [788, 287] width 78 height 26
click at [773, 363] on input "7.76" at bounding box center [788, 364] width 78 height 26
click at [570, 469] on input "4.08" at bounding box center [577, 469] width 126 height 26
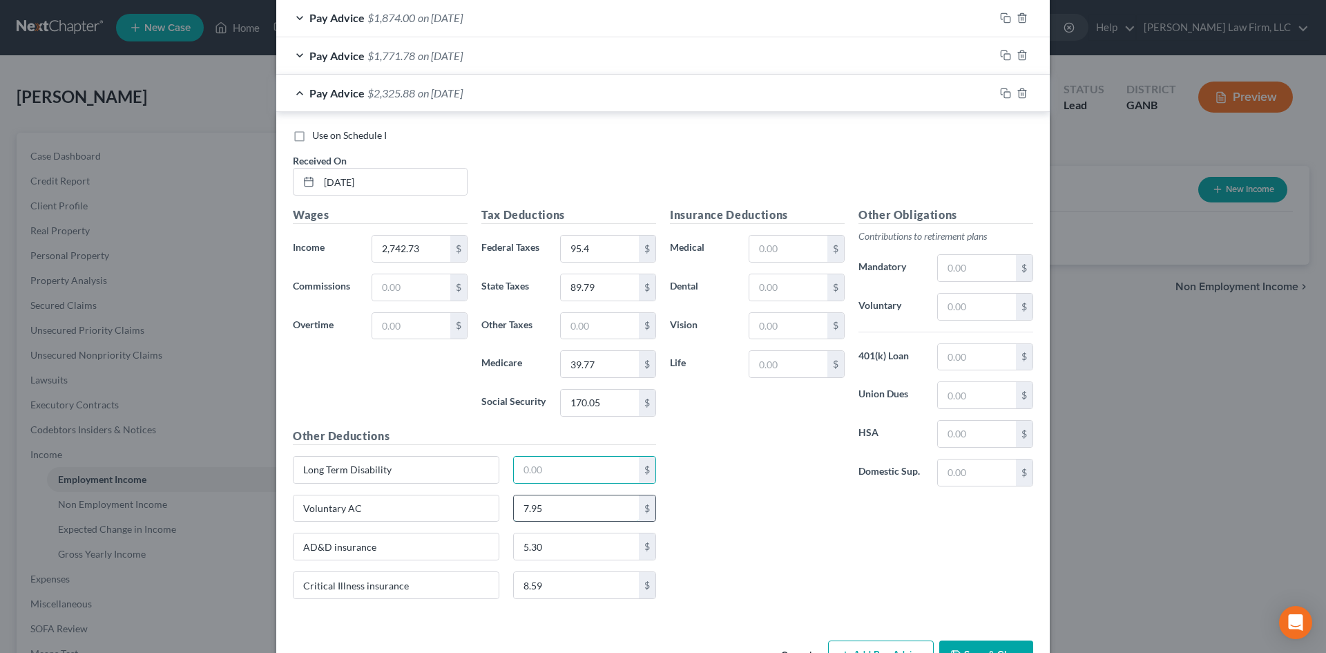
click at [542, 513] on input "7.95" at bounding box center [577, 508] width 126 height 26
click at [530, 547] on input "5.30" at bounding box center [577, 546] width 126 height 26
click at [536, 582] on input "8.59" at bounding box center [577, 585] width 126 height 26
click at [787, 552] on div "Insurance Deductions Medical $ Dental $ Vision $ Life $ Other Obligations Contr…" at bounding box center [851, 407] width 377 height 403
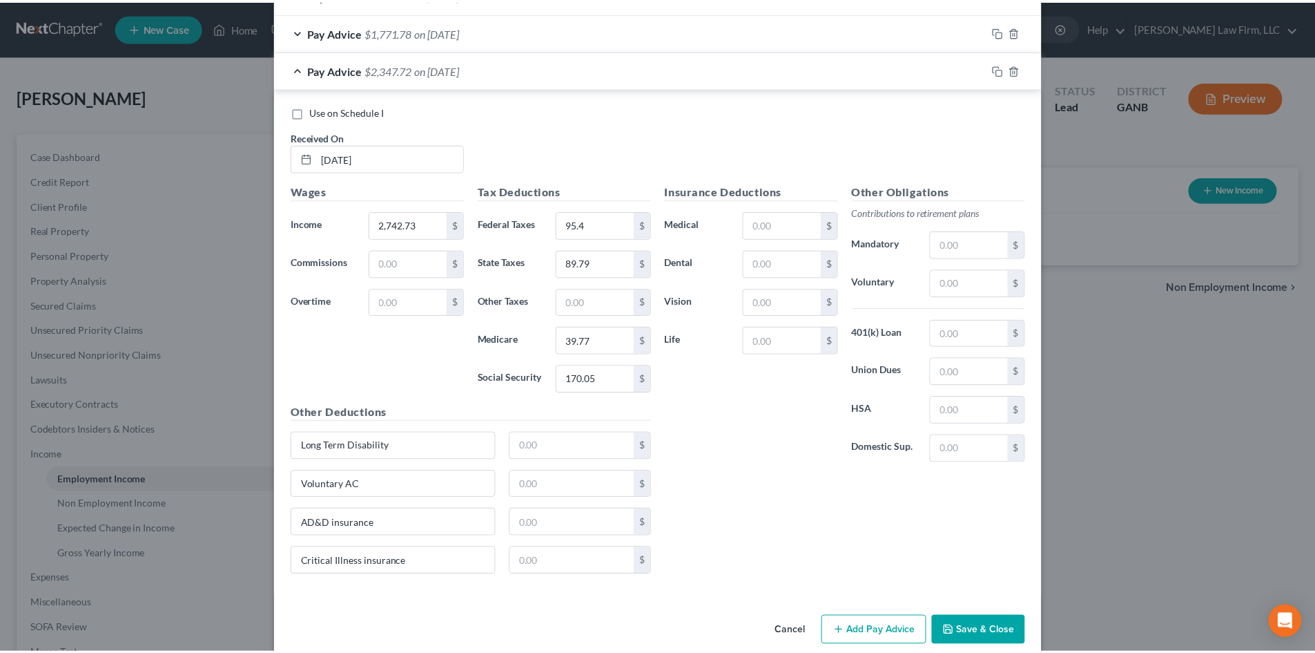
scroll to position [597, 0]
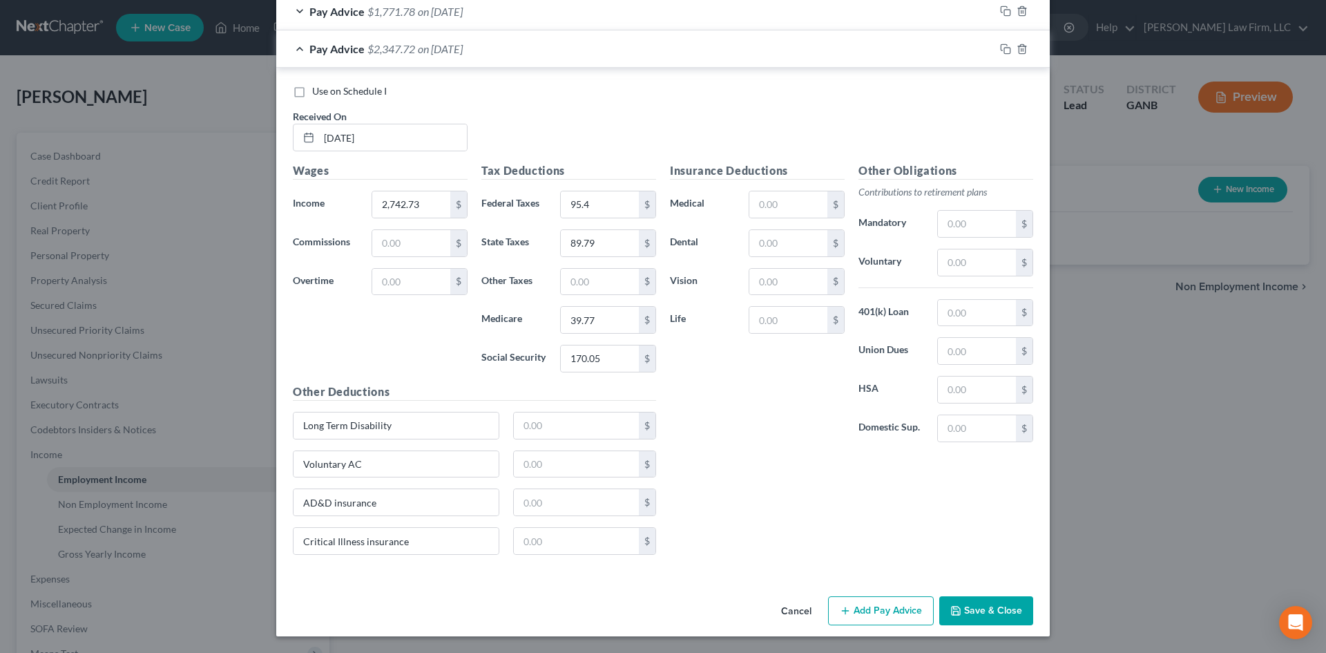
click at [978, 617] on button "Save & Close" at bounding box center [986, 610] width 94 height 29
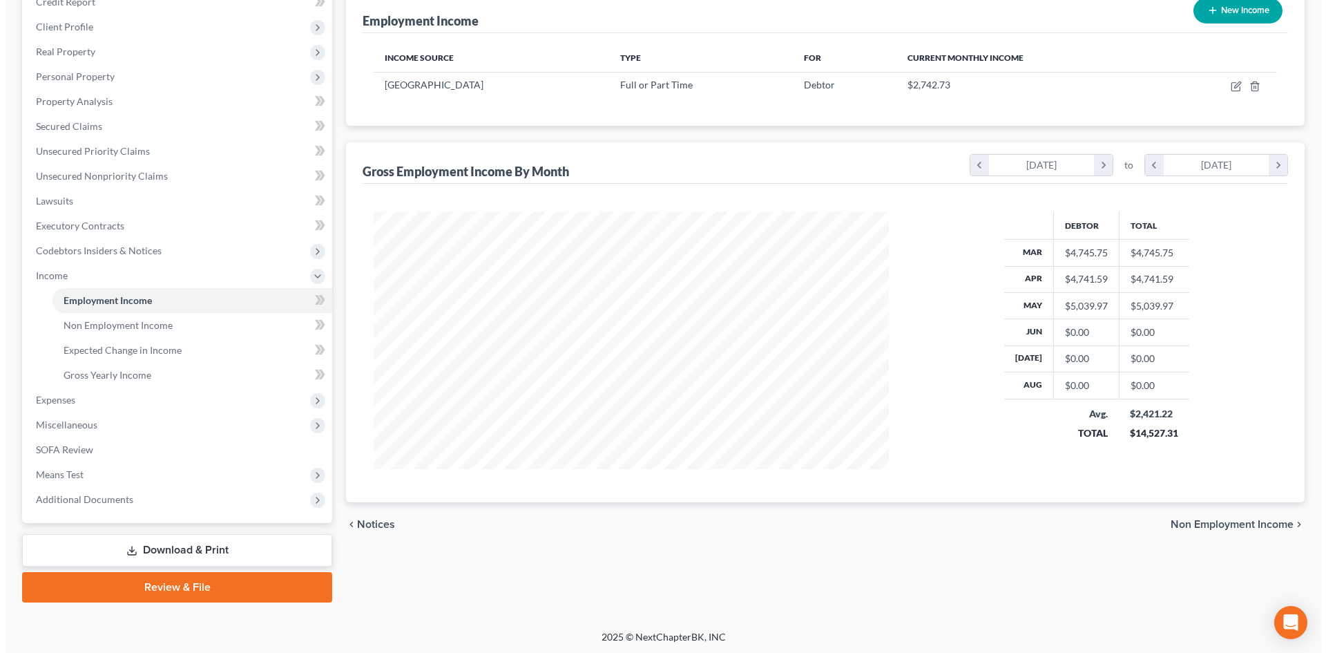
scroll to position [181, 0]
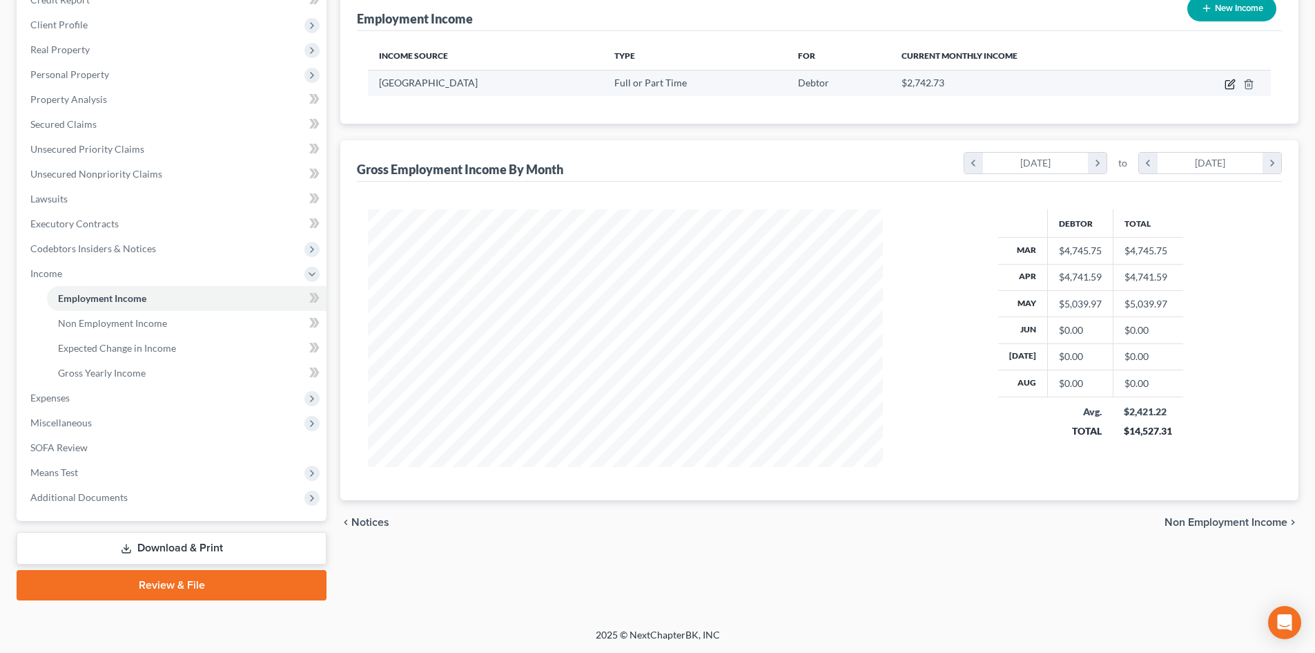
click at [1229, 86] on icon "button" at bounding box center [1231, 82] width 6 height 6
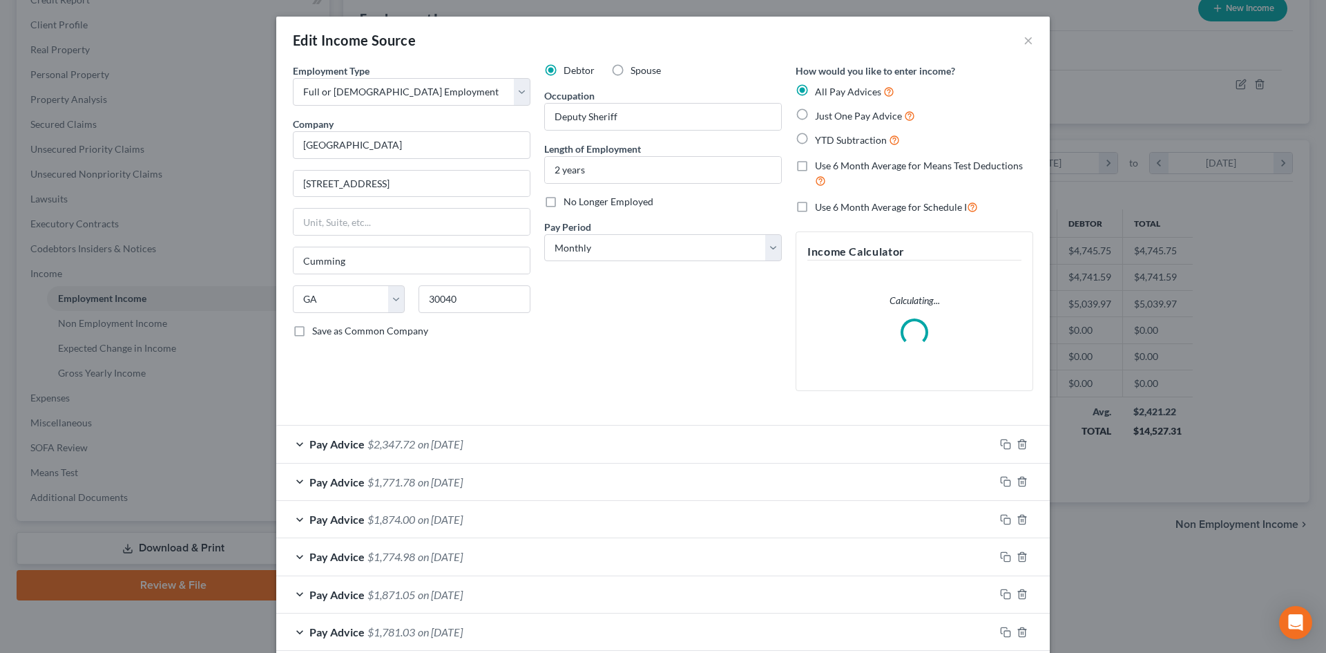
scroll to position [74, 0]
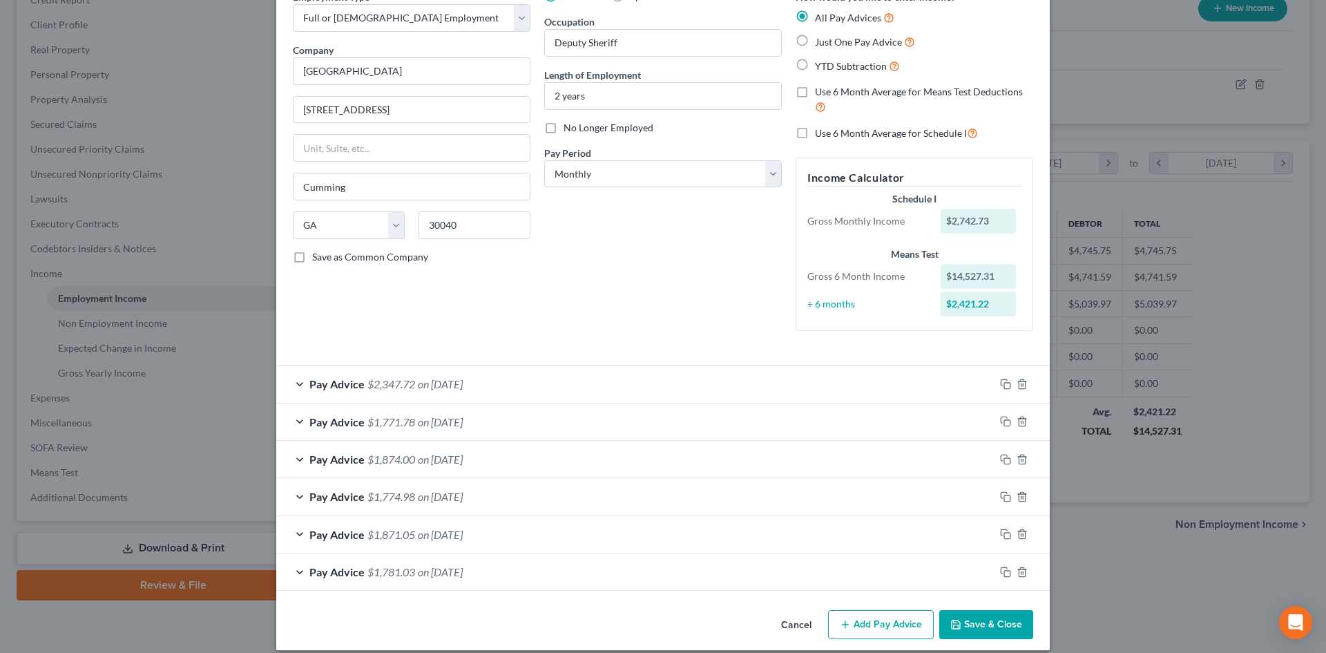
click at [862, 416] on div "Pay Advice $1,771.78 on [DATE]" at bounding box center [635, 421] width 718 height 37
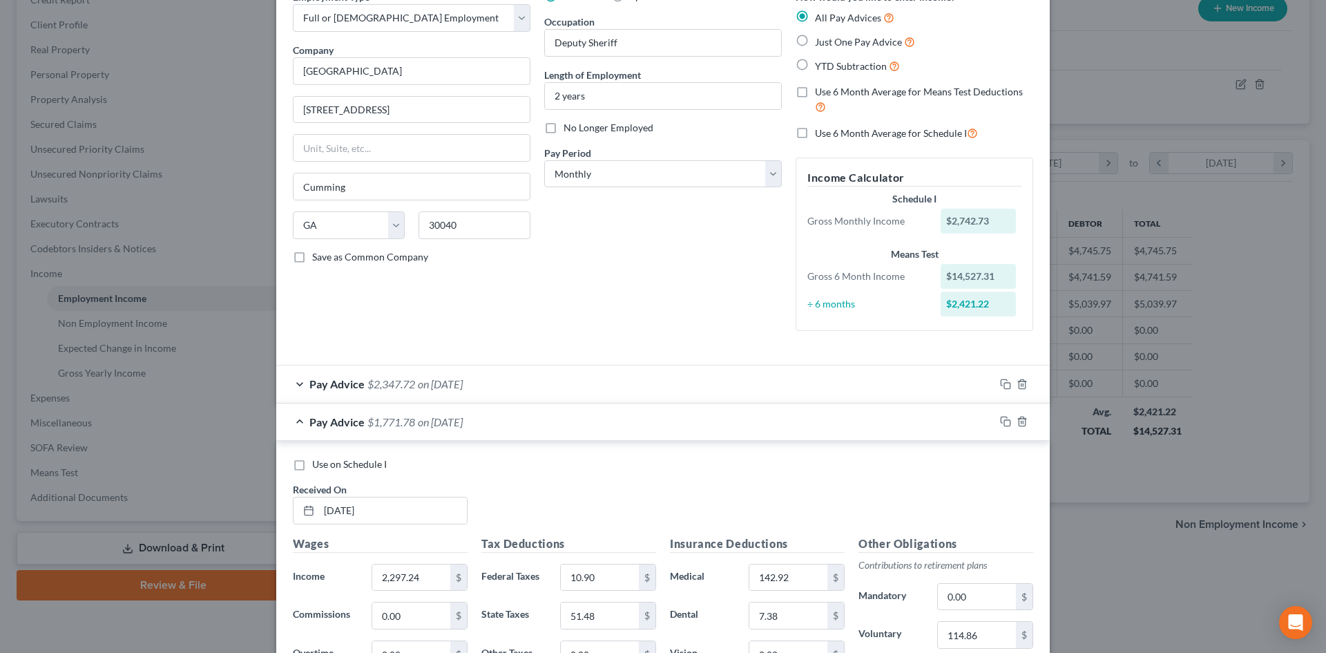
scroll to position [258, 0]
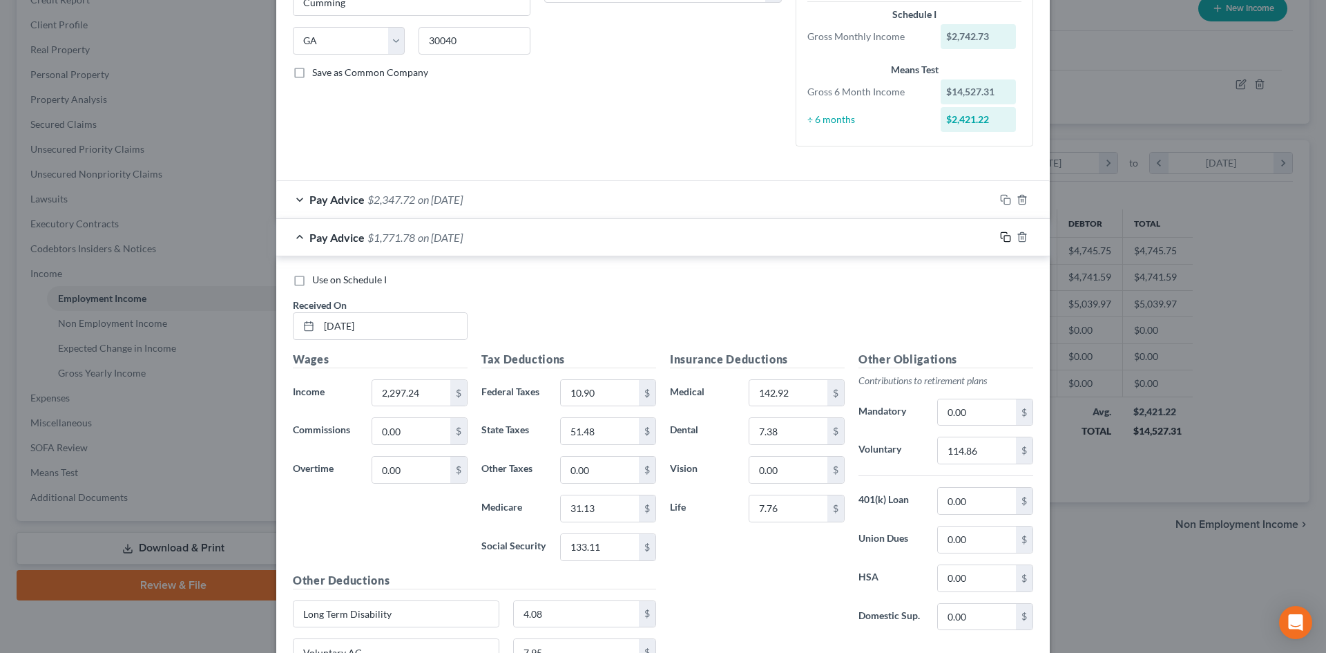
click at [1004, 238] on rect "button" at bounding box center [1007, 238] width 6 height 6
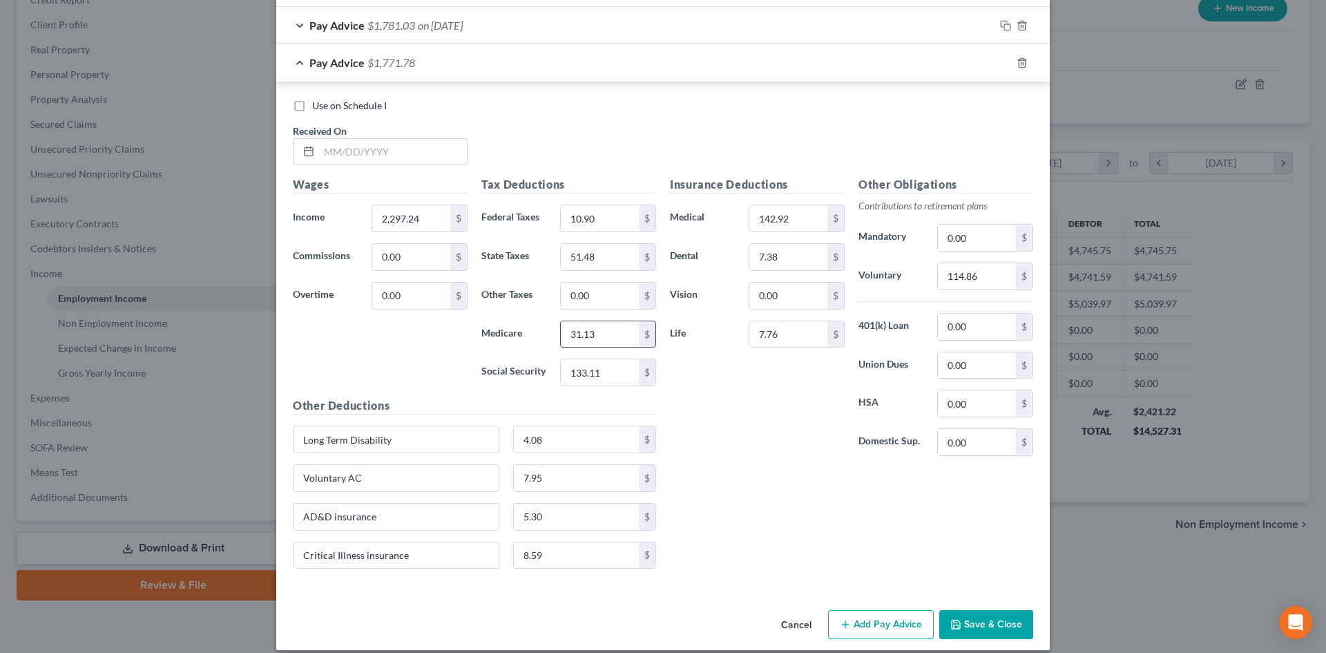
scroll to position [626, 0]
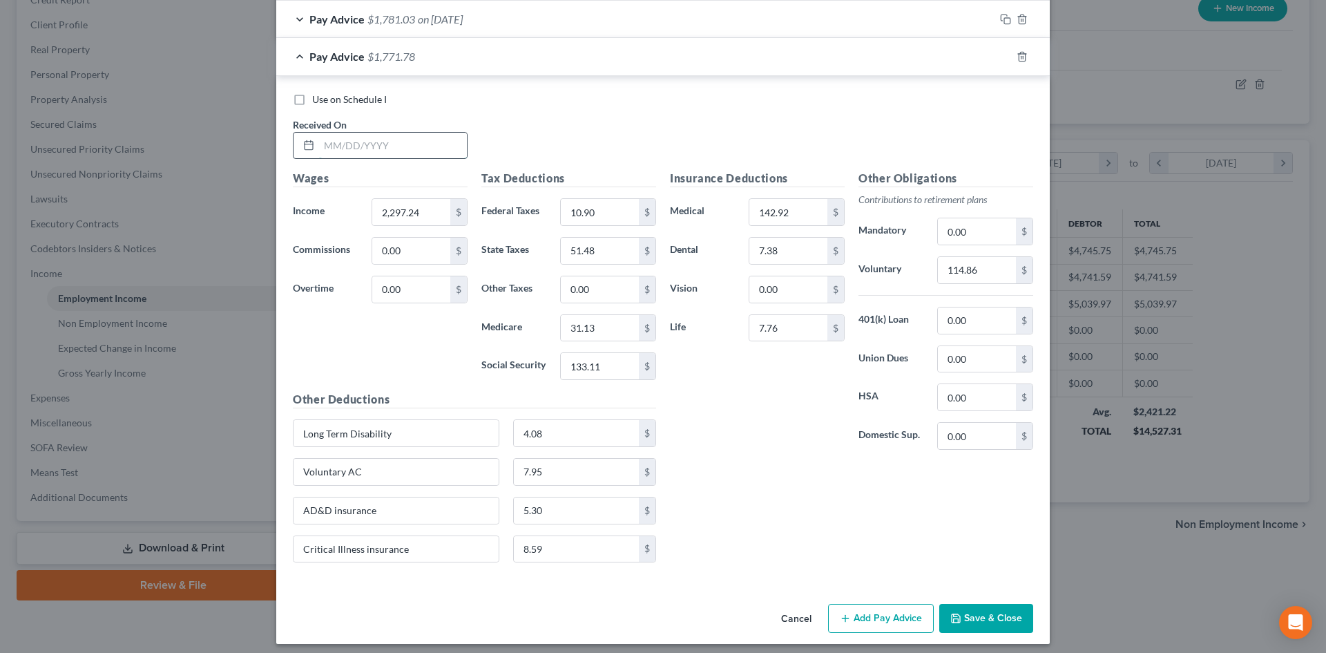
click at [419, 147] on input "text" at bounding box center [393, 146] width 148 height 26
click at [744, 414] on div "Insurance Deductions Medical 142.92 $ Dental 7.38 $ Vision 0.00 $ Life 7.76 $" at bounding box center [757, 315] width 189 height 291
click at [946, 270] on input "114.86" at bounding box center [977, 270] width 78 height 26
click at [1000, 55] on icon "button" at bounding box center [1005, 56] width 11 height 11
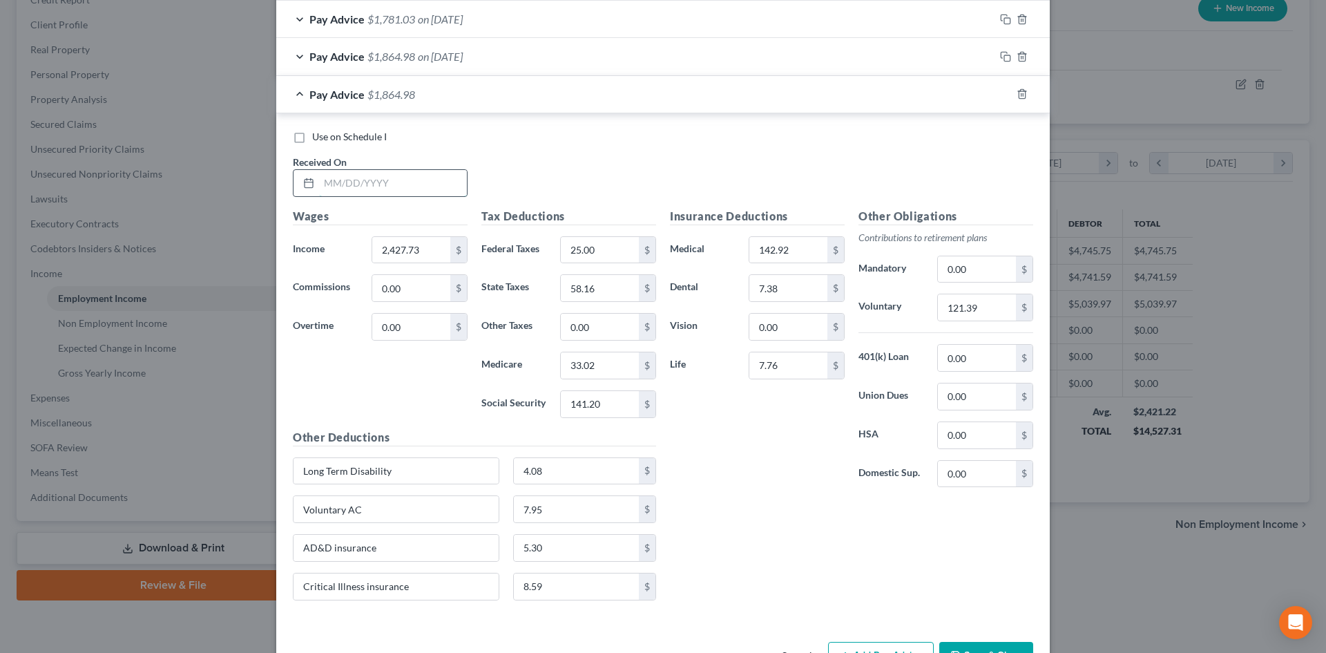
click at [346, 182] on input "text" at bounding box center [393, 183] width 148 height 26
click at [974, 316] on input "121.39" at bounding box center [977, 307] width 78 height 26
click at [1000, 90] on icon "button" at bounding box center [1005, 93] width 11 height 11
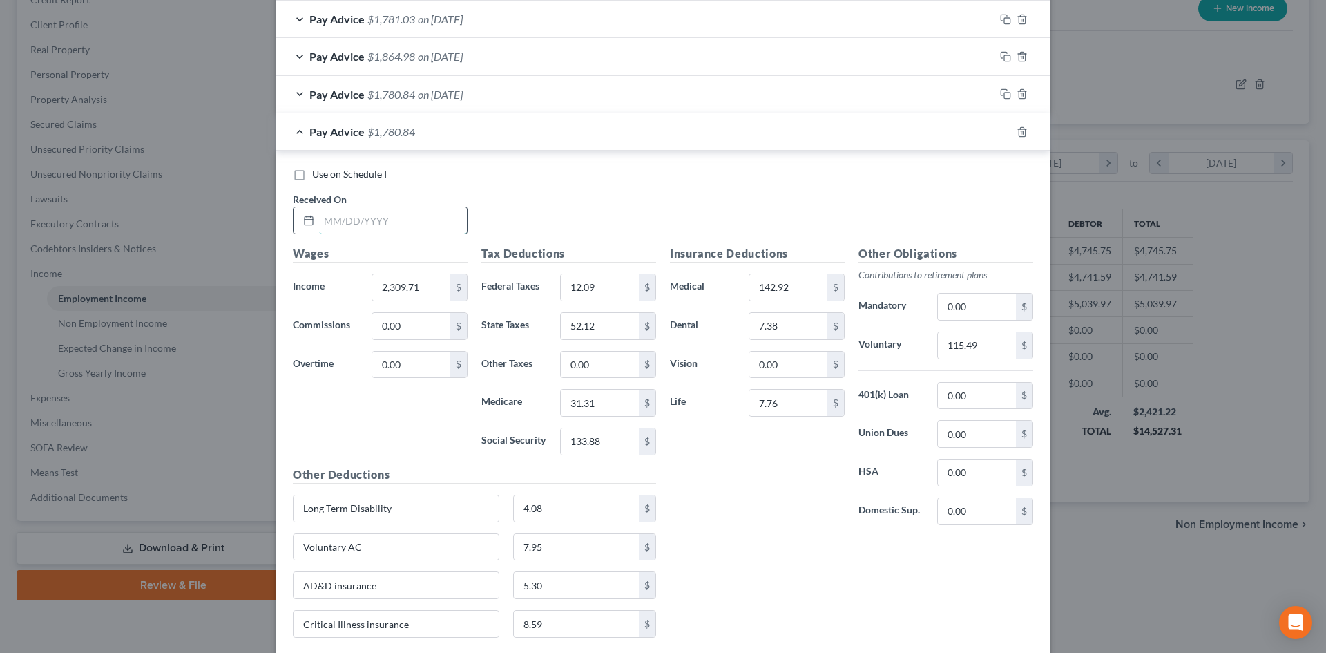
click at [343, 231] on input "text" at bounding box center [393, 220] width 148 height 26
click at [978, 349] on input "115.49" at bounding box center [977, 345] width 78 height 26
click at [754, 518] on div "Insurance Deductions Medical 142.92 $ Dental 7.38 $ Vision 0.00 $ Life 7.76 $" at bounding box center [757, 390] width 189 height 291
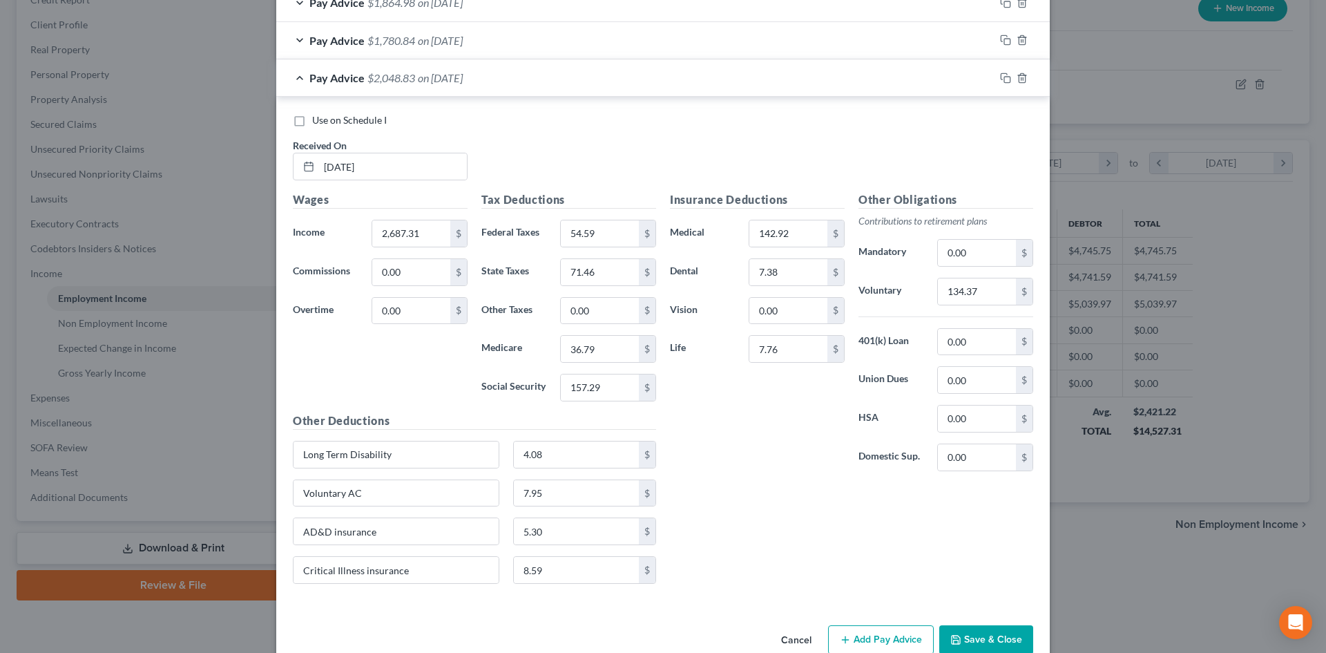
scroll to position [709, 0]
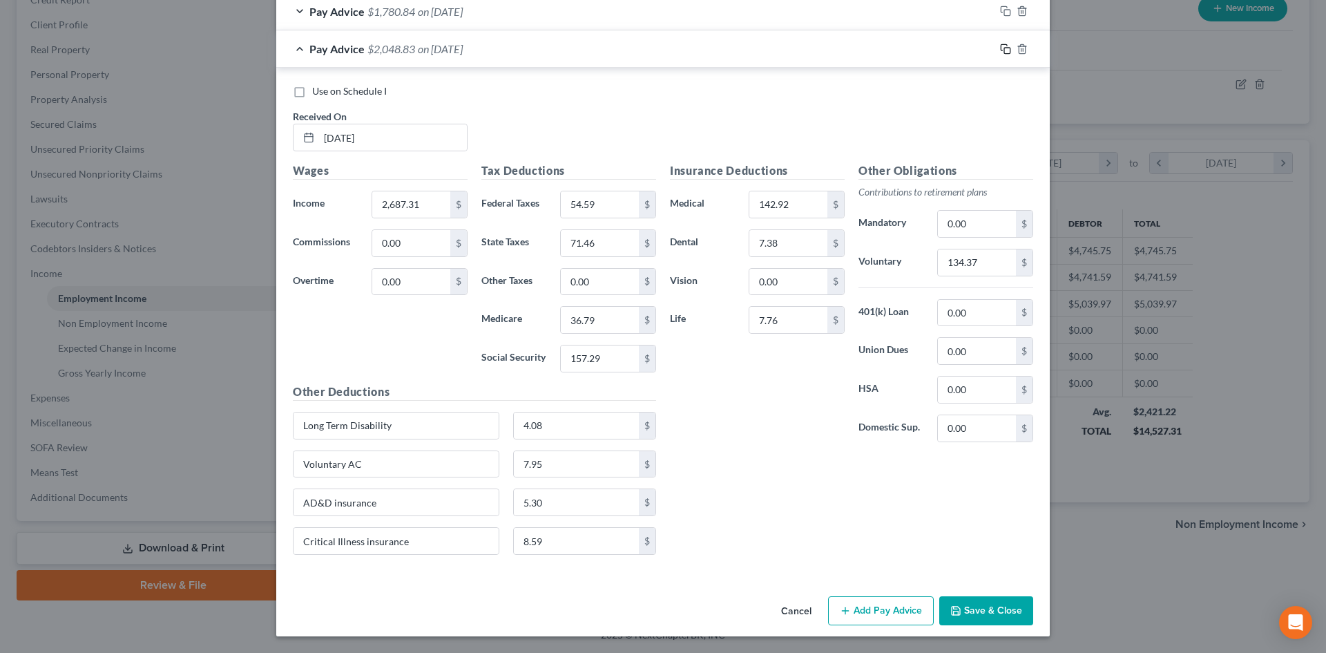
drag, startPoint x: 1002, startPoint y: 48, endPoint x: 862, endPoint y: 133, distance: 163.3
click at [1004, 48] on rect "button" at bounding box center [1007, 51] width 6 height 6
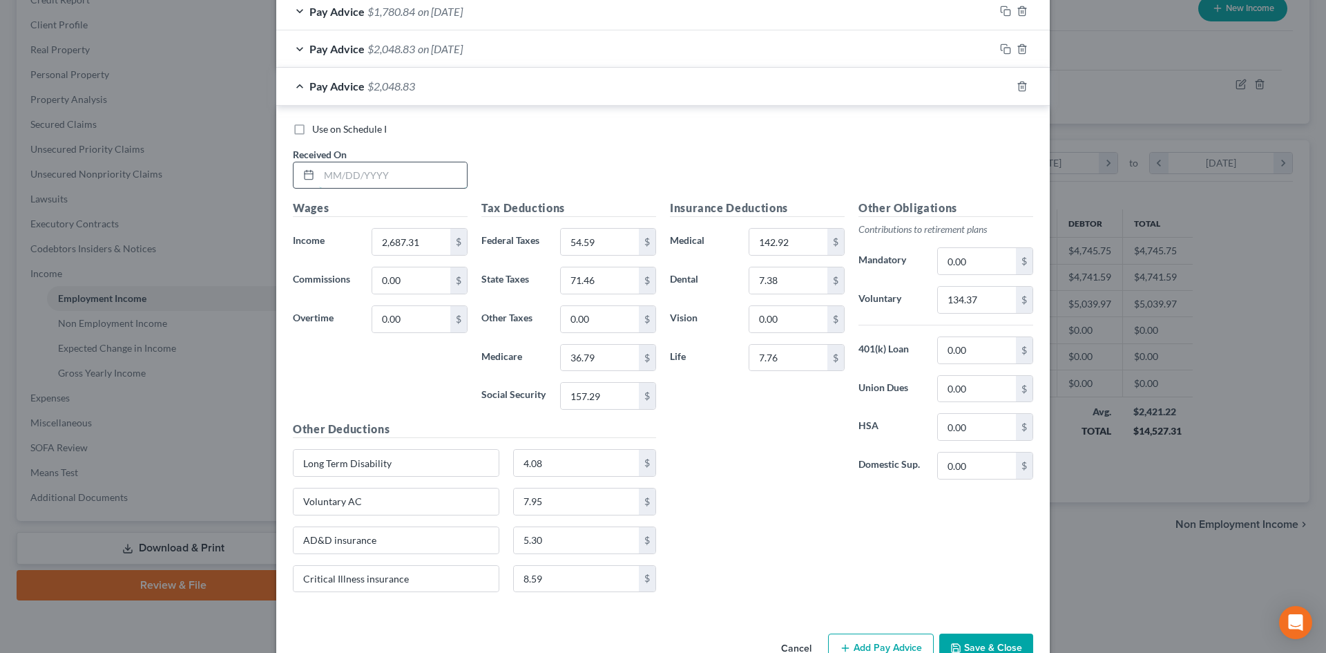
click at [394, 176] on input "text" at bounding box center [393, 175] width 148 height 26
click at [970, 302] on input "134.37" at bounding box center [977, 300] width 78 height 26
click at [740, 553] on div "Insurance Deductions Medical 142.92 $ Dental 7.38 $ Vision 0.00 $ Life 7.76 $ O…" at bounding box center [851, 401] width 377 height 403
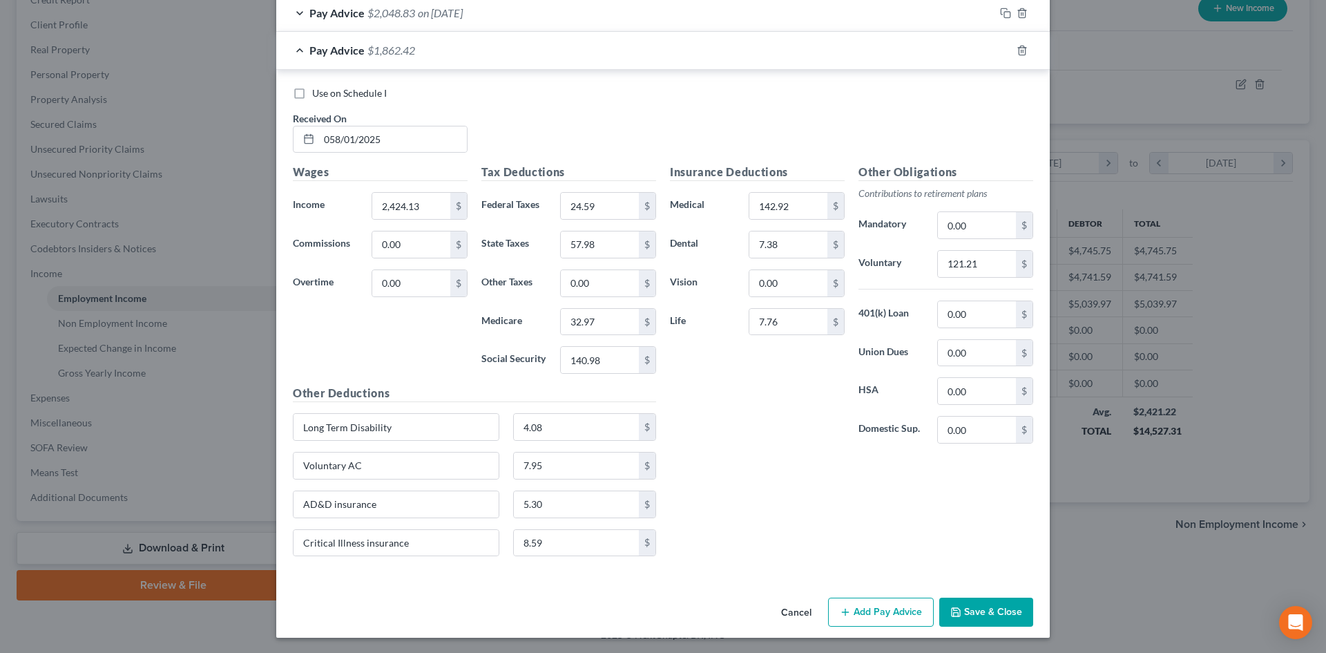
scroll to position [746, 0]
click at [992, 616] on button "Save & Close" at bounding box center [986, 610] width 94 height 29
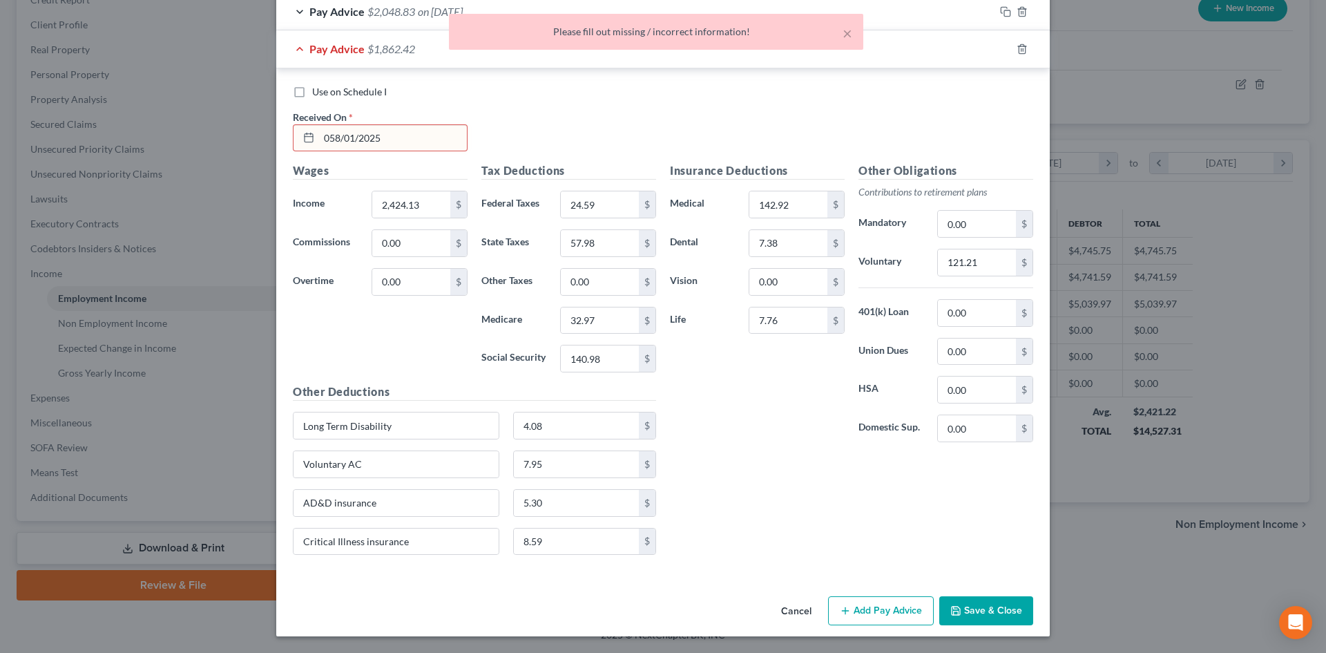
click at [810, 489] on div "Insurance Deductions Medical 142.92 $ Dental 7.38 $ Vision 0.00 $ Life 7.76 $ O…" at bounding box center [851, 363] width 377 height 403
click at [856, 35] on div "× Please fill out missing / incorrect information!" at bounding box center [656, 32] width 414 height 36
drag, startPoint x: 850, startPoint y: 35, endPoint x: 831, endPoint y: 41, distance: 20.3
click at [847, 35] on button "×" at bounding box center [847, 33] width 10 height 17
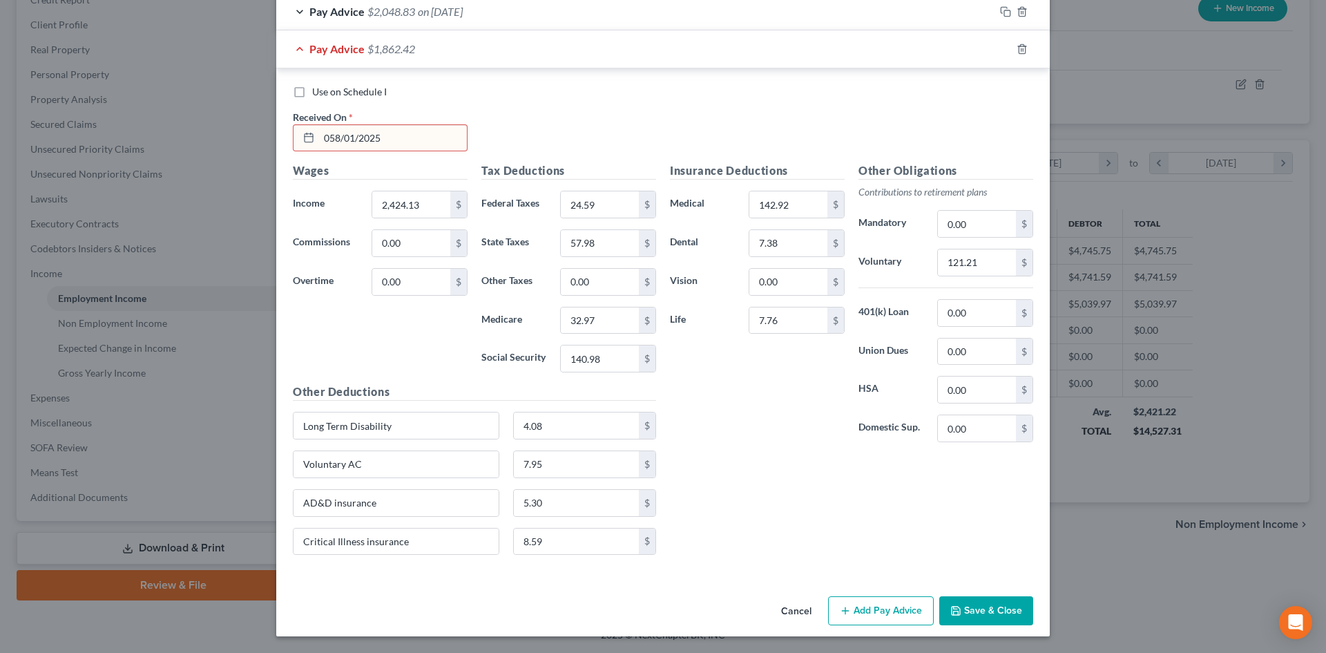
click at [327, 135] on input "058/01/2025" at bounding box center [393, 138] width 148 height 26
click at [1000, 48] on icon "button" at bounding box center [1005, 49] width 11 height 11
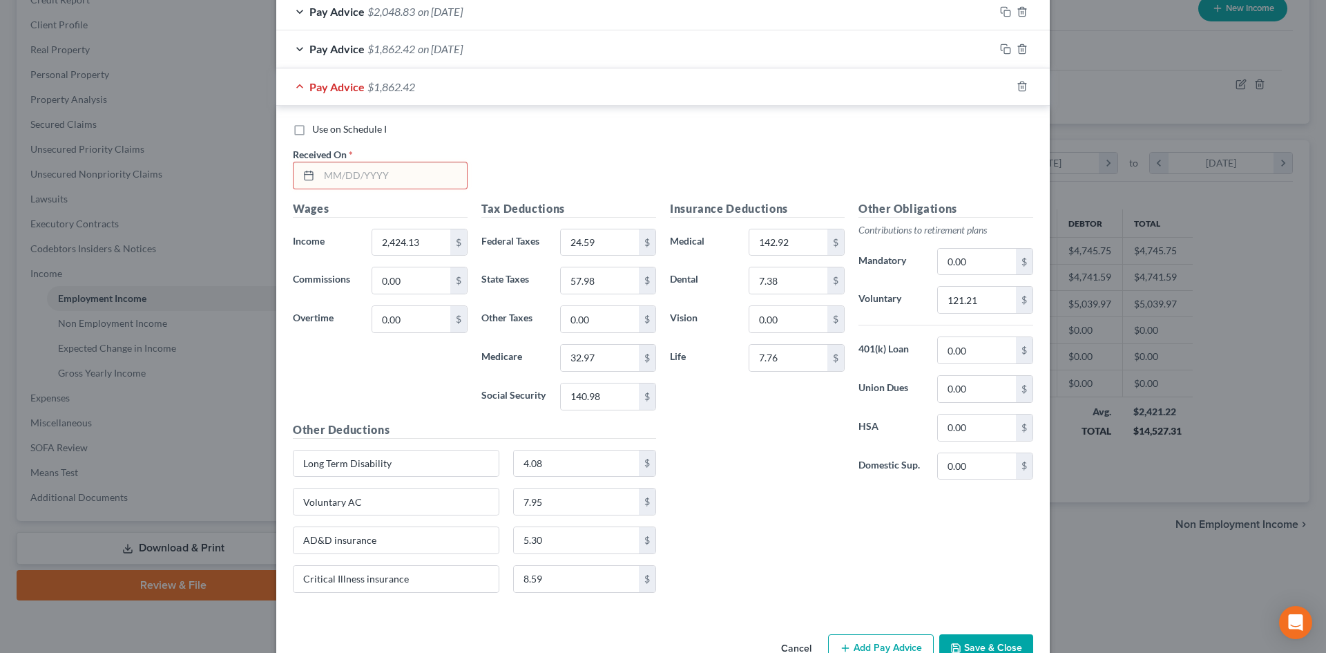
click at [369, 178] on input "text" at bounding box center [393, 175] width 148 height 26
click at [985, 302] on input "121.21" at bounding box center [977, 300] width 78 height 26
drag, startPoint x: 1002, startPoint y: 88, endPoint x: 851, endPoint y: 244, distance: 217.3
click at [1002, 88] on icon "button" at bounding box center [1005, 86] width 11 height 11
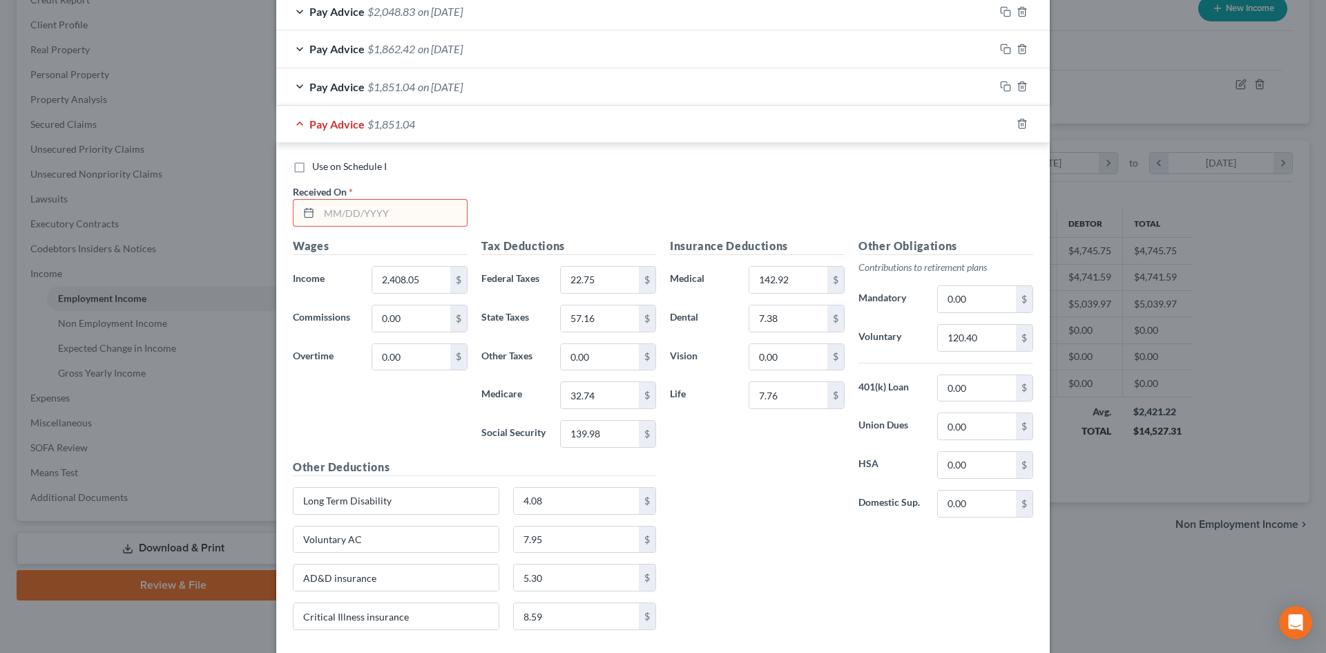
click at [434, 214] on input "text" at bounding box center [393, 213] width 148 height 26
click at [595, 269] on input "22.75" at bounding box center [600, 280] width 78 height 26
click at [983, 331] on input "120.40" at bounding box center [977, 338] width 78 height 26
click at [1007, 126] on div at bounding box center [1021, 124] width 55 height 22
click at [1002, 126] on icon "button" at bounding box center [1005, 123] width 11 height 11
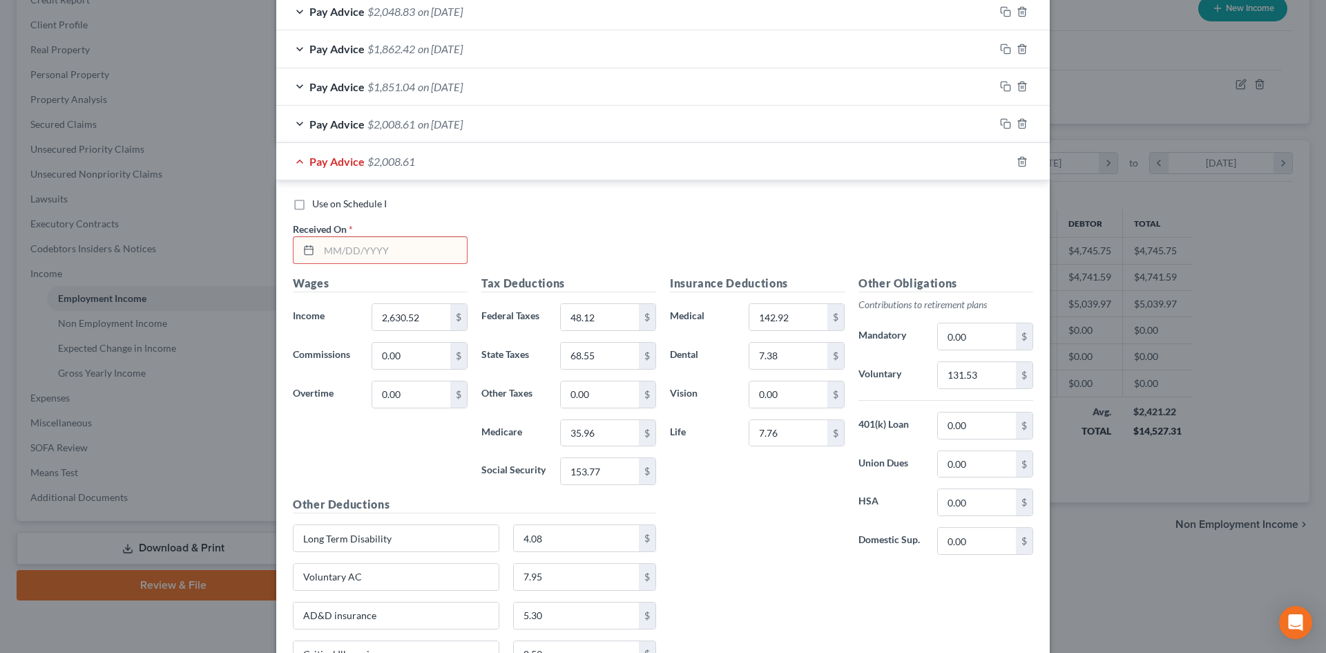
click at [383, 264] on div at bounding box center [380, 250] width 175 height 28
click at [383, 253] on input "text" at bounding box center [393, 250] width 148 height 26
click at [991, 374] on input "131.53" at bounding box center [977, 375] width 78 height 26
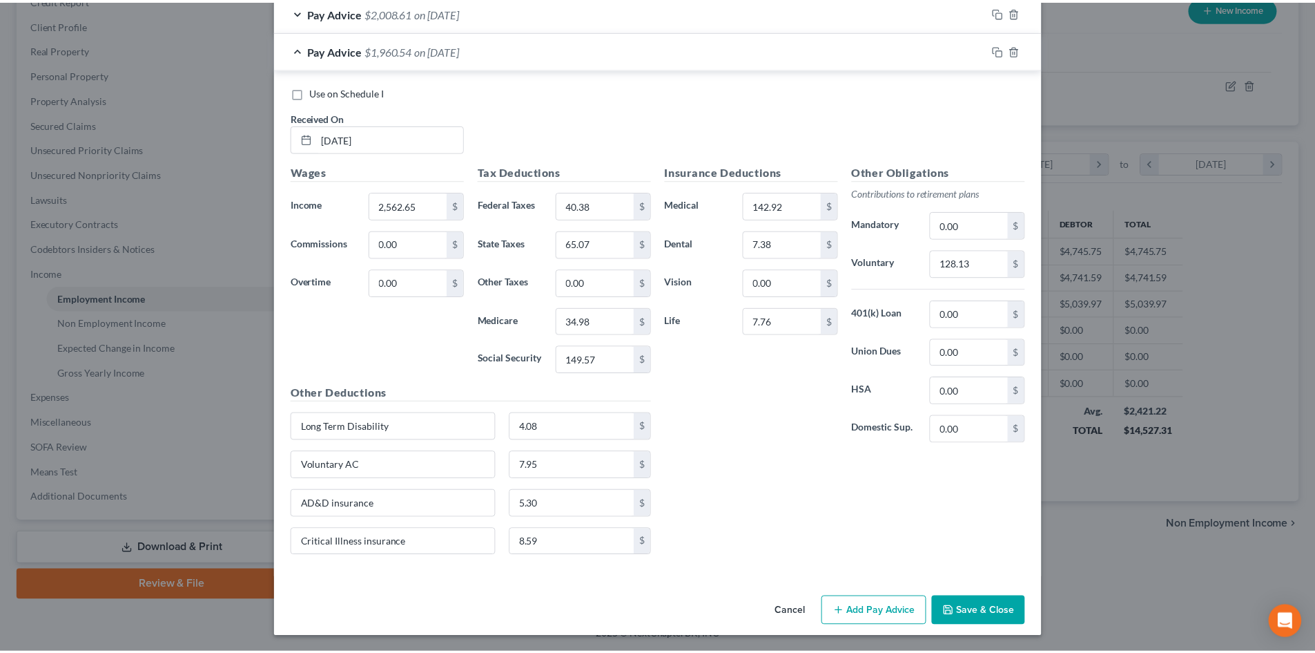
scroll to position [859, 0]
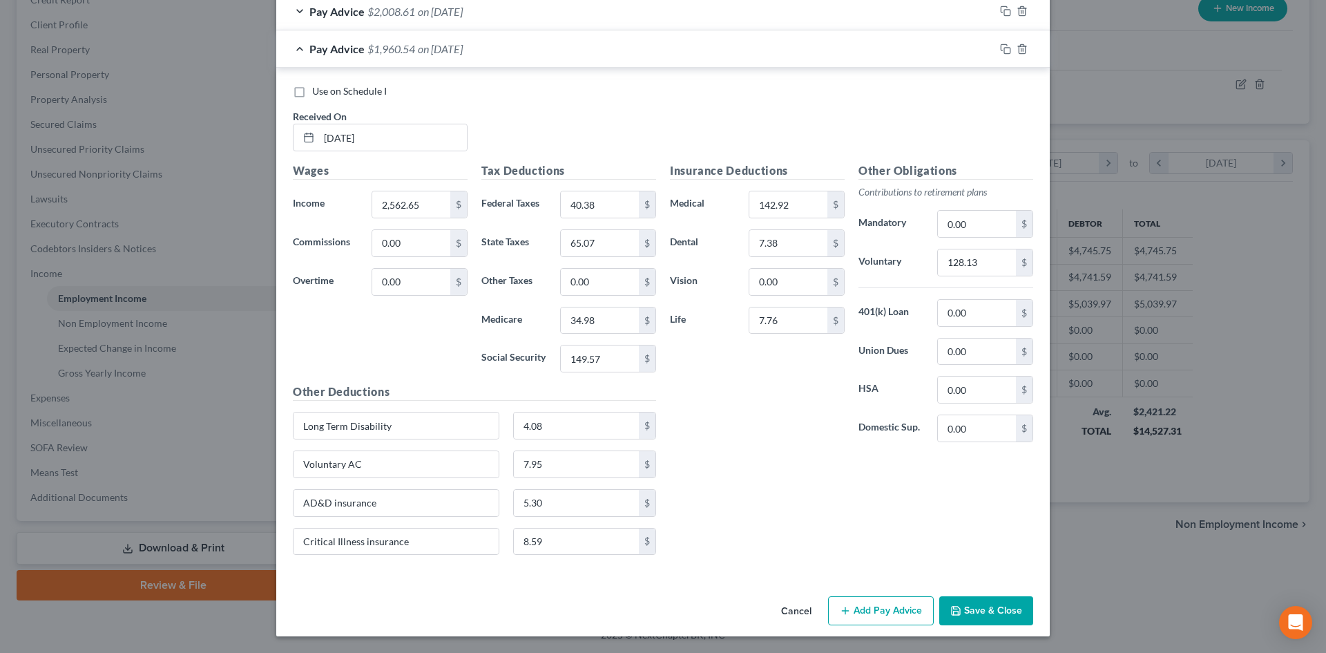
click at [985, 604] on button "Save & Close" at bounding box center [986, 610] width 94 height 29
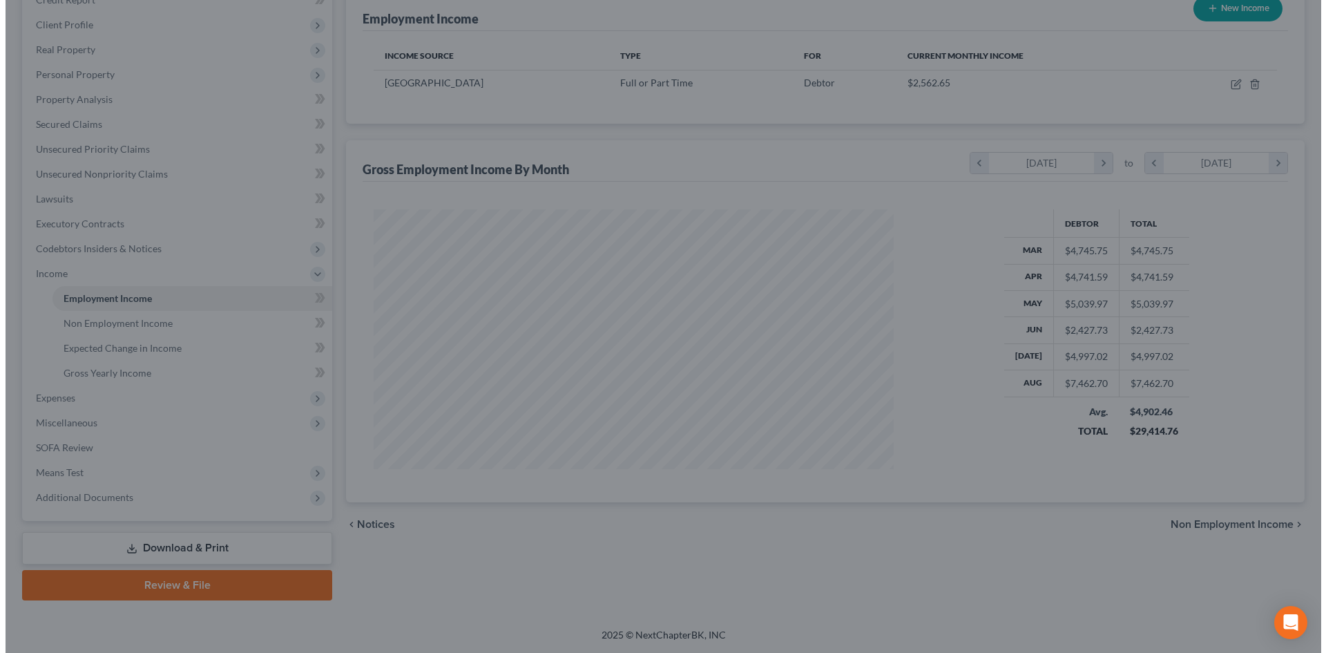
scroll to position [690280, 689995]
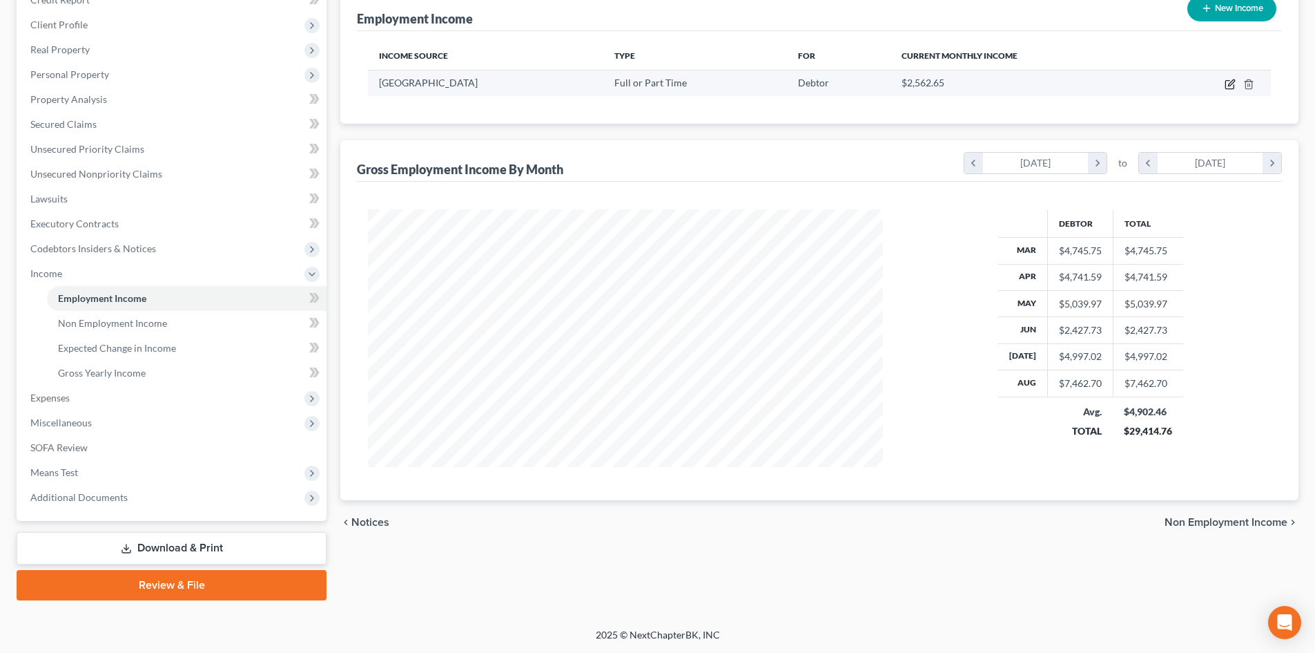
click at [1226, 86] on icon "button" at bounding box center [1230, 85] width 8 height 8
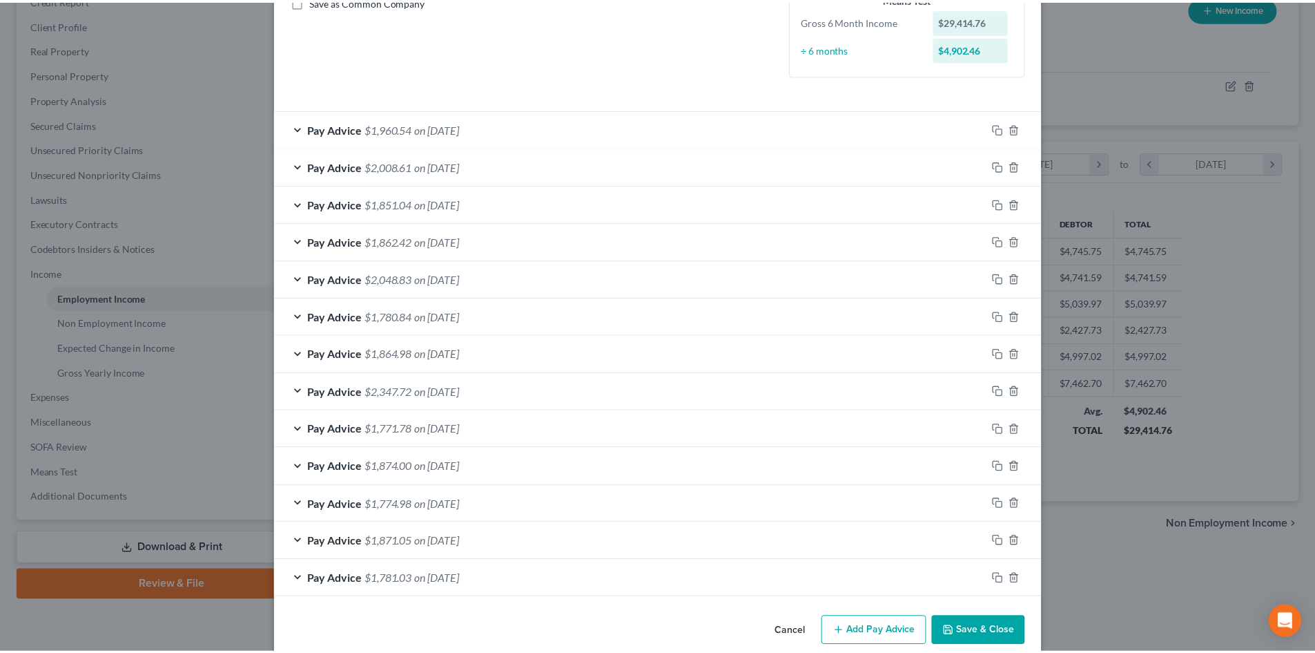
scroll to position [350, 0]
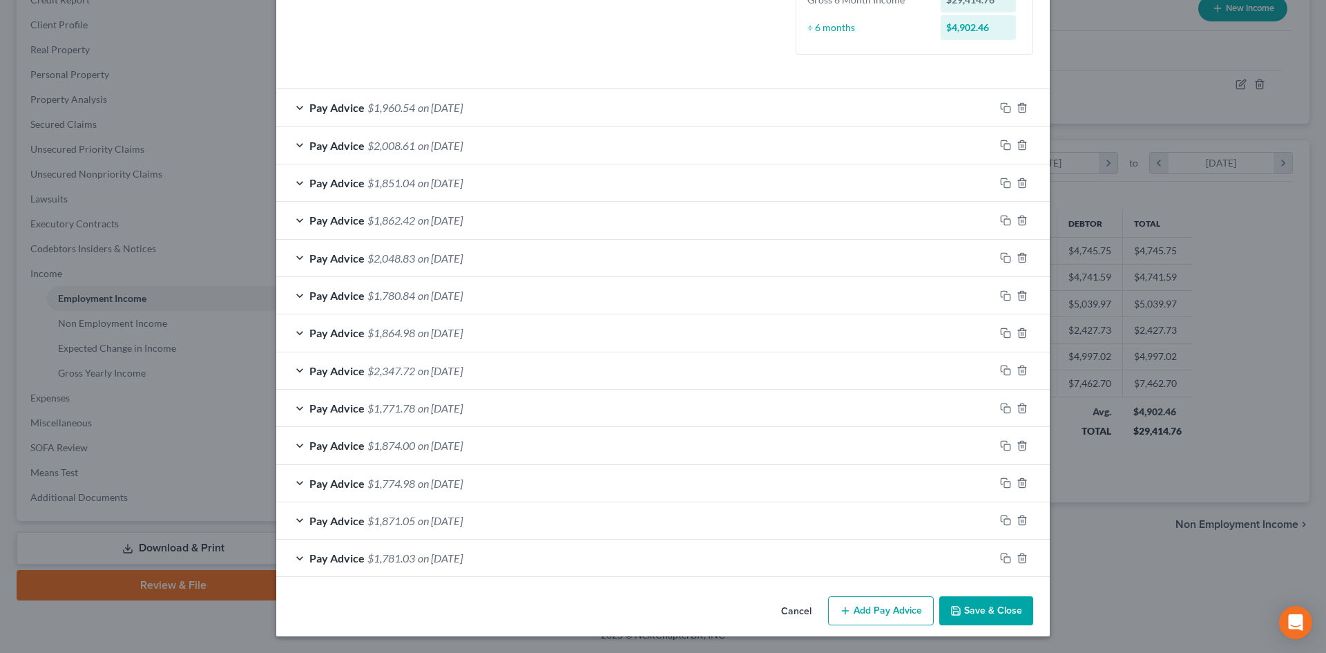
click at [962, 608] on button "Save & Close" at bounding box center [986, 610] width 94 height 29
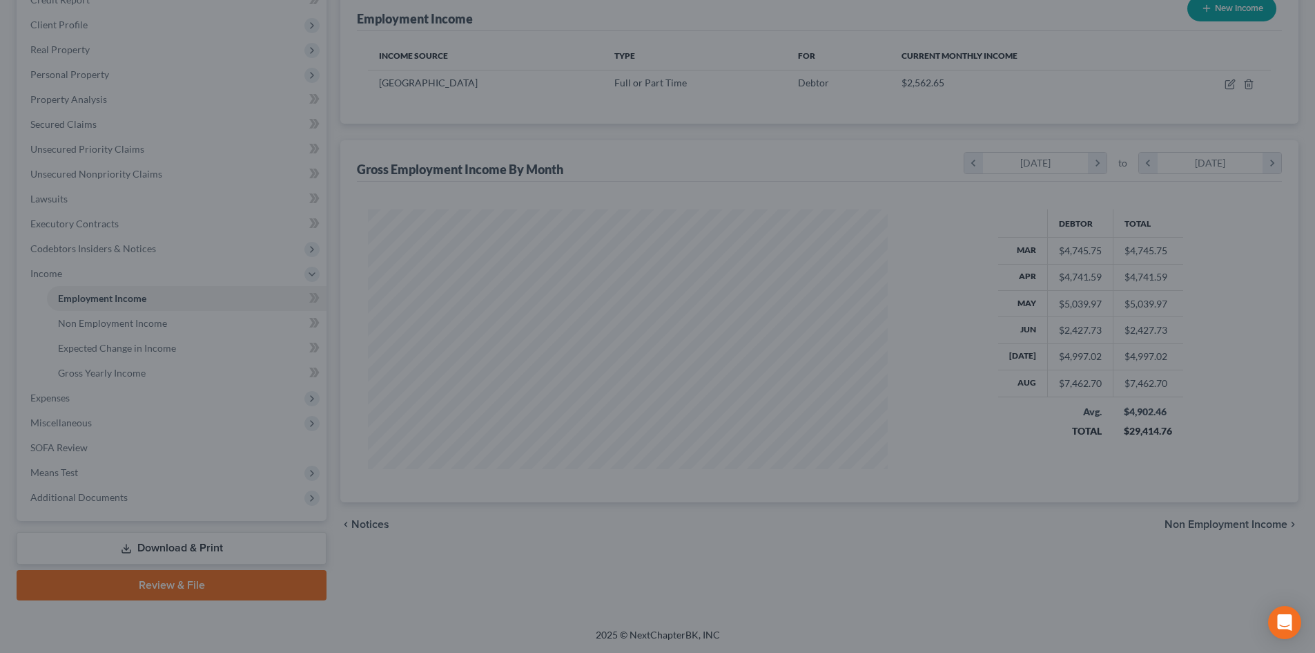
scroll to position [690280, 689995]
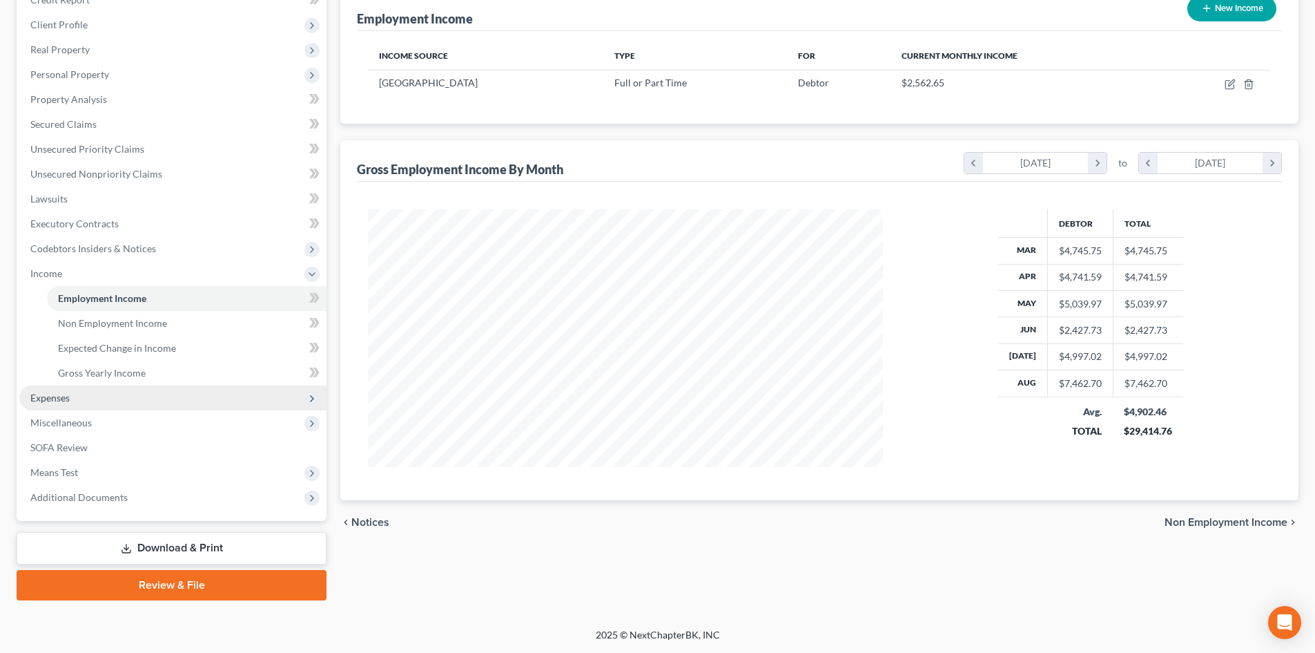
click at [79, 401] on span "Expenses" at bounding box center [172, 397] width 307 height 25
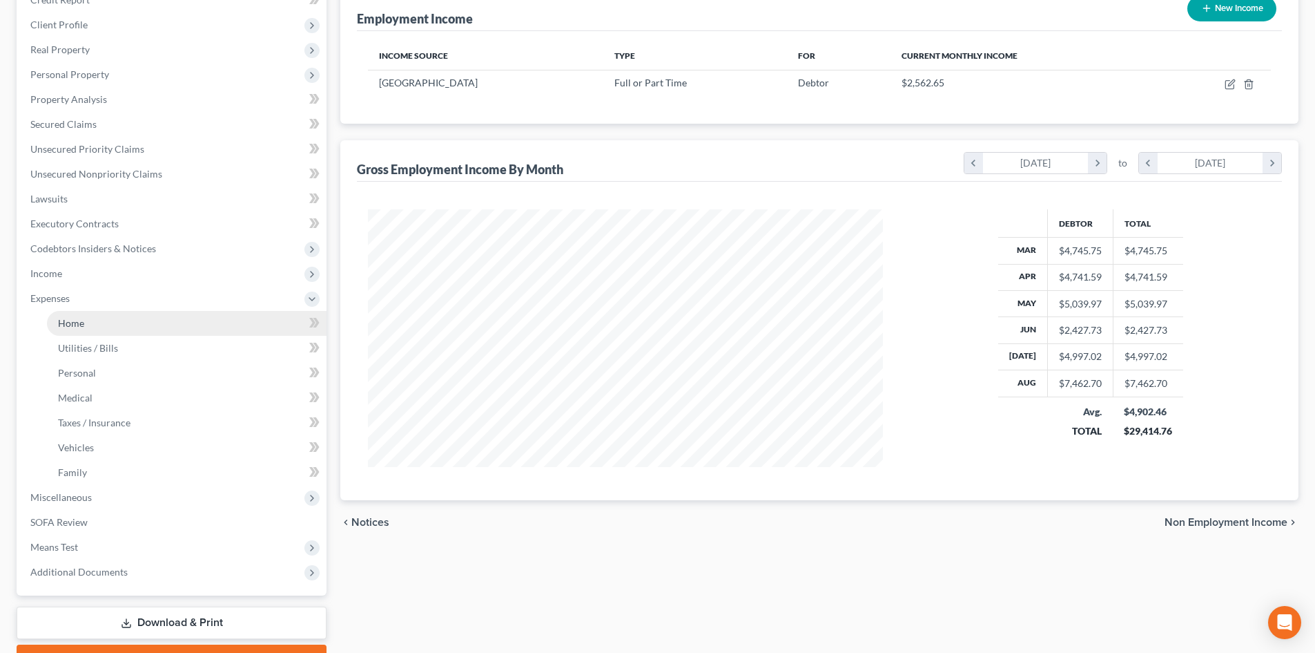
click at [84, 324] on link "Home" at bounding box center [187, 323] width 280 height 25
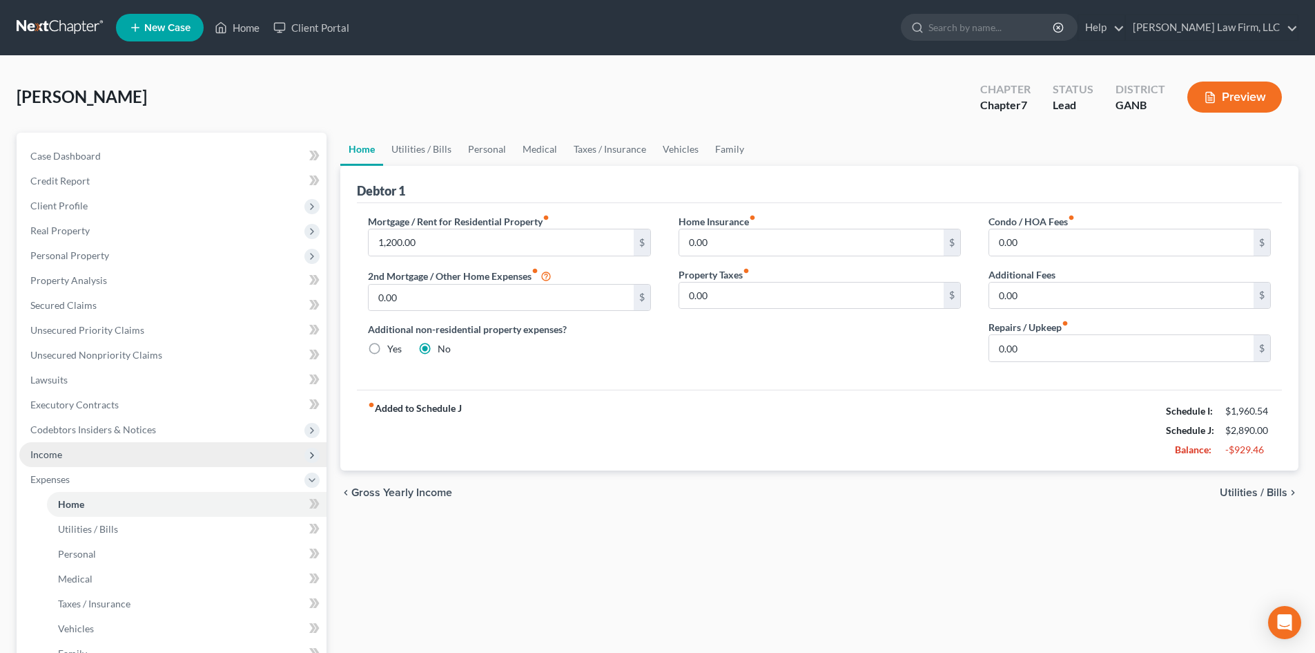
click at [52, 465] on span "Income" at bounding box center [172, 454] width 307 height 25
click at [51, 452] on span "Income" at bounding box center [46, 454] width 32 height 12
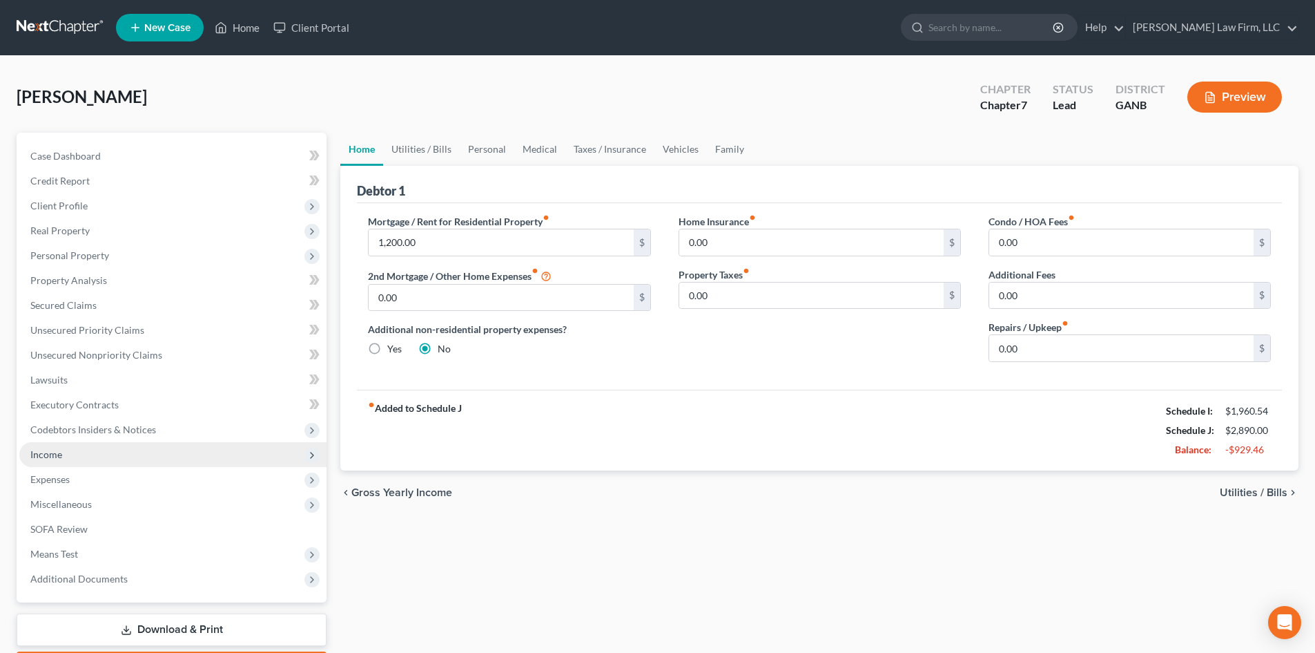
click at [58, 453] on span "Income" at bounding box center [46, 454] width 32 height 12
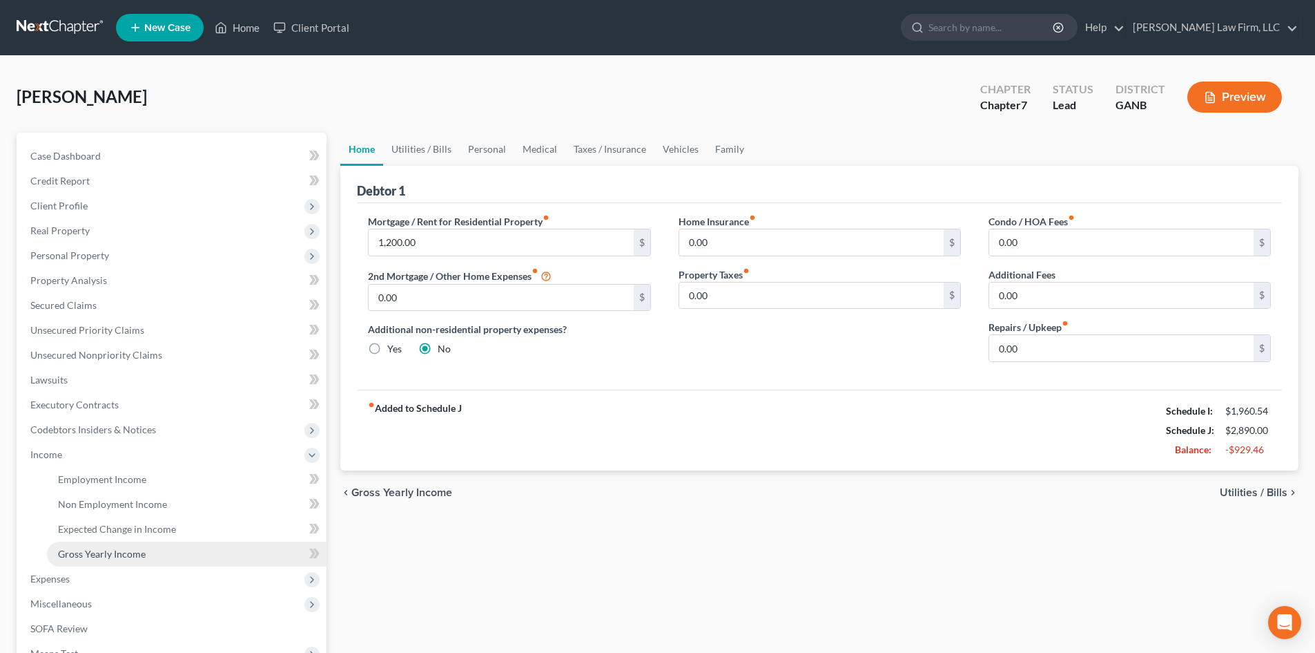
click at [130, 550] on span "Gross Yearly Income" at bounding box center [102, 554] width 88 height 12
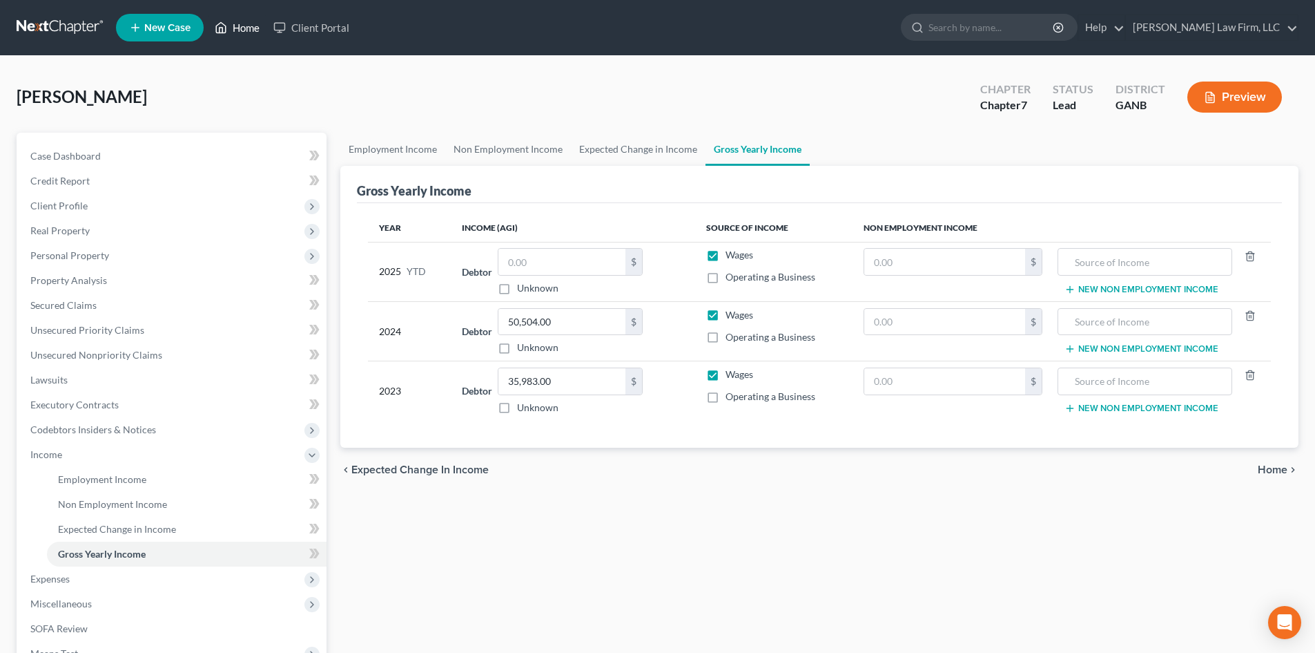
click at [243, 29] on link "Home" at bounding box center [237, 27] width 59 height 25
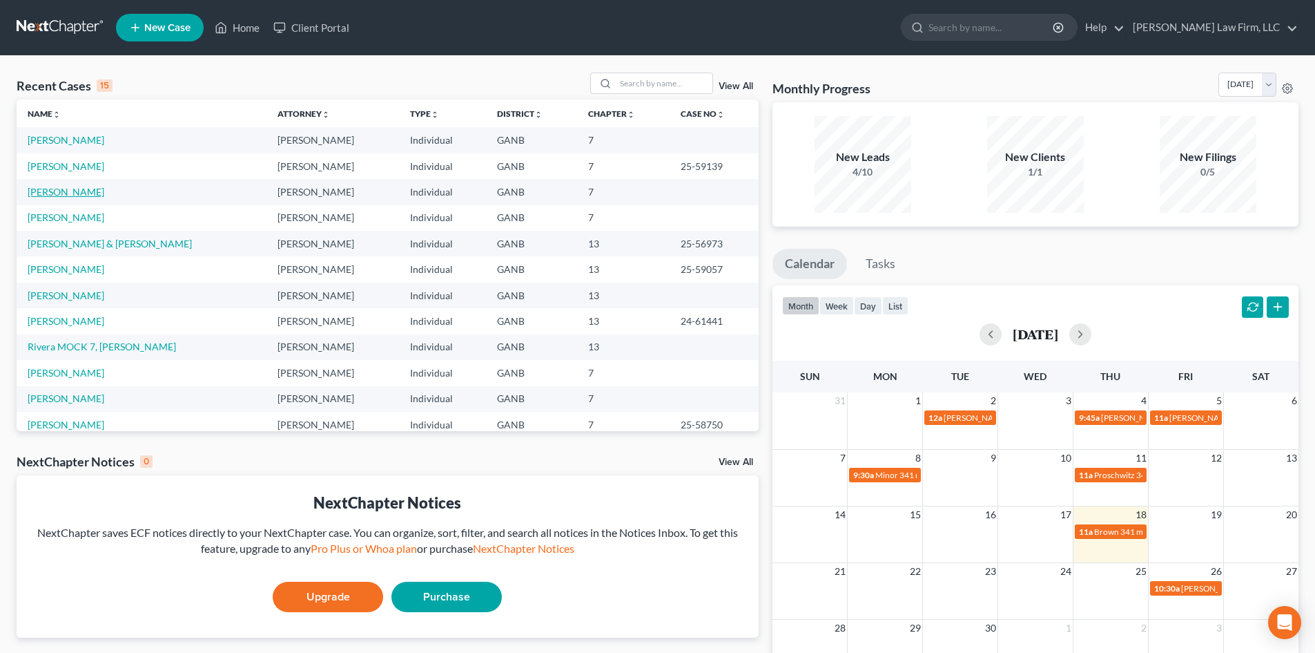
click at [59, 192] on link "[PERSON_NAME]" at bounding box center [66, 192] width 77 height 12
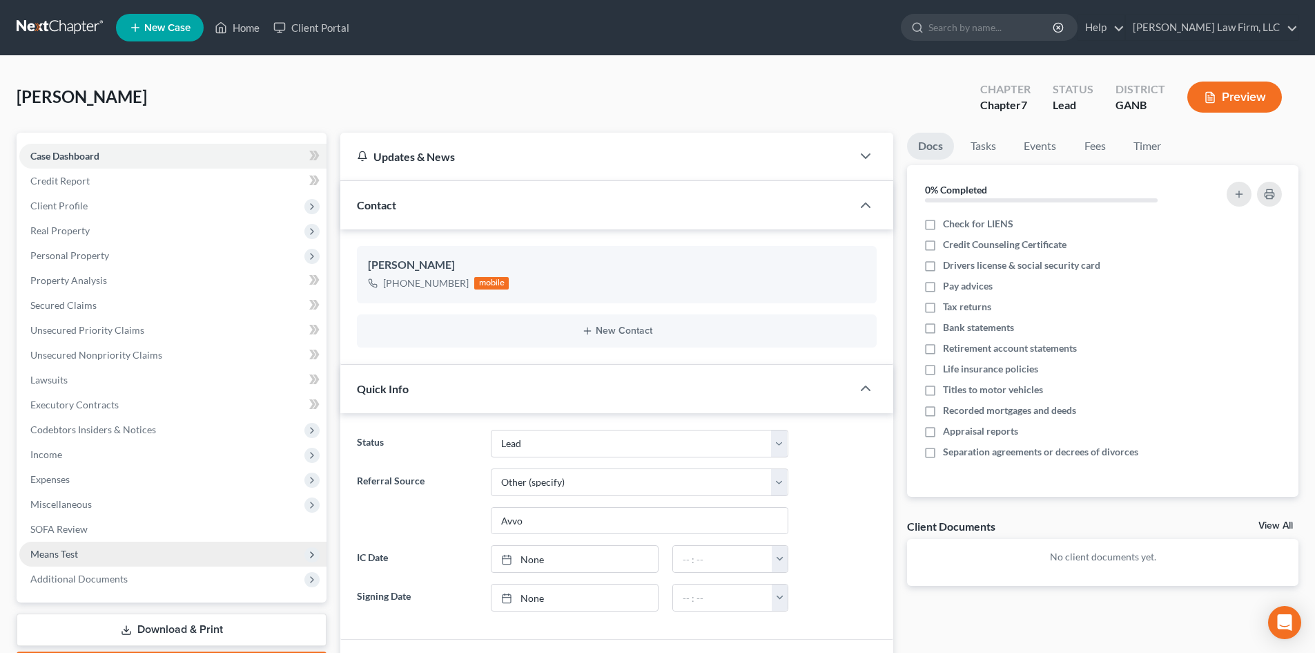
click at [64, 553] on span "Means Test" at bounding box center [54, 554] width 48 height 12
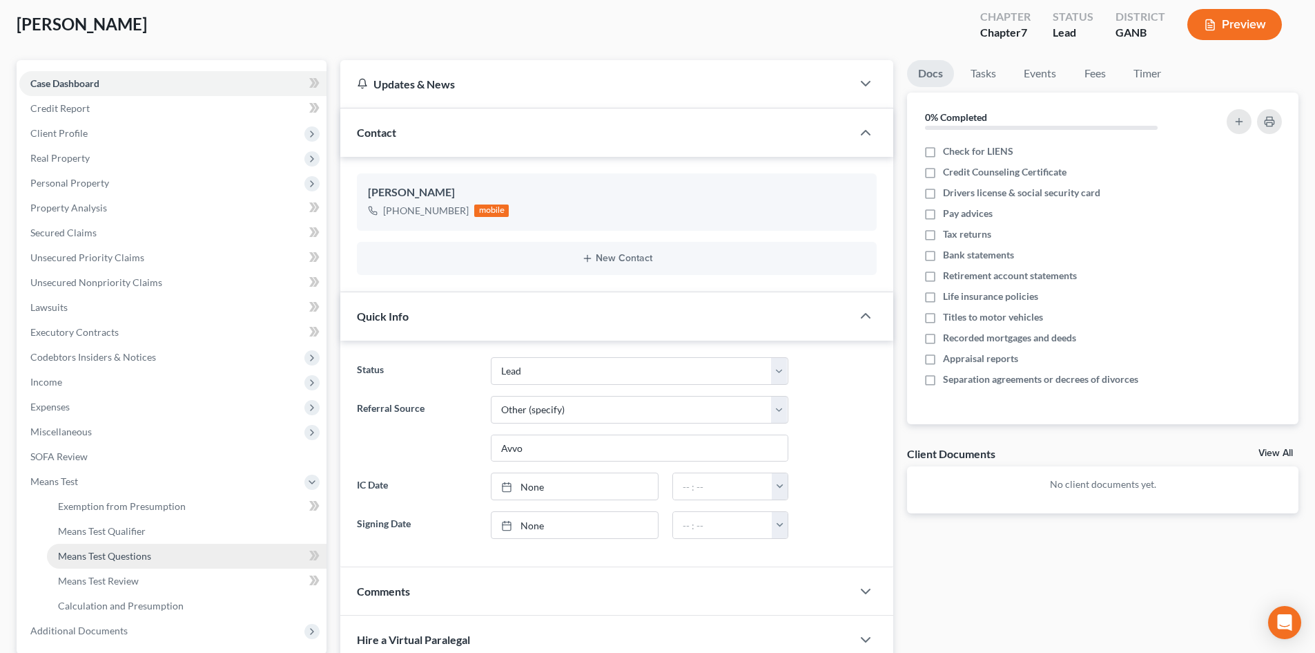
scroll to position [92, 0]
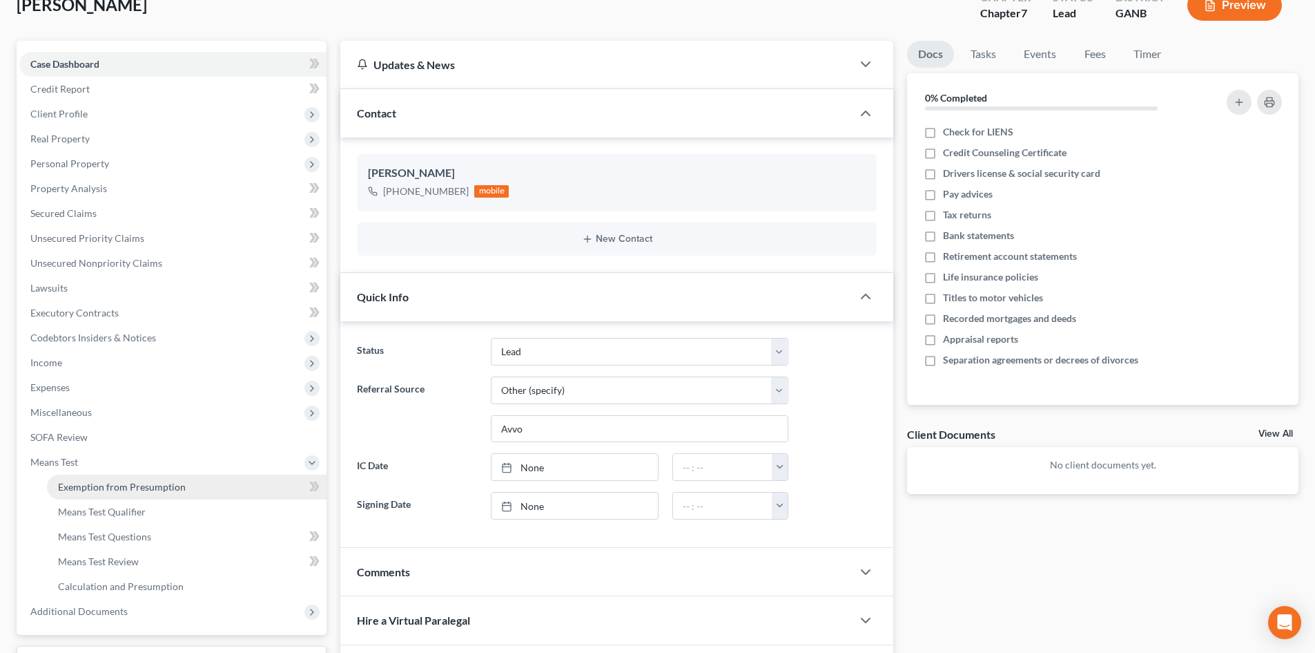
click at [137, 484] on span "Exemption from Presumption" at bounding box center [122, 487] width 128 height 12
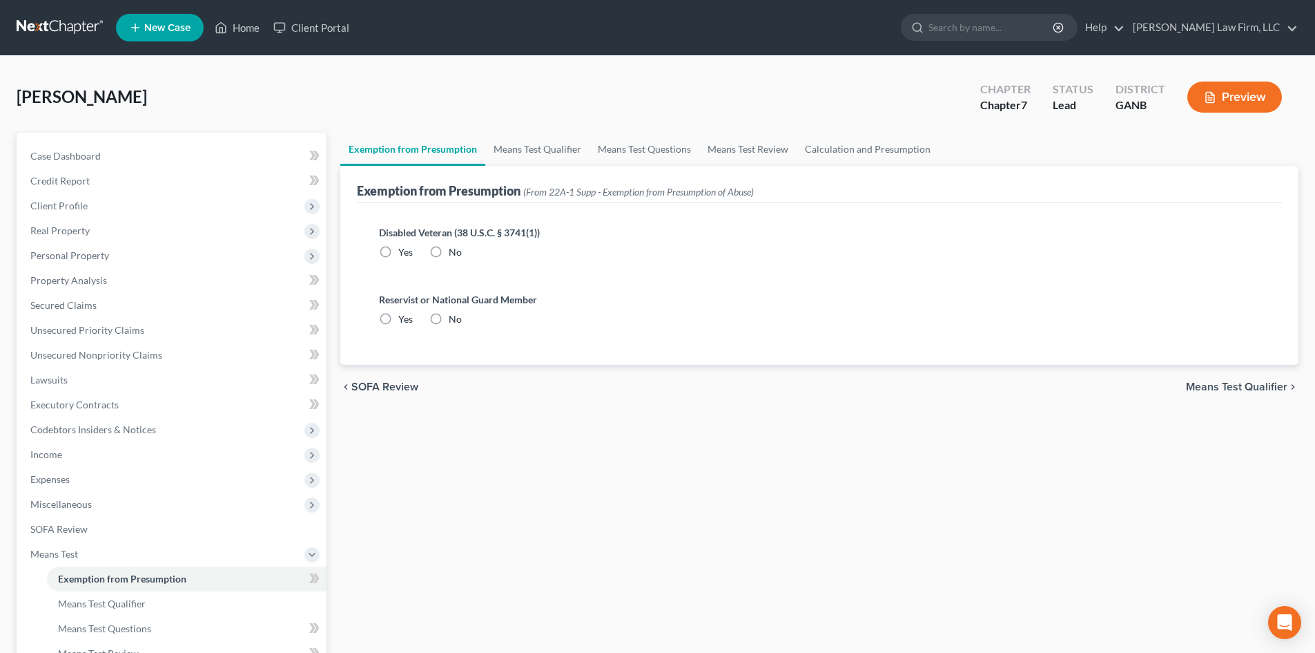
click at [449, 258] on label "No" at bounding box center [455, 252] width 13 height 14
click at [454, 254] on input "No" at bounding box center [458, 249] width 9 height 9
click at [449, 325] on label "No" at bounding box center [455, 319] width 13 height 14
click at [454, 321] on input "No" at bounding box center [458, 316] width 9 height 9
click at [542, 157] on link "Means Test Qualifier" at bounding box center [537, 149] width 104 height 33
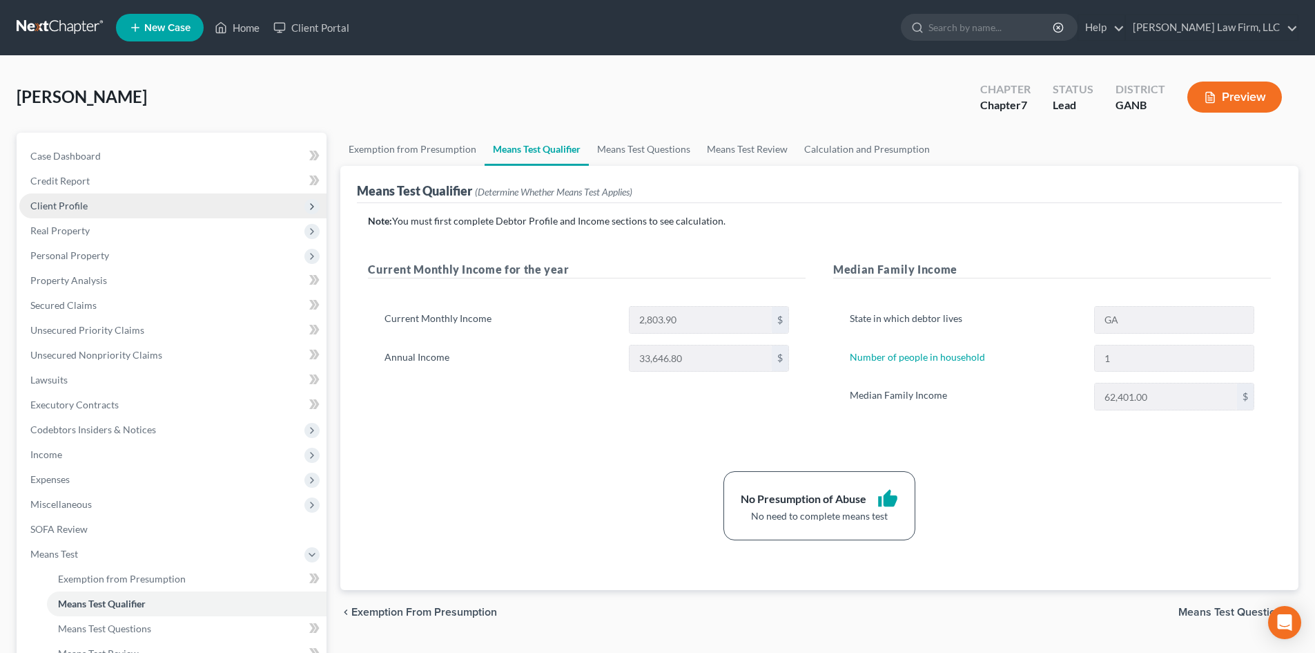
click at [50, 207] on span "Client Profile" at bounding box center [58, 206] width 57 height 12
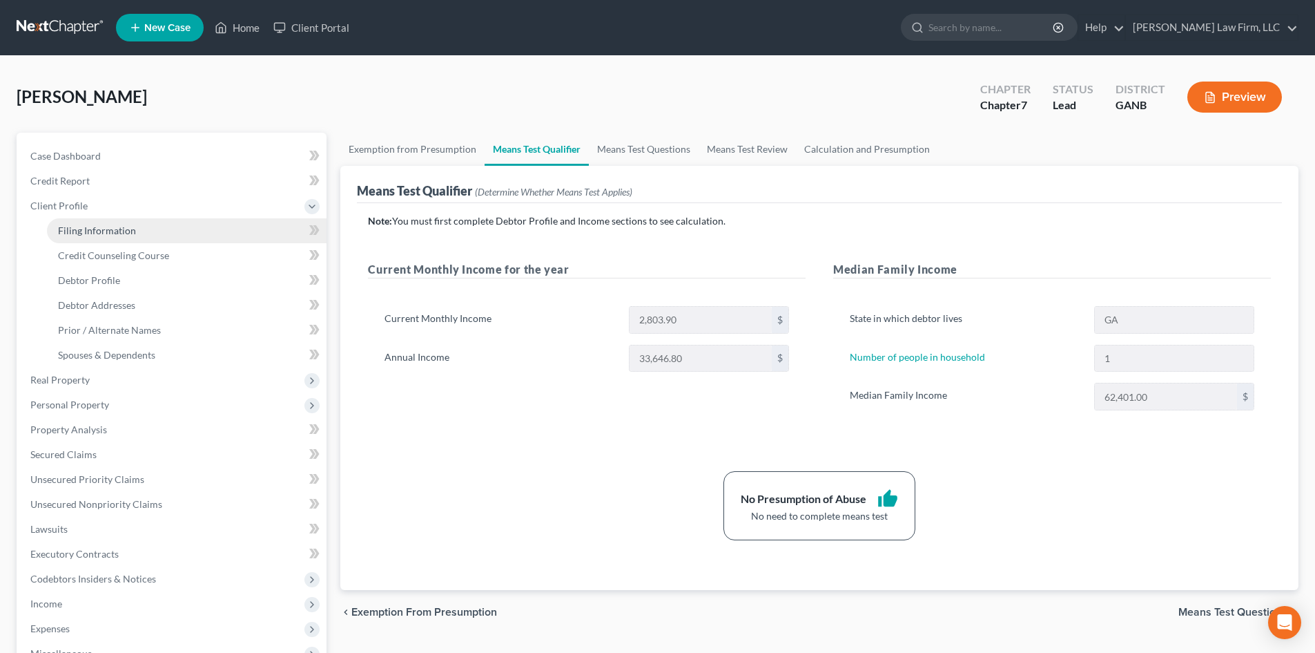
click at [70, 229] on span "Filing Information" at bounding box center [97, 230] width 78 height 12
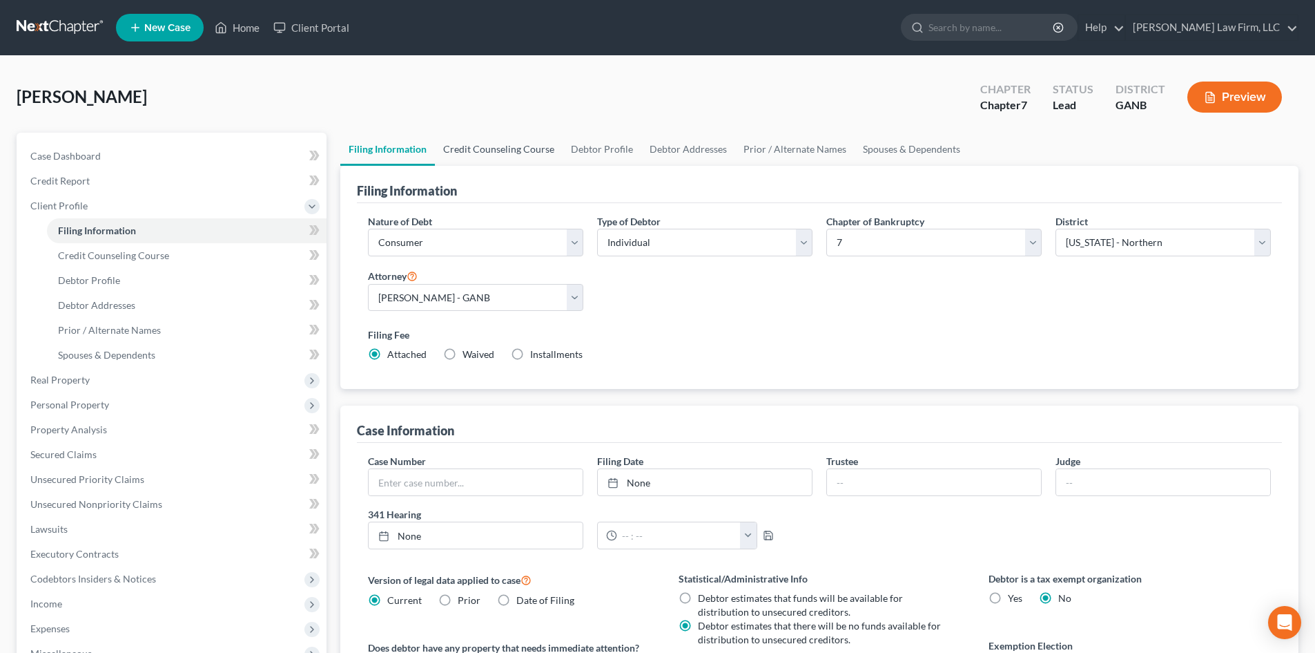
click at [502, 143] on link "Credit Counseling Course" at bounding box center [499, 149] width 128 height 33
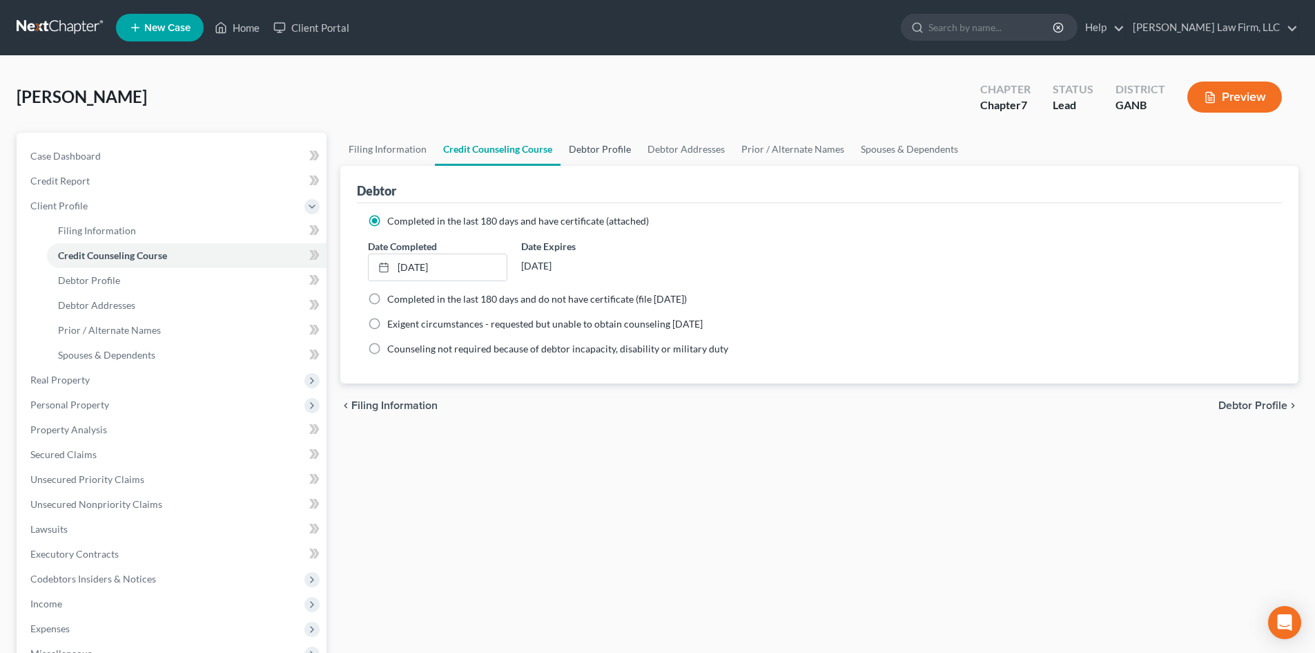
click at [597, 154] on link "Debtor Profile" at bounding box center [600, 149] width 79 height 33
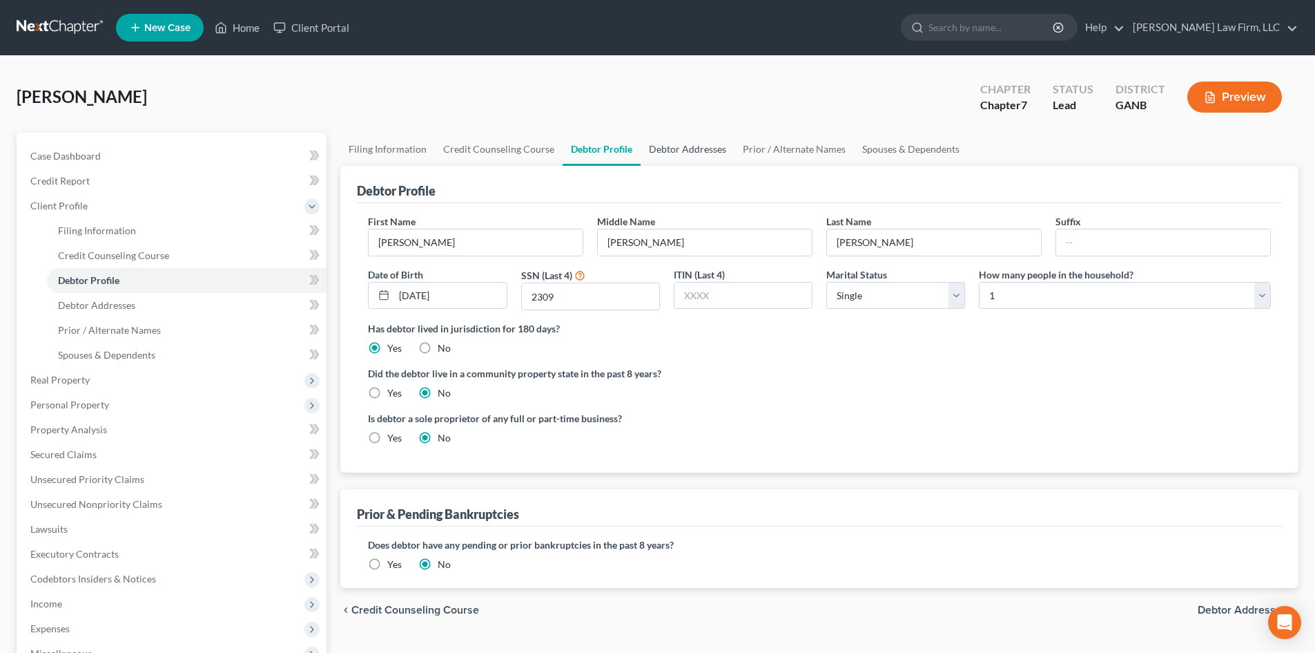
click at [685, 148] on link "Debtor Addresses" at bounding box center [688, 149] width 94 height 33
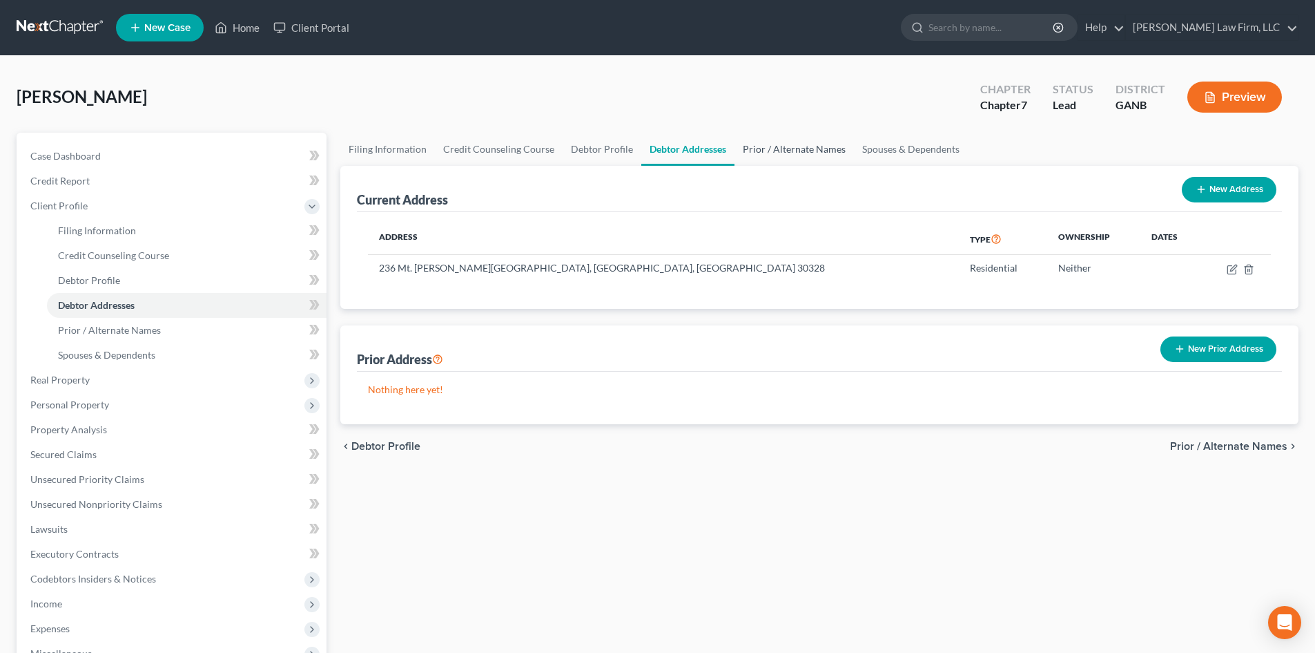
click at [798, 146] on link "Prior / Alternate Names" at bounding box center [794, 149] width 119 height 33
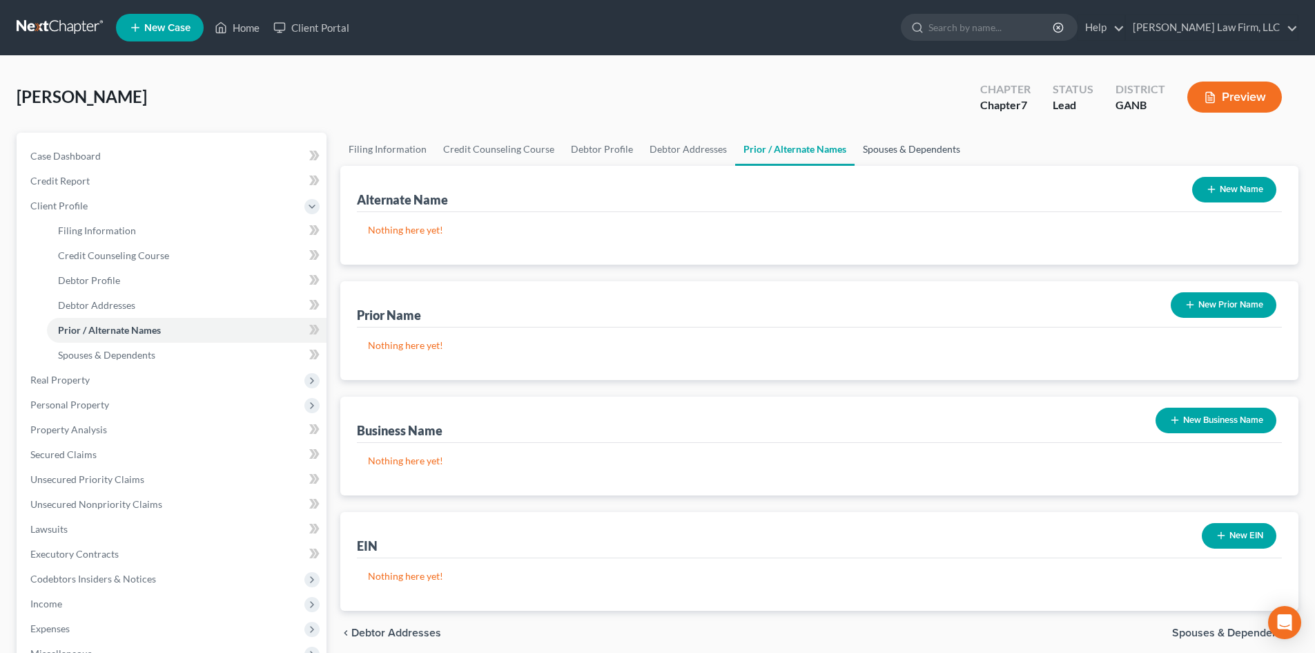
click at [867, 153] on link "Spouses & Dependents" at bounding box center [912, 149] width 114 height 33
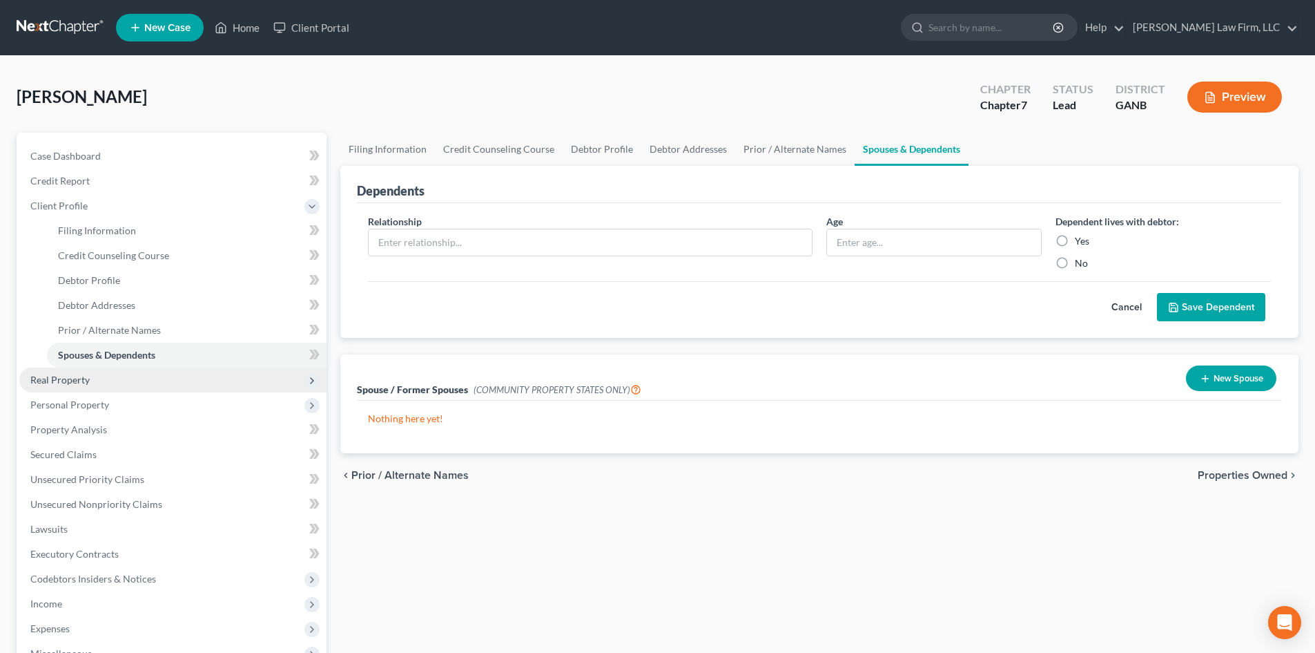
click at [37, 382] on span "Real Property" at bounding box center [59, 380] width 59 height 12
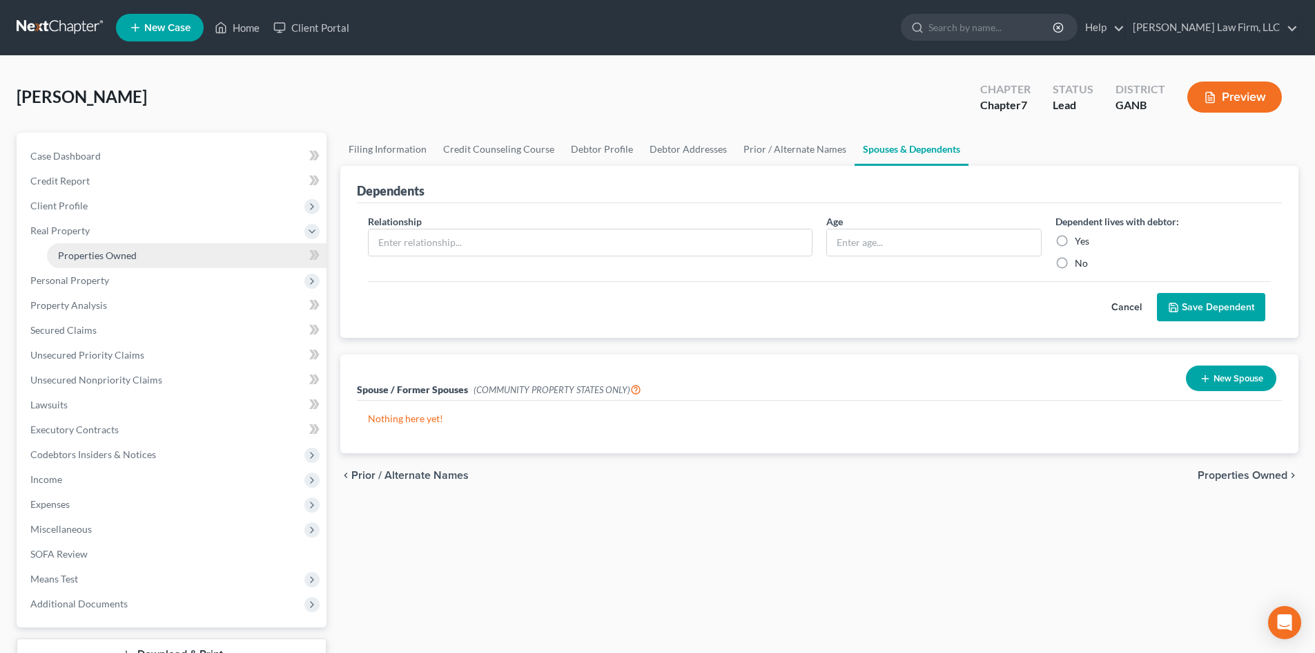
click at [77, 248] on link "Properties Owned" at bounding box center [187, 255] width 280 height 25
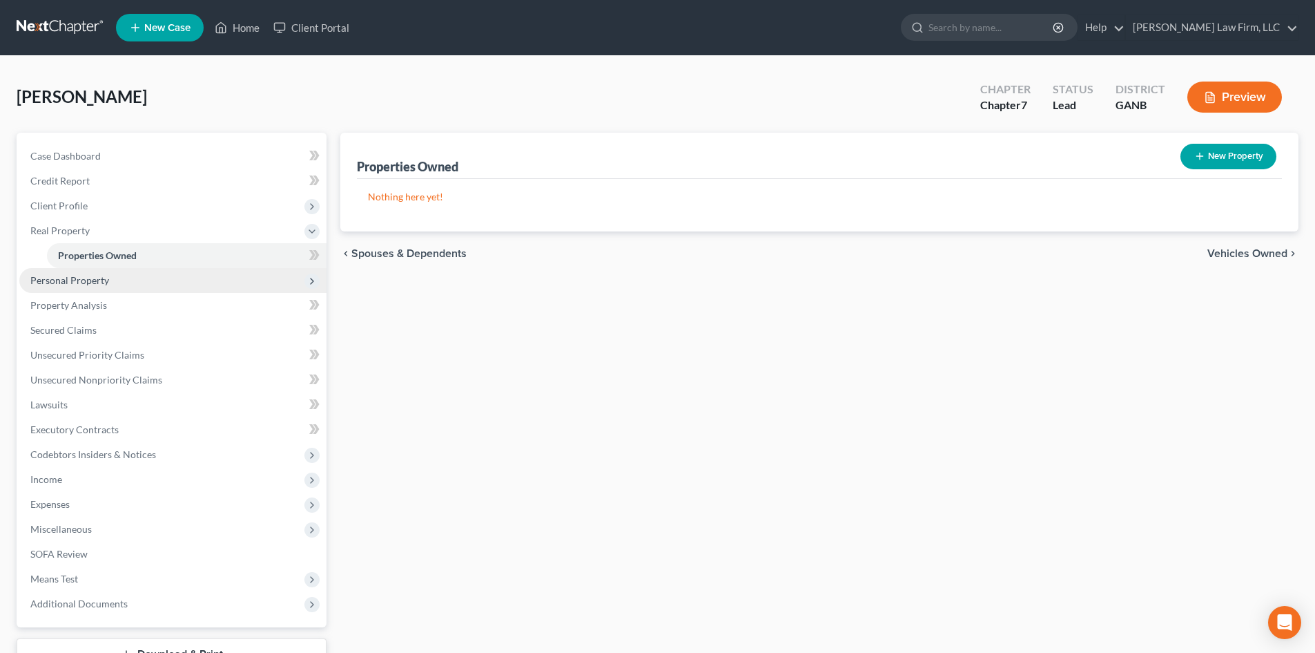
click at [53, 287] on span "Personal Property" at bounding box center [172, 280] width 307 height 25
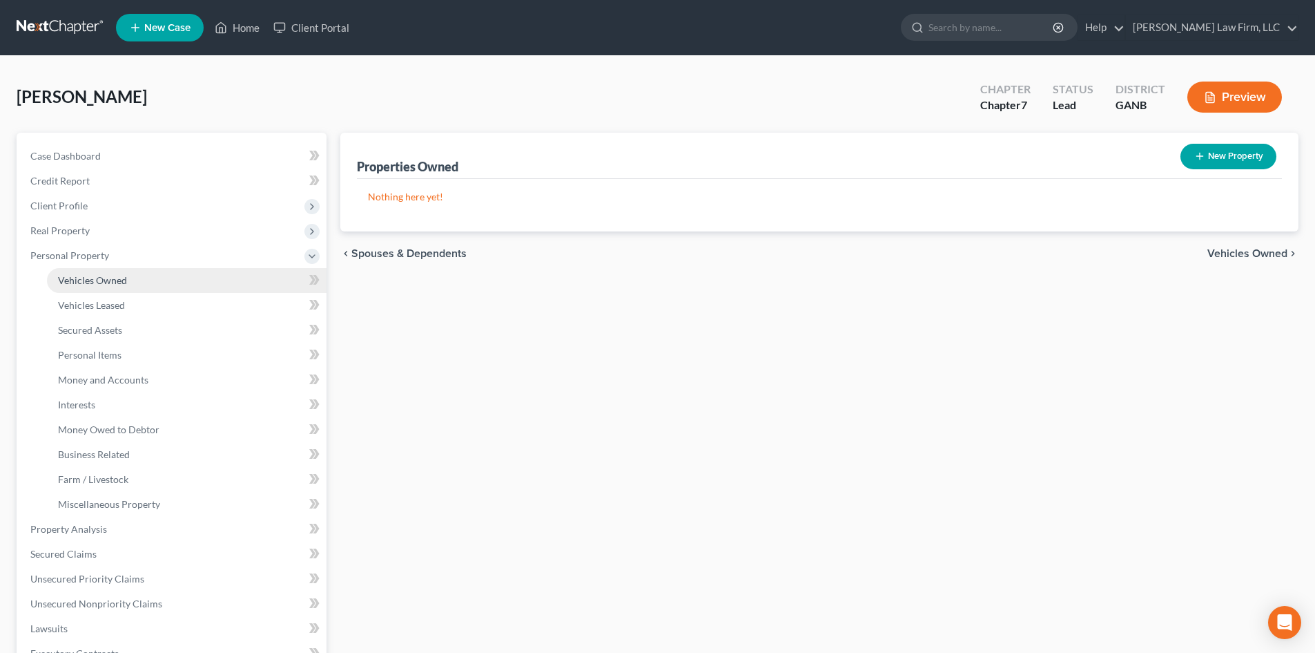
click at [73, 286] on link "Vehicles Owned" at bounding box center [187, 280] width 280 height 25
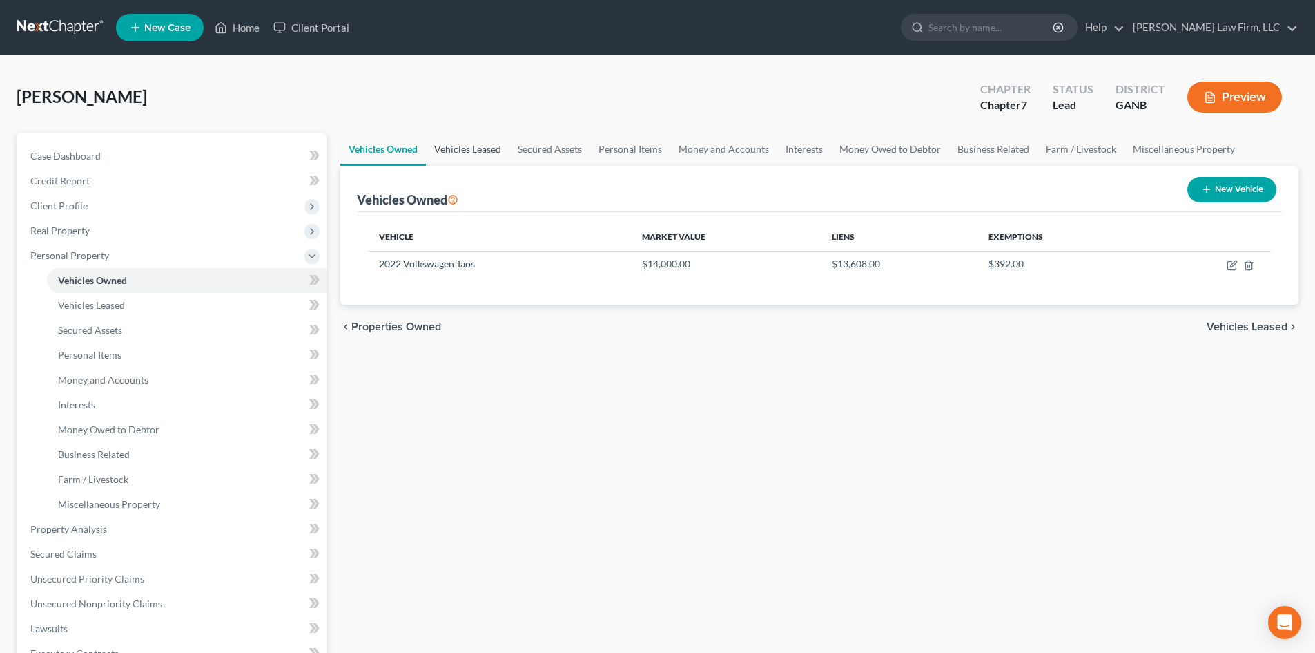
click at [481, 151] on link "Vehicles Leased" at bounding box center [468, 149] width 84 height 33
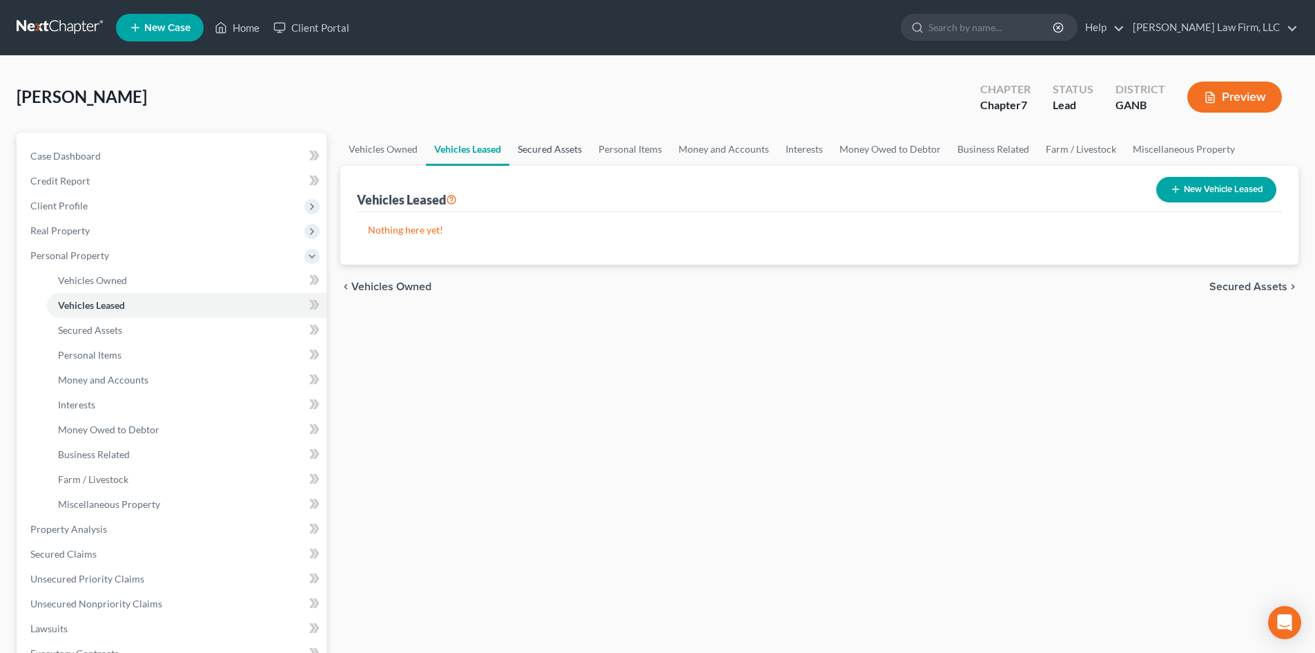
click at [573, 149] on link "Secured Assets" at bounding box center [550, 149] width 81 height 33
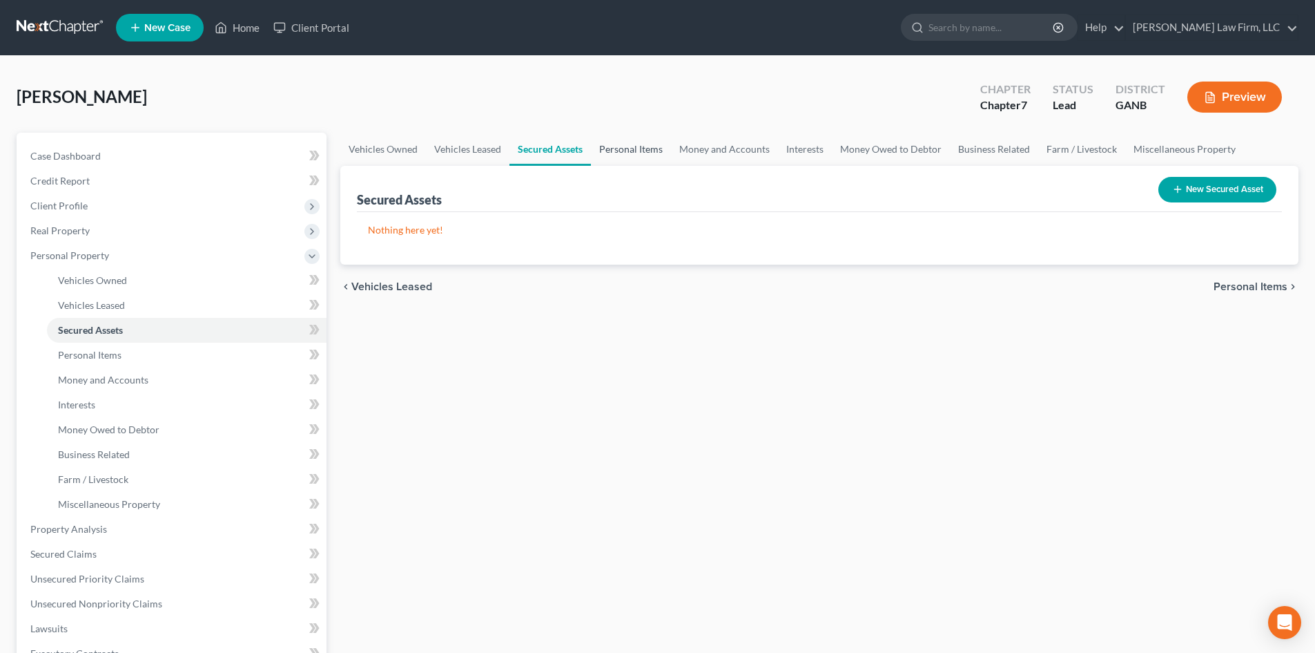
click at [619, 143] on link "Personal Items" at bounding box center [631, 149] width 80 height 33
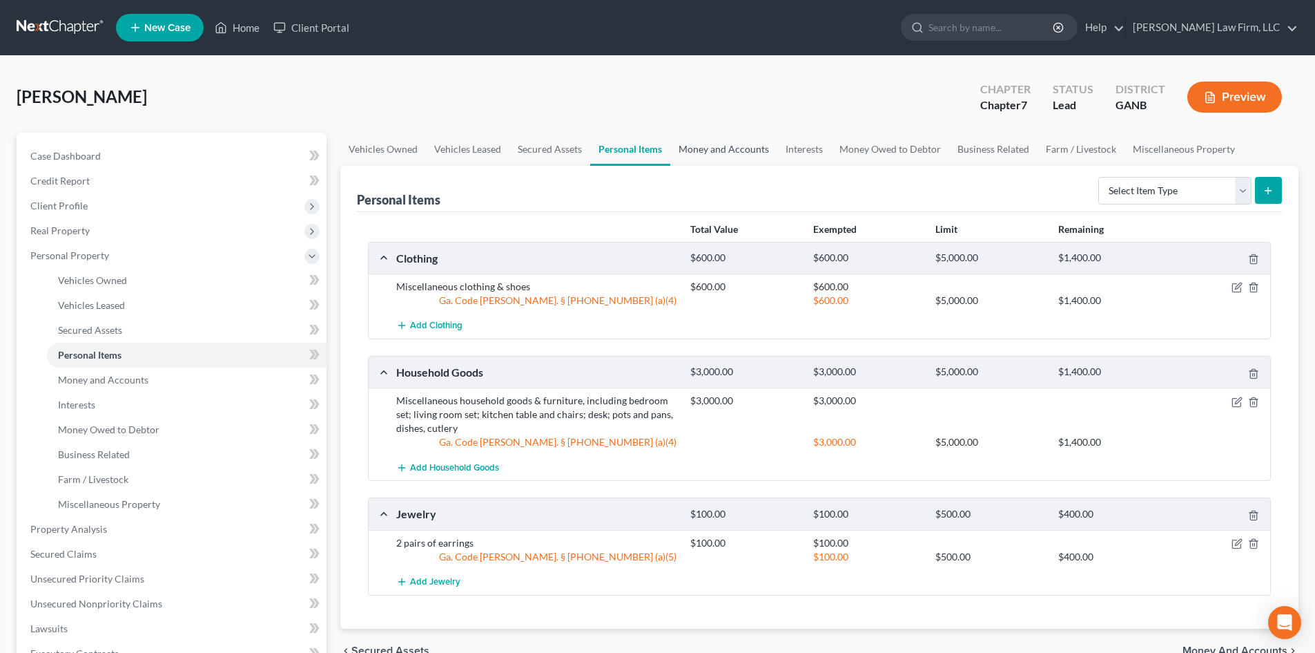
click at [741, 150] on link "Money and Accounts" at bounding box center [724, 149] width 107 height 33
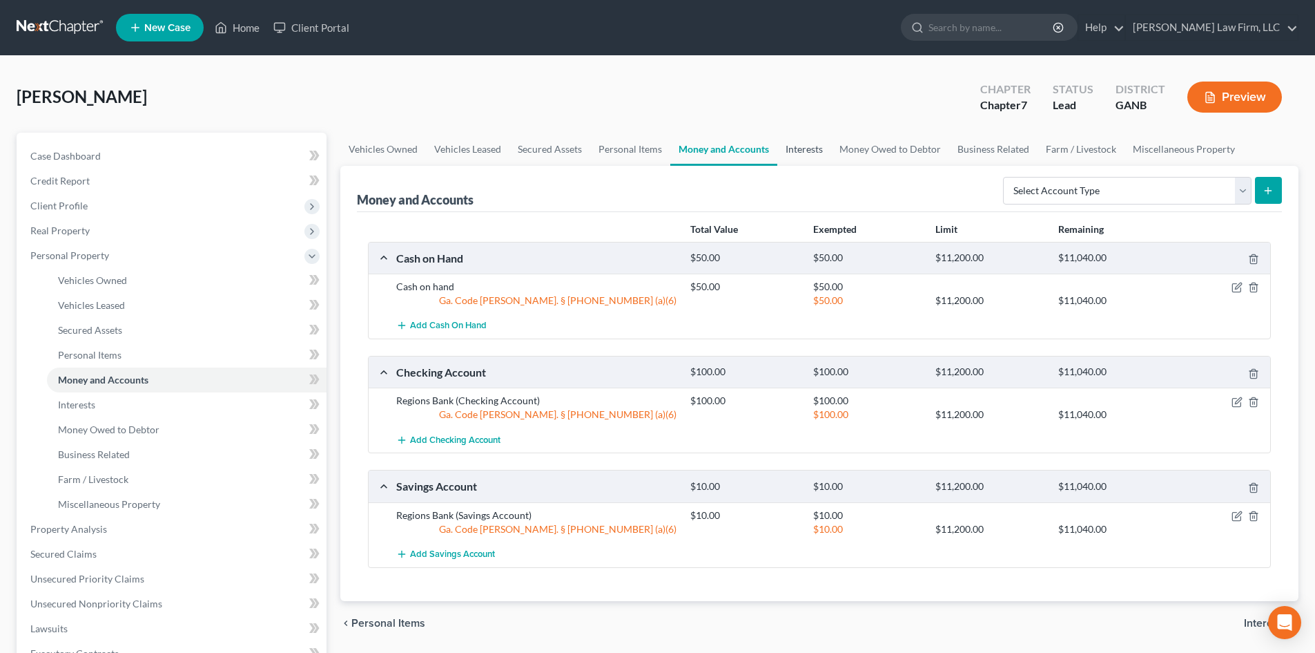
click at [820, 156] on link "Interests" at bounding box center [805, 149] width 54 height 33
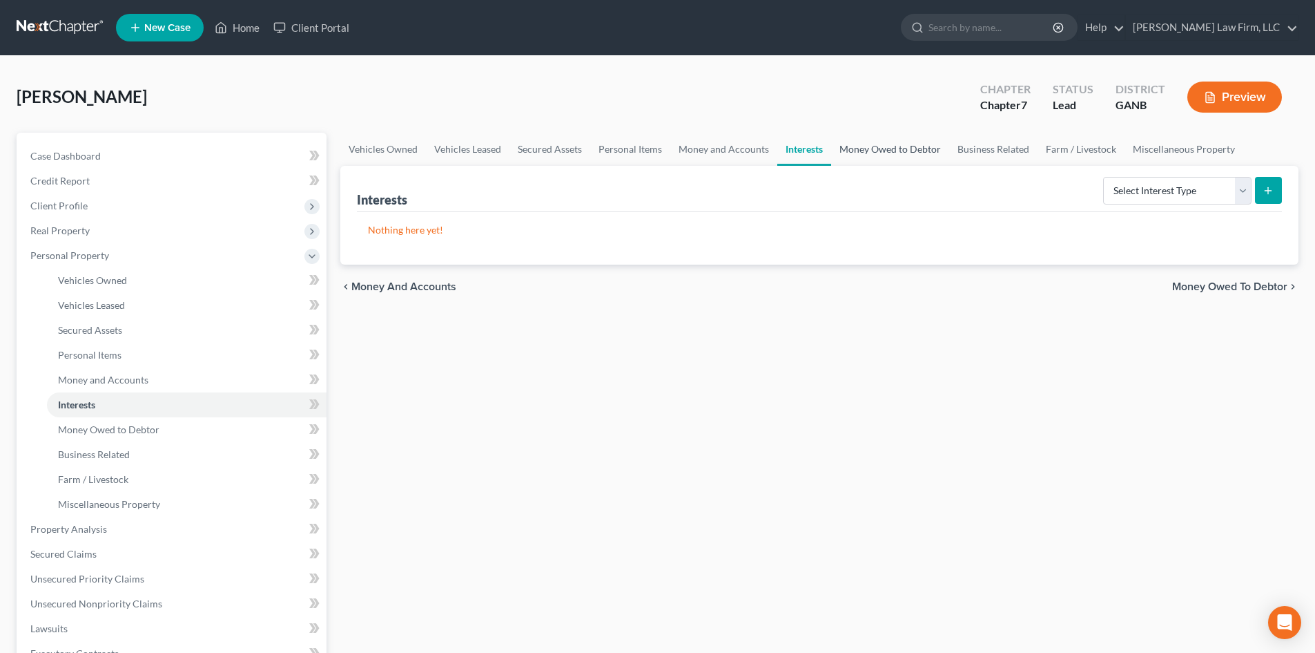
click at [862, 147] on link "Money Owed to Debtor" at bounding box center [890, 149] width 118 height 33
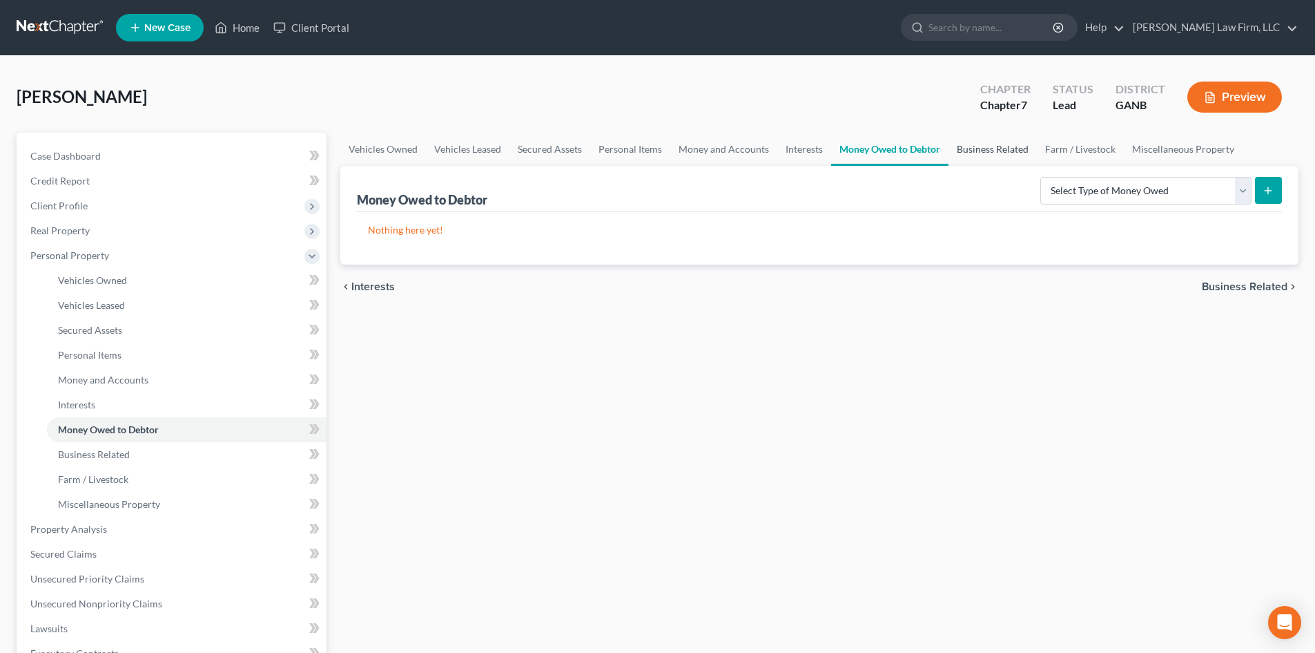
click at [999, 155] on link "Business Related" at bounding box center [993, 149] width 88 height 33
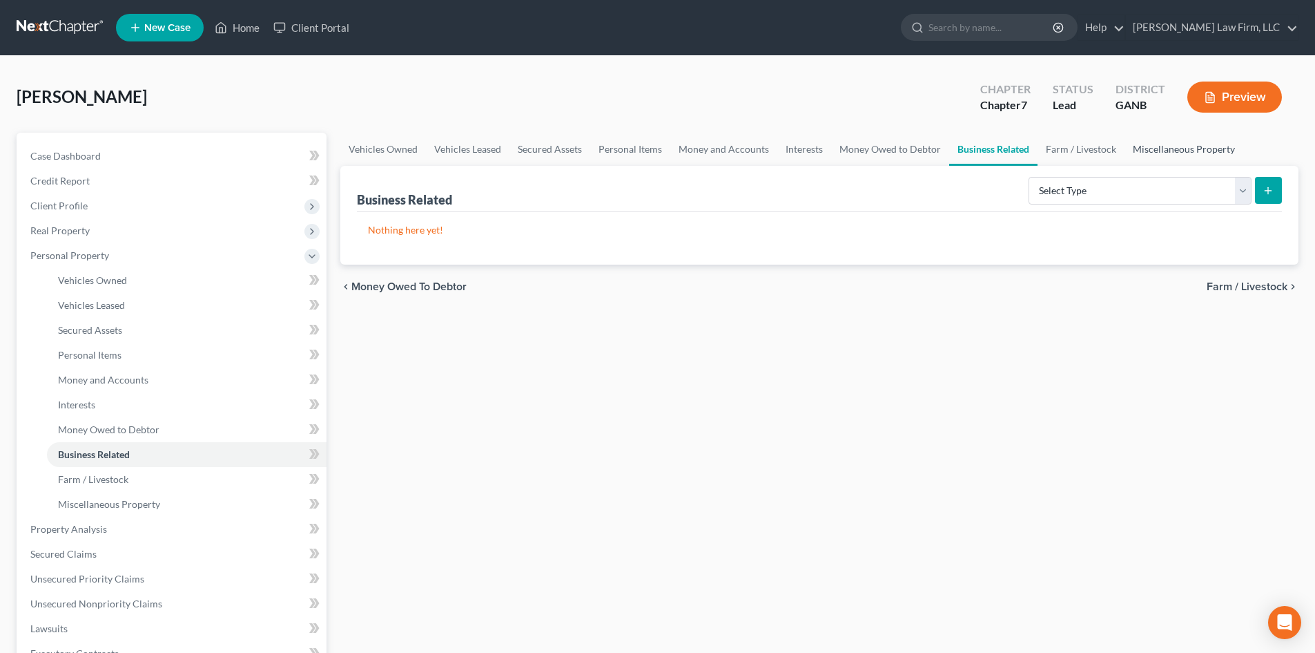
click at [1166, 148] on link "Miscellaneous Property" at bounding box center [1184, 149] width 119 height 33
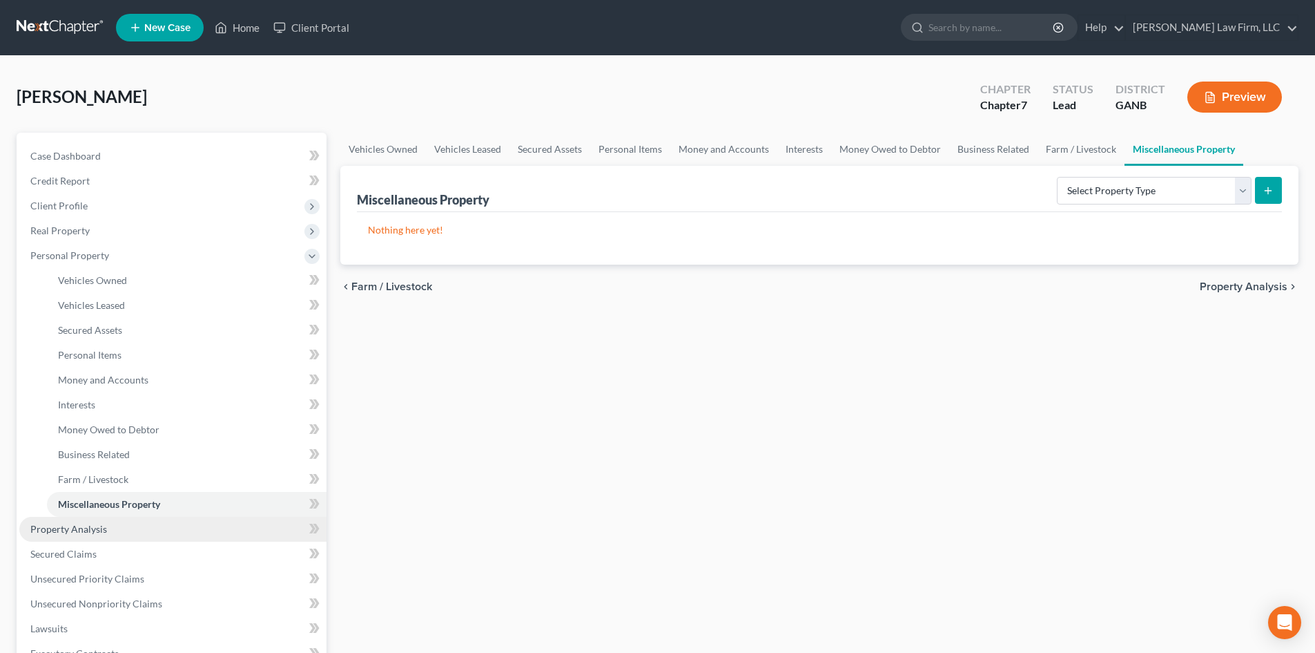
click at [66, 532] on span "Property Analysis" at bounding box center [68, 529] width 77 height 12
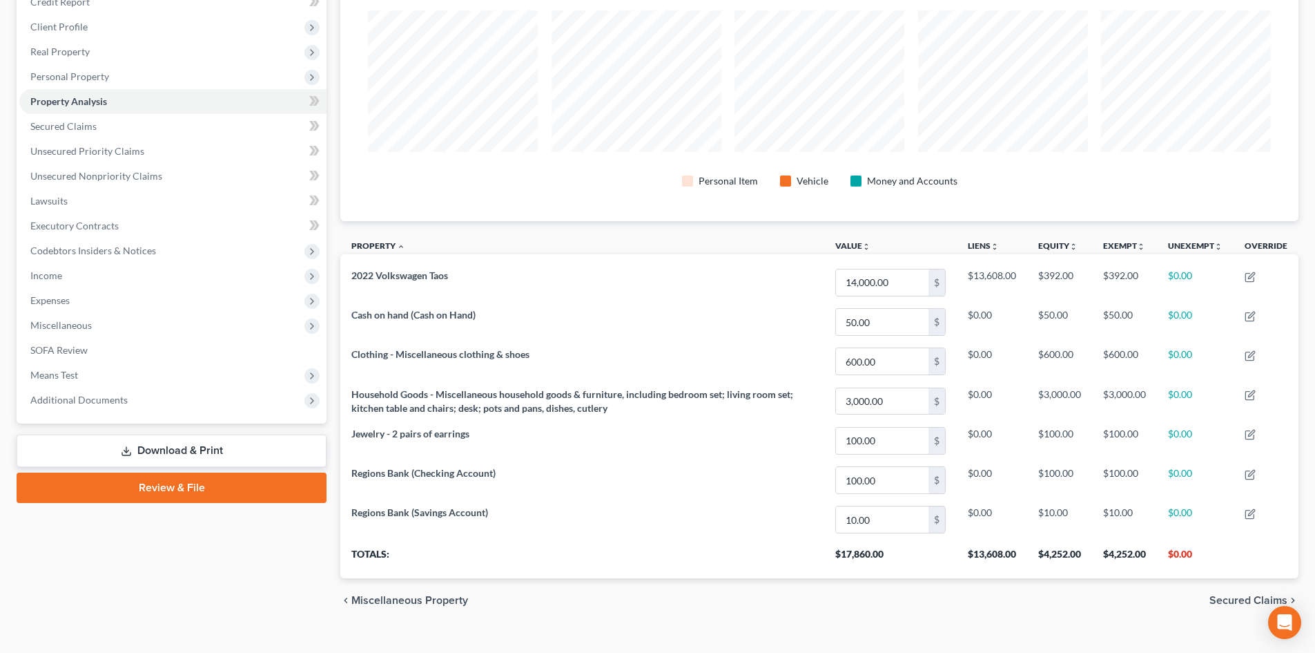
scroll to position [201, 0]
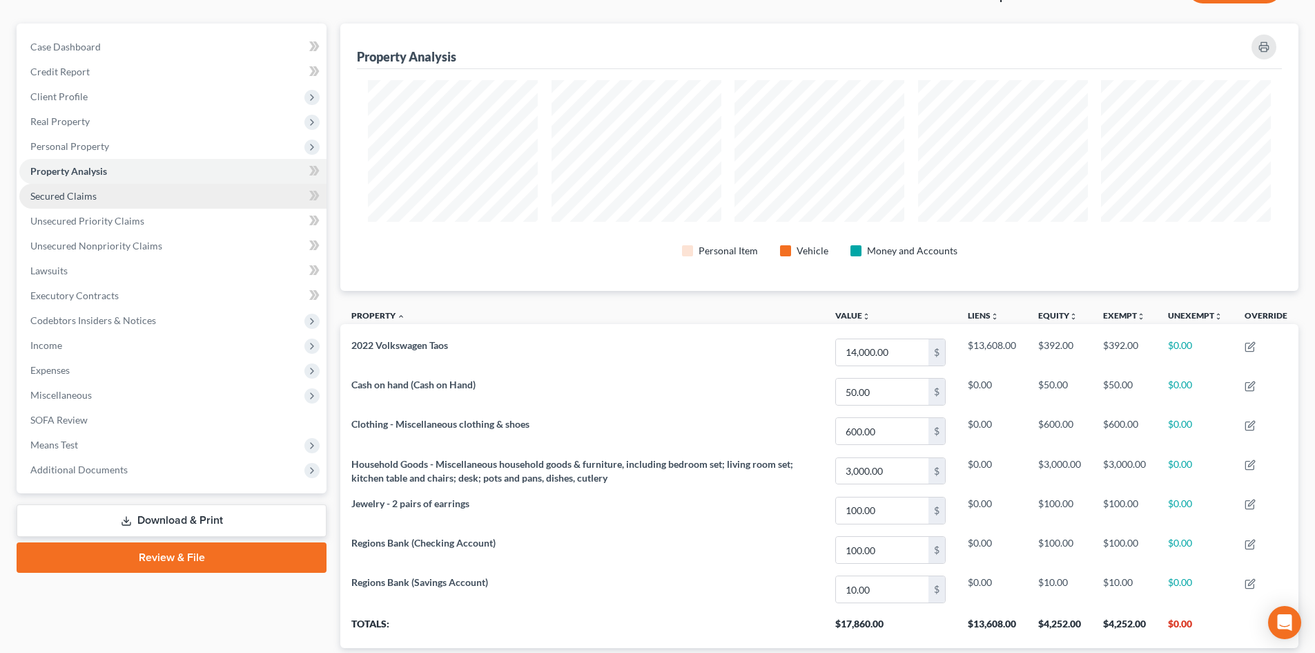
click at [61, 193] on span "Secured Claims" at bounding box center [63, 196] width 66 height 12
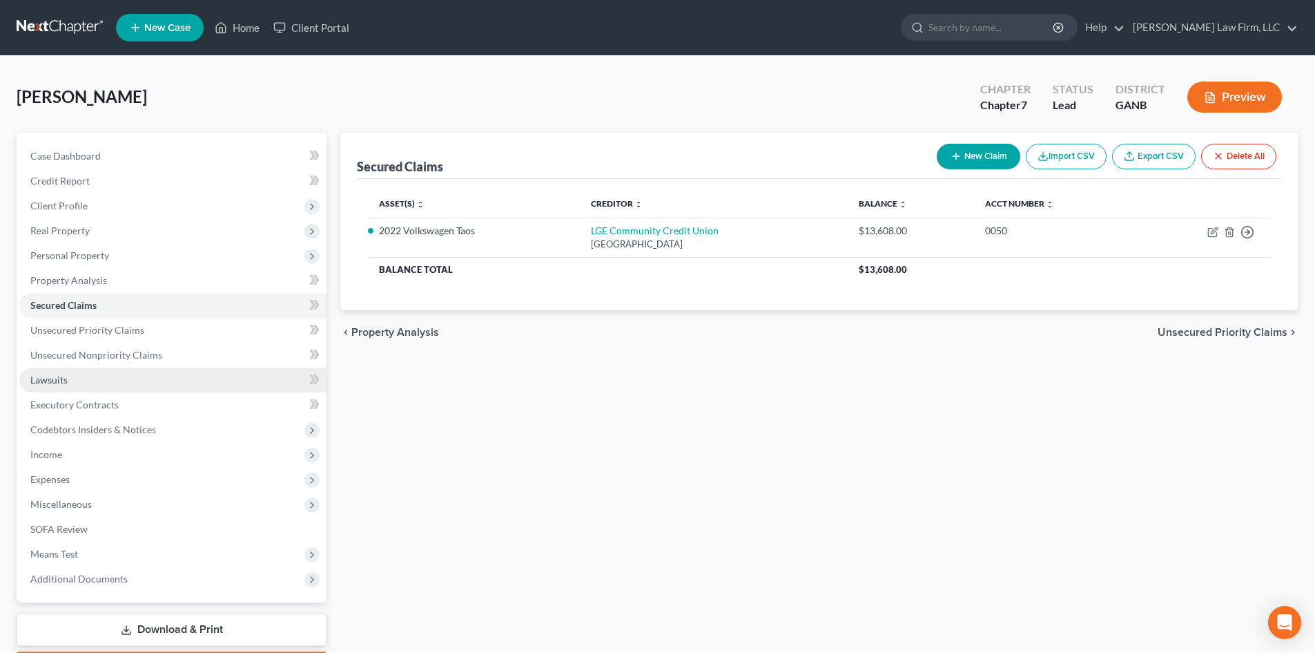
click at [51, 376] on span "Lawsuits" at bounding box center [48, 380] width 37 height 12
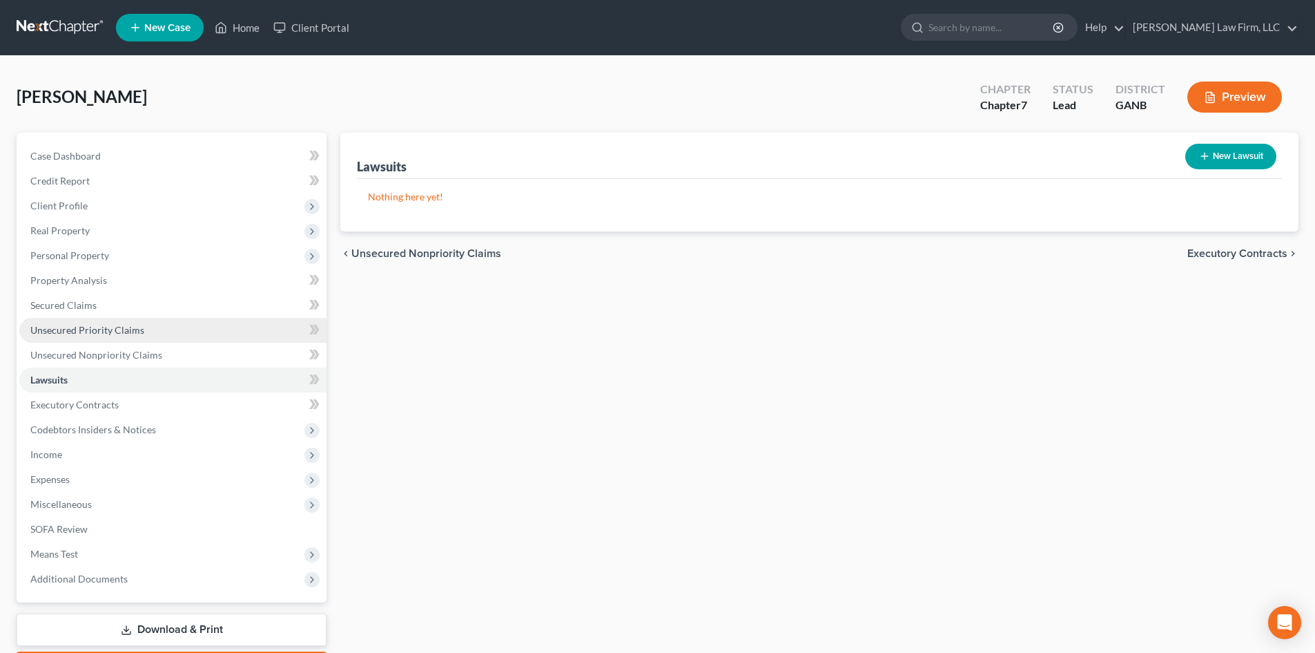
click at [52, 329] on span "Unsecured Priority Claims" at bounding box center [87, 330] width 114 height 12
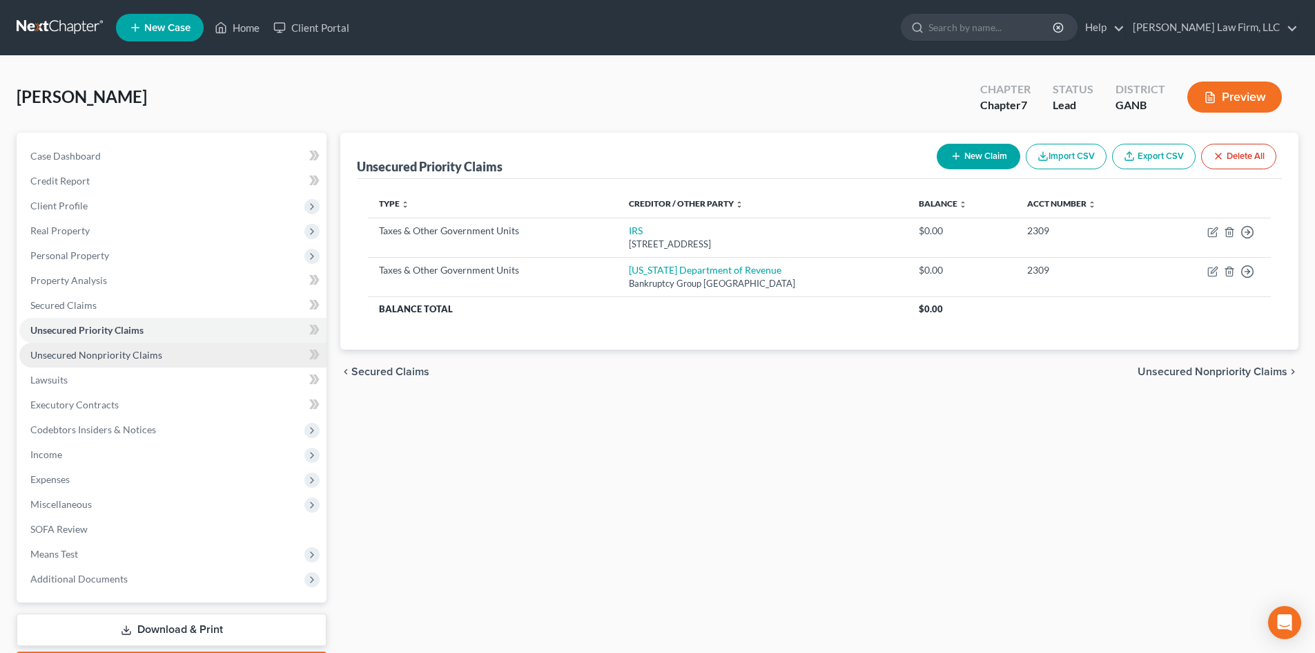
click at [52, 358] on span "Unsecured Nonpriority Claims" at bounding box center [96, 355] width 132 height 12
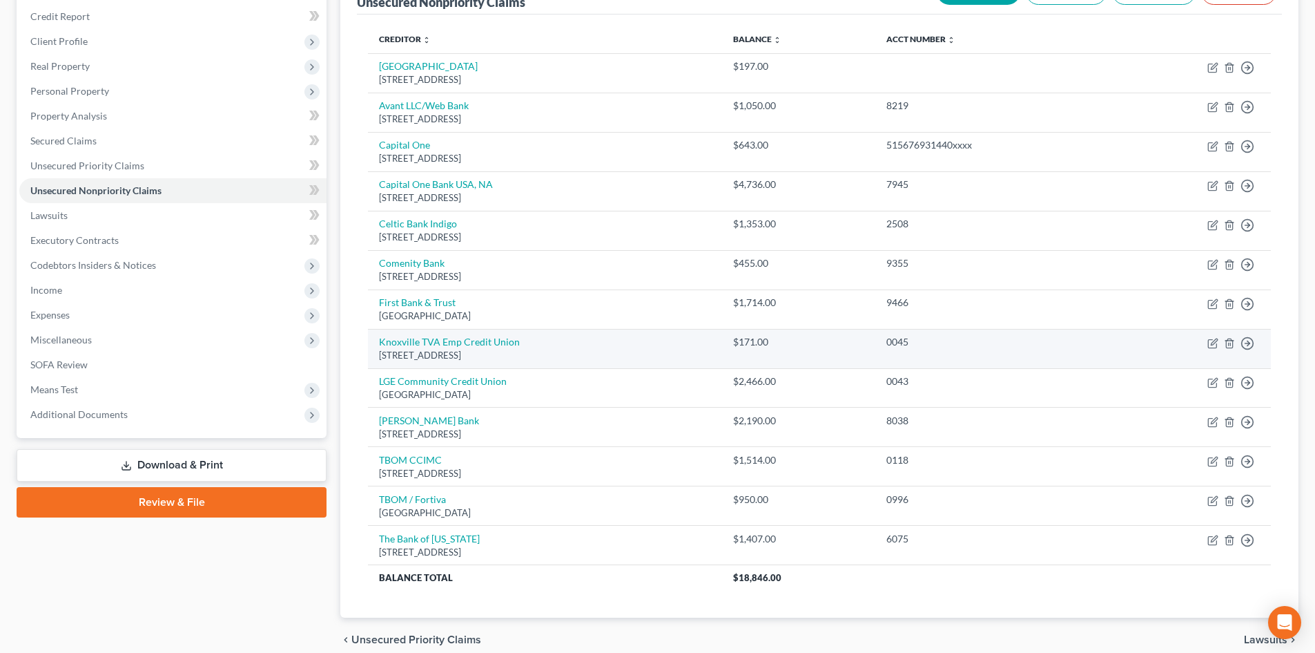
scroll to position [134, 0]
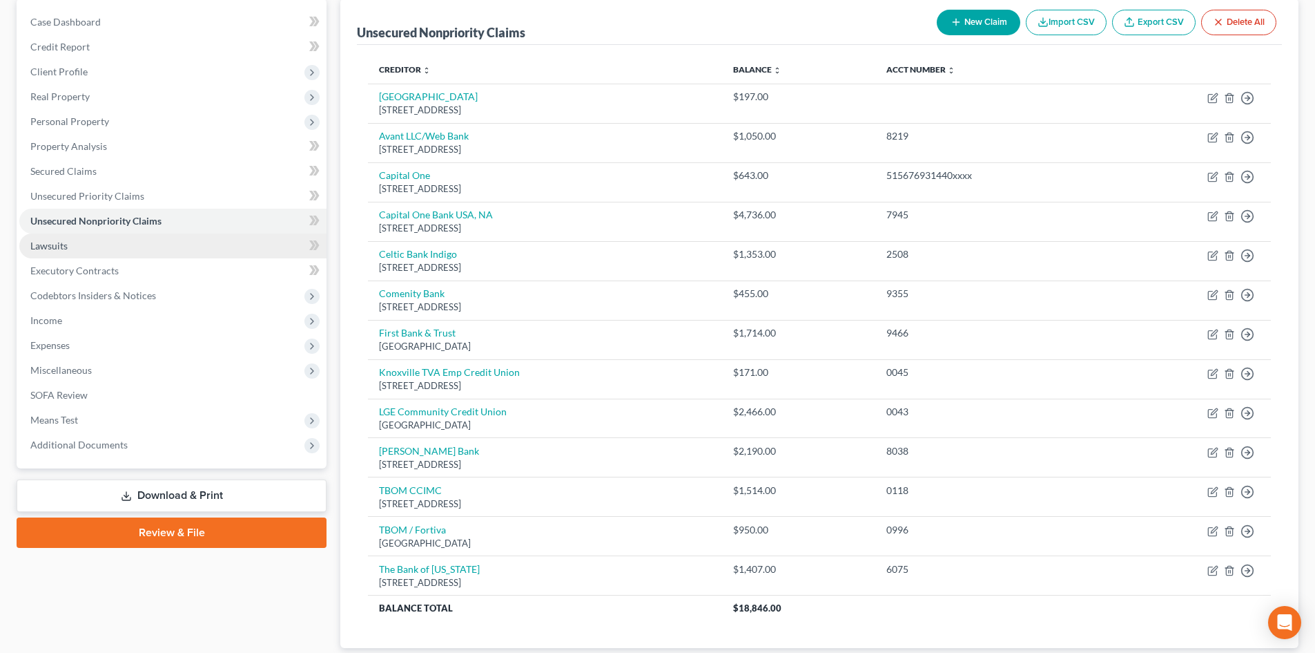
click at [57, 248] on span "Lawsuits" at bounding box center [48, 246] width 37 height 12
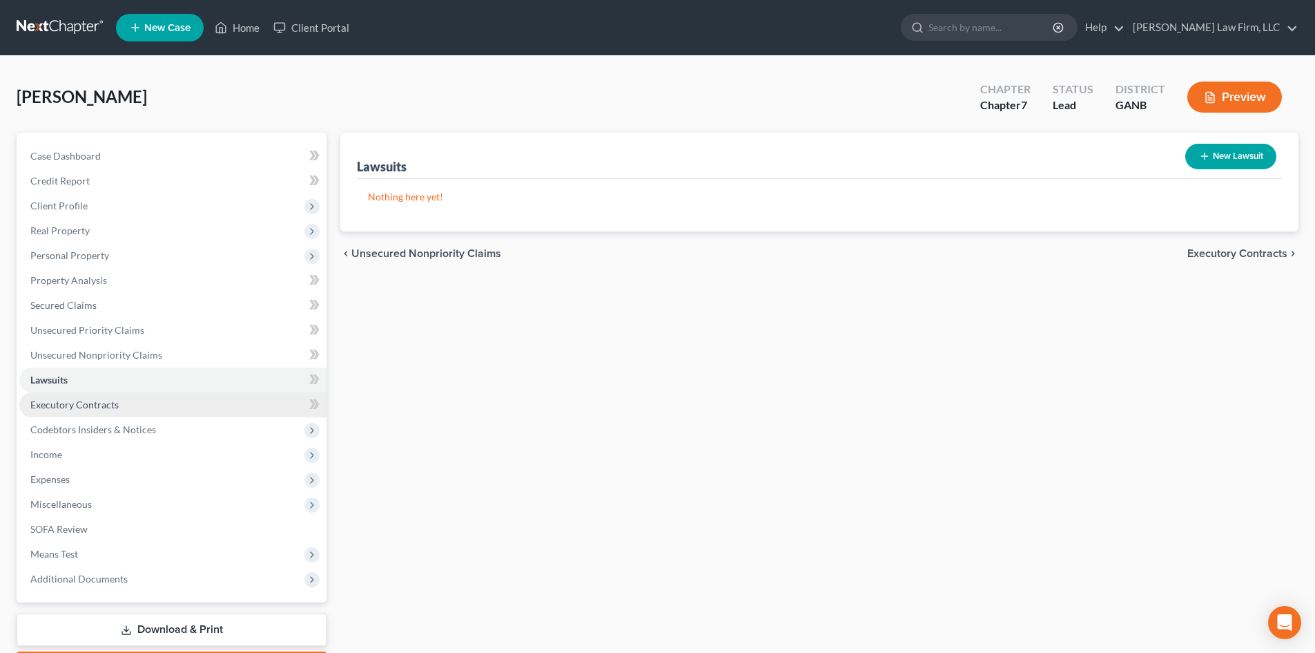
click at [49, 404] on span "Executory Contracts" at bounding box center [74, 404] width 88 height 12
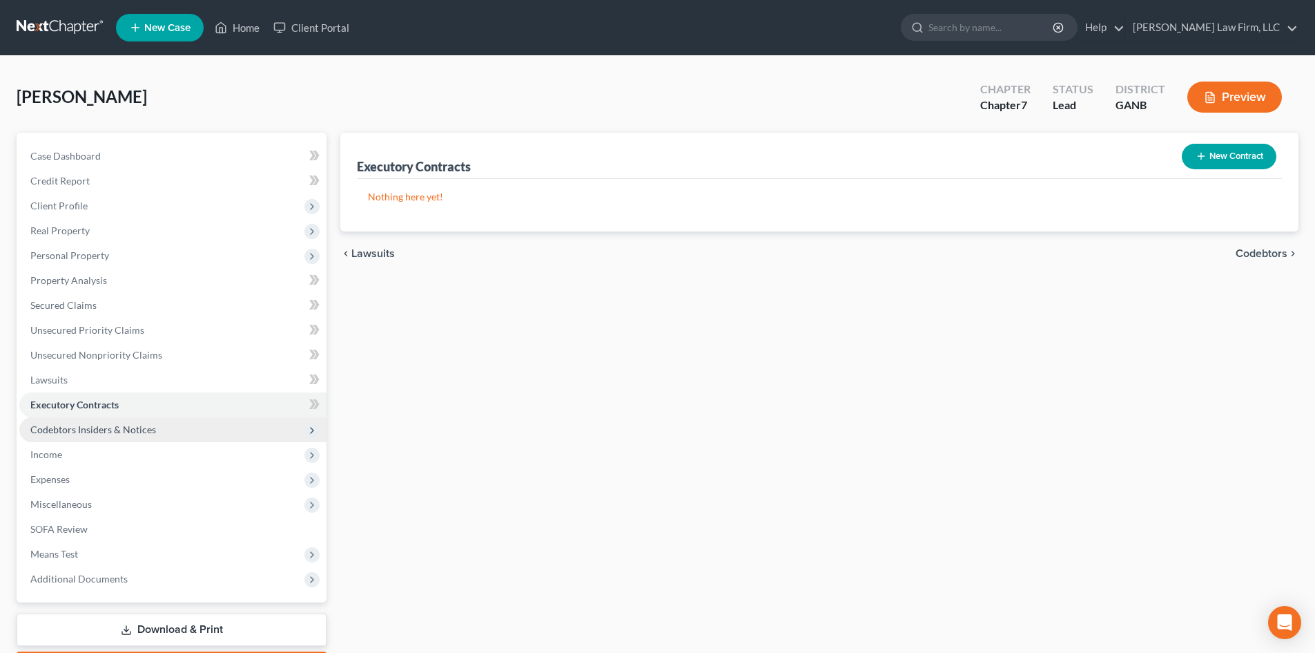
click at [68, 434] on span "Codebtors Insiders & Notices" at bounding box center [93, 429] width 126 height 12
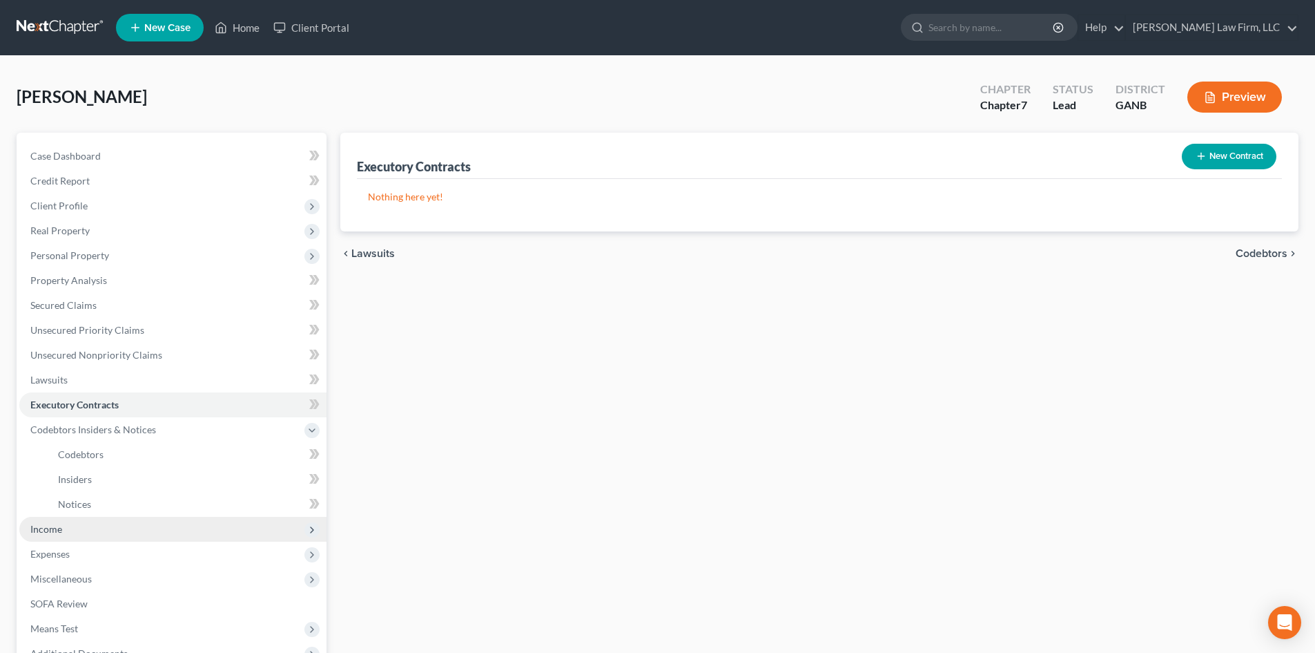
click at [46, 534] on span "Income" at bounding box center [172, 529] width 307 height 25
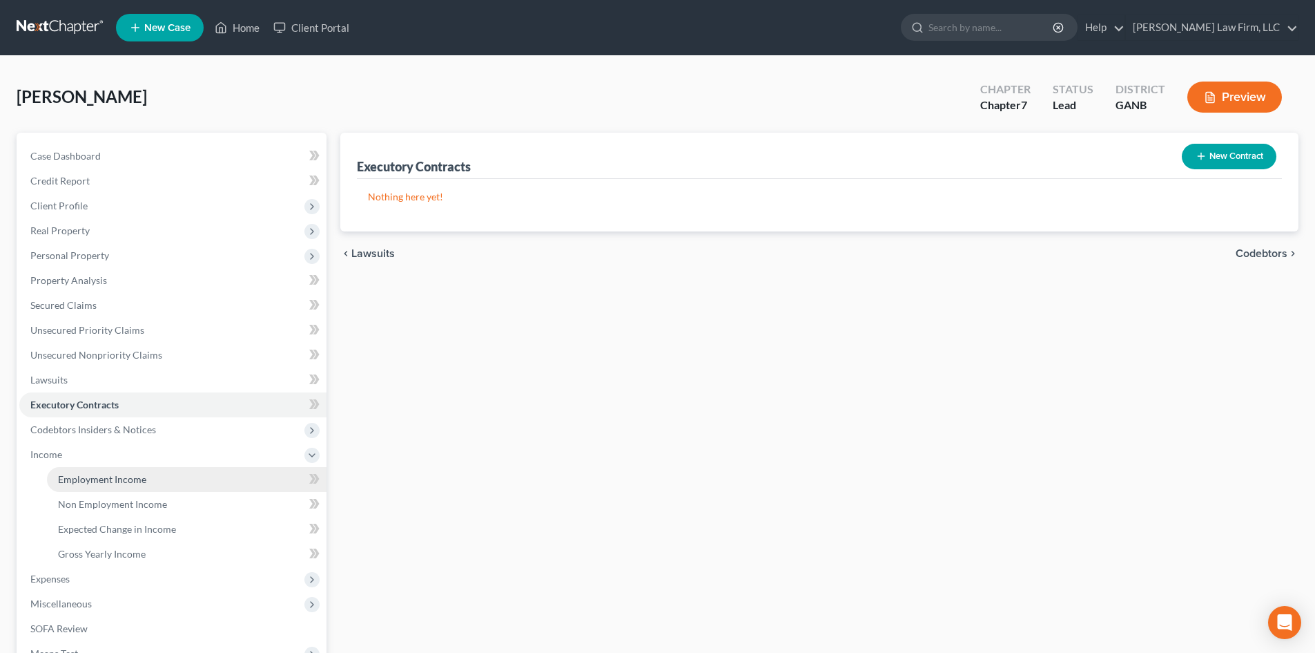
click at [77, 481] on span "Employment Income" at bounding box center [102, 479] width 88 height 12
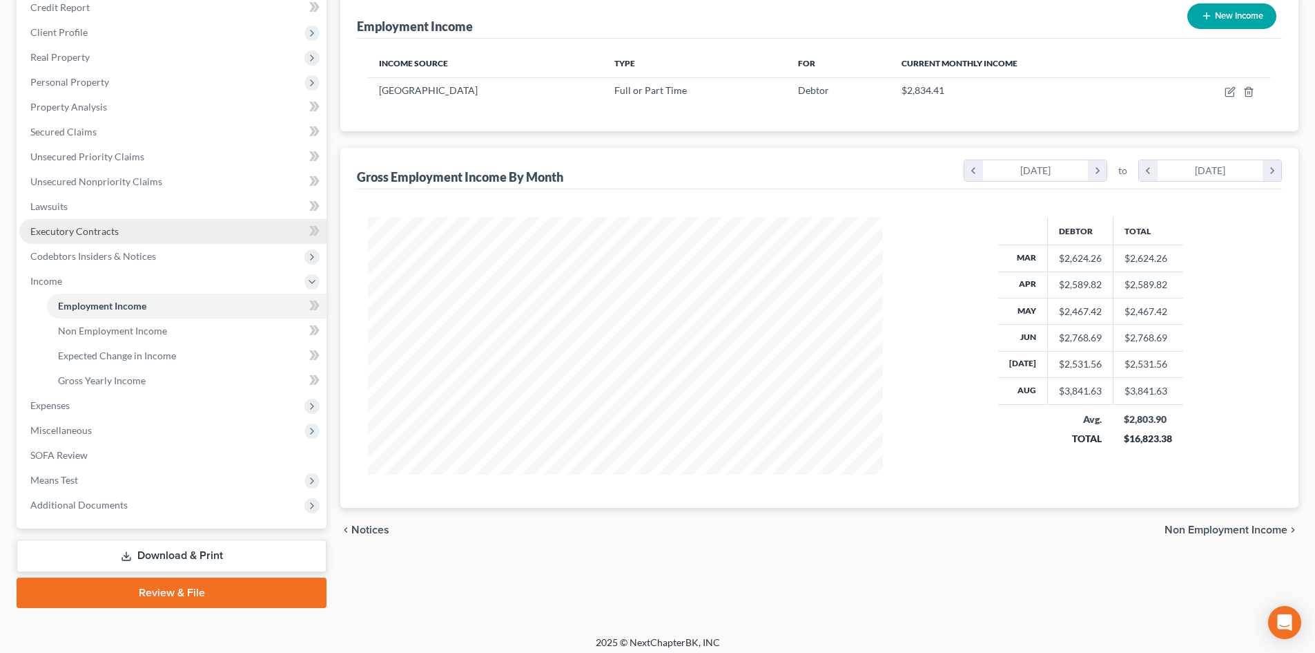
scroll to position [181, 0]
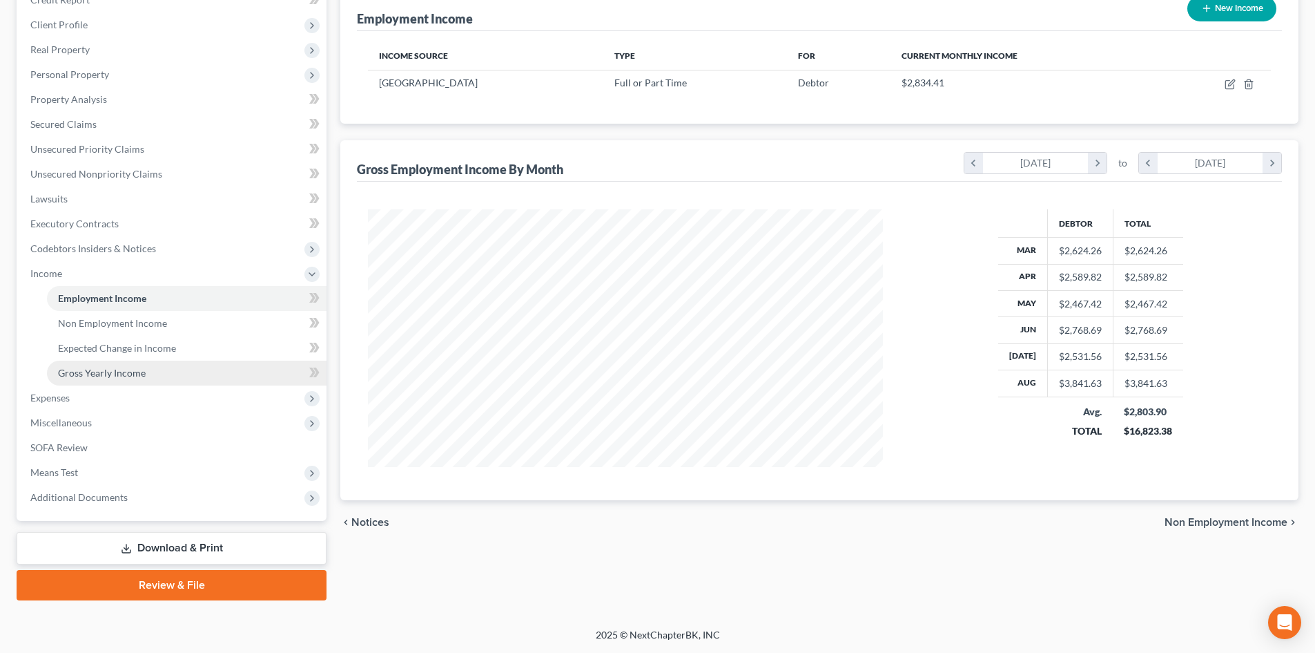
click at [81, 369] on span "Gross Yearly Income" at bounding box center [102, 373] width 88 height 12
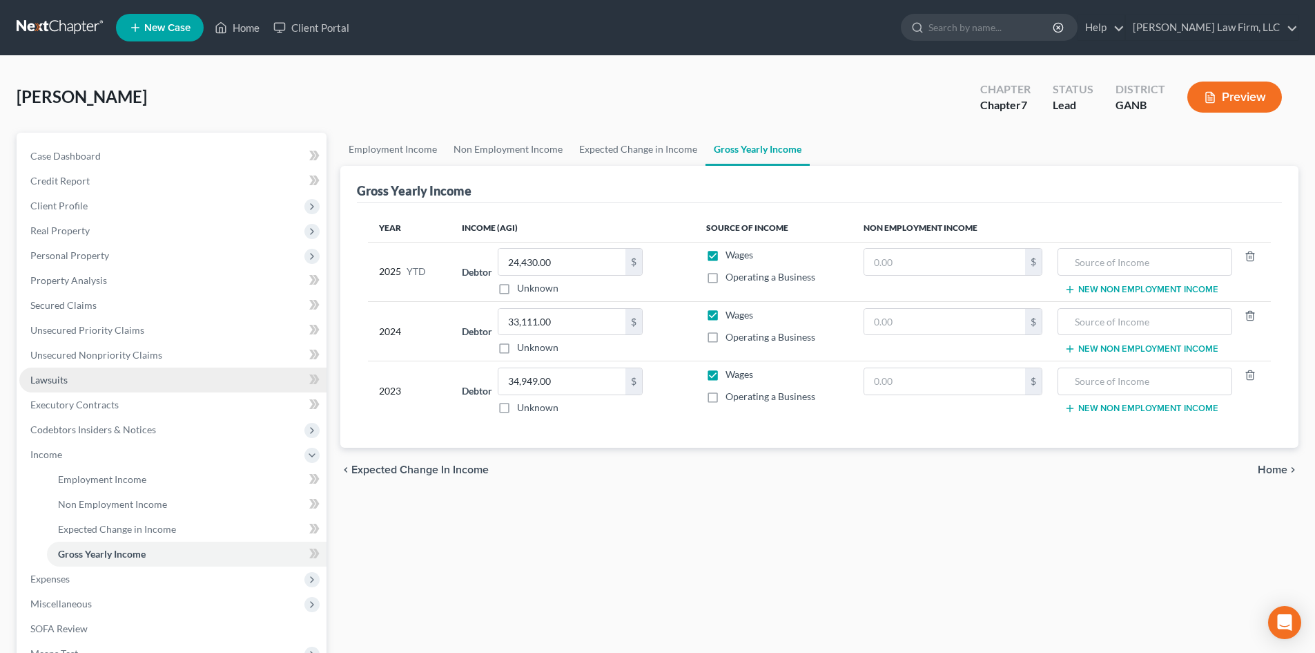
scroll to position [181, 0]
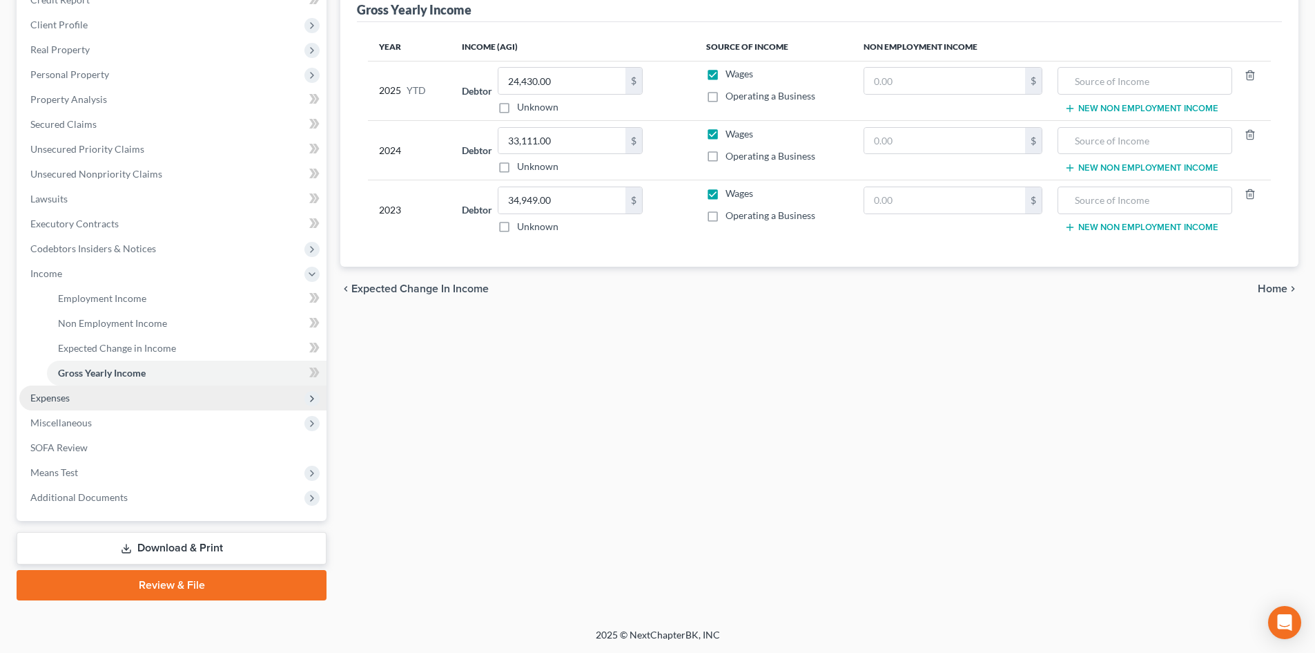
click at [29, 407] on span "Expenses" at bounding box center [172, 397] width 307 height 25
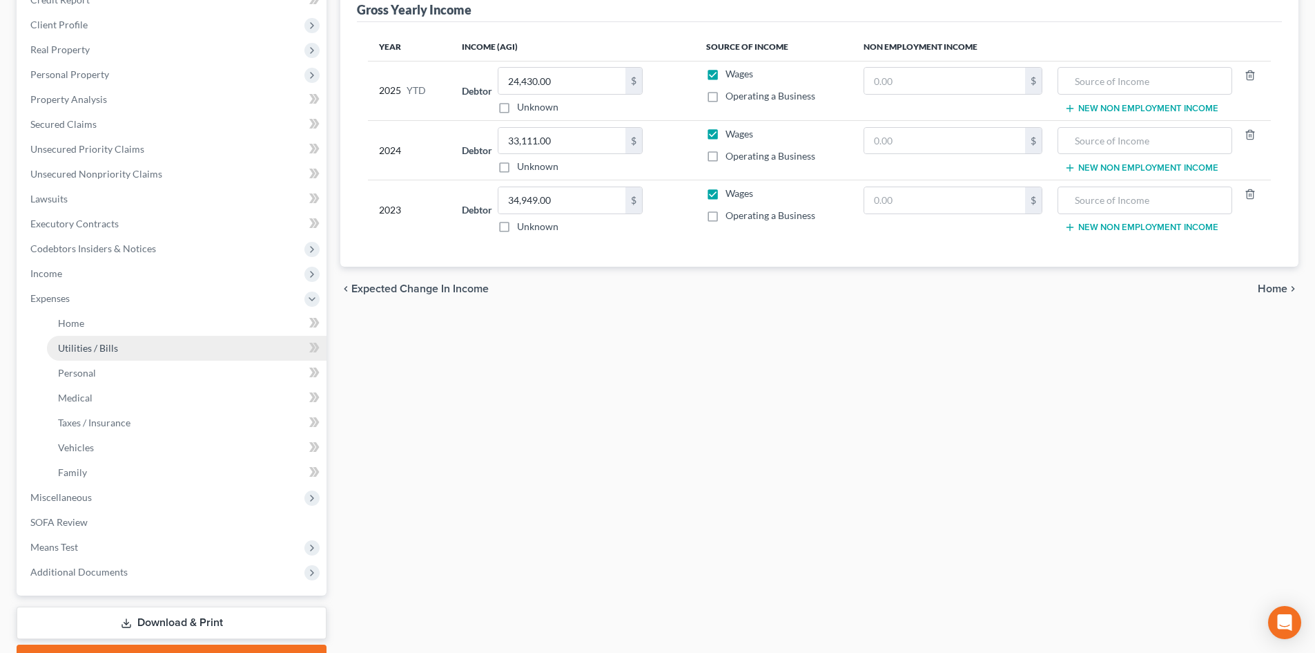
click at [73, 348] on span "Utilities / Bills" at bounding box center [88, 348] width 60 height 12
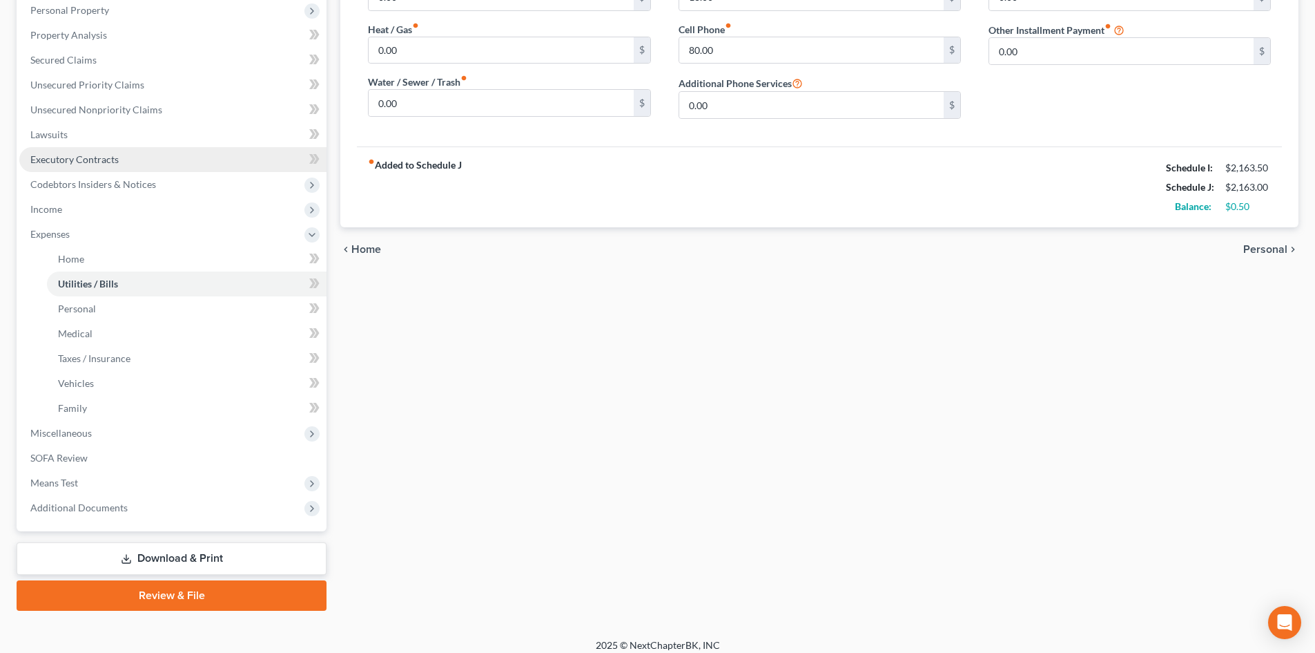
scroll to position [255, 0]
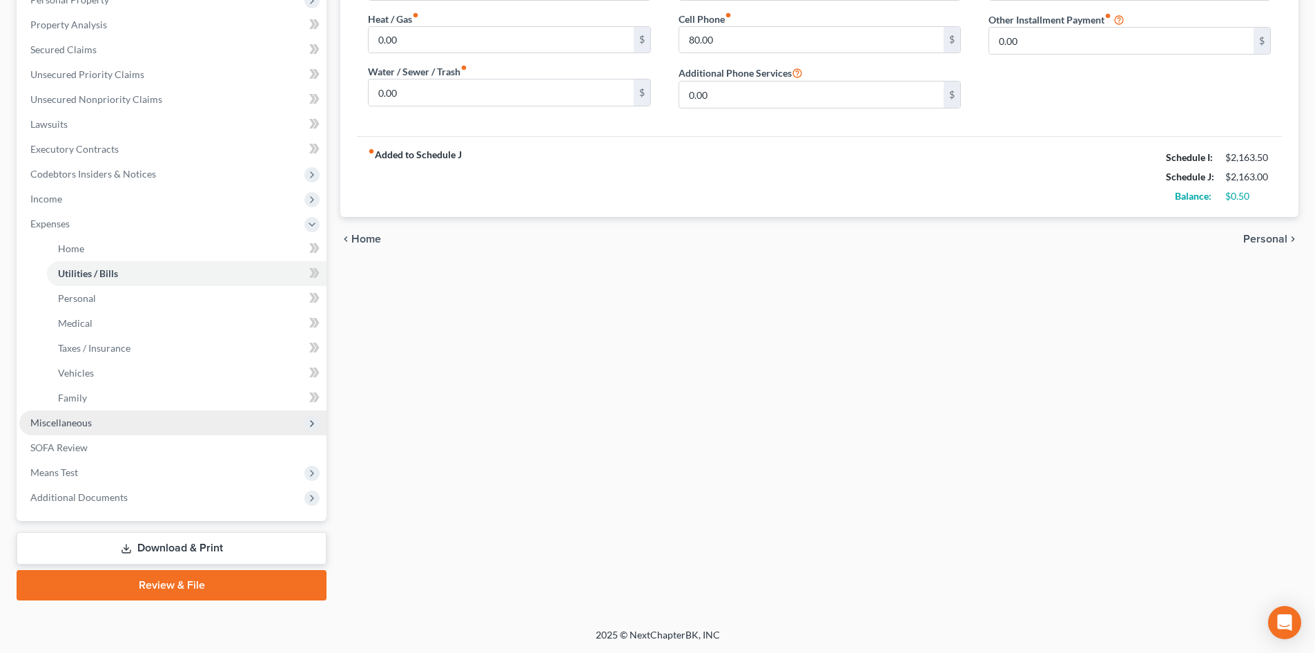
click at [66, 421] on span "Miscellaneous" at bounding box center [60, 422] width 61 height 12
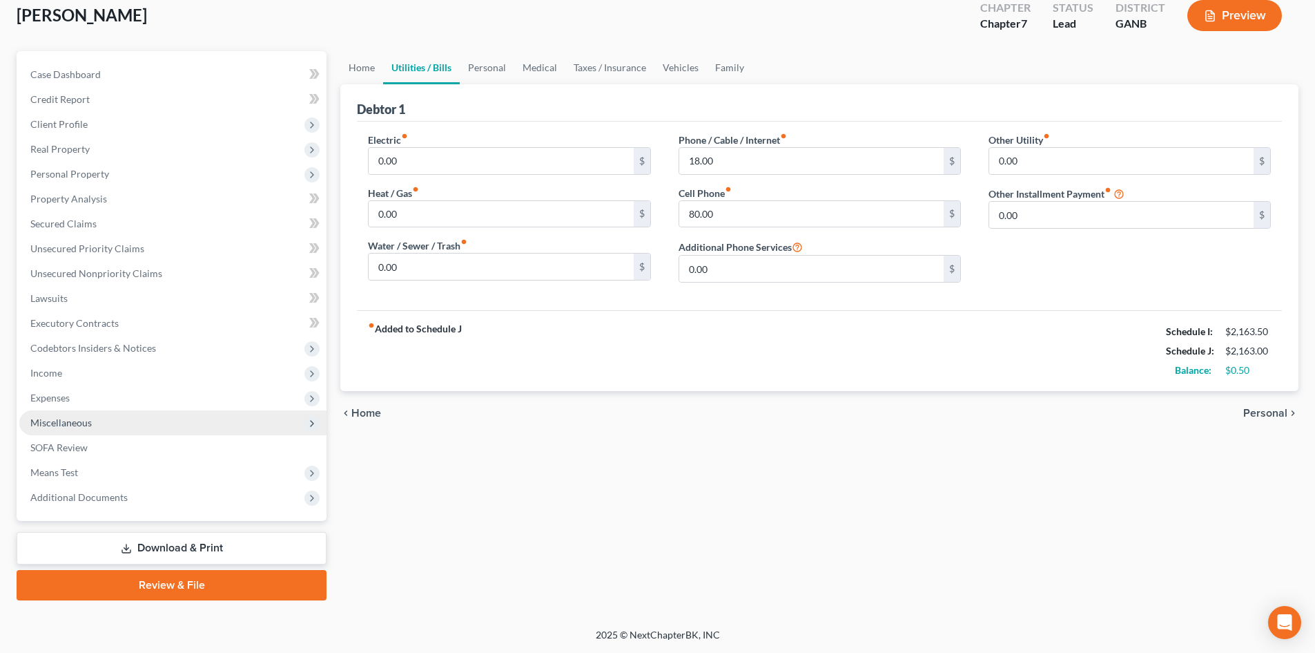
scroll to position [81, 0]
click at [54, 426] on span "Miscellaneous" at bounding box center [60, 422] width 61 height 12
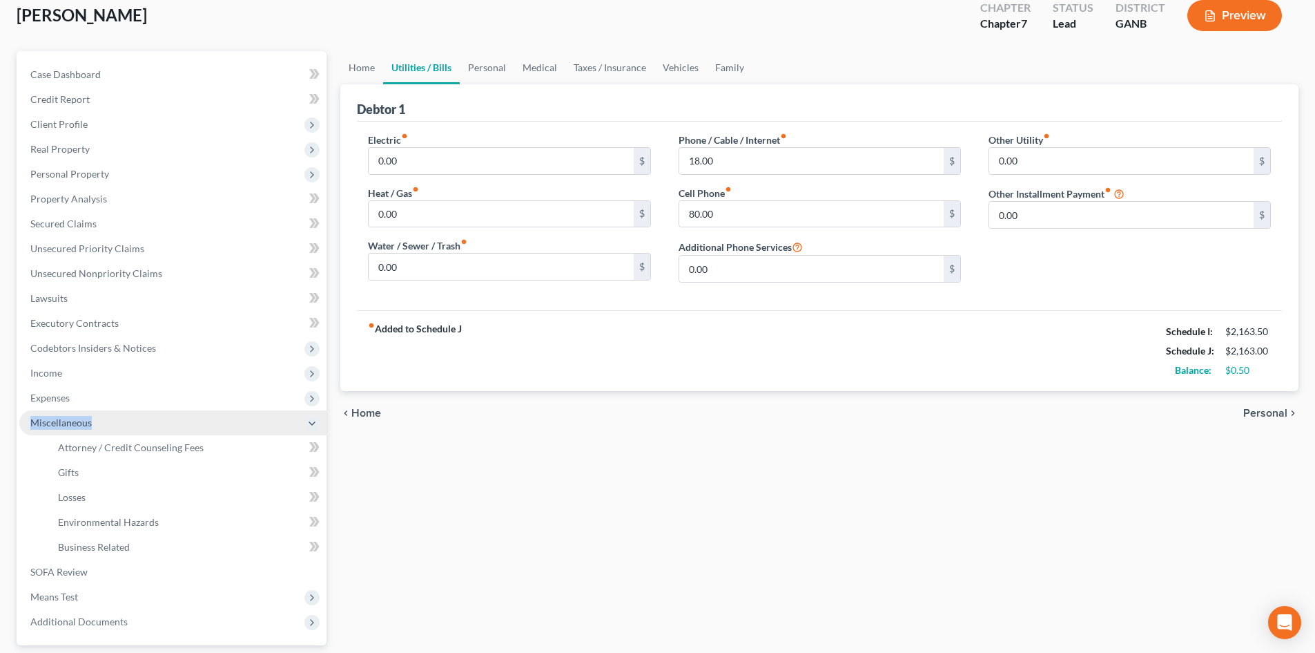
scroll to position [206, 0]
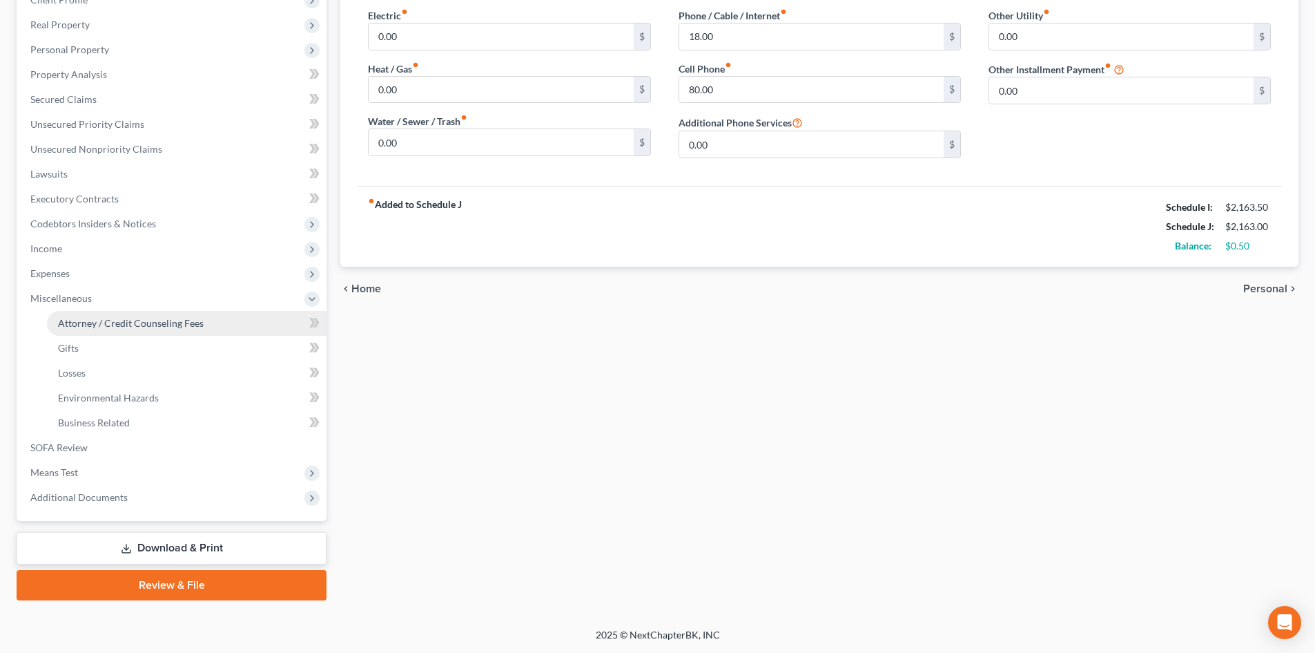
drag, startPoint x: 136, startPoint y: 321, endPoint x: 135, endPoint y: 330, distance: 9.1
click at [135, 320] on span "Attorney / Credit Counseling Fees" at bounding box center [131, 323] width 146 height 12
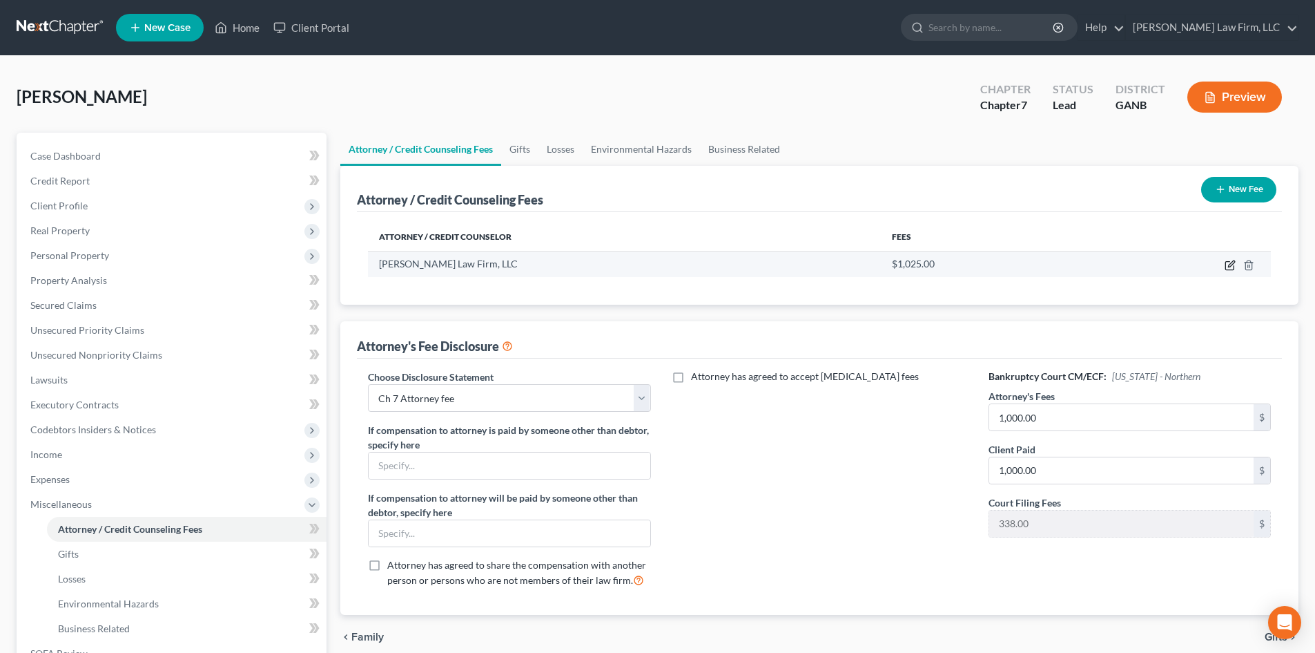
click at [1228, 270] on icon "button" at bounding box center [1230, 266] width 8 height 8
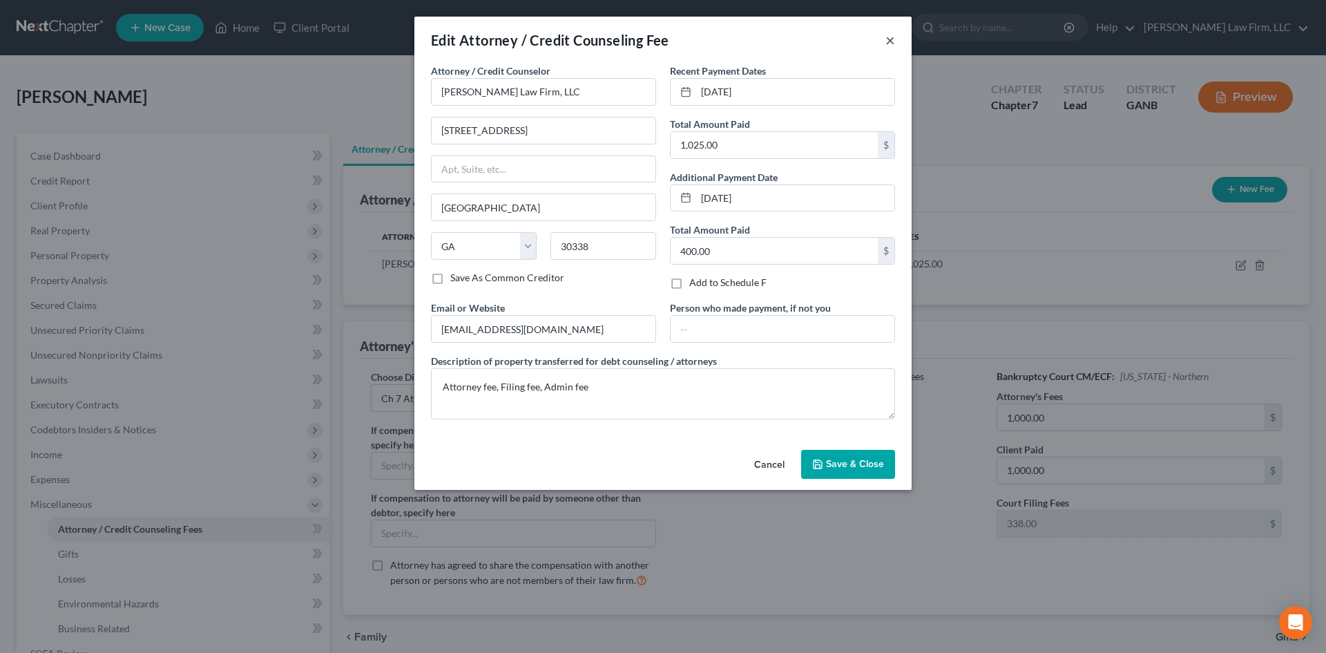
click at [891, 40] on button "×" at bounding box center [890, 40] width 10 height 17
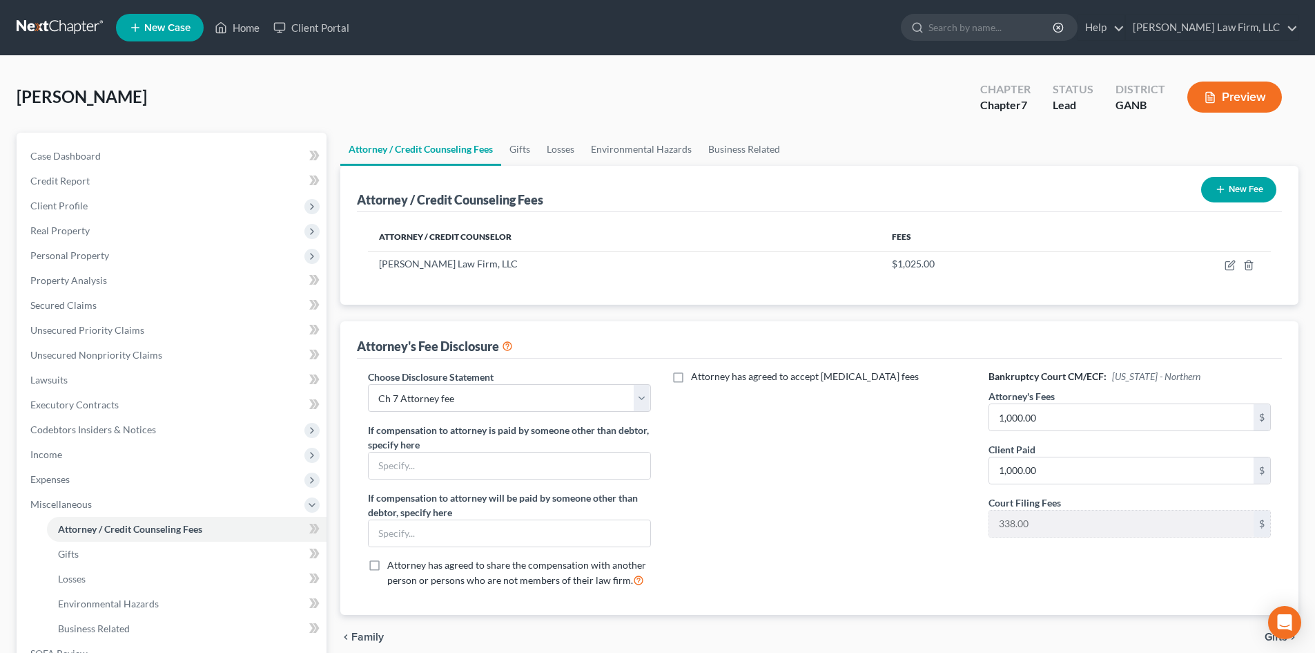
click at [1243, 195] on button "New Fee" at bounding box center [1239, 190] width 75 height 26
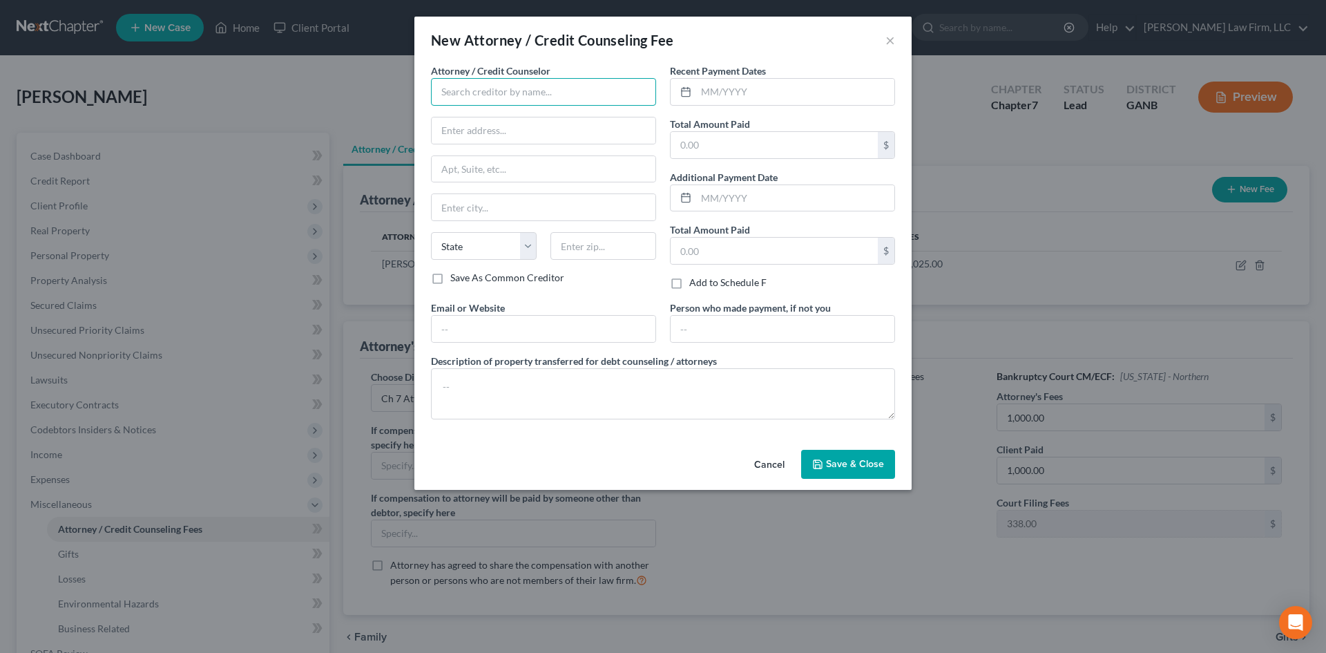
click at [485, 97] on input "text" at bounding box center [543, 92] width 225 height 28
click at [485, 109] on div "Evergreen Financial Counseling" at bounding box center [514, 116] width 144 height 14
click at [476, 332] on input "text" at bounding box center [544, 329] width 224 height 26
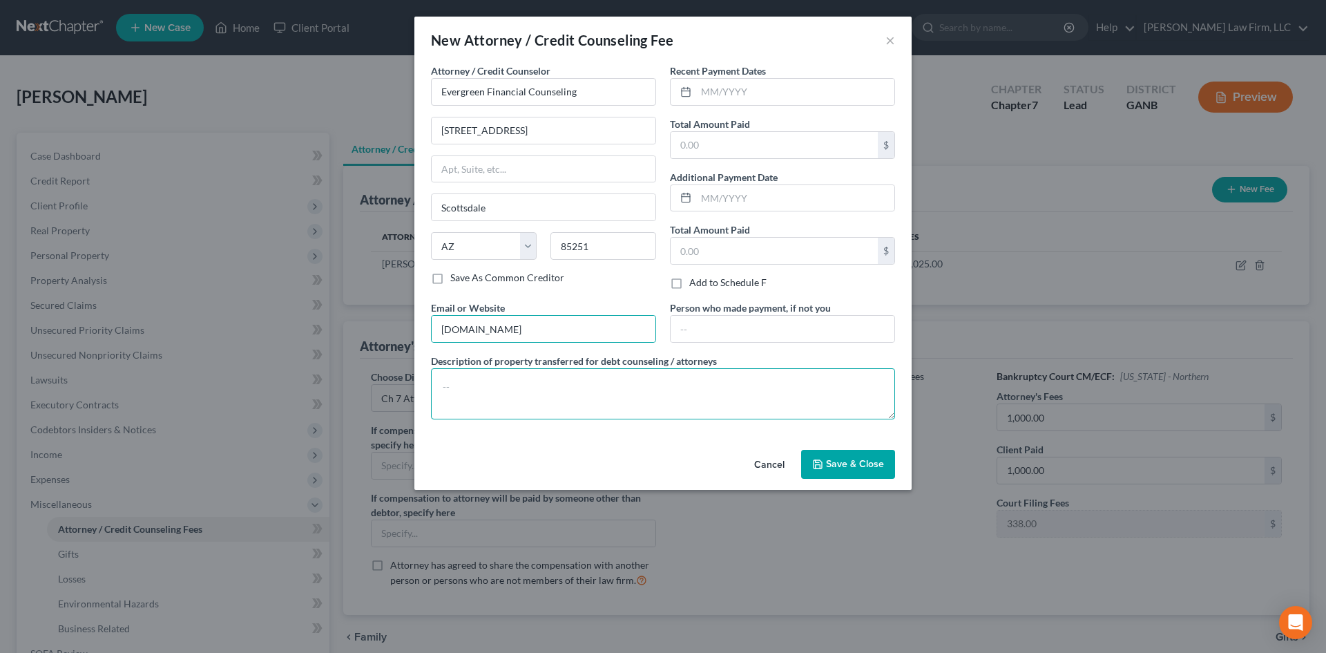
click at [648, 385] on textarea at bounding box center [663, 393] width 464 height 51
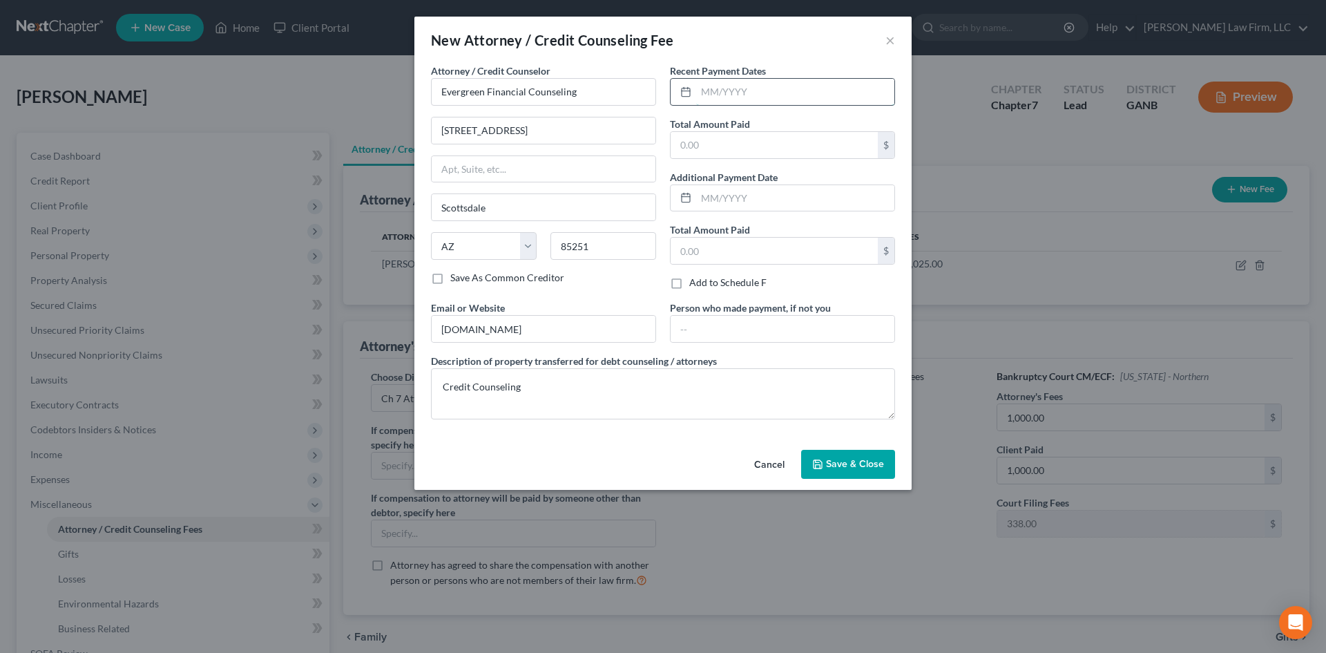
click at [732, 94] on input "text" at bounding box center [795, 92] width 198 height 26
click at [740, 94] on input "text" at bounding box center [795, 92] width 198 height 26
click at [842, 461] on span "Save & Close" at bounding box center [855, 464] width 58 height 12
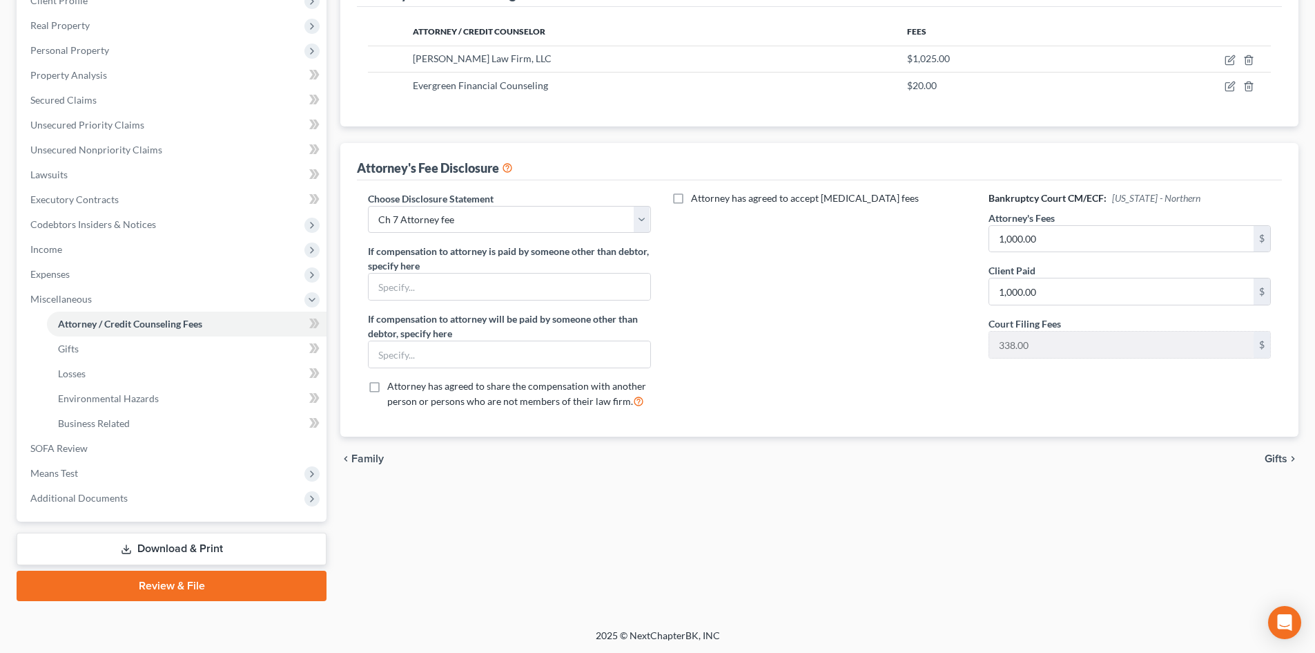
scroll to position [206, 0]
drag, startPoint x: 39, startPoint y: 302, endPoint x: 39, endPoint y: 314, distance: 11.0
click at [39, 302] on span "Miscellaneous" at bounding box center [60, 298] width 61 height 12
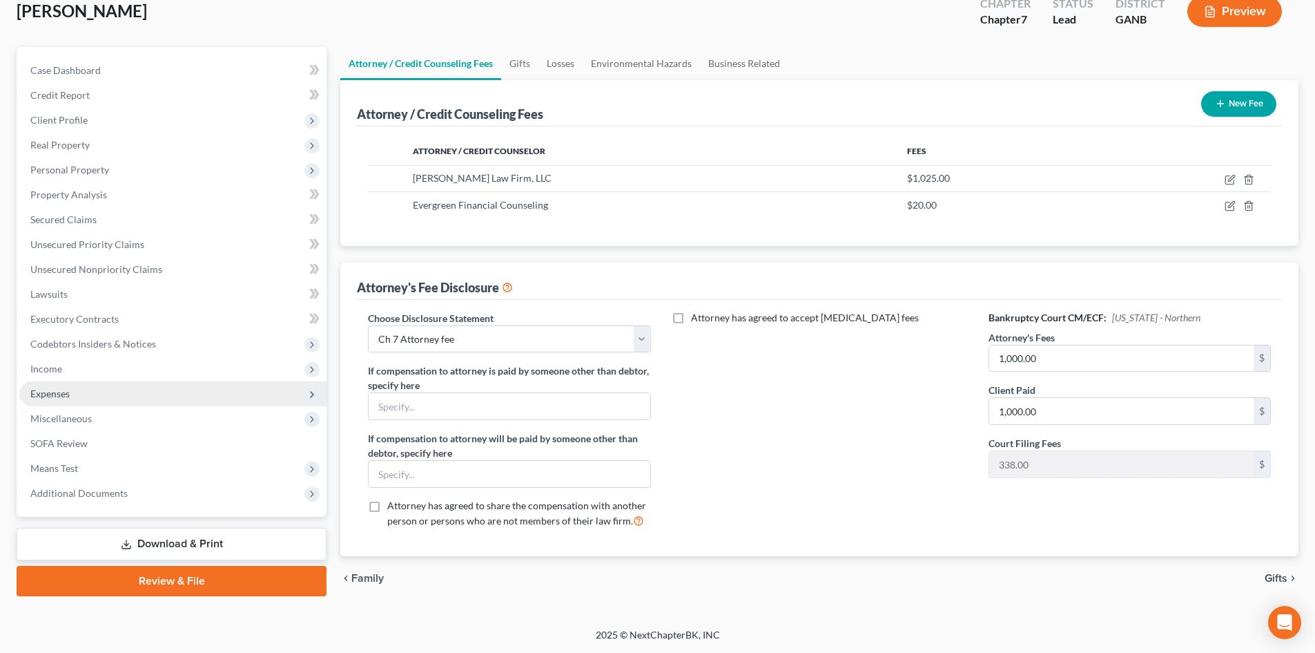
scroll to position [86, 0]
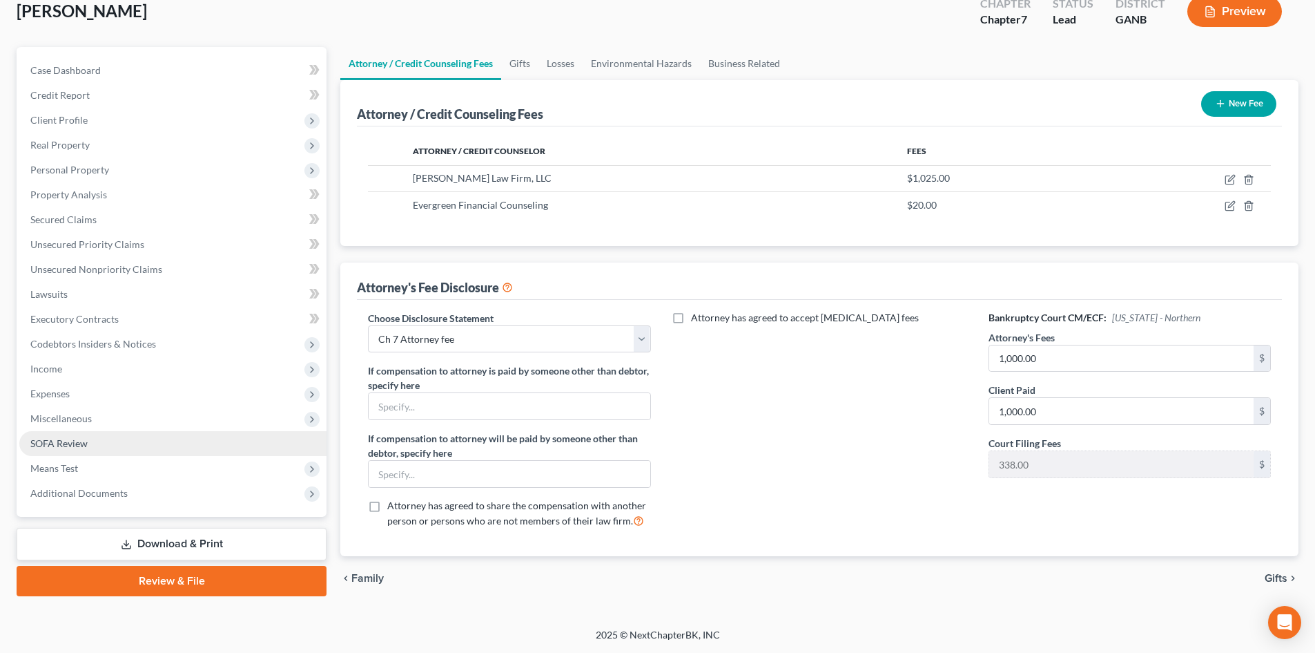
drag, startPoint x: 62, startPoint y: 469, endPoint x: 134, endPoint y: 441, distance: 76.9
click at [63, 469] on span "Means Test" at bounding box center [54, 468] width 48 height 12
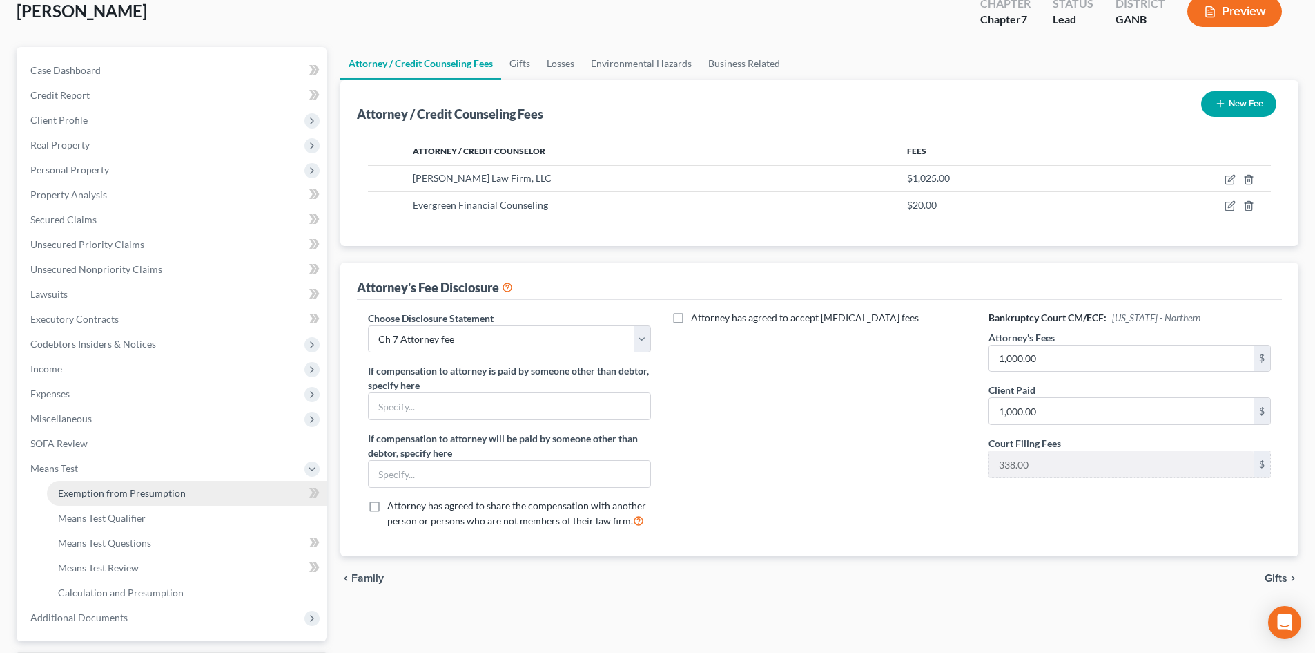
scroll to position [206, 0]
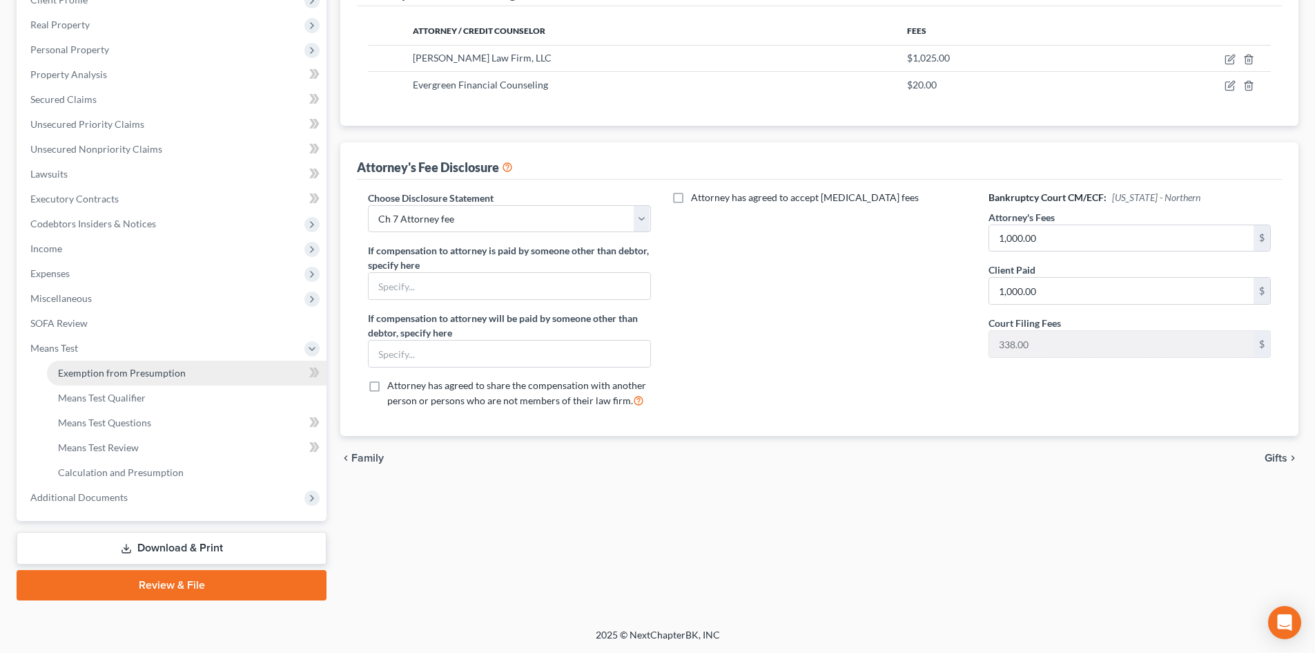
click at [113, 372] on span "Exemption from Presumption" at bounding box center [122, 373] width 128 height 12
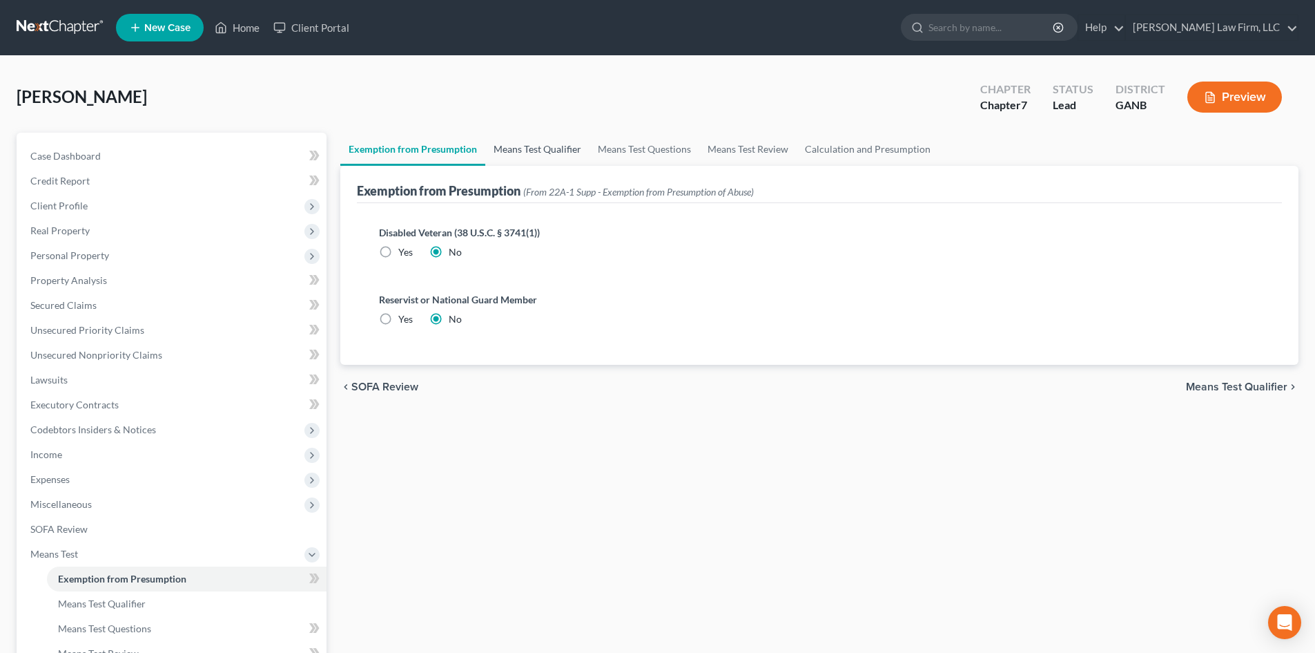
click at [532, 139] on link "Means Test Qualifier" at bounding box center [537, 149] width 104 height 33
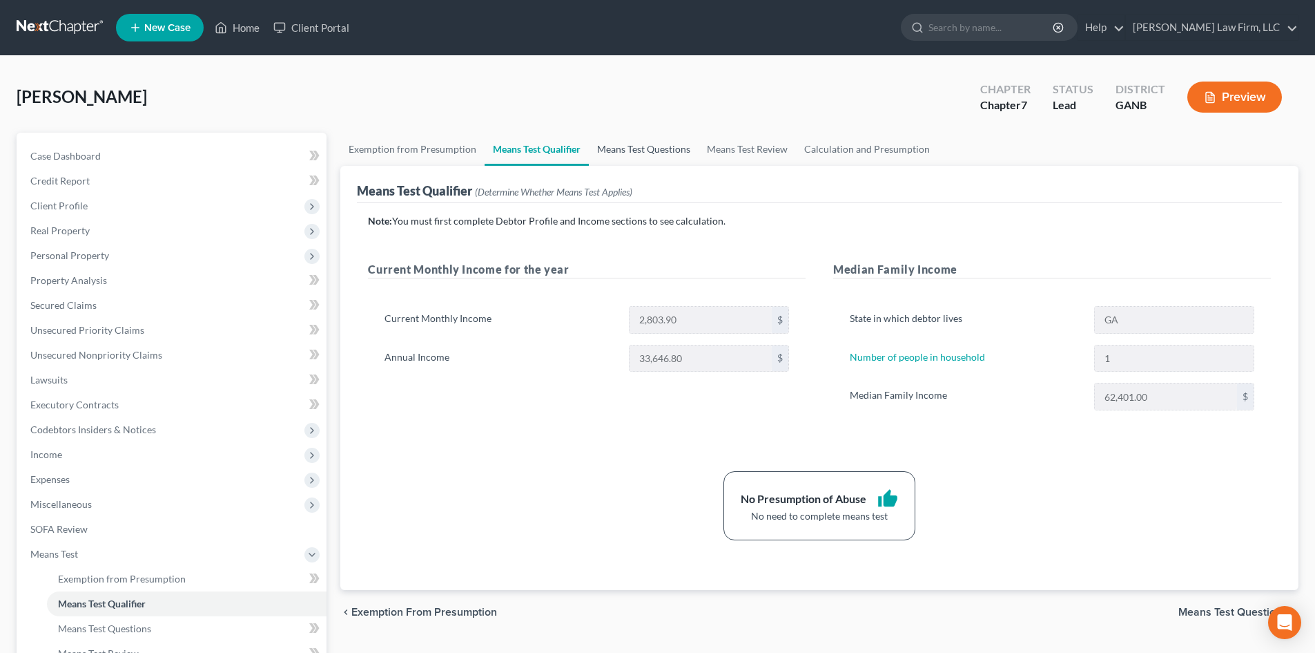
click at [673, 153] on link "Means Test Questions" at bounding box center [644, 149] width 110 height 33
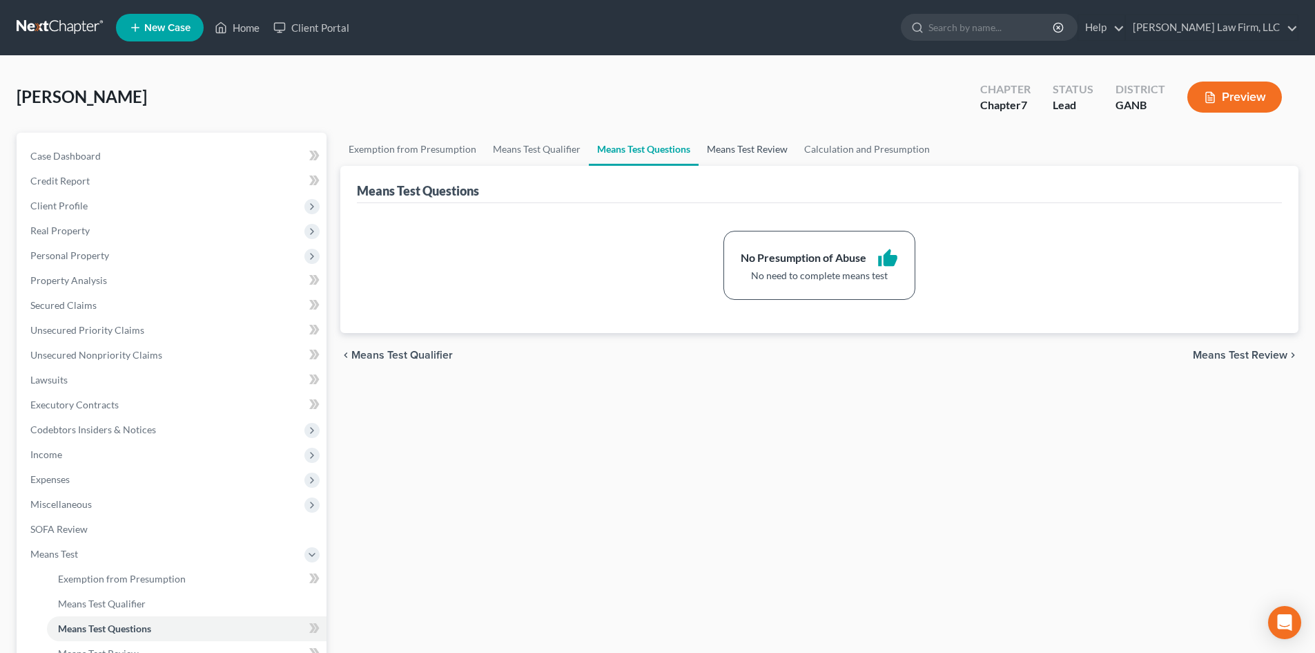
click at [740, 153] on link "Means Test Review" at bounding box center [747, 149] width 97 height 33
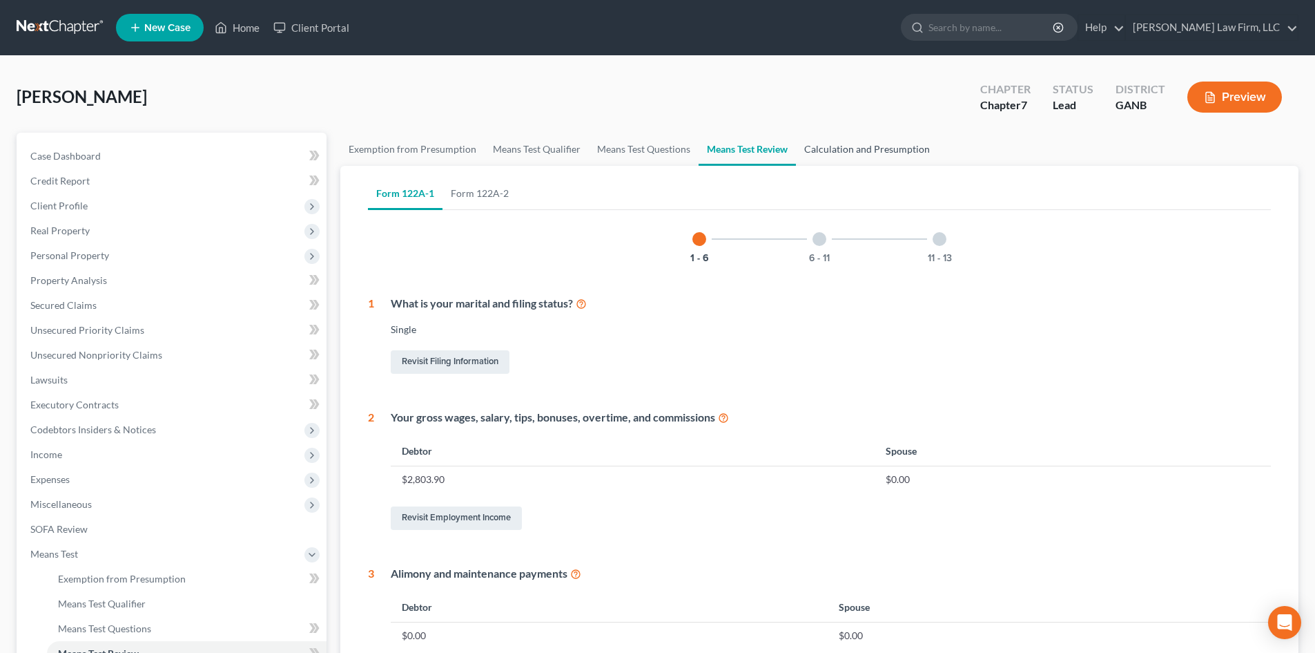
click at [846, 151] on link "Calculation and Presumption" at bounding box center [867, 149] width 142 height 33
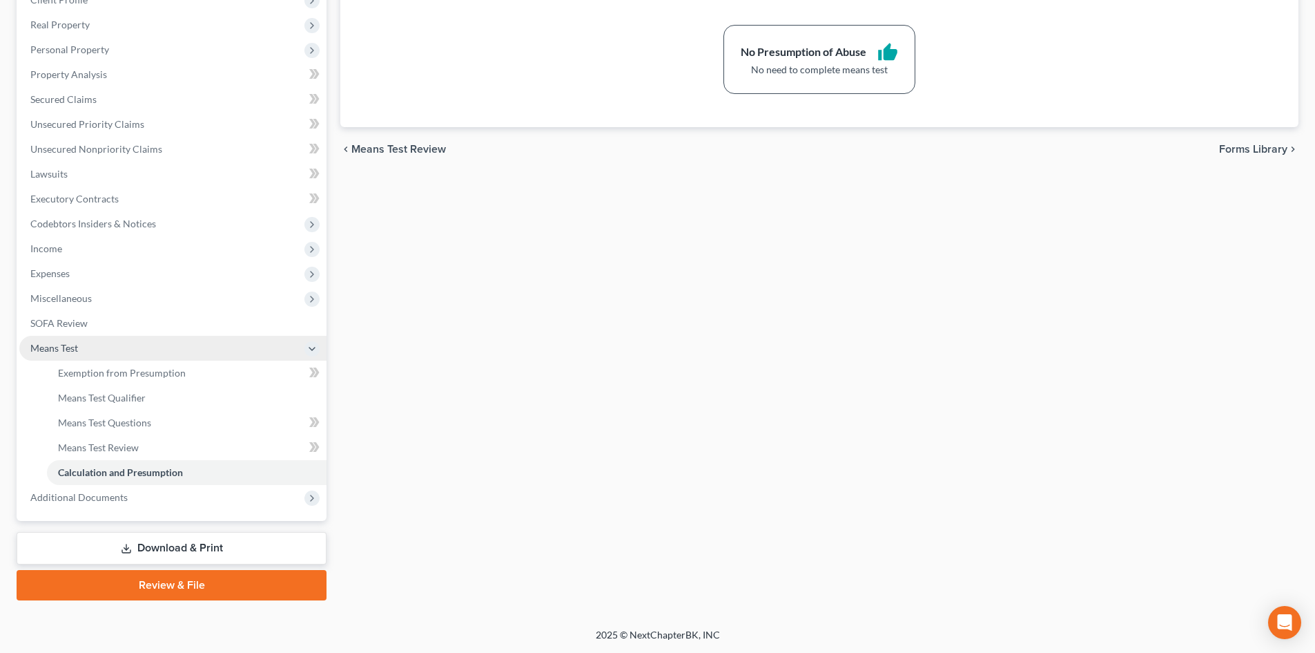
click at [71, 343] on span "Means Test" at bounding box center [54, 348] width 48 height 12
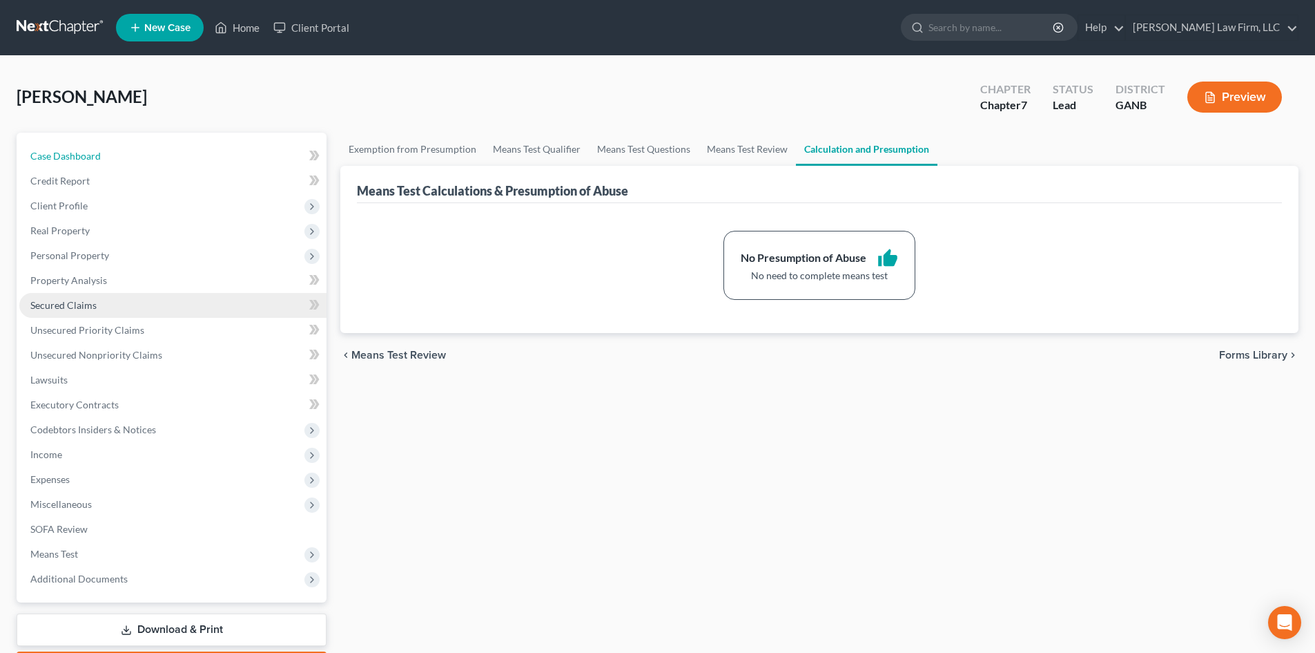
drag, startPoint x: 78, startPoint y: 166, endPoint x: 229, endPoint y: 308, distance: 207.1
click at [78, 166] on link "Case Dashboard" at bounding box center [172, 156] width 307 height 25
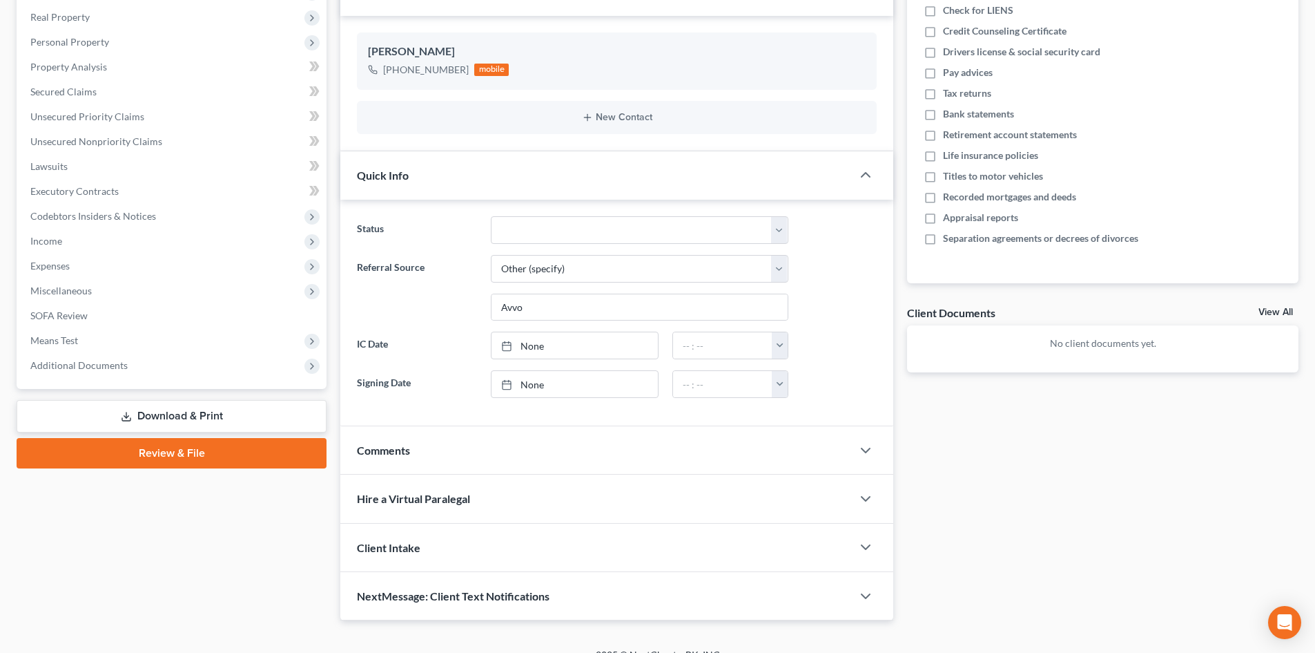
scroll to position [233, 0]
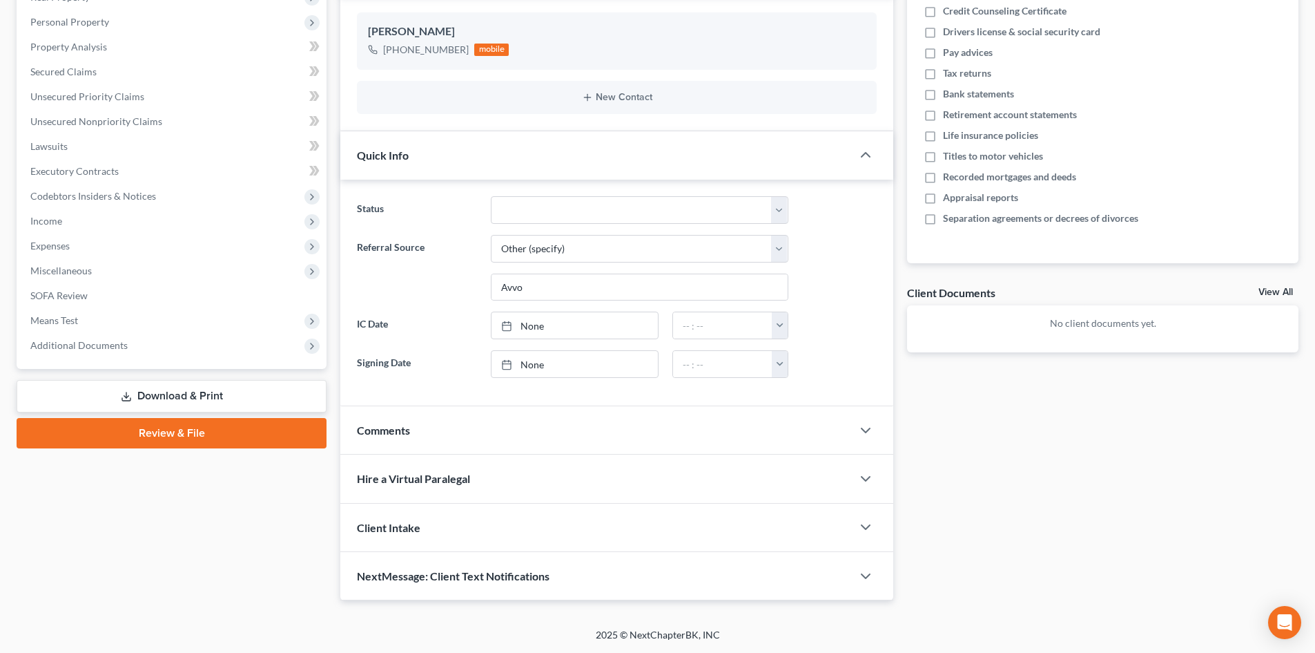
click at [170, 393] on link "Download & Print" at bounding box center [172, 396] width 310 height 32
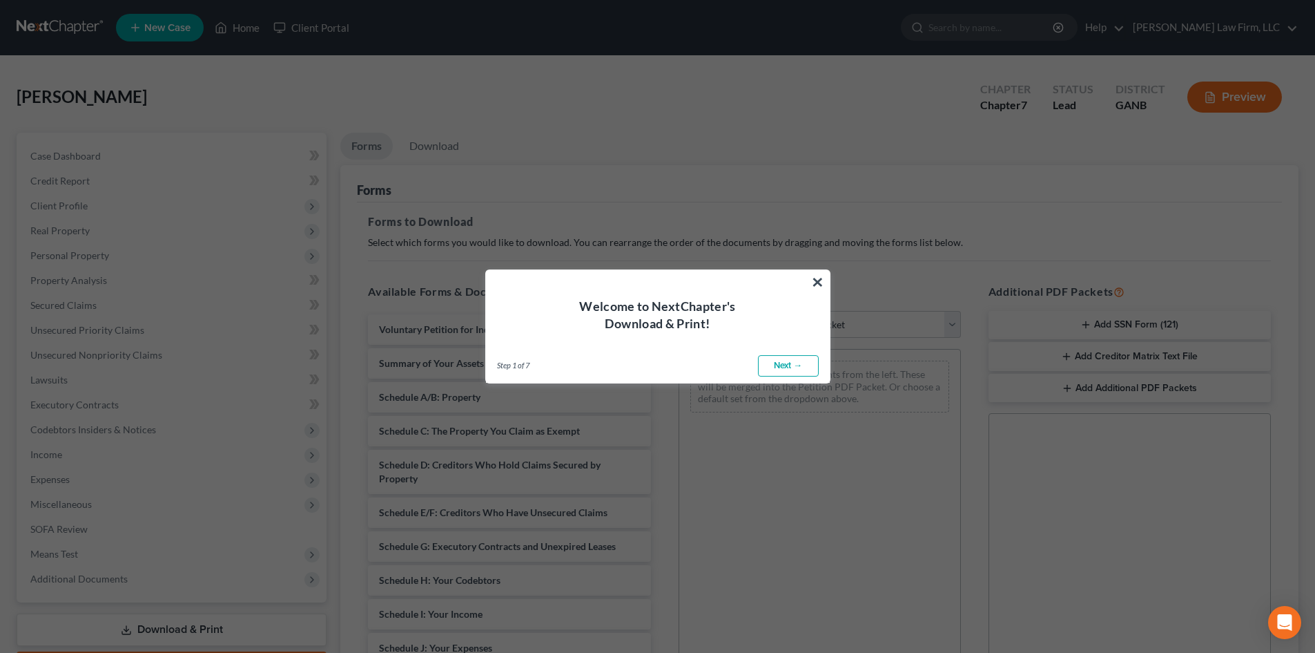
click at [777, 367] on link "Next →" at bounding box center [788, 366] width 61 height 22
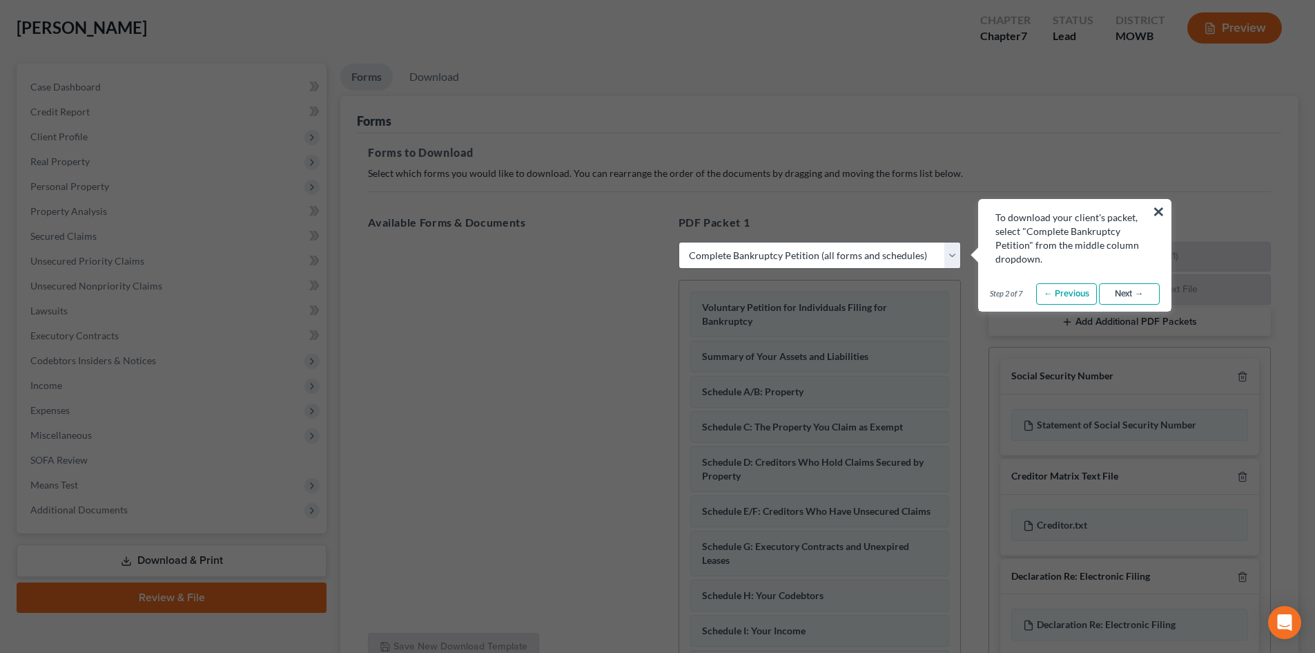
scroll to position [184, 0]
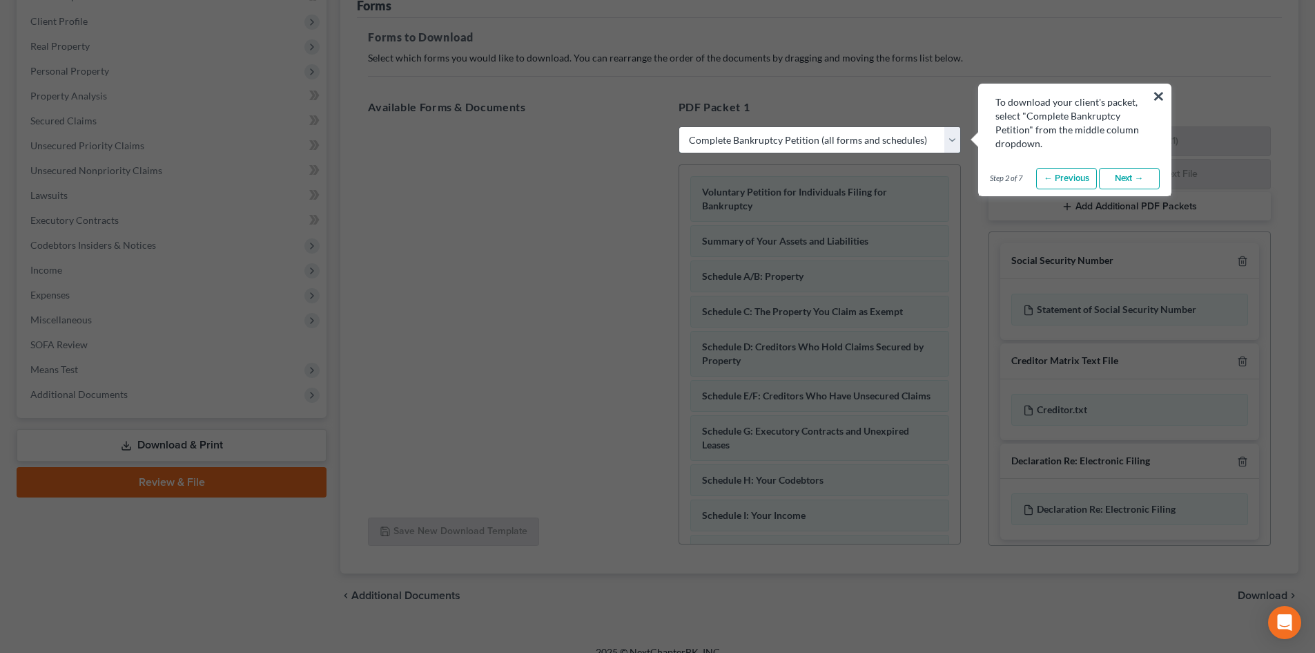
click at [877, 141] on select "Choose Default Petition PDF Packet Complete Bankruptcy Petition (all forms and …" at bounding box center [820, 140] width 282 height 28
click at [679, 126] on select "Choose Default Petition PDF Packet Complete Bankruptcy Petition (all forms and …" at bounding box center [820, 140] width 282 height 28
click at [1139, 177] on link "Next →" at bounding box center [1129, 179] width 61 height 22
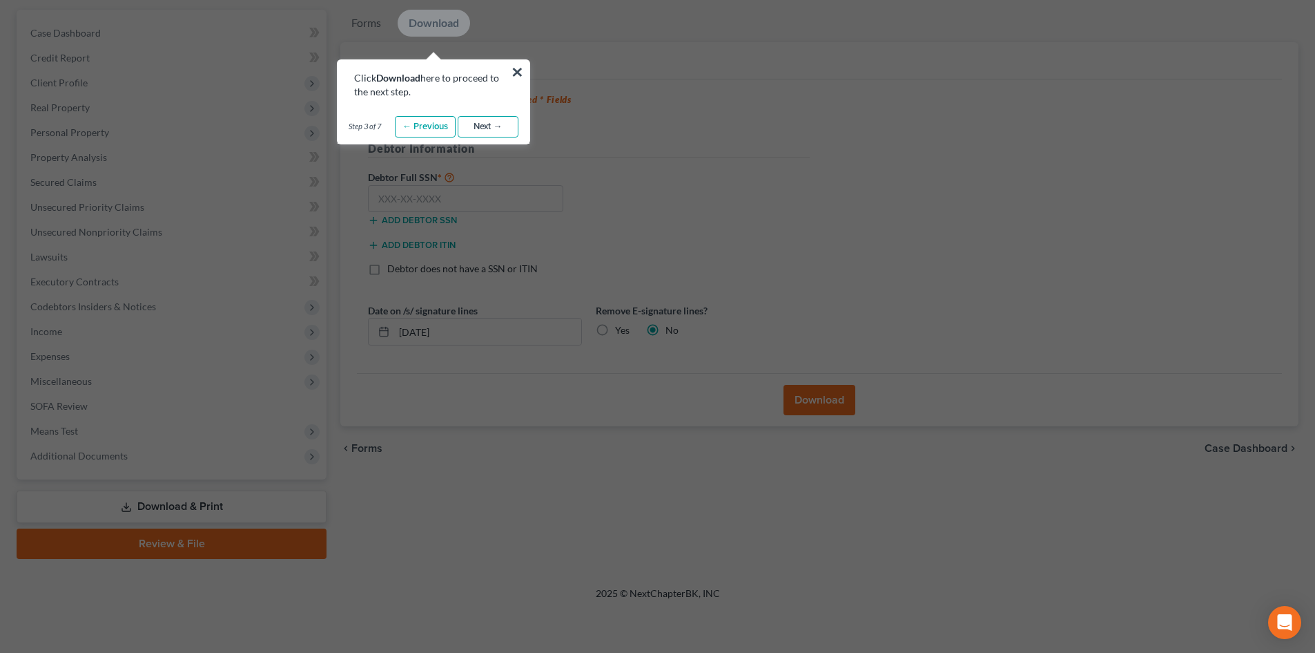
scroll to position [92, 0]
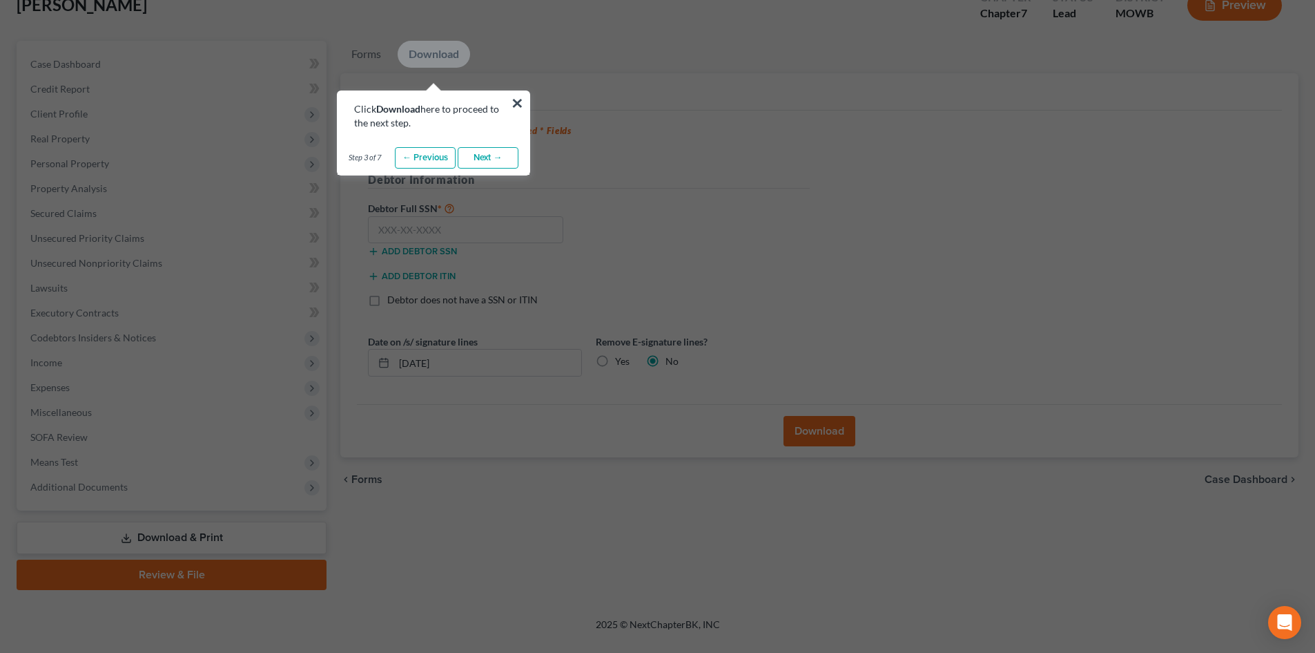
click at [483, 161] on link "Next →" at bounding box center [488, 158] width 61 height 22
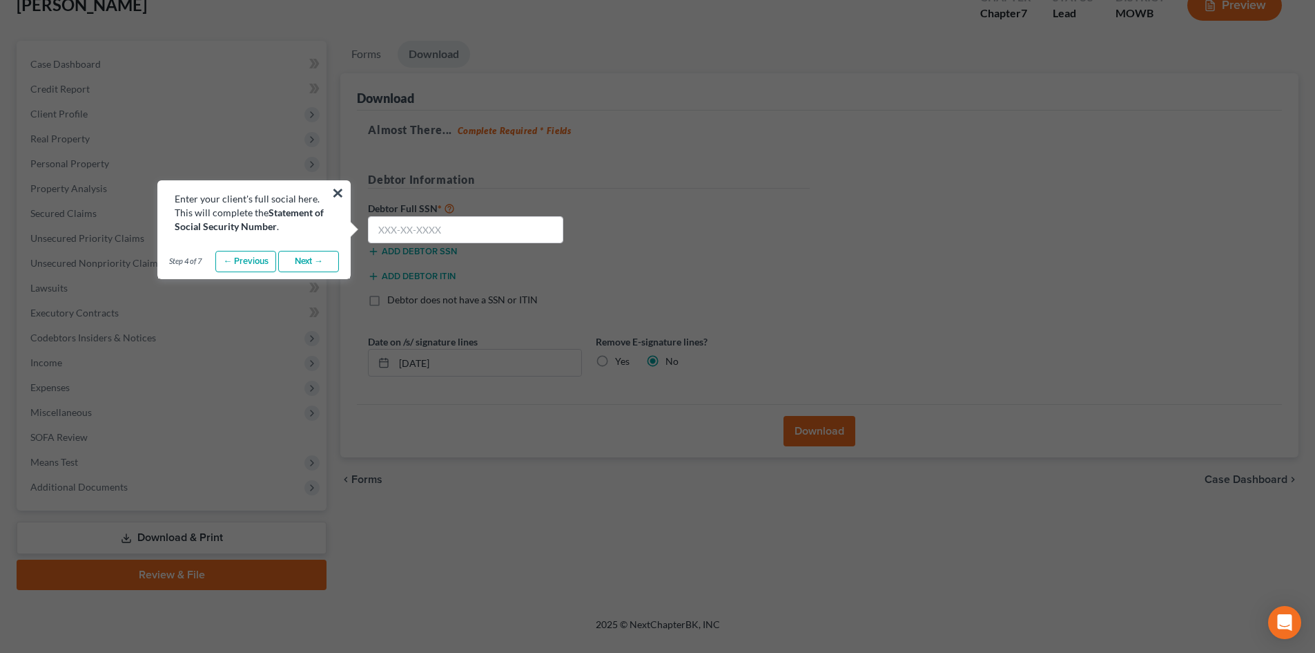
click at [318, 264] on link "Next →" at bounding box center [308, 262] width 61 height 22
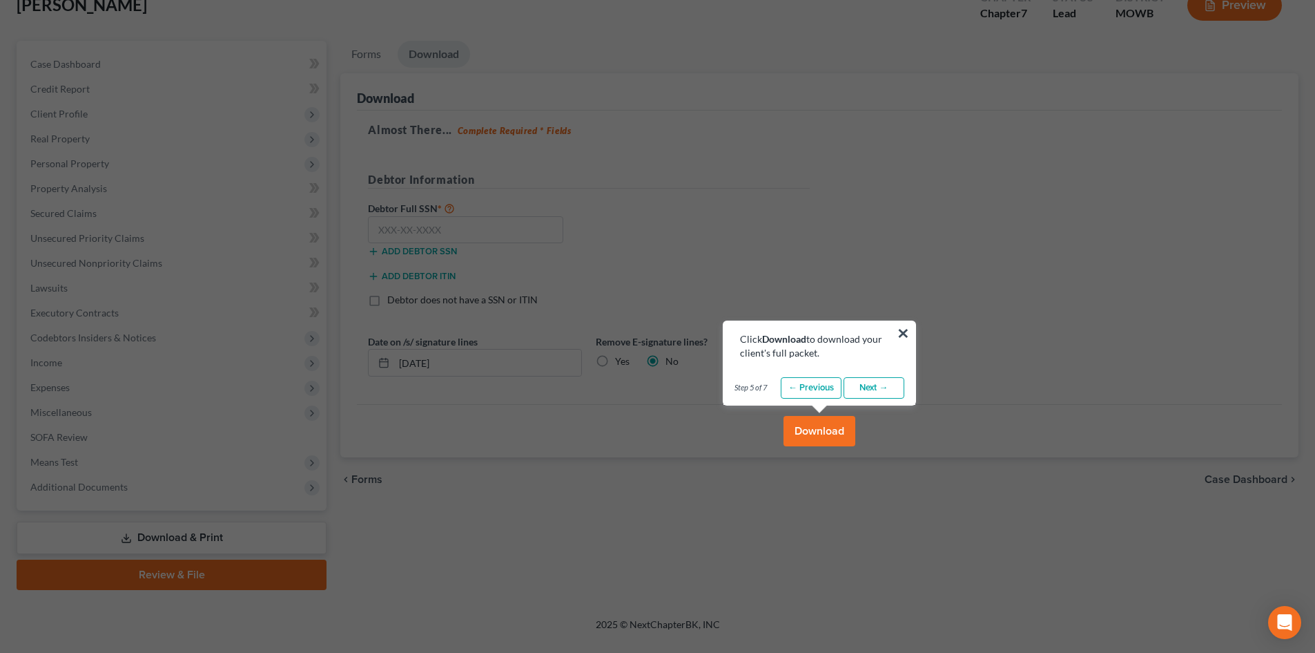
click at [884, 390] on link "Next →" at bounding box center [874, 388] width 61 height 22
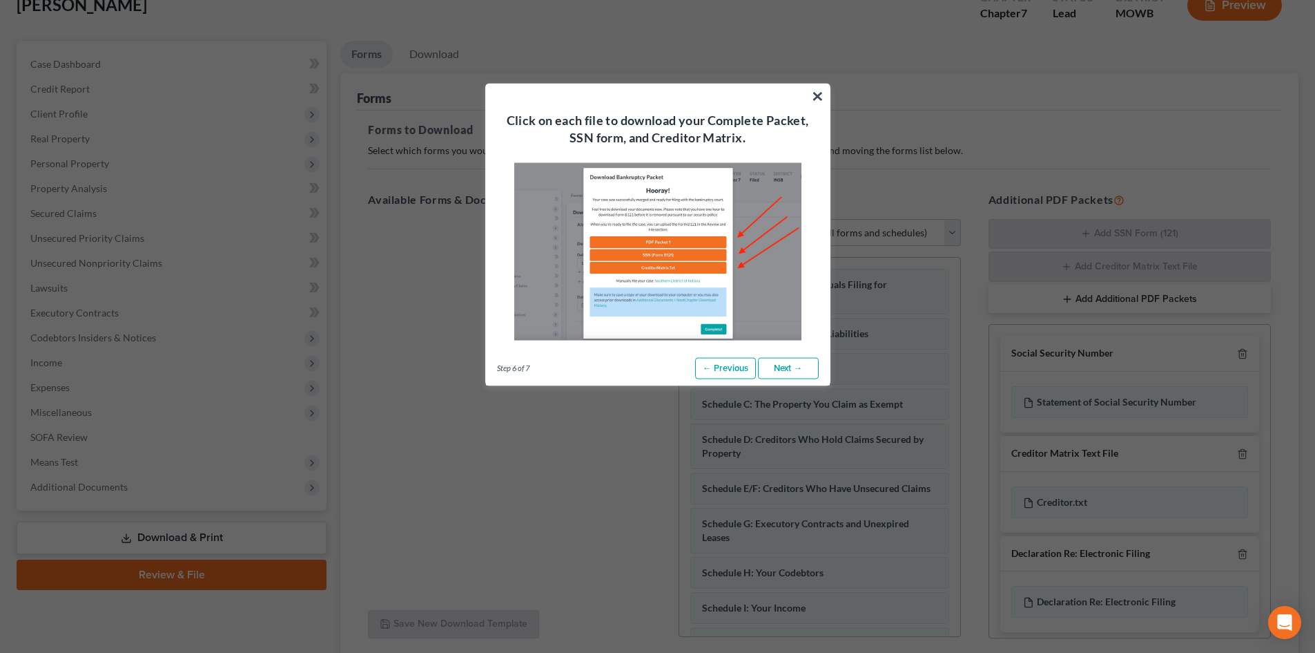
click at [796, 367] on link "Next →" at bounding box center [788, 368] width 61 height 22
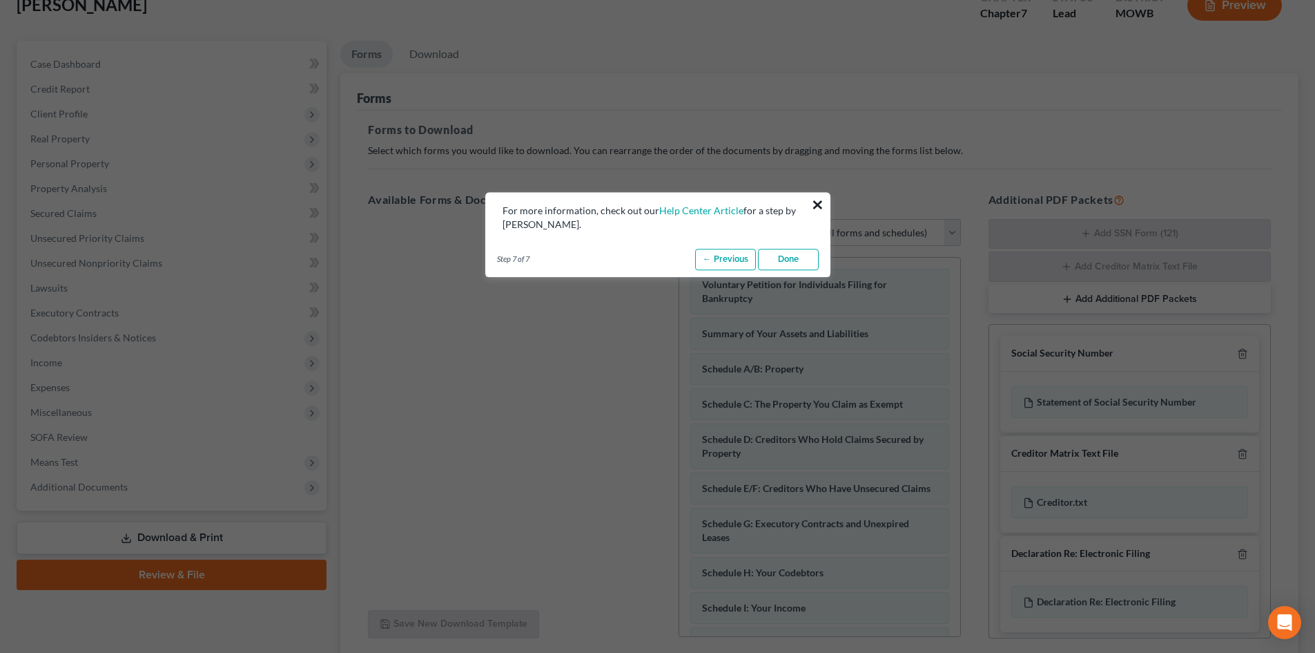
click at [816, 205] on button "×" at bounding box center [817, 204] width 13 height 22
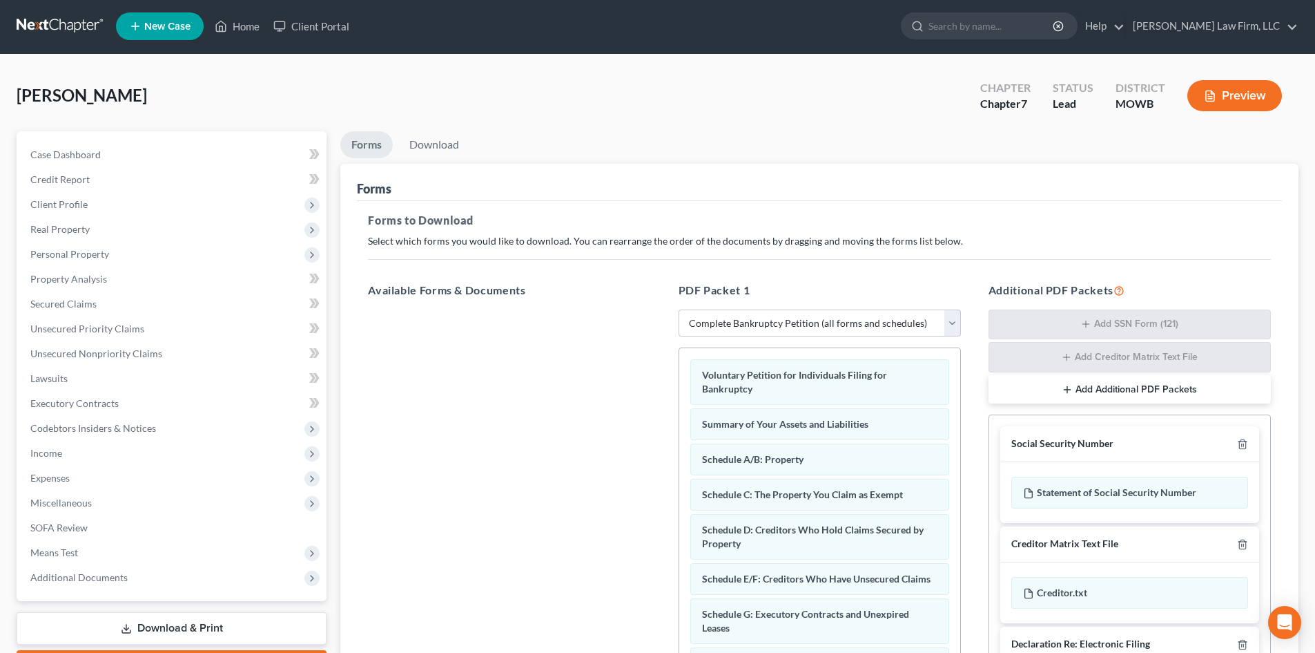
scroll to position [0, 0]
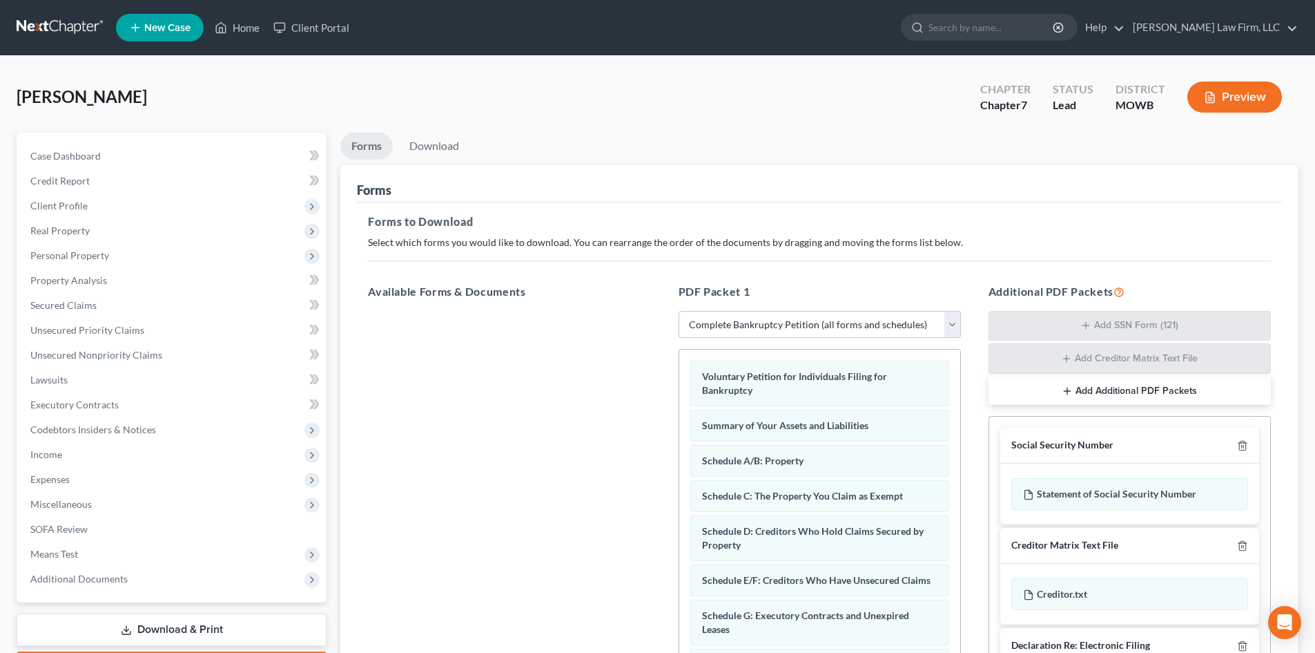
click at [782, 322] on select "Choose Default Petition PDF Packet Complete Bankruptcy Petition (all forms and …" at bounding box center [820, 325] width 282 height 28
click at [679, 311] on select "Choose Default Petition PDF Packet Complete Bankruptcy Petition (all forms and …" at bounding box center [820, 325] width 282 height 28
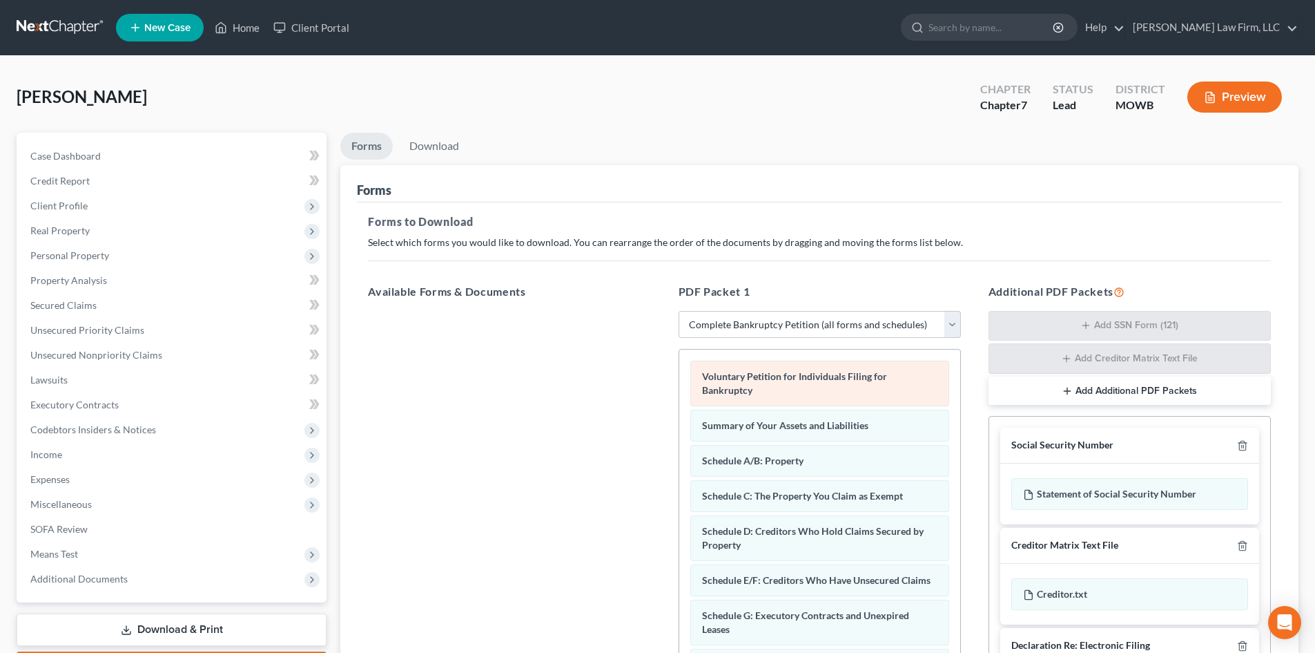
click at [716, 370] on span "Voluntary Petition for Individuals Filing for Bankruptcy" at bounding box center [794, 383] width 185 height 26
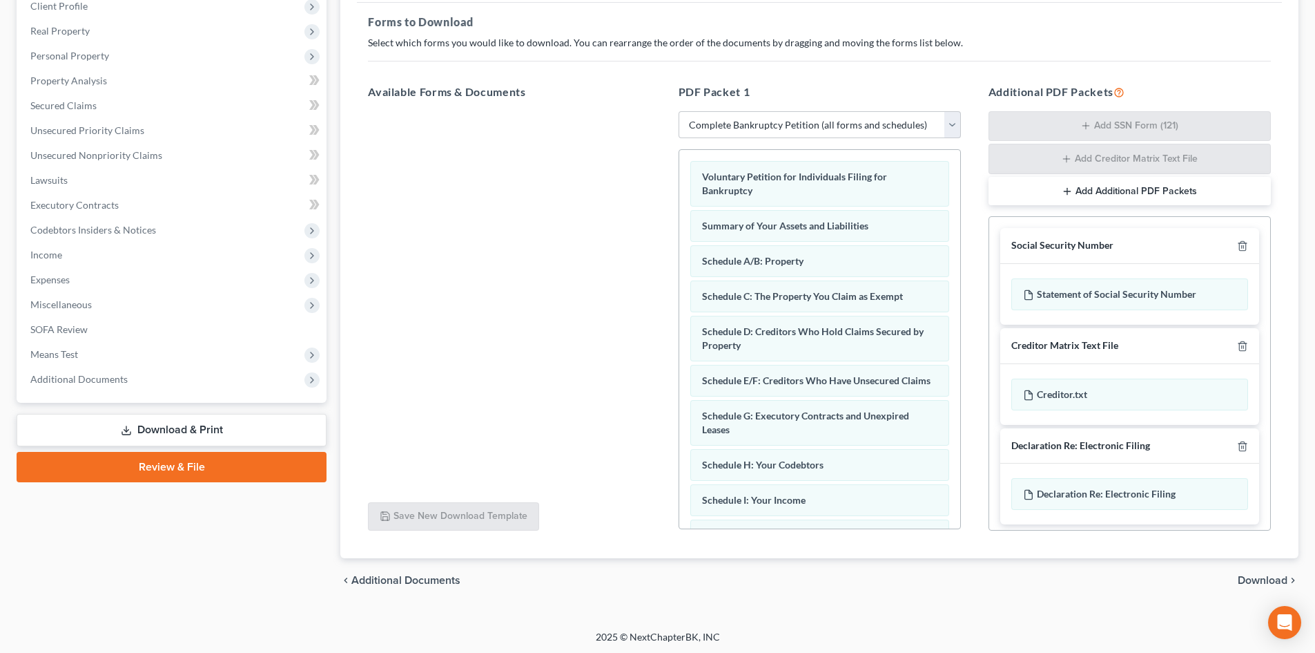
scroll to position [202, 0]
click at [1251, 576] on span "Download" at bounding box center [1263, 577] width 50 height 11
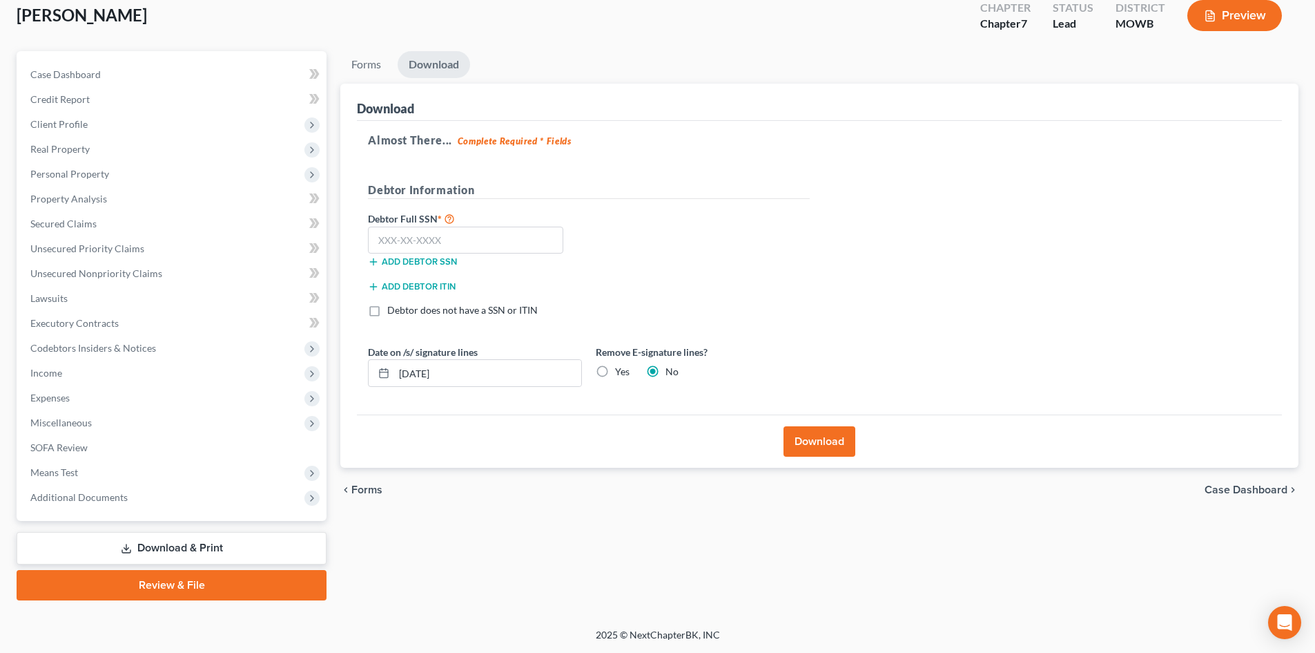
click at [541, 255] on div "Add debtor SSN" at bounding box center [475, 260] width 228 height 14
click at [532, 247] on input "text" at bounding box center [465, 240] width 195 height 28
click at [811, 435] on button "Download" at bounding box center [820, 441] width 72 height 30
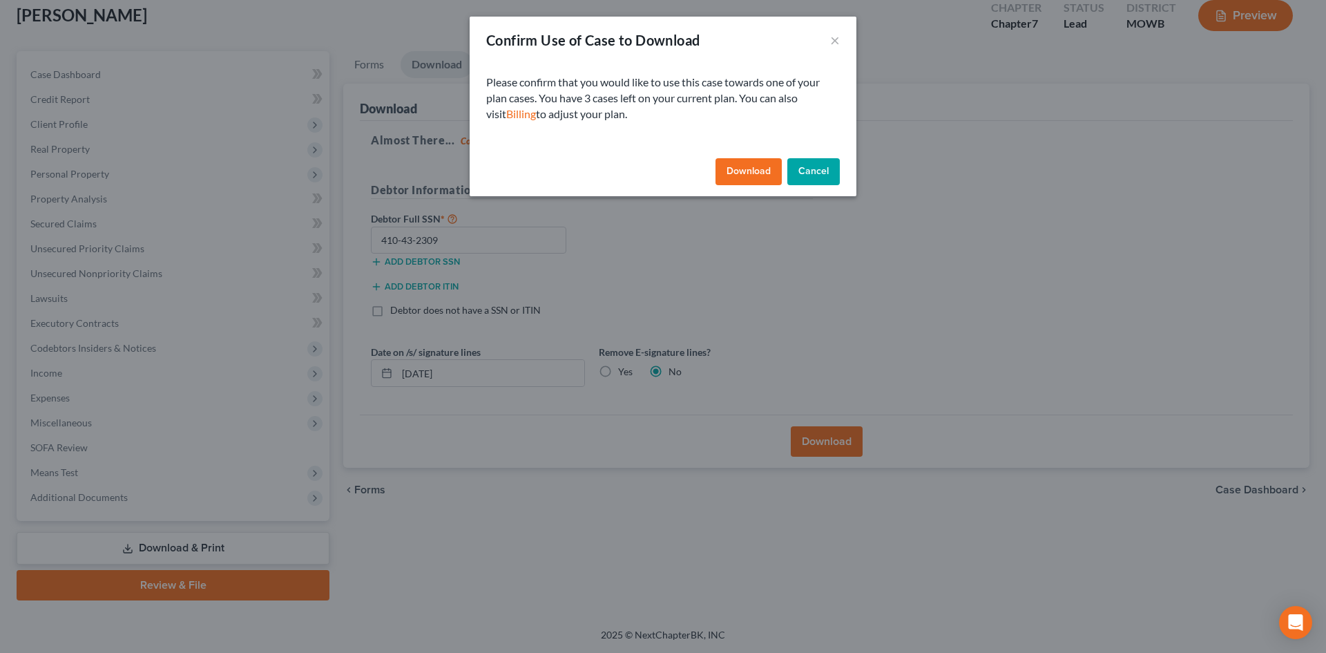
click at [751, 174] on button "Download" at bounding box center [748, 172] width 66 height 28
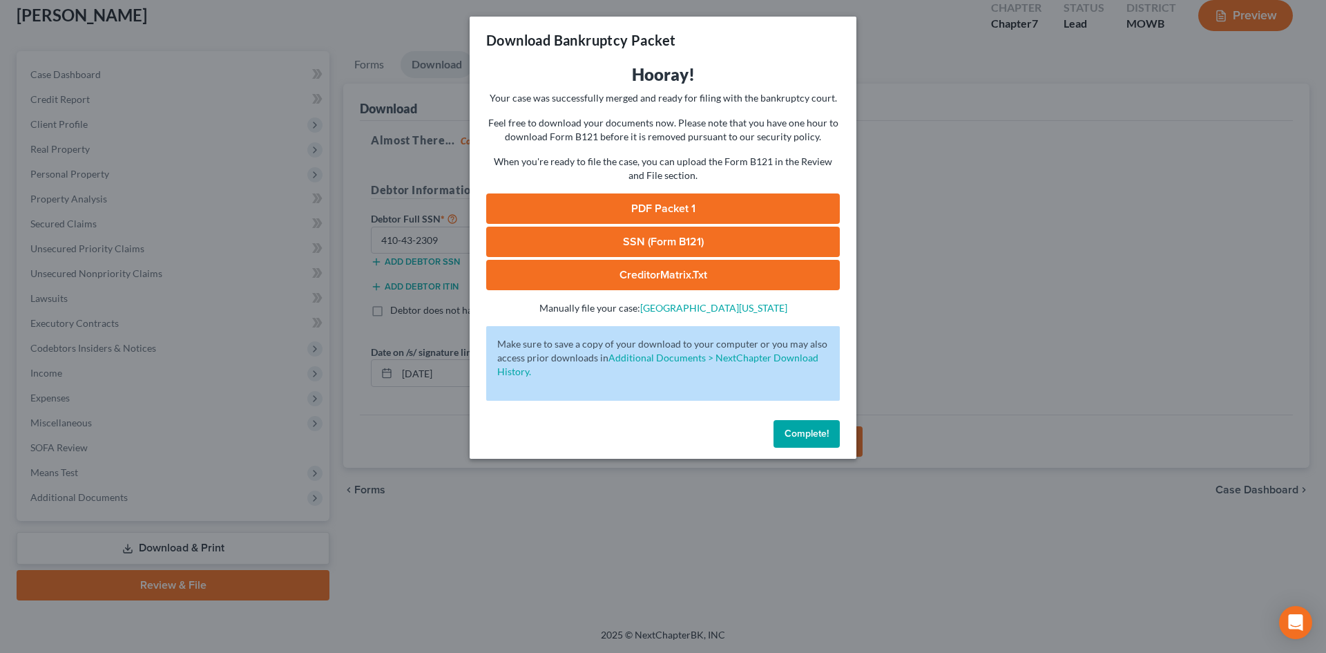
click at [608, 241] on link "SSN (Form B121)" at bounding box center [663, 241] width 354 height 30
click at [651, 208] on link "PDF Packet 1" at bounding box center [663, 208] width 354 height 30
click at [821, 432] on span "Complete!" at bounding box center [806, 433] width 44 height 12
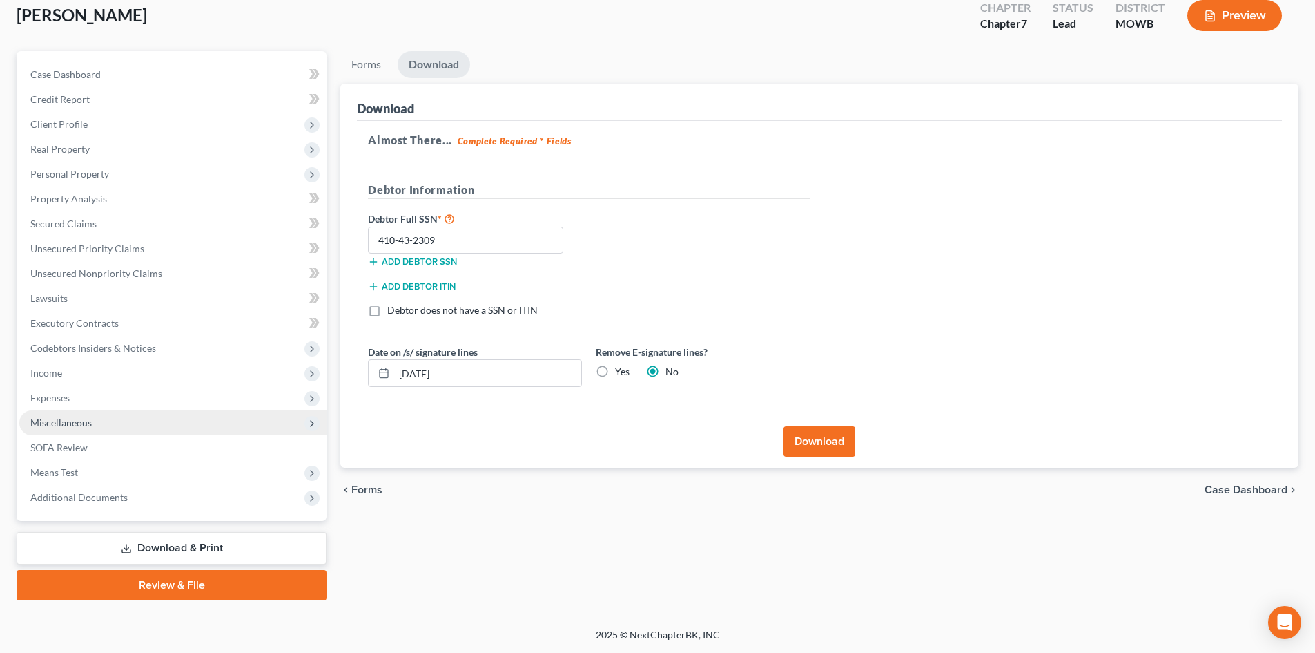
click at [97, 421] on span "Miscellaneous" at bounding box center [172, 422] width 307 height 25
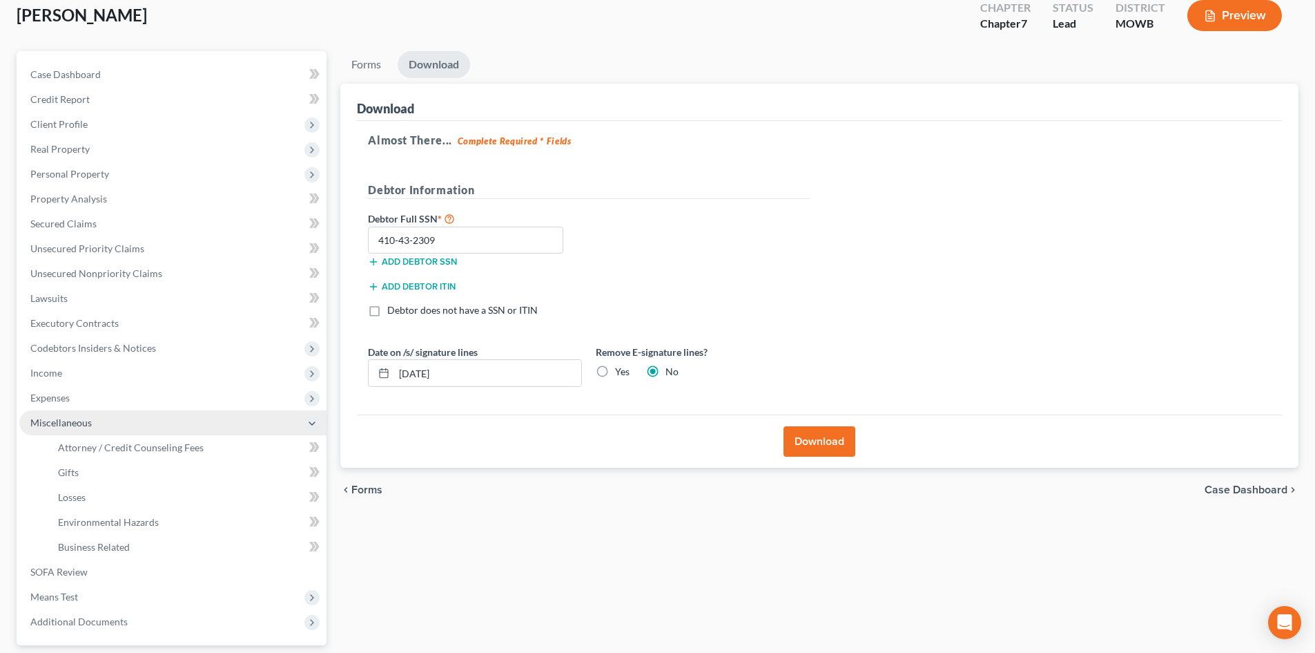
click at [65, 424] on span "Miscellaneous" at bounding box center [60, 422] width 61 height 12
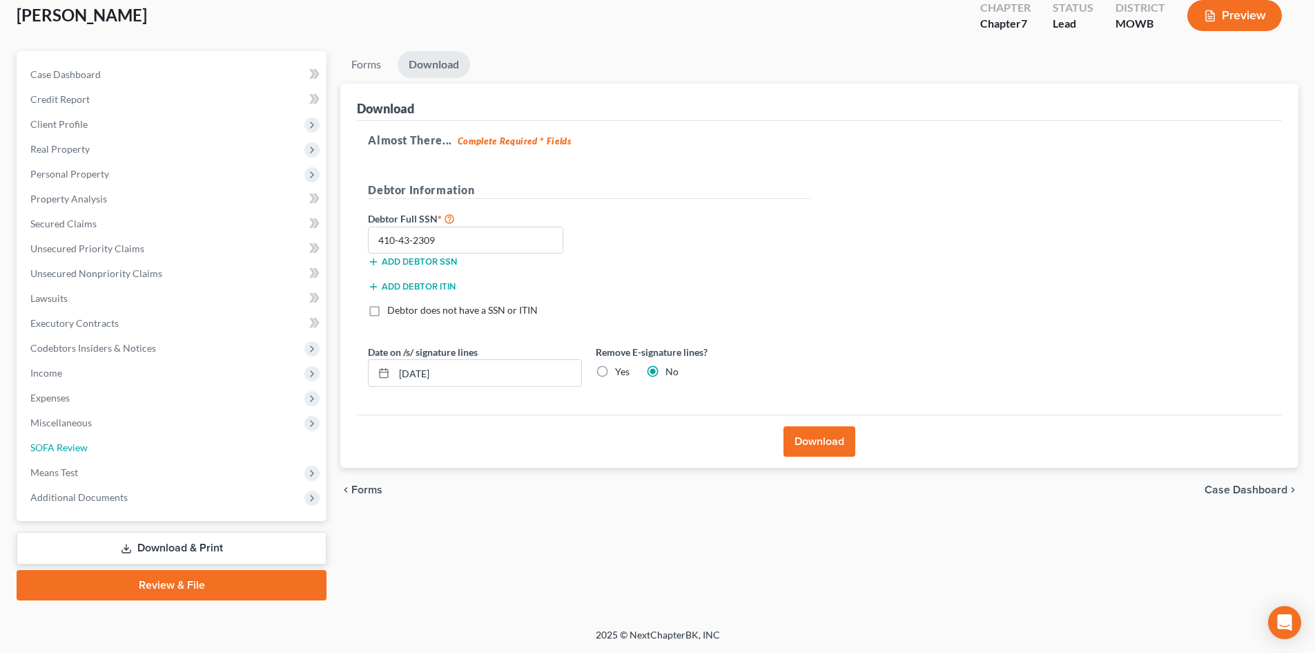
click at [89, 446] on link "SOFA Review" at bounding box center [172, 447] width 307 height 25
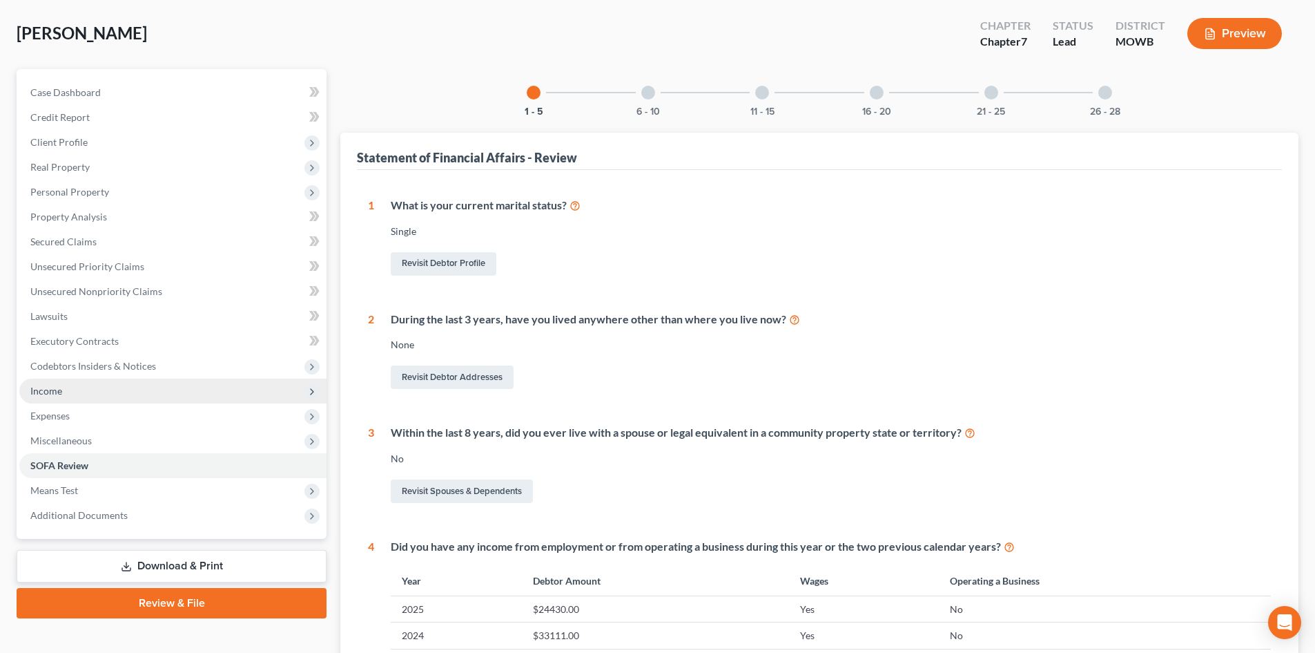
scroll to position [184, 0]
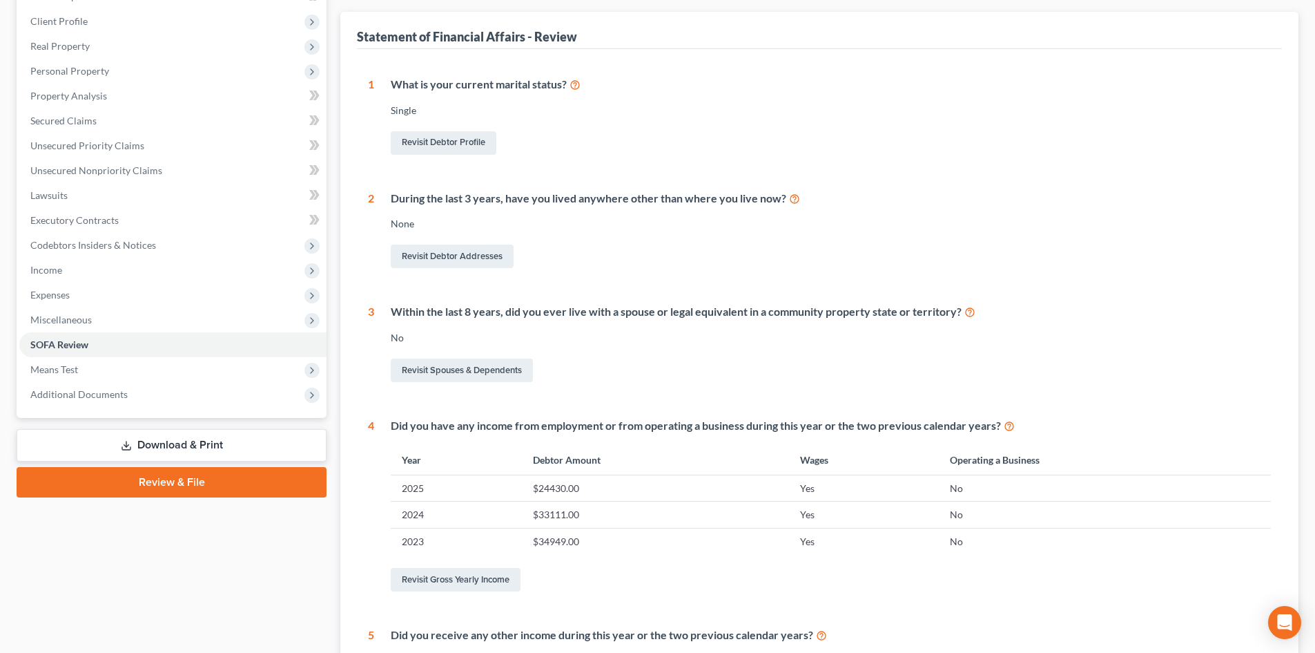
click at [180, 443] on link "Download & Print" at bounding box center [172, 445] width 310 height 32
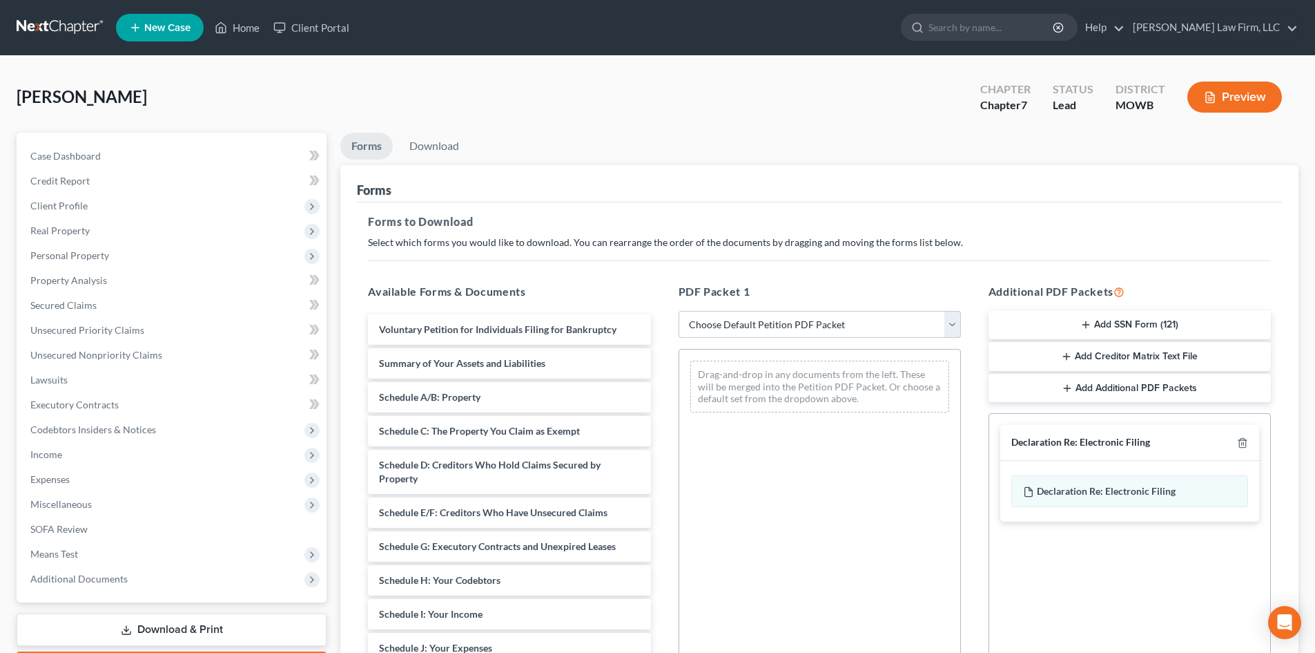
click at [757, 327] on select "Choose Default Petition PDF Packet Complete Bankruptcy Petition (all forms and …" at bounding box center [820, 325] width 282 height 28
click at [679, 311] on select "Choose Default Petition PDF Packet Complete Bankruptcy Petition (all forms and …" at bounding box center [820, 325] width 282 height 28
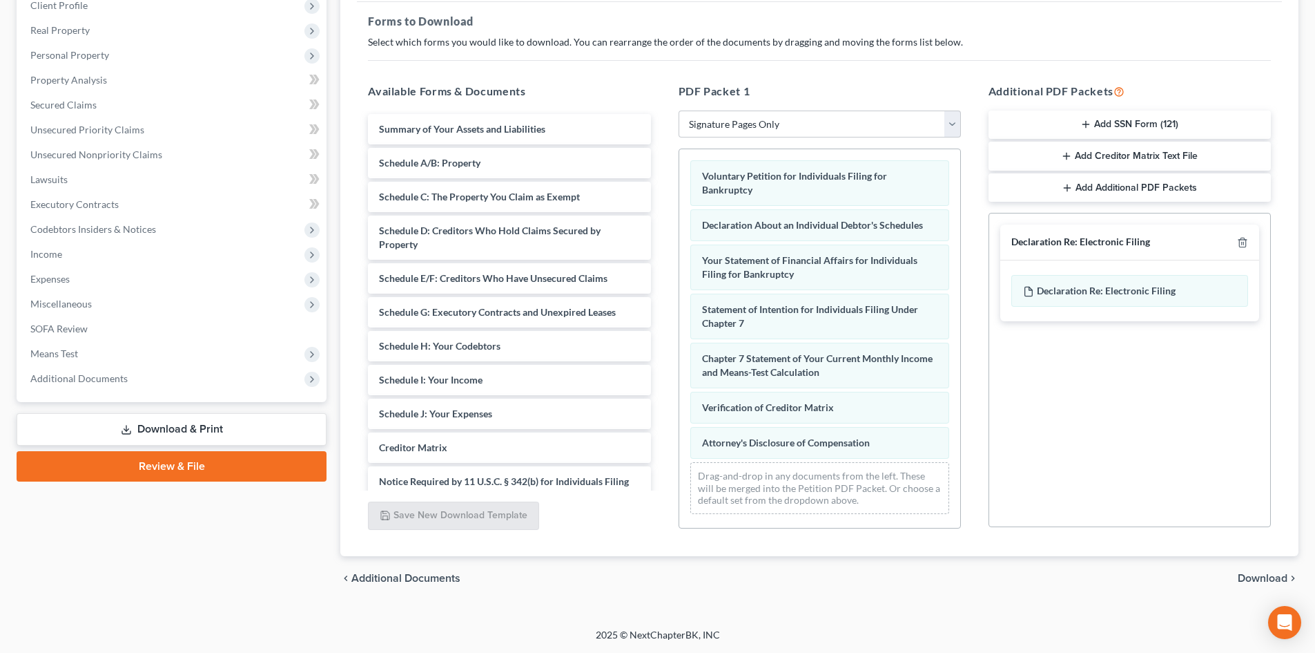
click at [1272, 572] on span "Download" at bounding box center [1263, 577] width 50 height 11
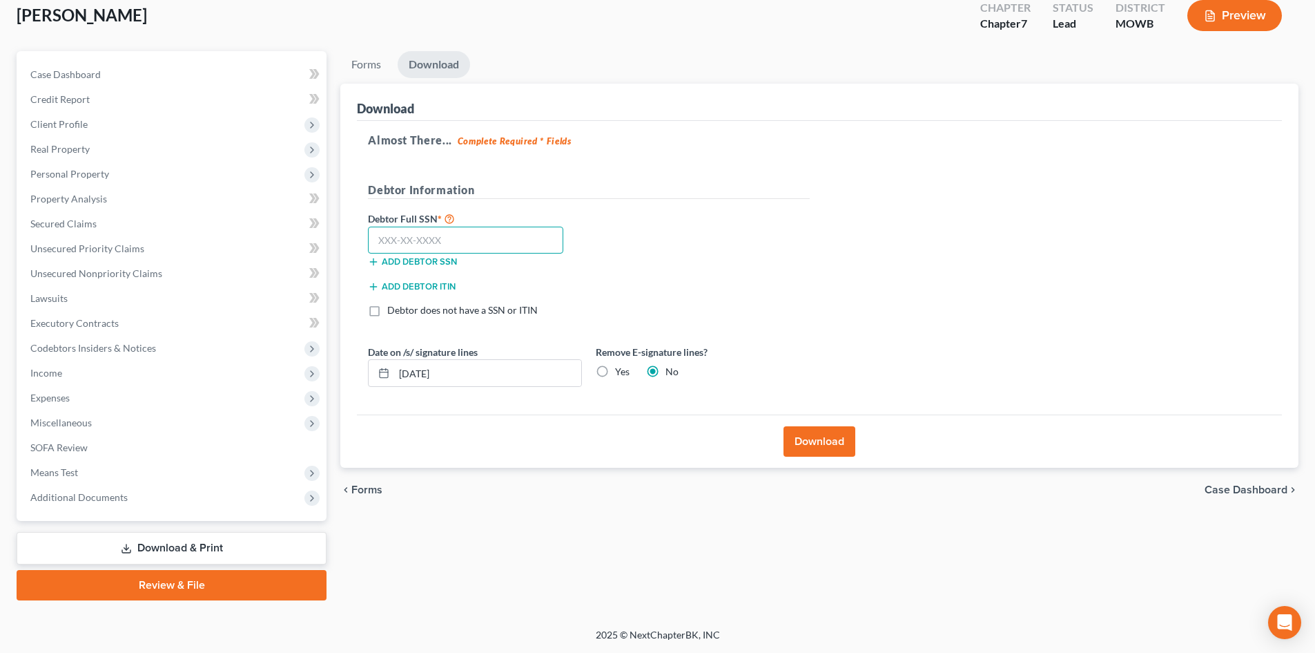
click at [425, 246] on input "text" at bounding box center [465, 240] width 195 height 28
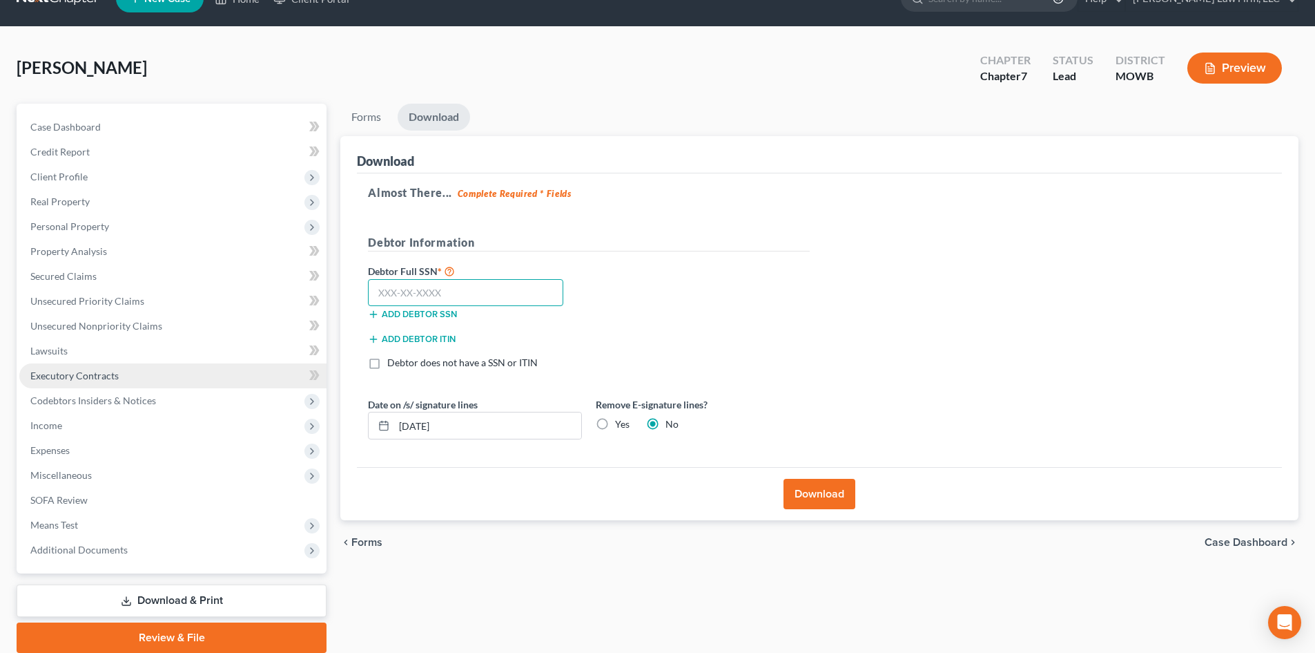
scroll to position [0, 0]
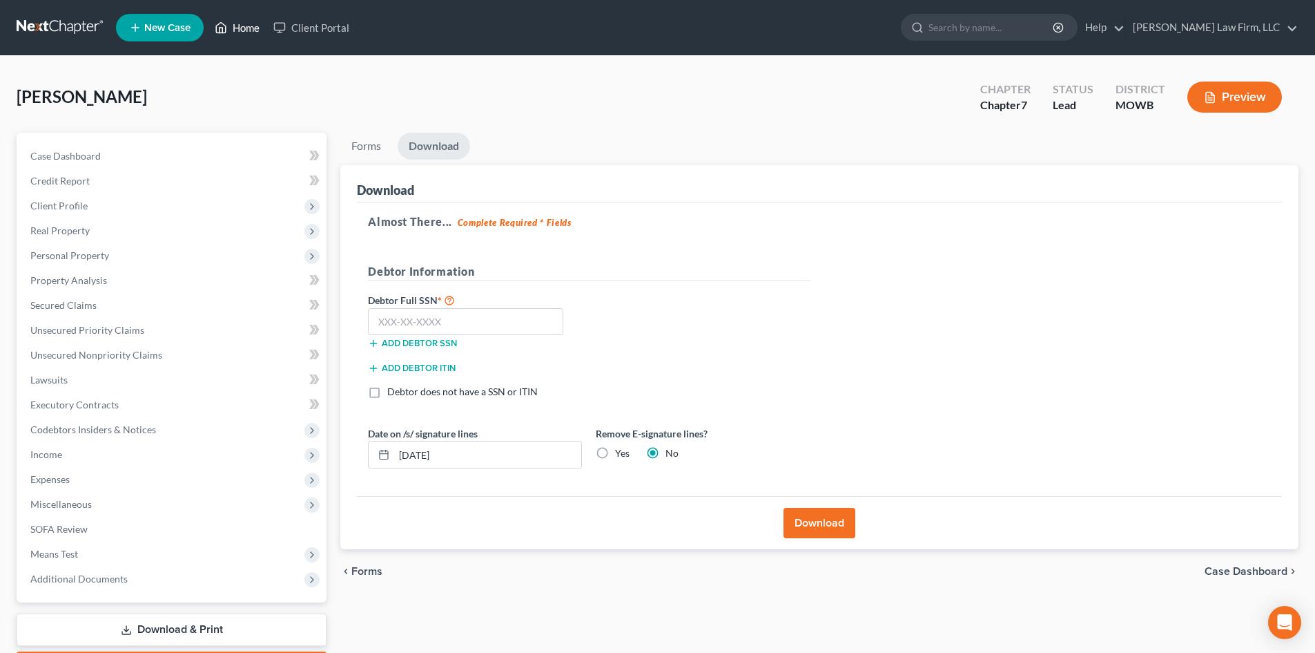
click at [235, 33] on link "Home" at bounding box center [237, 27] width 59 height 25
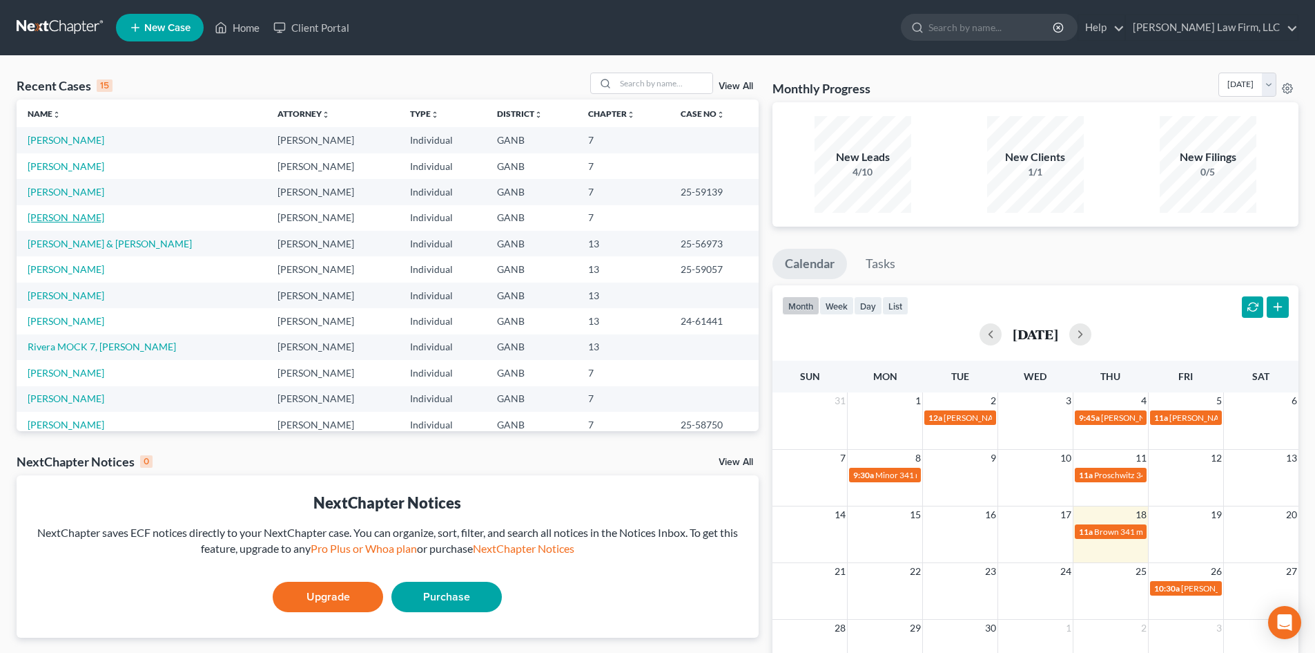
click at [61, 217] on link "[PERSON_NAME]" at bounding box center [66, 217] width 77 height 12
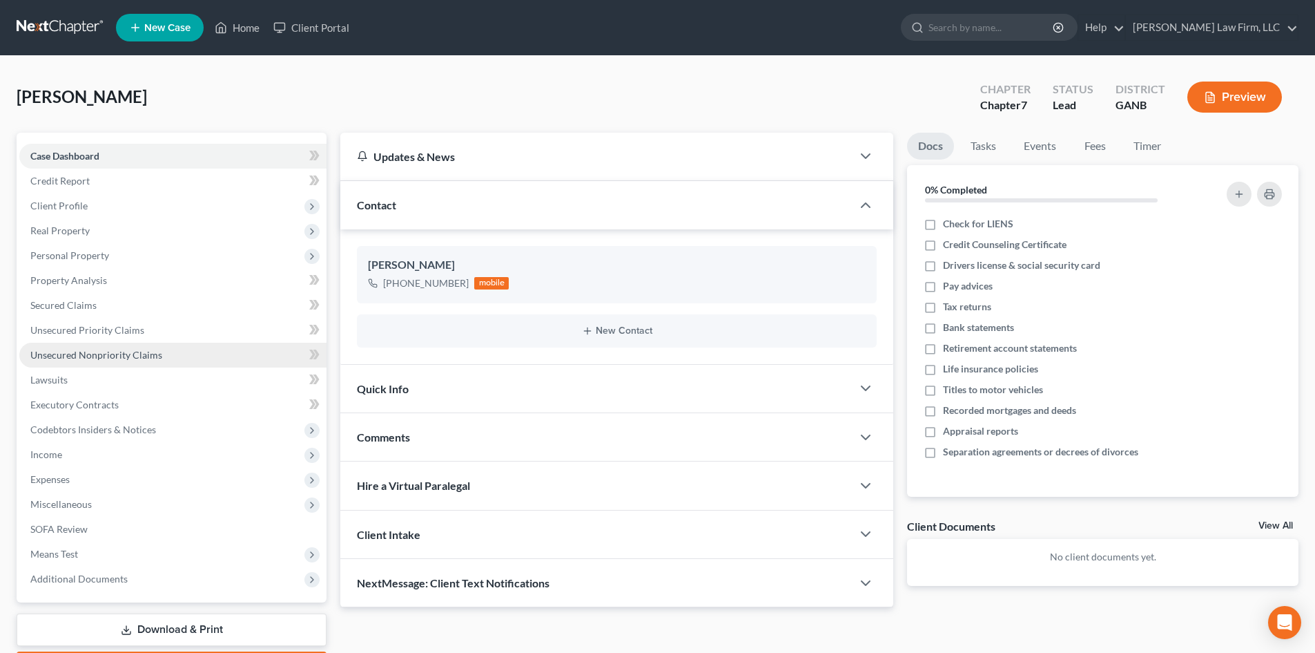
click at [78, 362] on link "Unsecured Nonpriority Claims" at bounding box center [172, 355] width 307 height 25
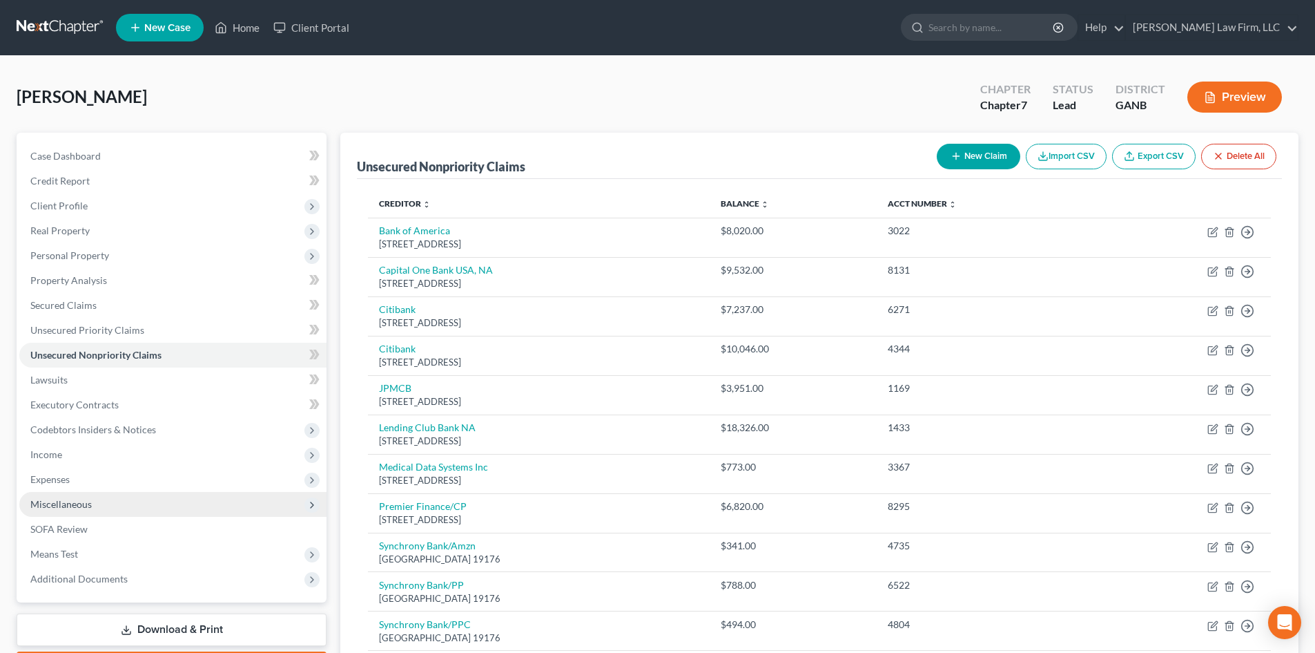
click at [84, 502] on span "Miscellaneous" at bounding box center [60, 504] width 61 height 12
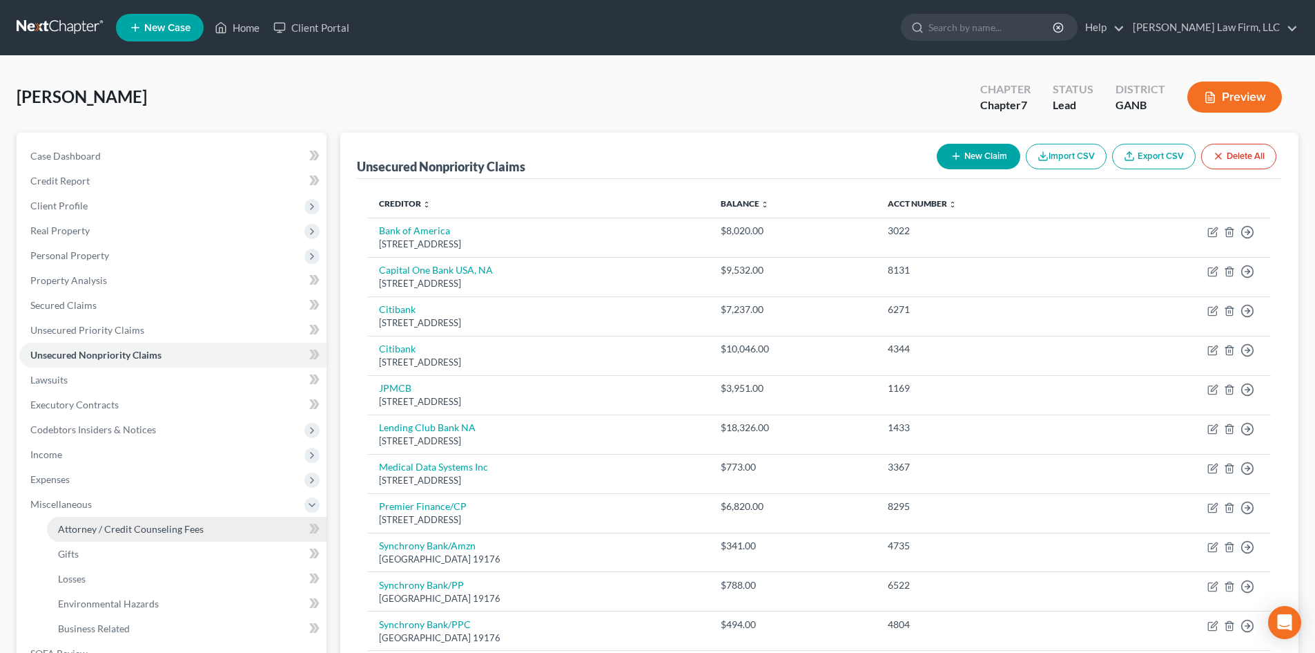
click at [133, 534] on link "Attorney / Credit Counseling Fees" at bounding box center [187, 529] width 280 height 25
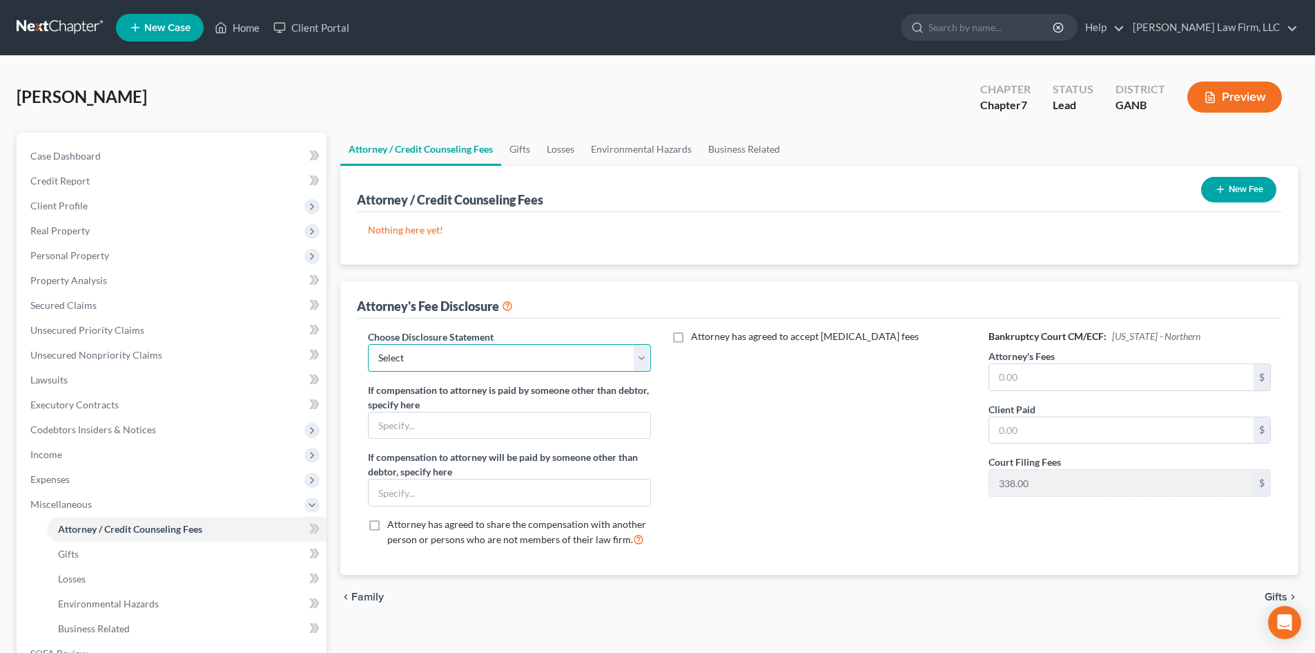
drag, startPoint x: 555, startPoint y: 356, endPoint x: 534, endPoint y: 370, distance: 24.9
click at [555, 356] on select "Select Ch 13 / $1500 Ch 13 / $1250 Ch 13 Attorney fee Ch 7 Attorney fee" at bounding box center [509, 358] width 282 height 28
click at [368, 344] on select "Select Ch 13 / $1500 Ch 13 / $1250 Ch 13 Attorney fee Ch 7 Attorney fee" at bounding box center [509, 358] width 282 height 28
click at [1101, 372] on input "text" at bounding box center [1122, 377] width 264 height 26
click at [1230, 184] on button "New Fee" at bounding box center [1239, 190] width 75 height 26
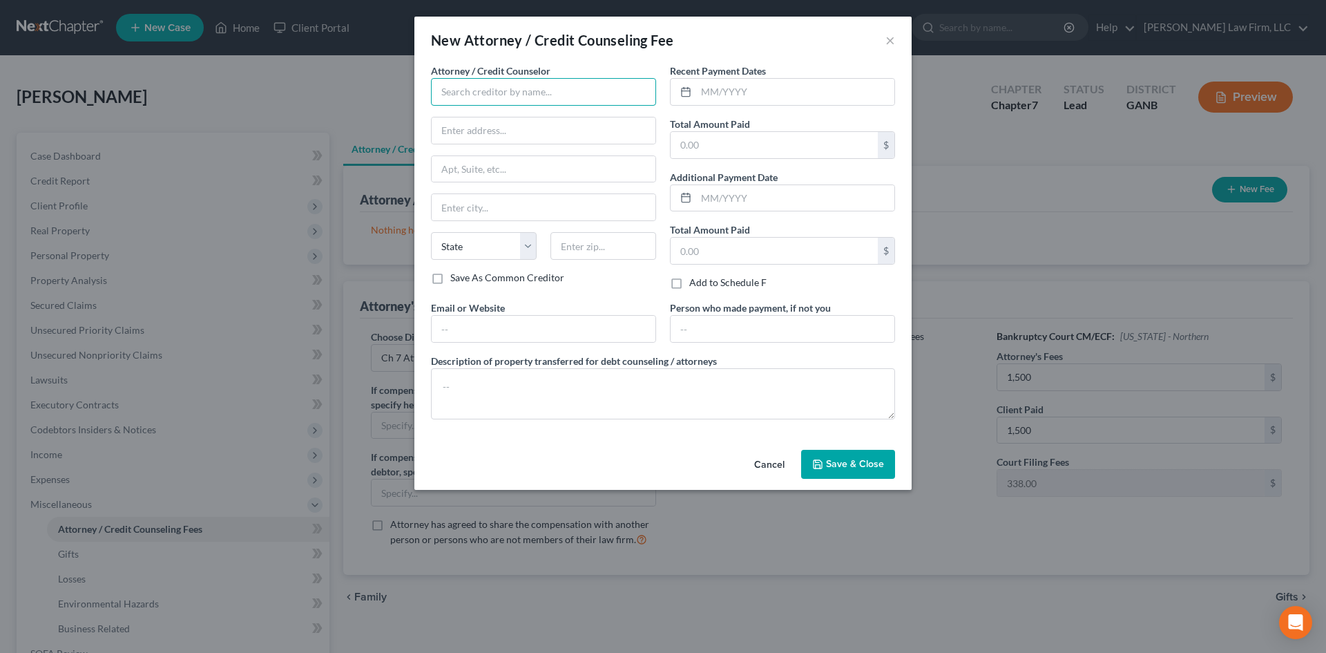
click at [465, 96] on input "text" at bounding box center [543, 92] width 225 height 28
click at [490, 117] on div "[PERSON_NAME] Law Firm, LLC" at bounding box center [514, 116] width 144 height 14
click at [489, 331] on input "text" at bounding box center [544, 329] width 224 height 26
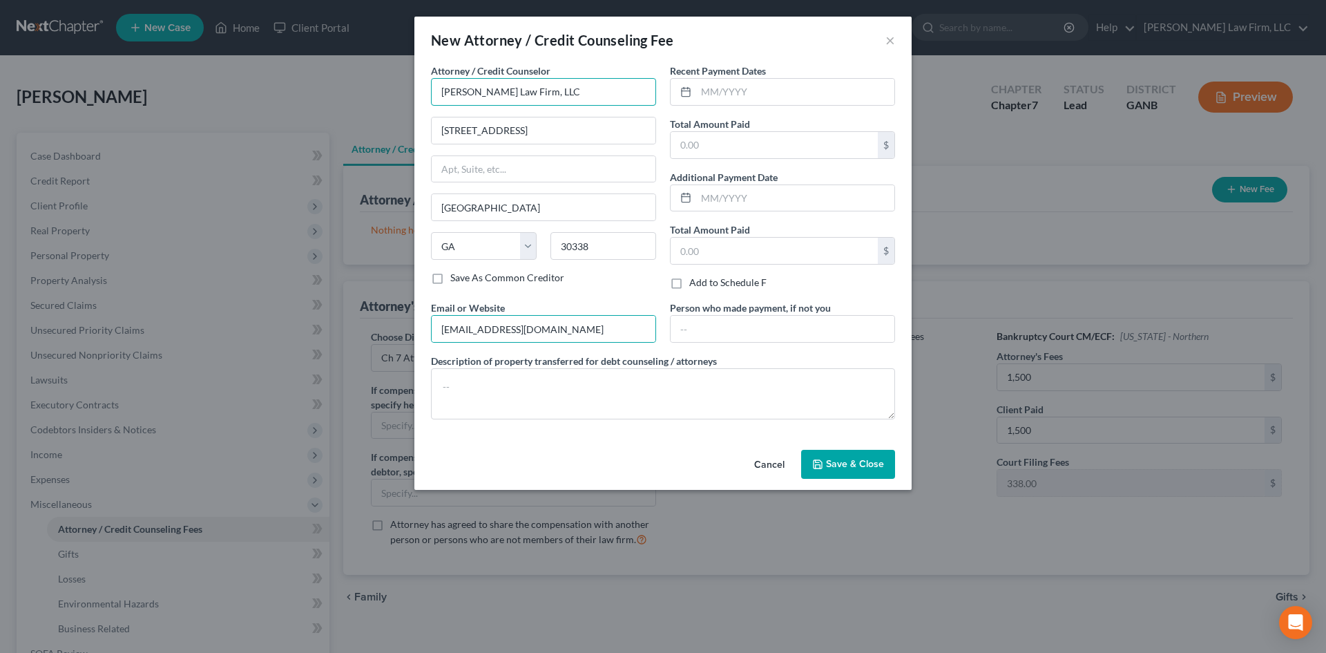
click at [586, 102] on input "[PERSON_NAME] Law Firm, LLC" at bounding box center [543, 92] width 225 height 28
click at [705, 95] on input "text" at bounding box center [795, 92] width 198 height 26
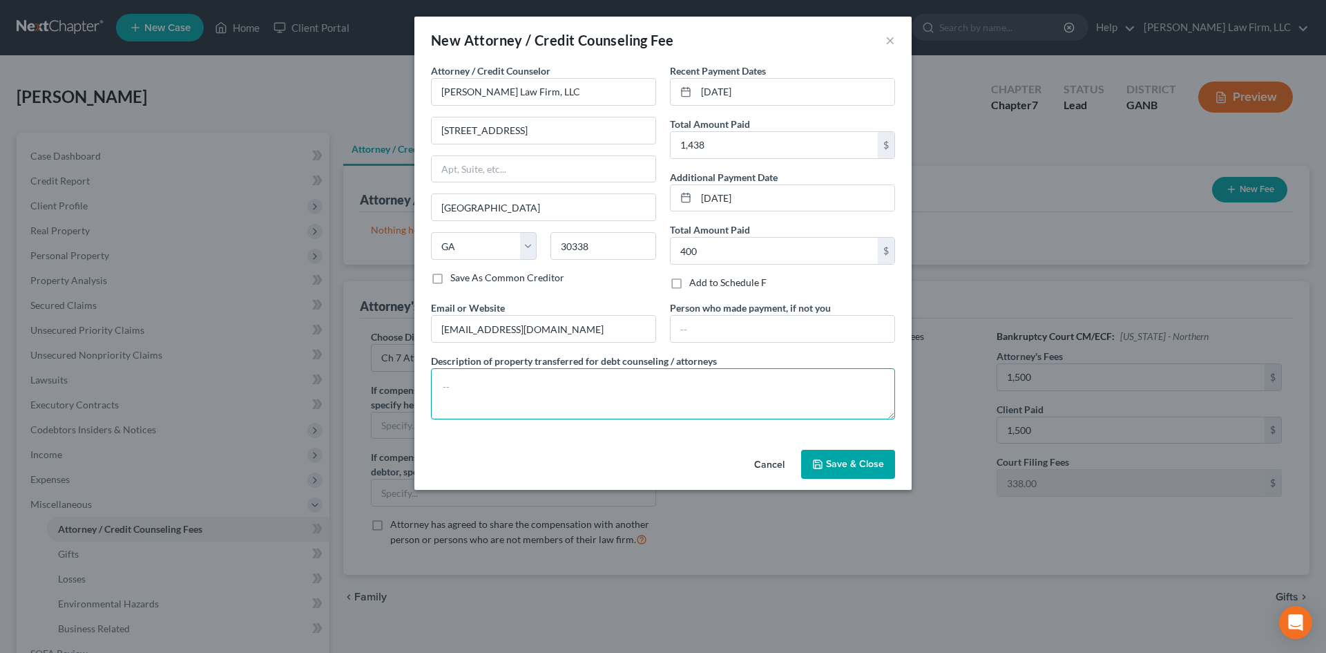
click at [546, 402] on textarea at bounding box center [663, 393] width 464 height 51
click at [841, 461] on span "Save & Close" at bounding box center [855, 464] width 58 height 12
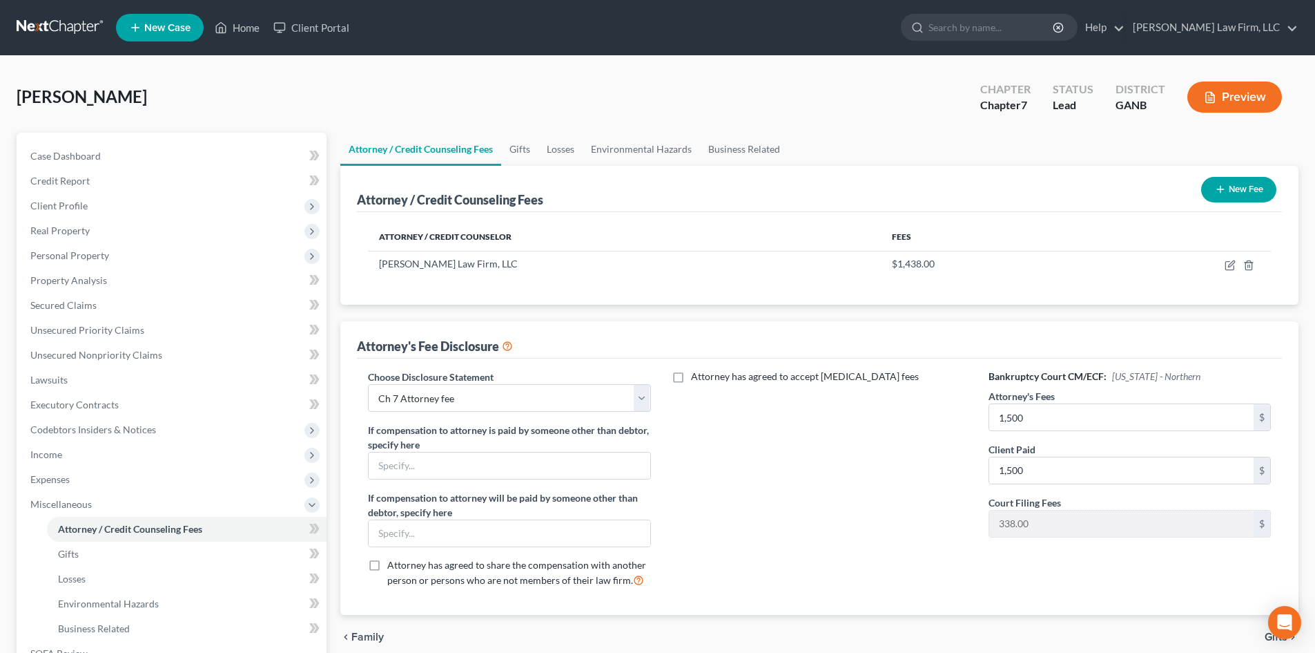
click at [840, 461] on div "Attorney has agreed to accept [MEDICAL_DATA] fees" at bounding box center [820, 483] width 310 height 229
click at [1242, 185] on button "New Fee" at bounding box center [1239, 190] width 75 height 26
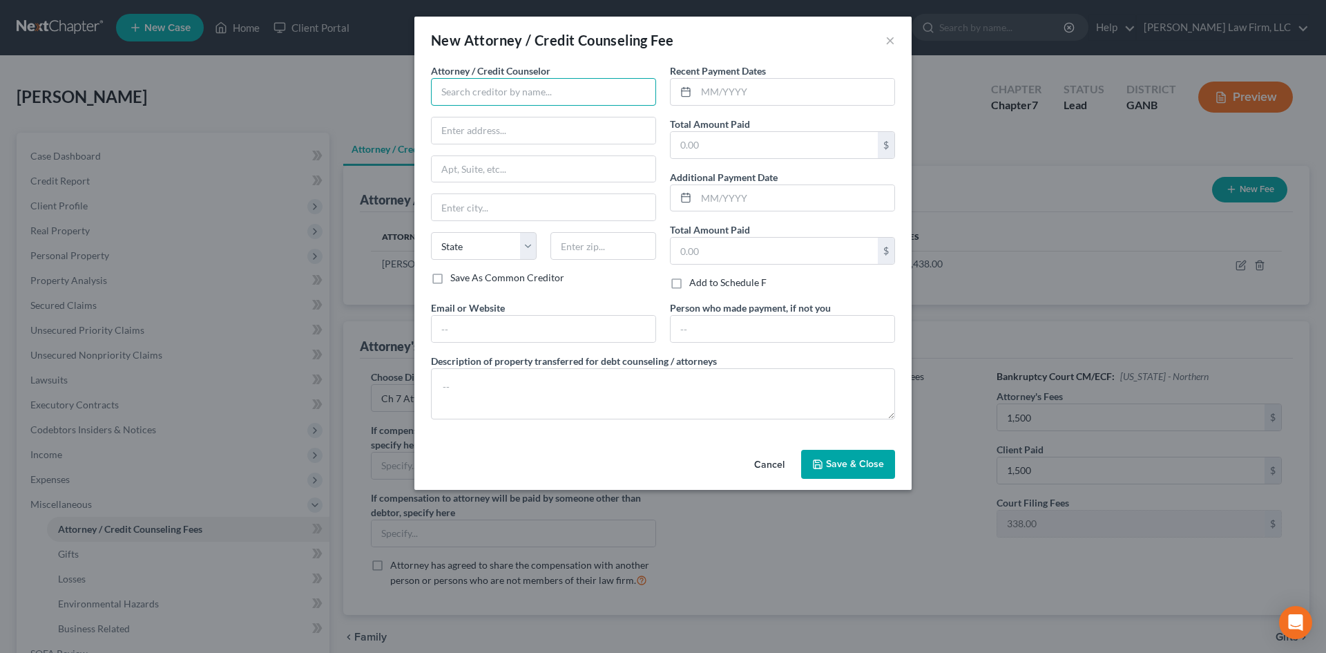
click at [619, 100] on input "text" at bounding box center [543, 92] width 225 height 28
click at [490, 92] on input "everg" at bounding box center [543, 92] width 225 height 28
click at [490, 122] on div "Evergreen Financial Counseling" at bounding box center [514, 116] width 144 height 14
click at [496, 341] on input "text" at bounding box center [544, 329] width 224 height 26
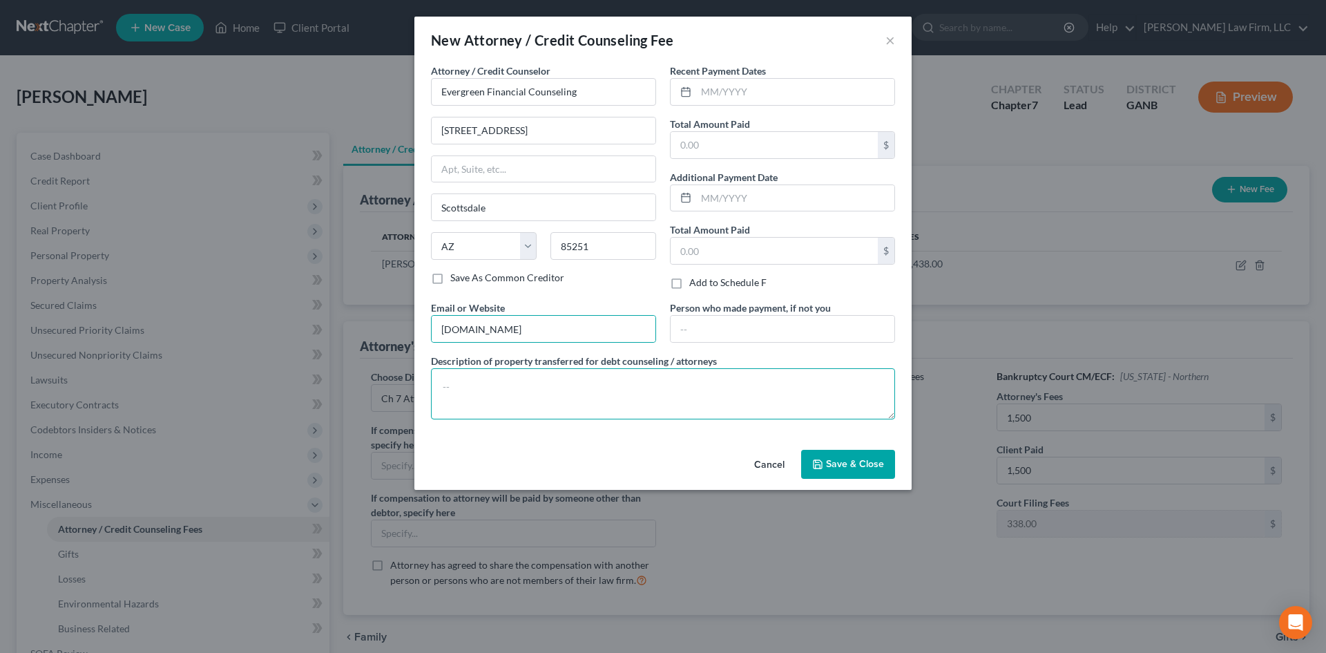
click at [527, 374] on textarea at bounding box center [663, 393] width 464 height 51
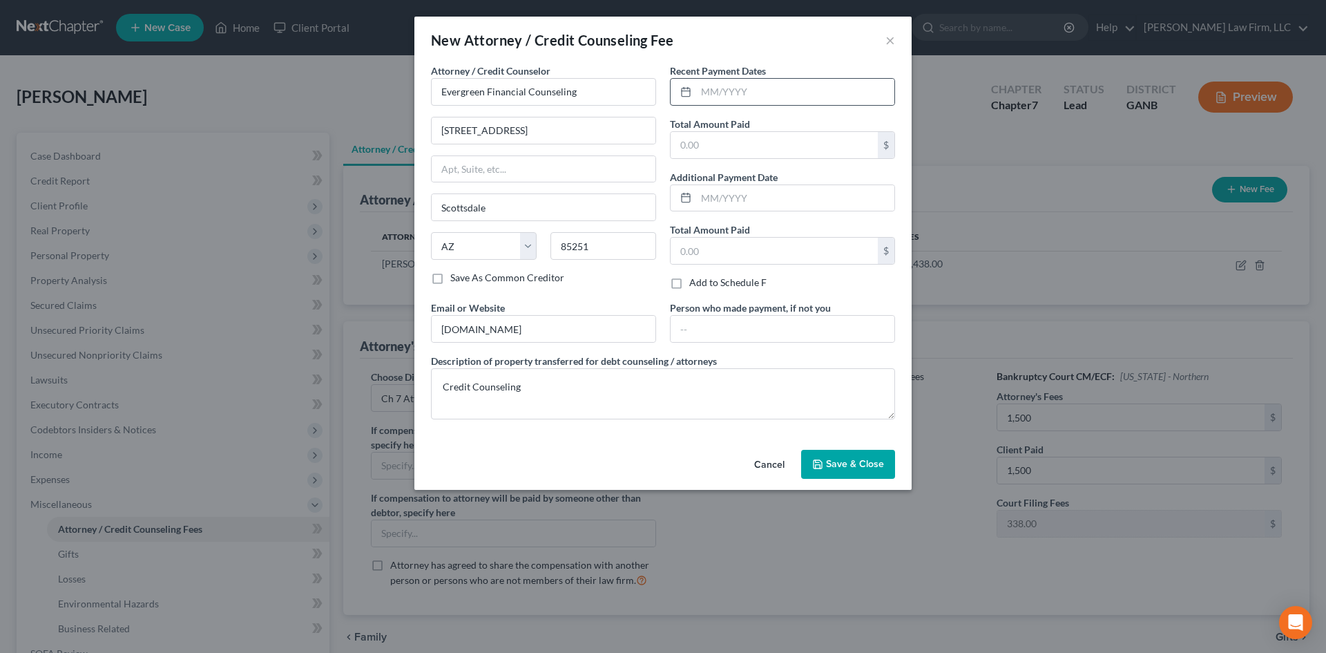
click at [759, 78] on div at bounding box center [782, 92] width 225 height 28
click at [754, 89] on input "text" at bounding box center [795, 92] width 198 height 26
click at [754, 89] on input "09/17/20255" at bounding box center [795, 92] width 198 height 26
click at [810, 467] on button "Save & Close" at bounding box center [848, 464] width 94 height 29
